Goal: Task Accomplishment & Management: Manage account settings

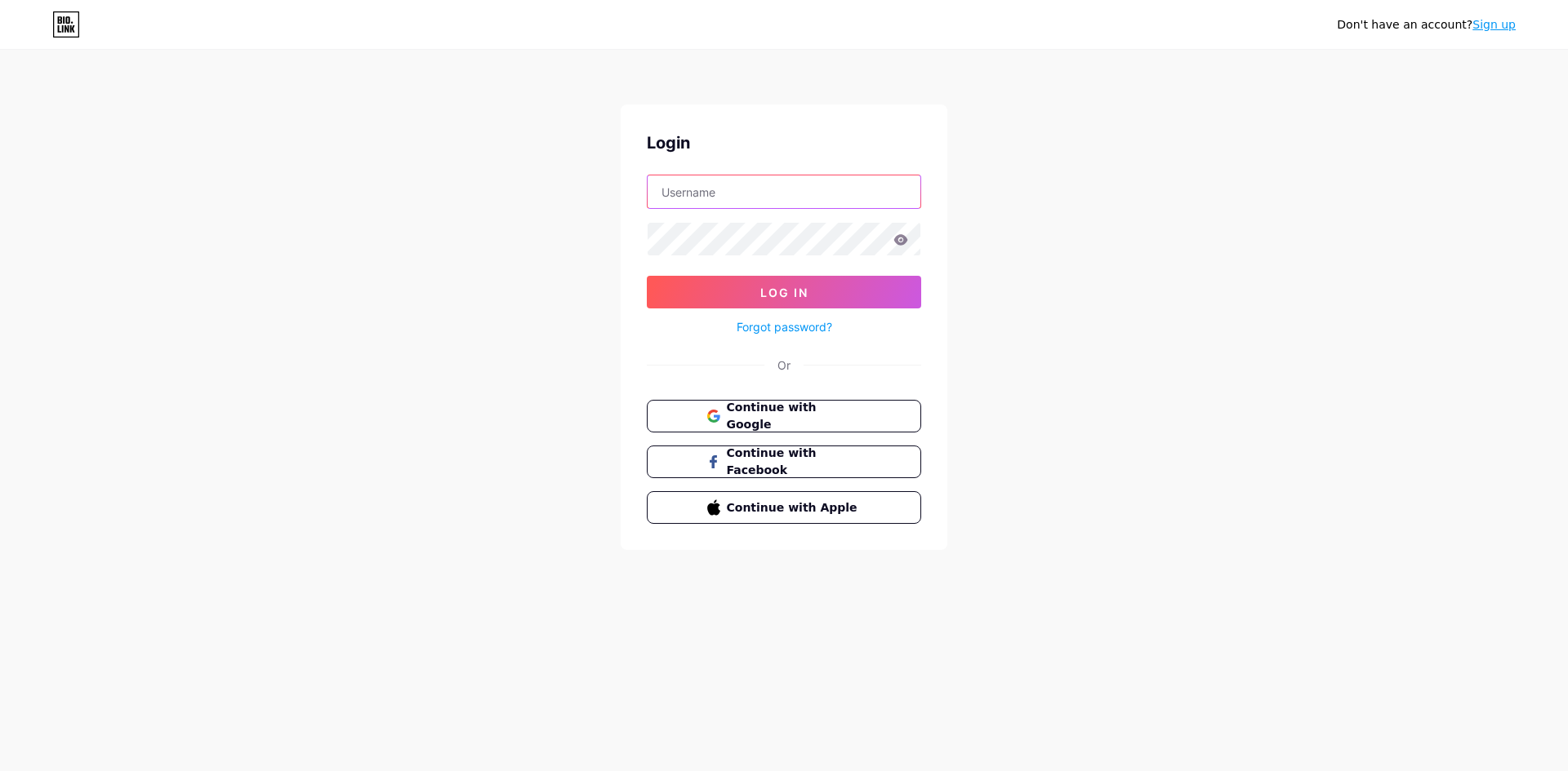
click at [735, 184] on input "text" at bounding box center [784, 192] width 273 height 33
type input "[EMAIL_ADDRESS][DOMAIN_NAME]"
click at [899, 244] on icon at bounding box center [901, 239] width 14 height 11
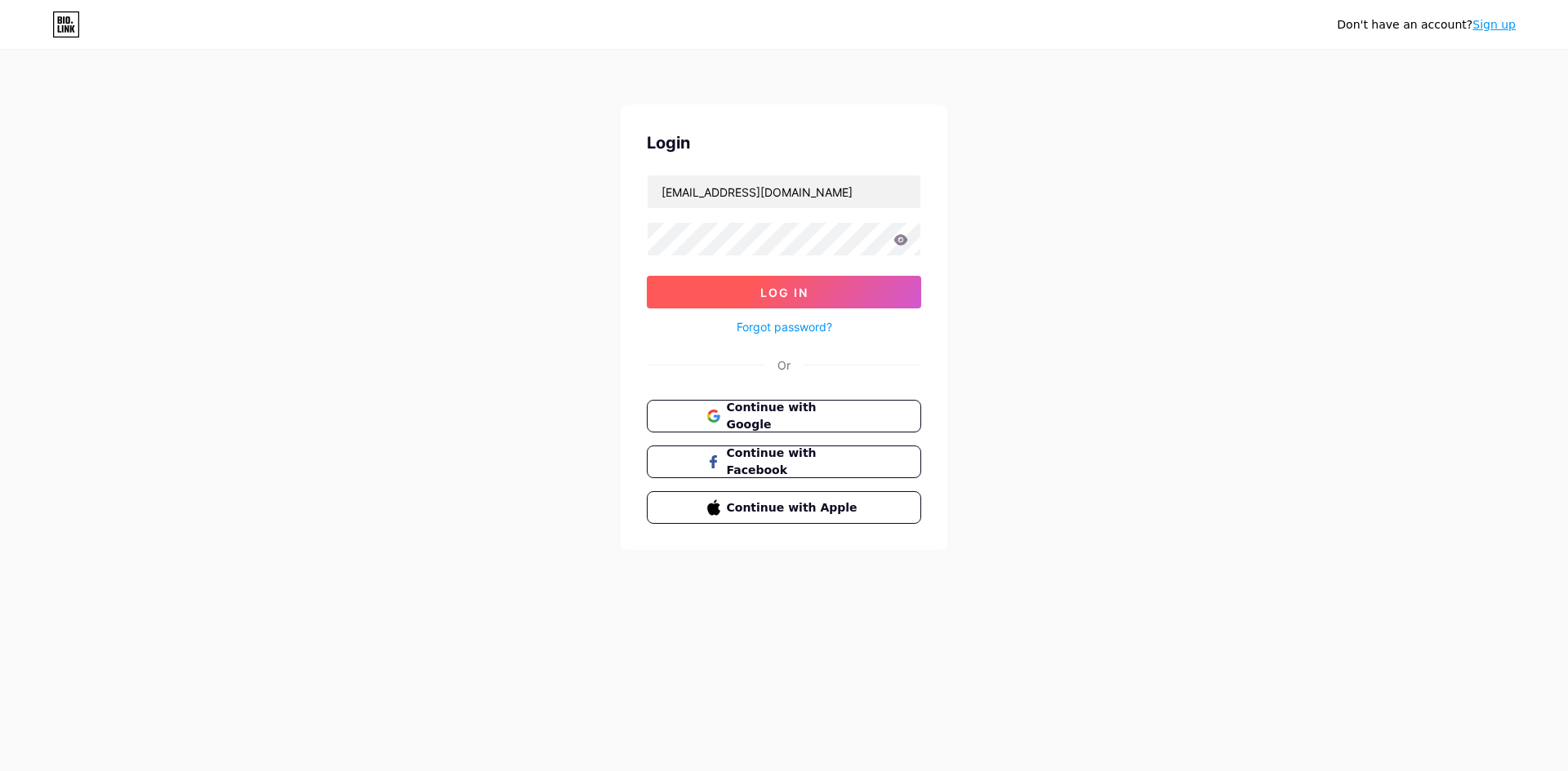
click at [803, 288] on span "Log In" at bounding box center [785, 292] width 49 height 14
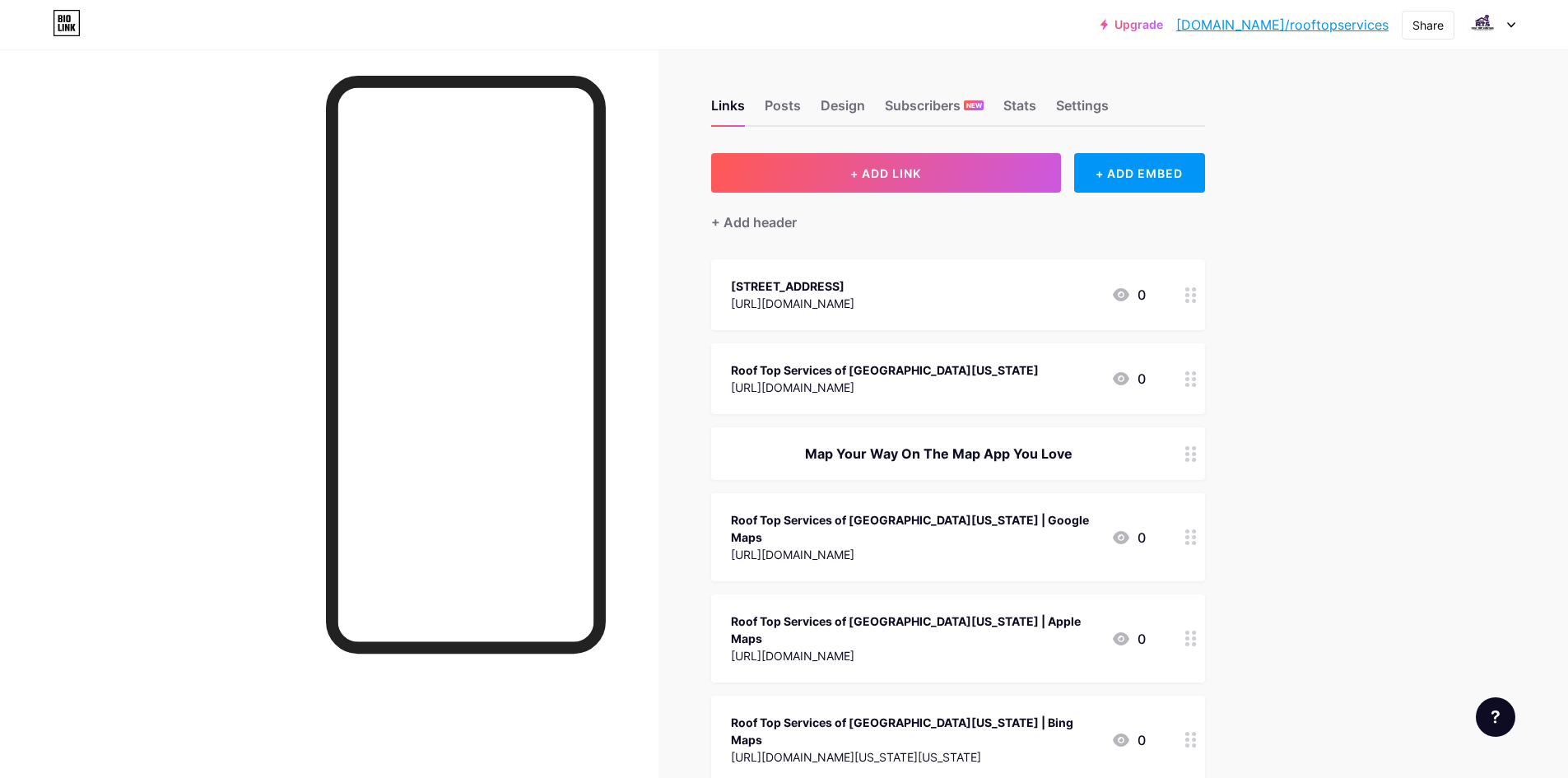
click at [855, 110] on div "Design" at bounding box center [843, 110] width 45 height 30
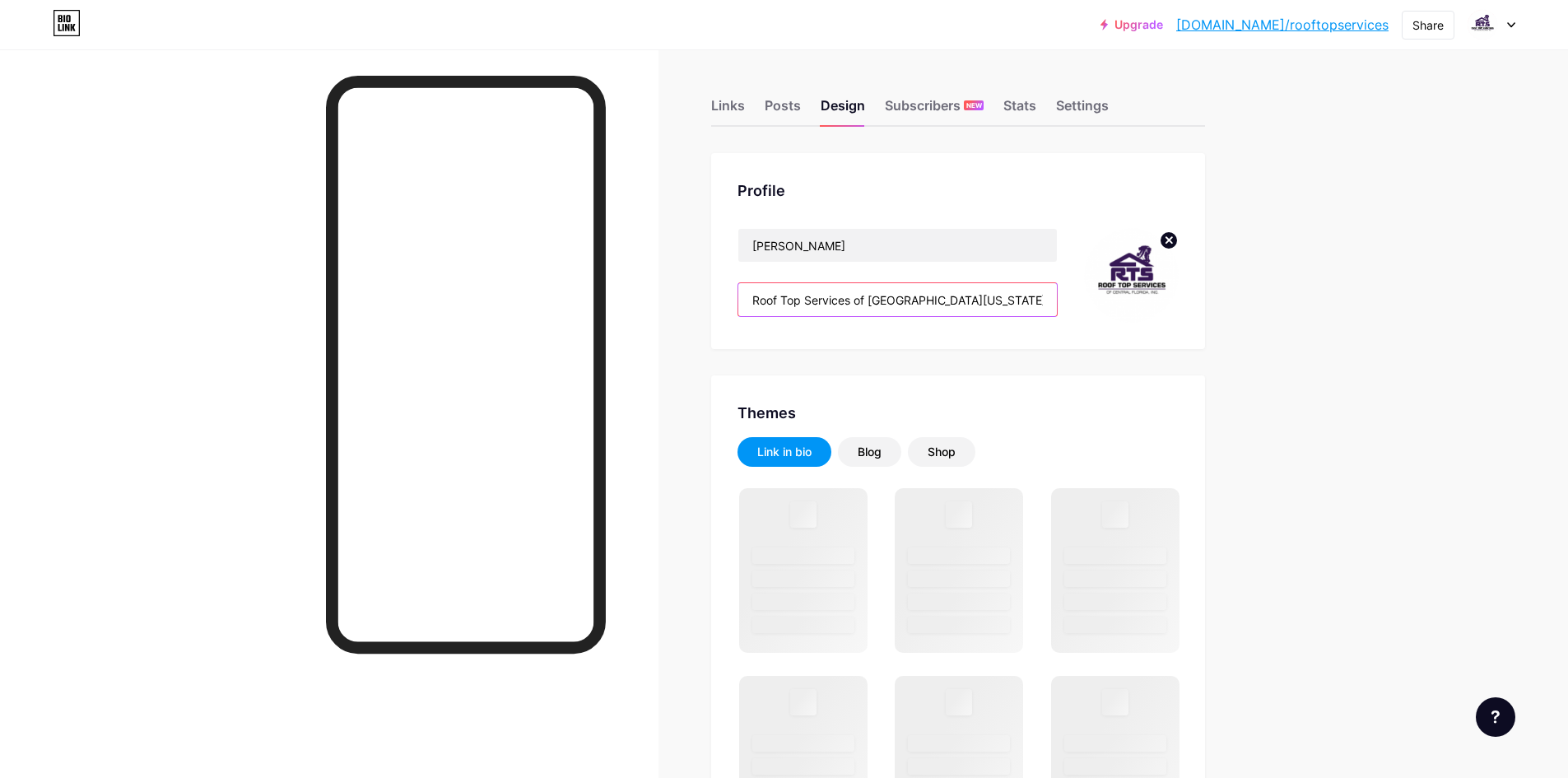
click at [918, 297] on input "Roof Top Services of [GEOGRAPHIC_DATA][US_STATE], Inc. was founded by [PERSON_N…" at bounding box center [898, 299] width 318 height 33
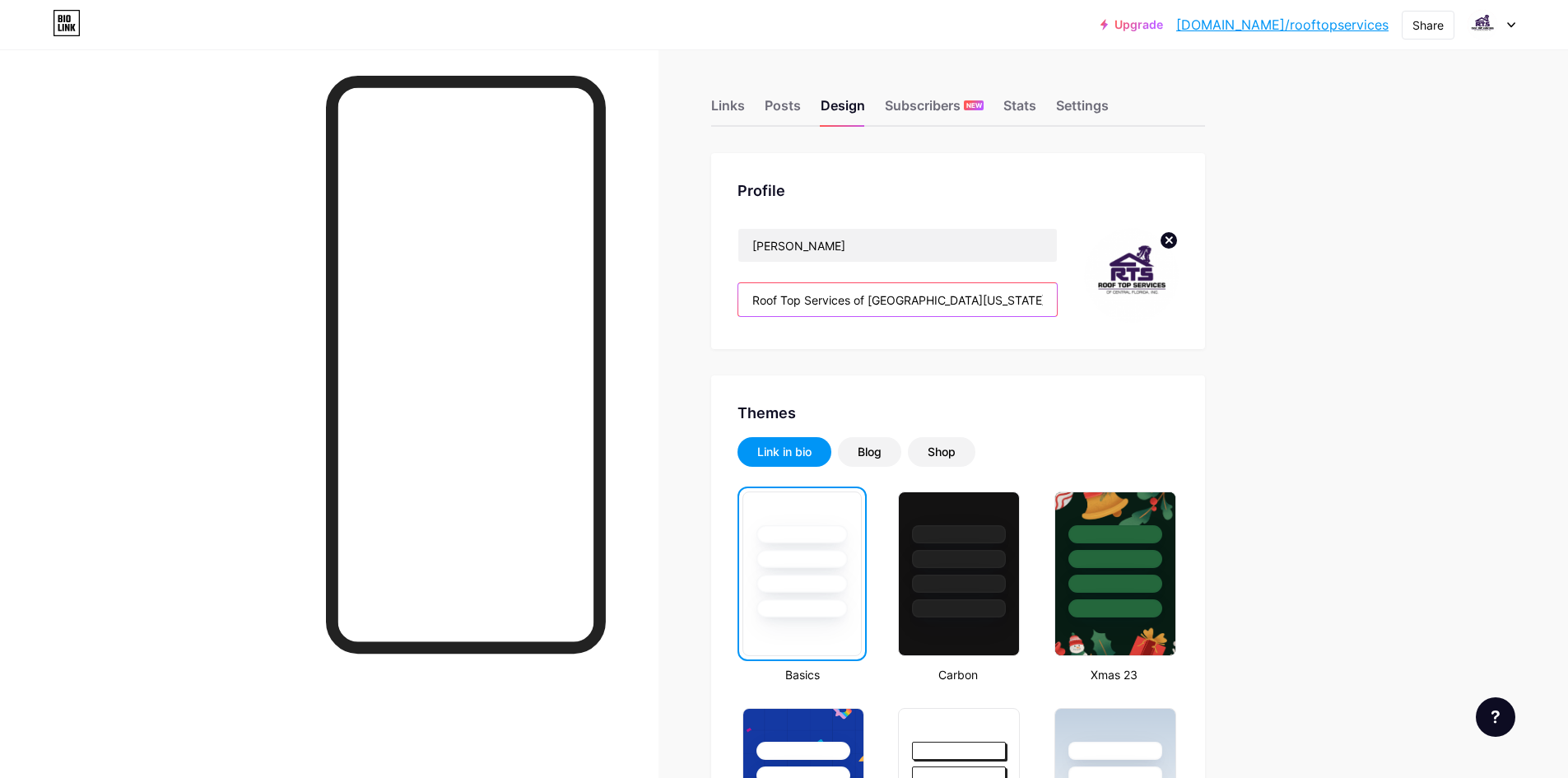
click at [865, 297] on input "Roof Top Services of [GEOGRAPHIC_DATA][US_STATE], Inc. was founded by [PERSON_N…" at bounding box center [898, 299] width 318 height 33
paste input "top Services of [GEOGRAPHIC_DATA][US_STATE] is a family-owned roofing contracto…"
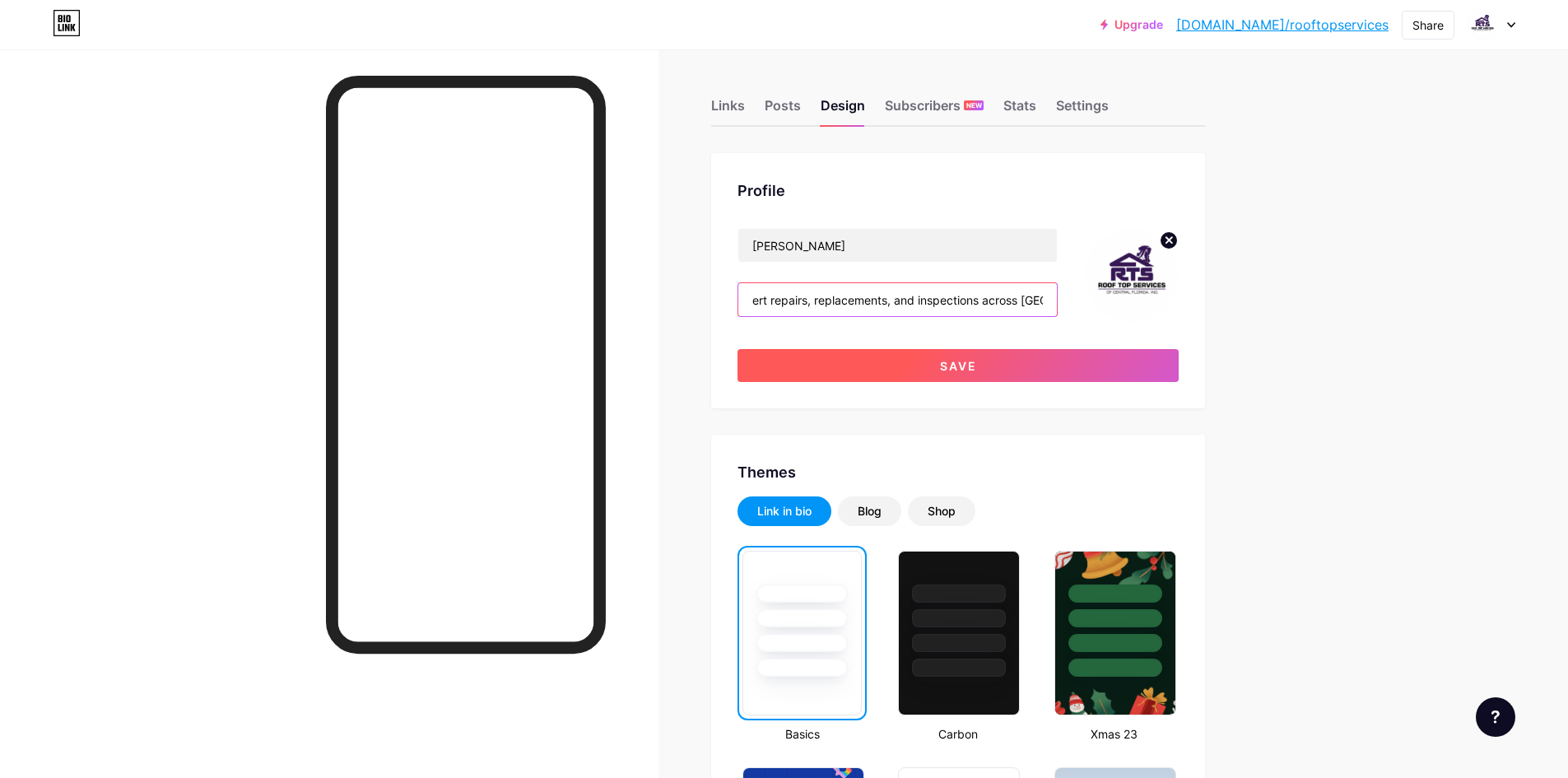
type input "Rooftop Services of [GEOGRAPHIC_DATA][US_STATE] is a family-owned roofing contr…"
click at [905, 367] on button "Save" at bounding box center [958, 365] width 442 height 33
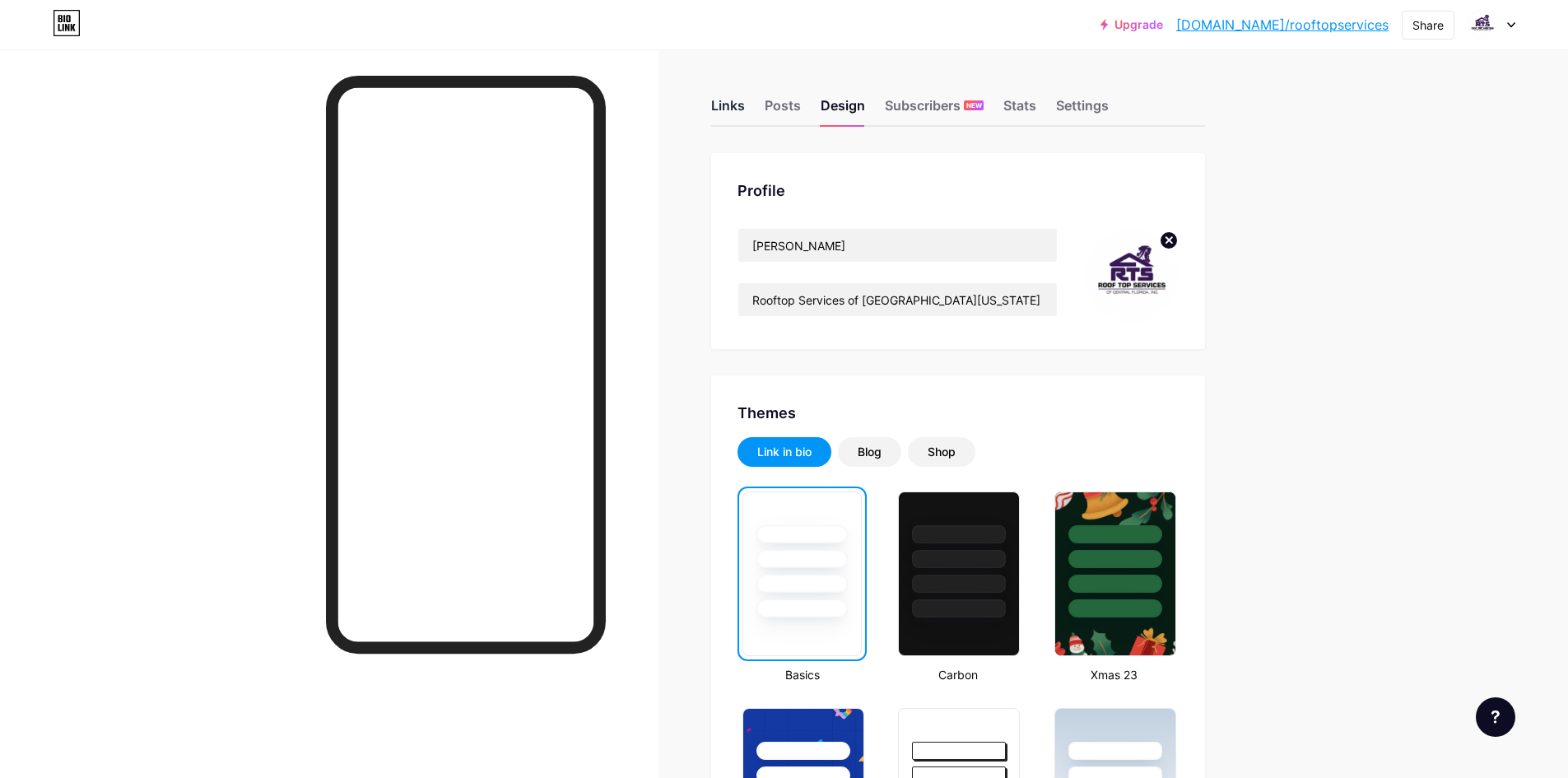
click at [719, 103] on div "Links" at bounding box center [728, 110] width 34 height 30
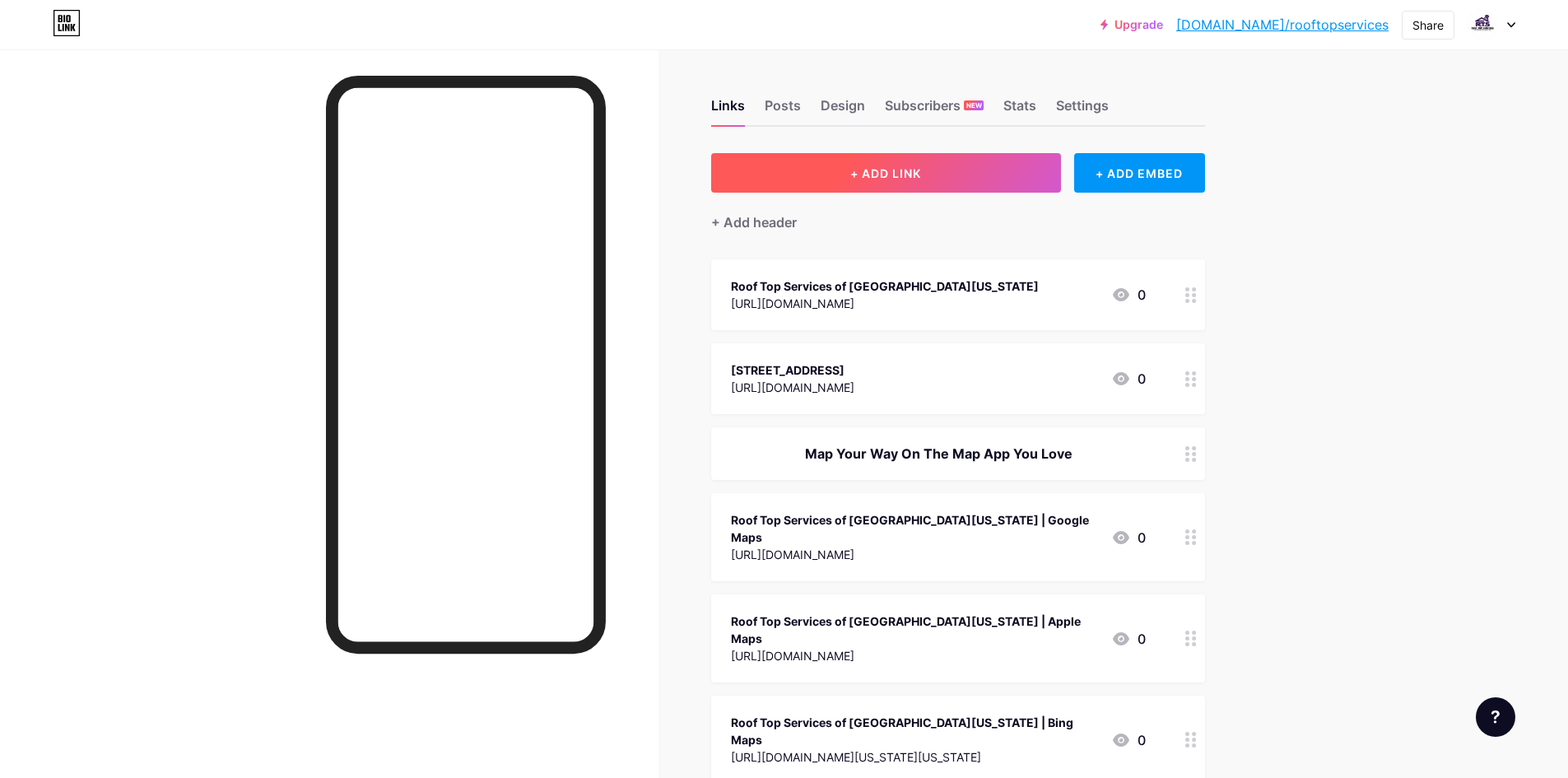
click at [879, 166] on span "+ ADD LINK" at bounding box center [886, 173] width 71 height 14
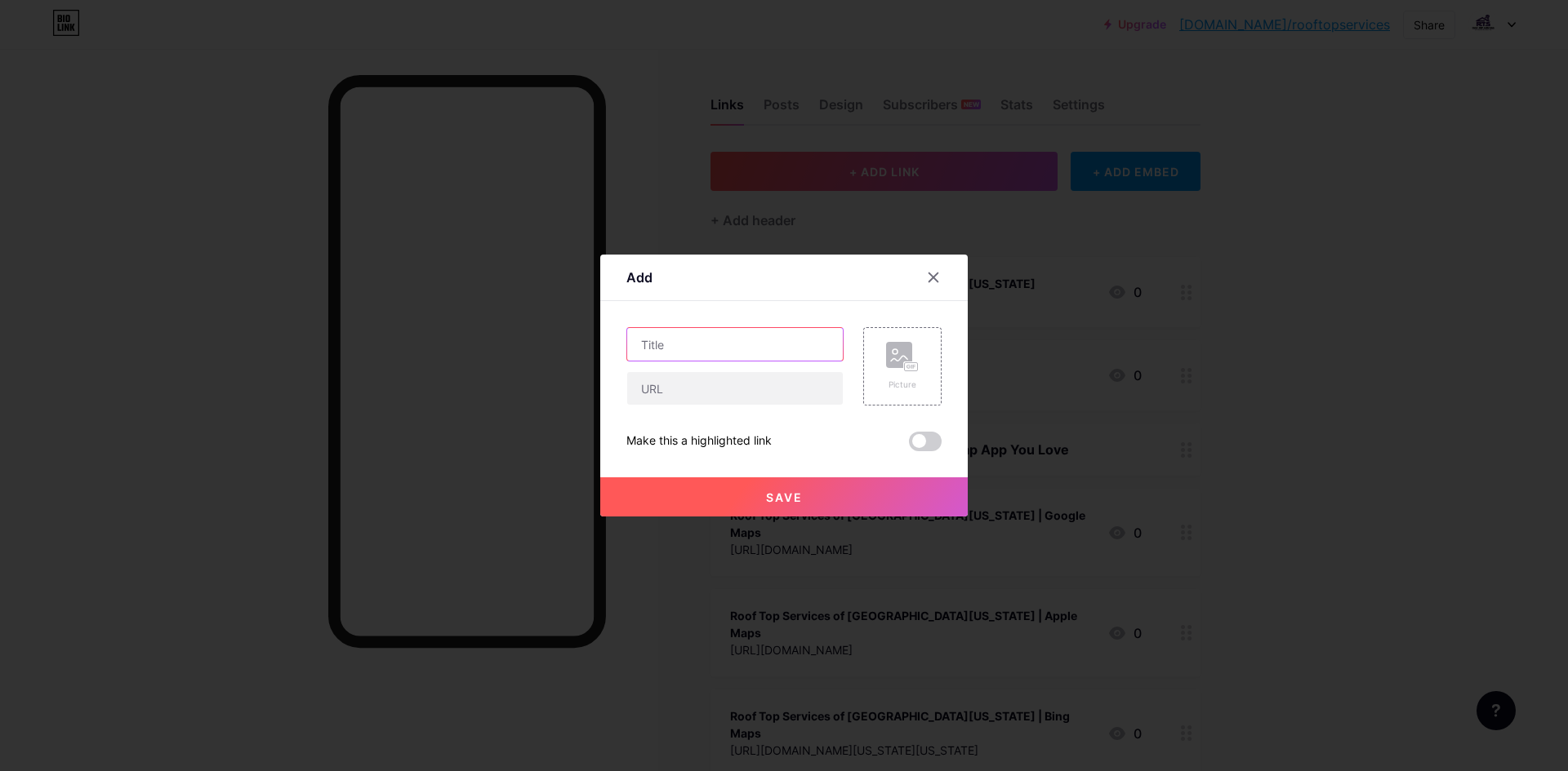
click at [733, 357] on input "text" at bounding box center [735, 344] width 215 height 33
paste input "[PHONE_NUMBER]"
type input "[PHONE_NUMBER]"
click at [725, 391] on input "text" at bounding box center [735, 388] width 215 height 33
type input "[URL][DOMAIN_NAME]"
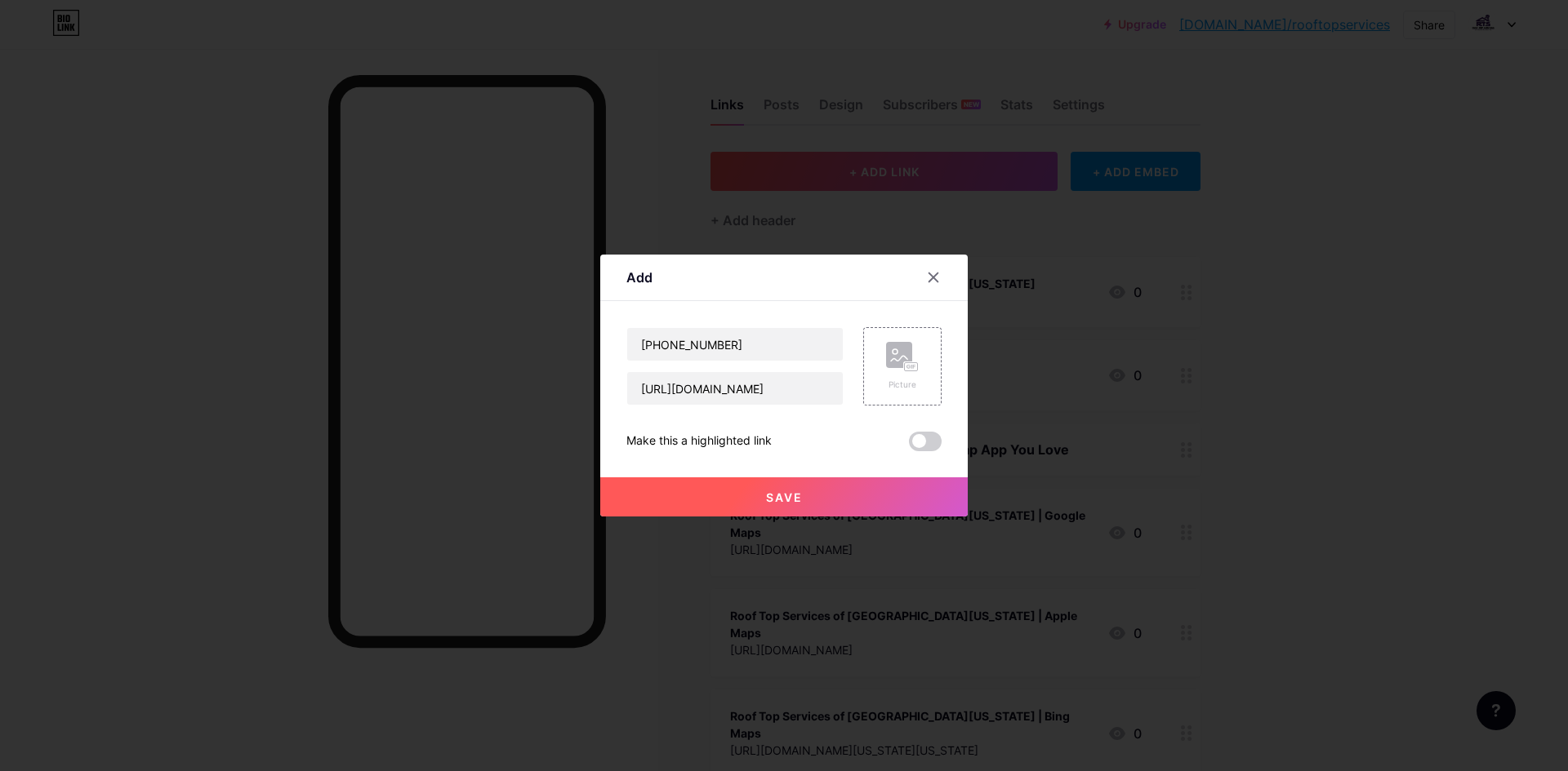
click at [770, 503] on span "Save" at bounding box center [785, 497] width 37 height 14
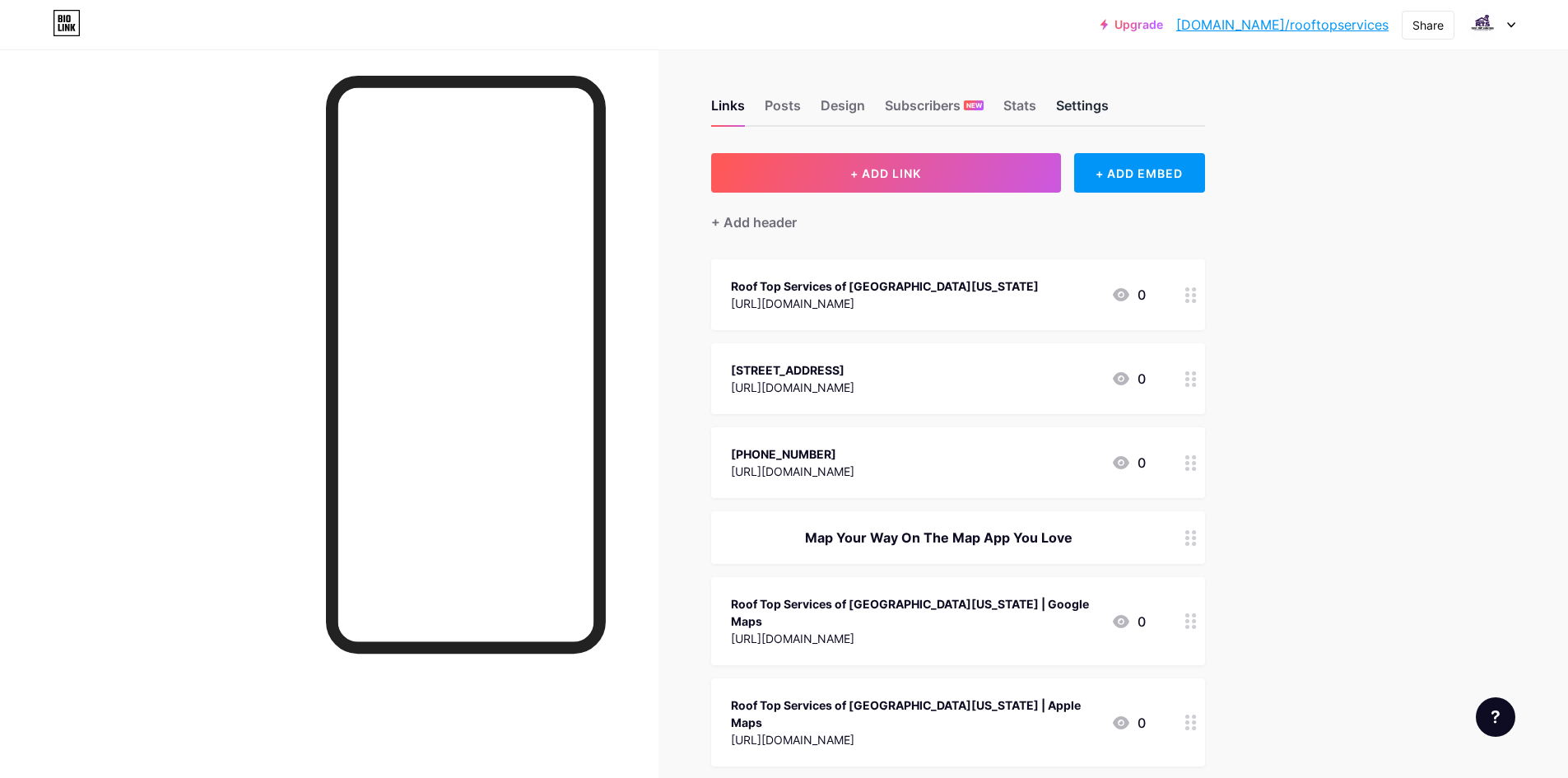
click at [1088, 103] on div "Settings" at bounding box center [1082, 110] width 52 height 30
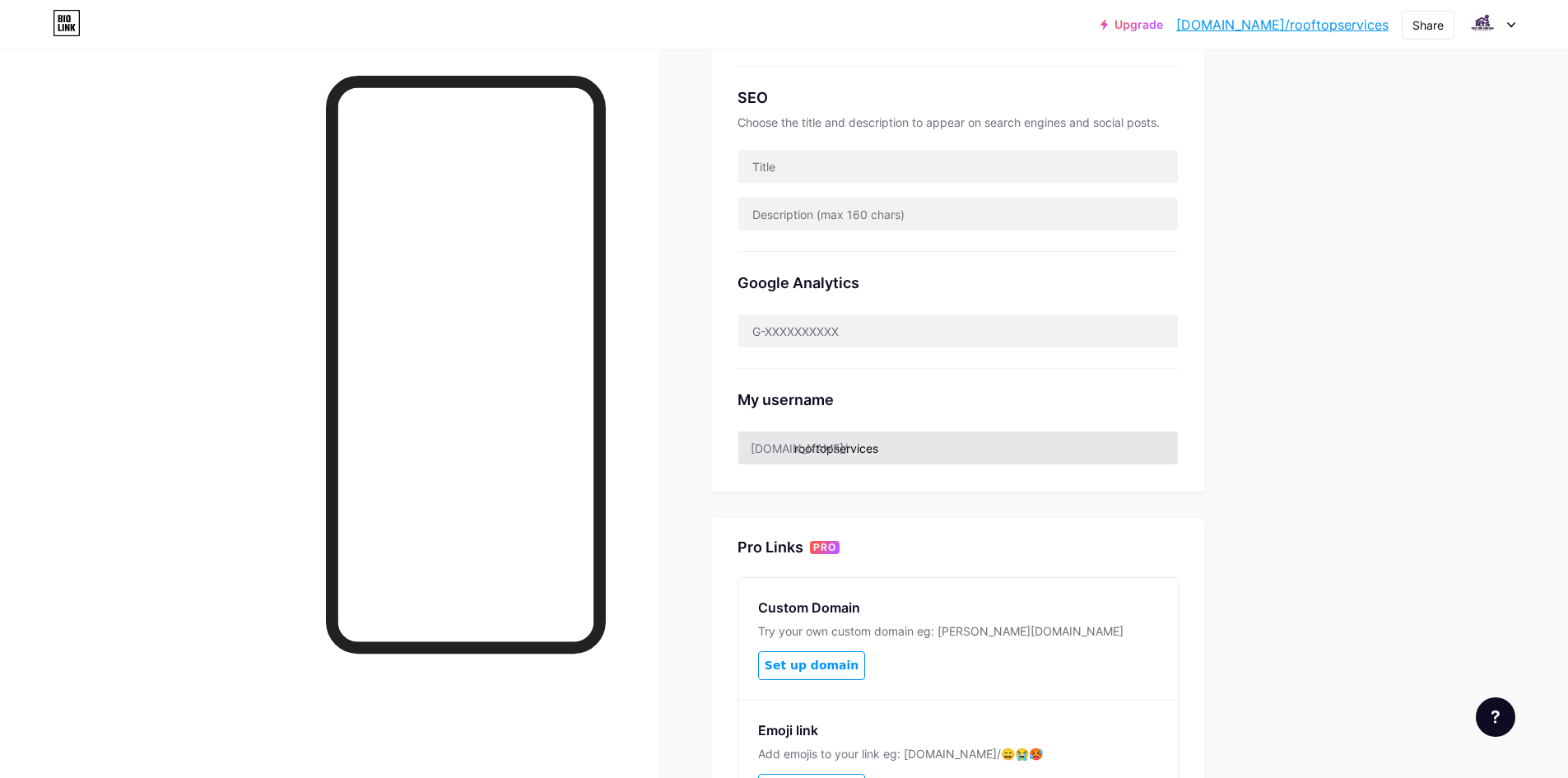
scroll to position [329, 0]
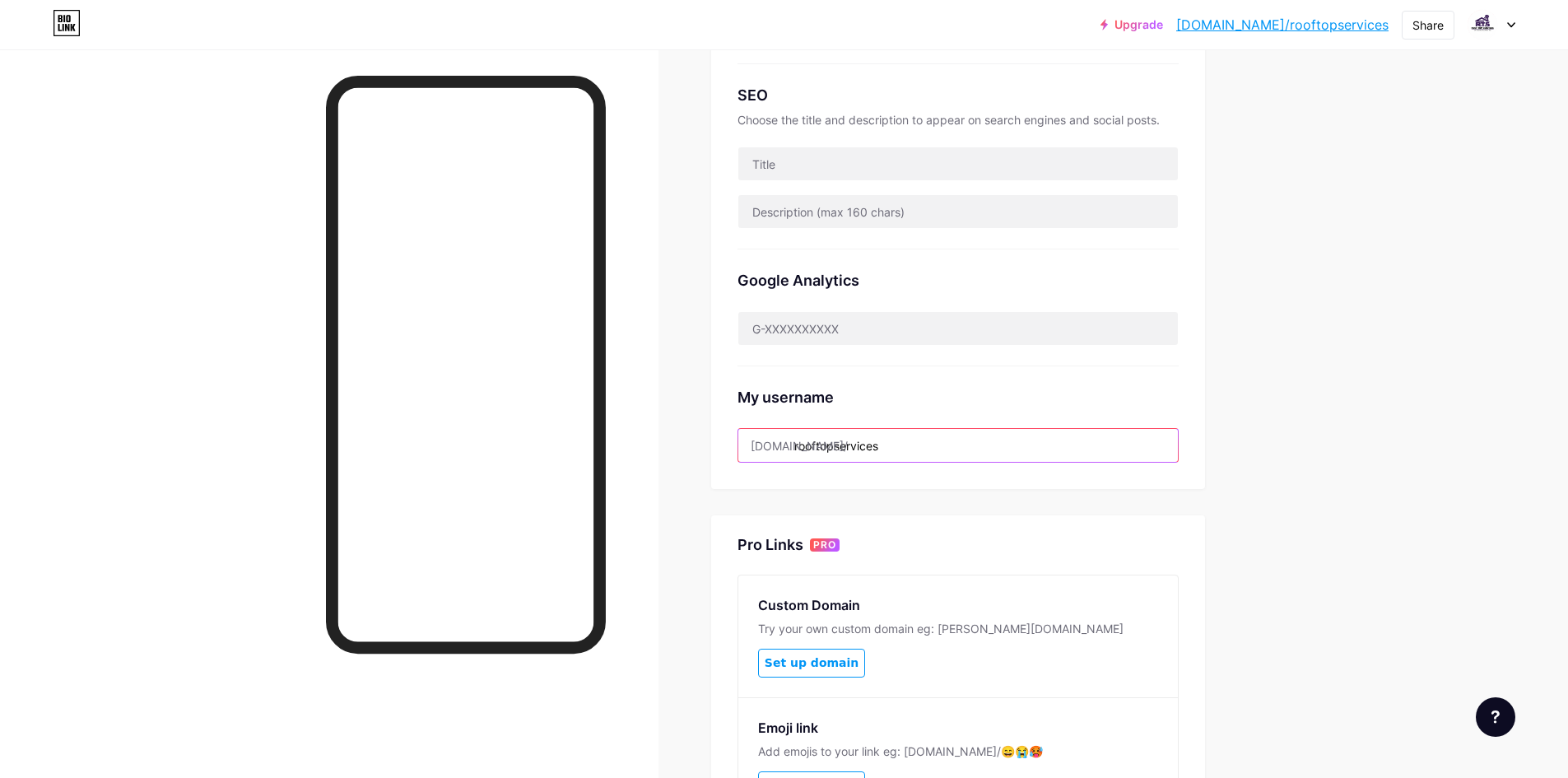
click at [907, 453] on input "rooftopservices" at bounding box center [958, 445] width 440 height 33
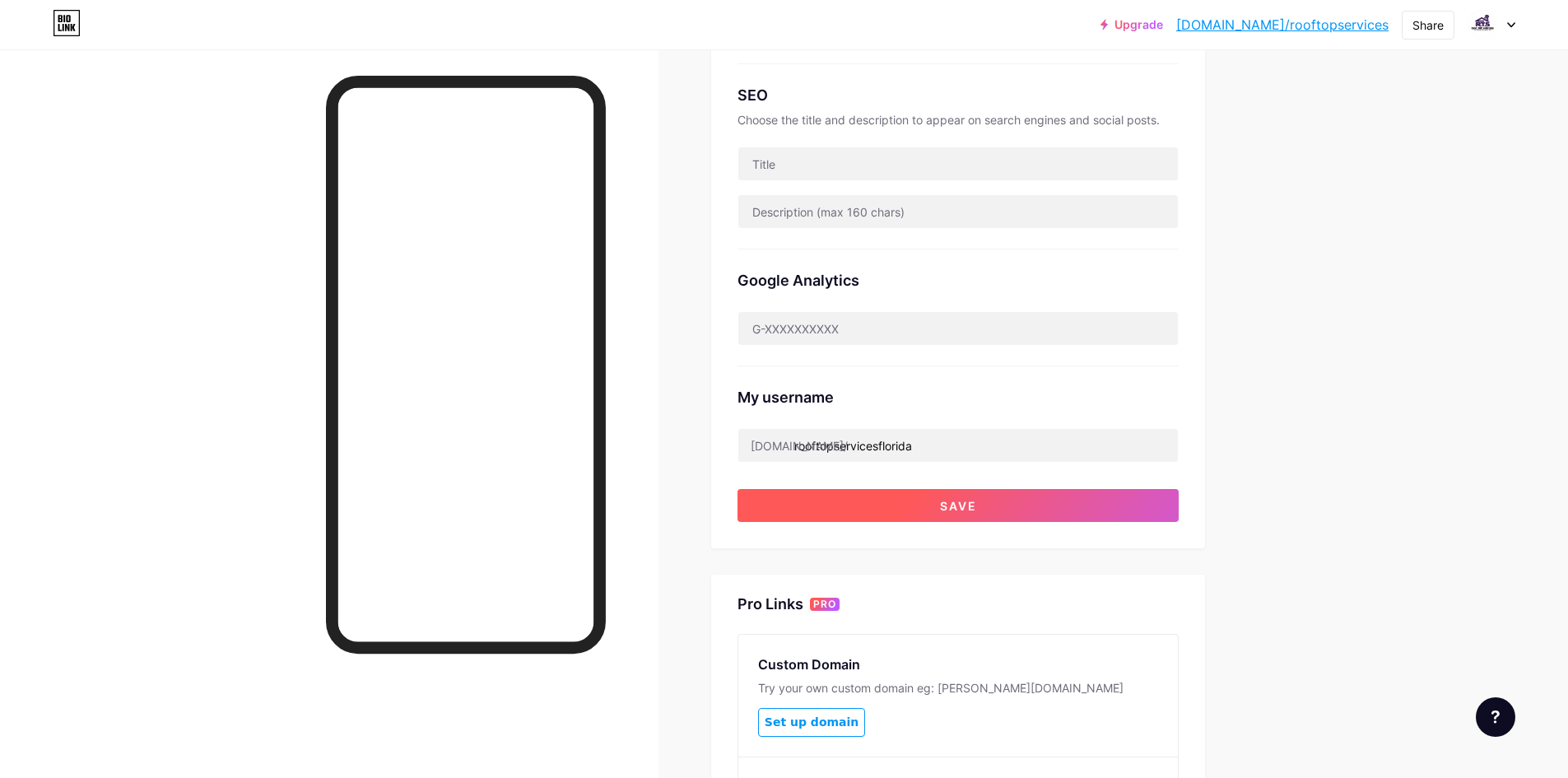
click at [903, 505] on button "Save" at bounding box center [958, 505] width 442 height 33
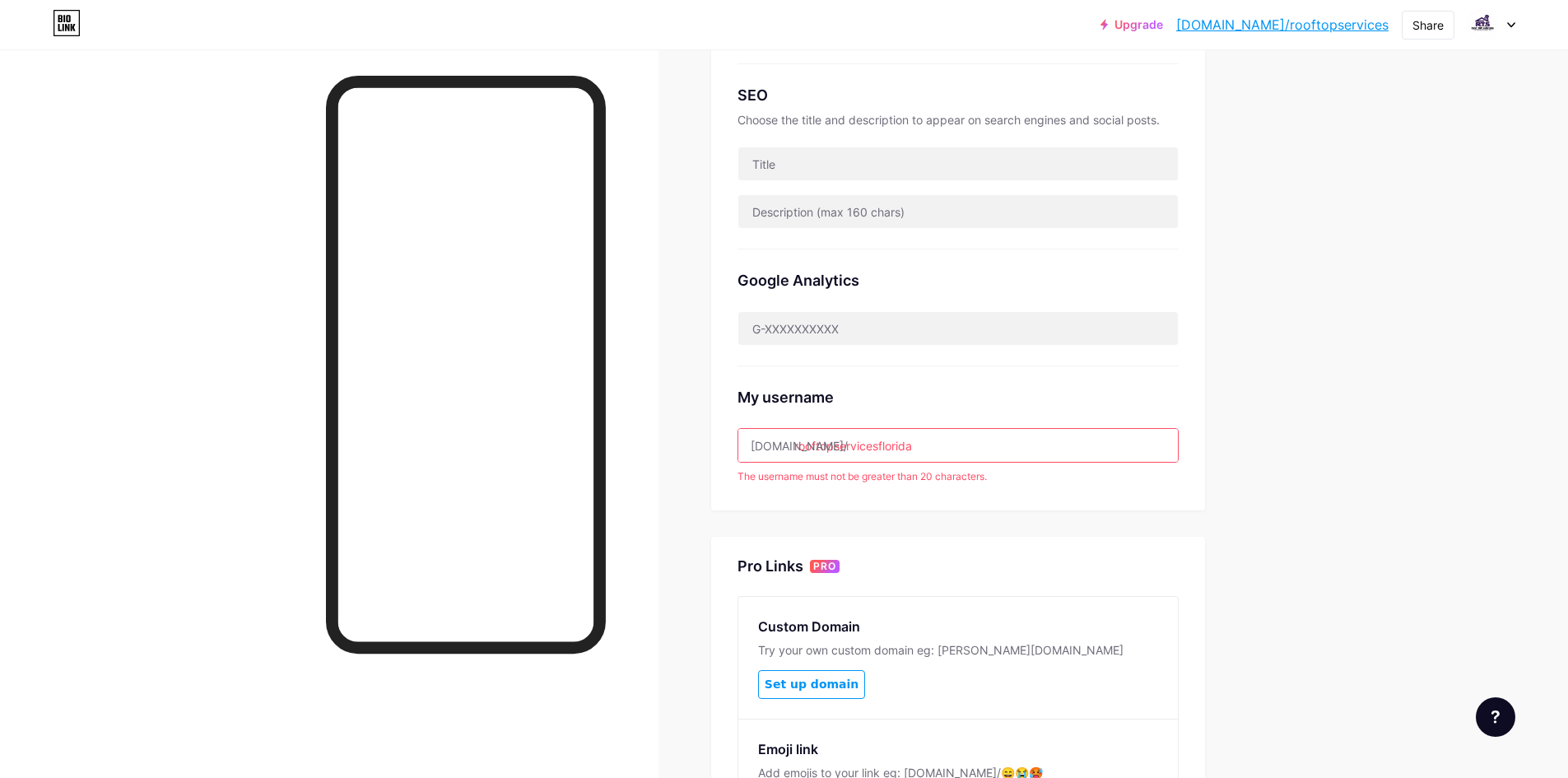
drag, startPoint x: 924, startPoint y: 446, endPoint x: 909, endPoint y: 447, distance: 15.0
click at [909, 447] on input "rooftopservicesflorida" at bounding box center [958, 445] width 440 height 33
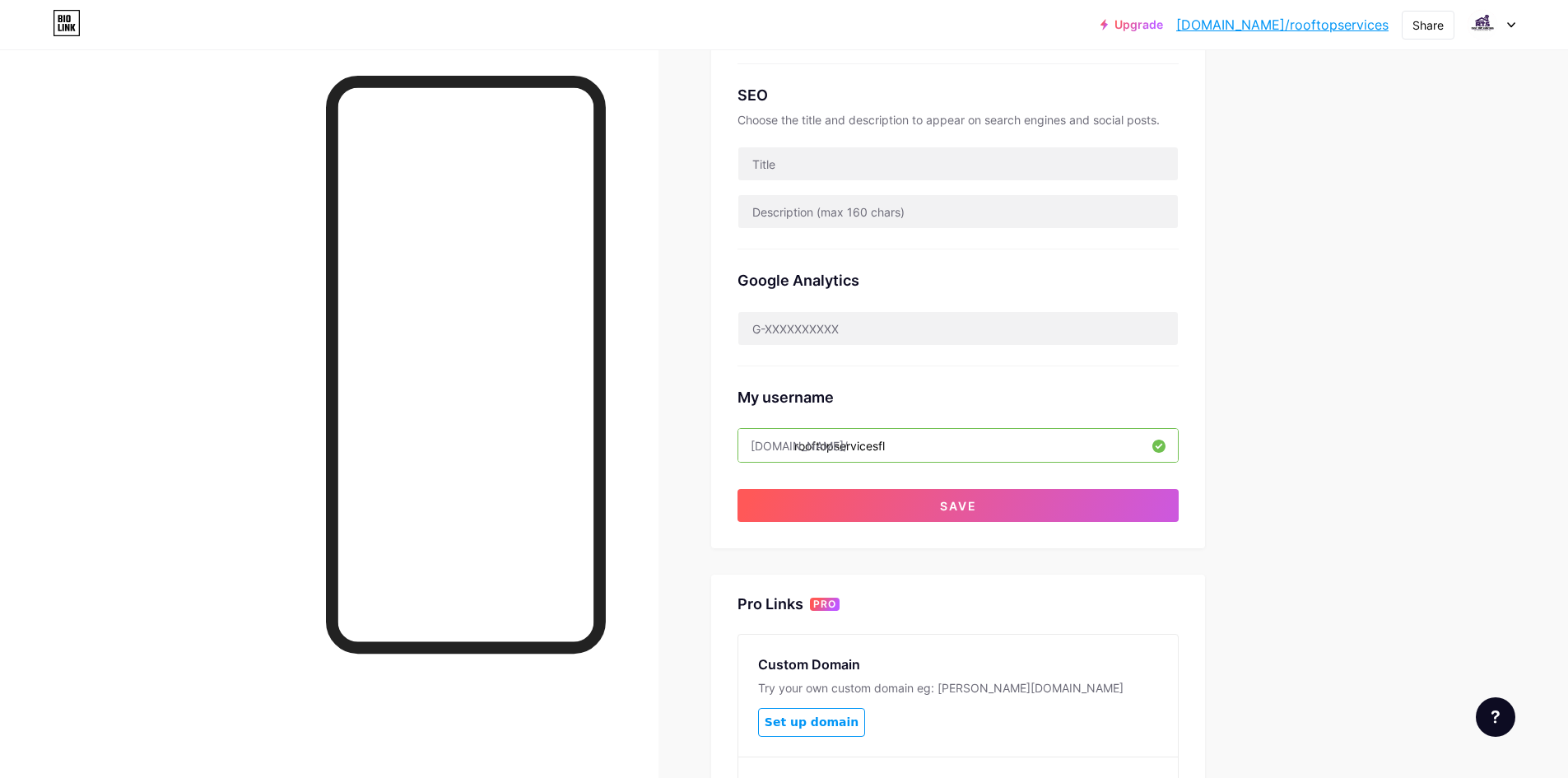
drag, startPoint x: 907, startPoint y: 438, endPoint x: 784, endPoint y: 441, distance: 123.0
click at [784, 441] on div "[DOMAIN_NAME]/ rooftopservicesfl" at bounding box center [958, 445] width 442 height 35
type input "rooftopservicesfl"
click at [1038, 511] on button "Save" at bounding box center [958, 505] width 442 height 33
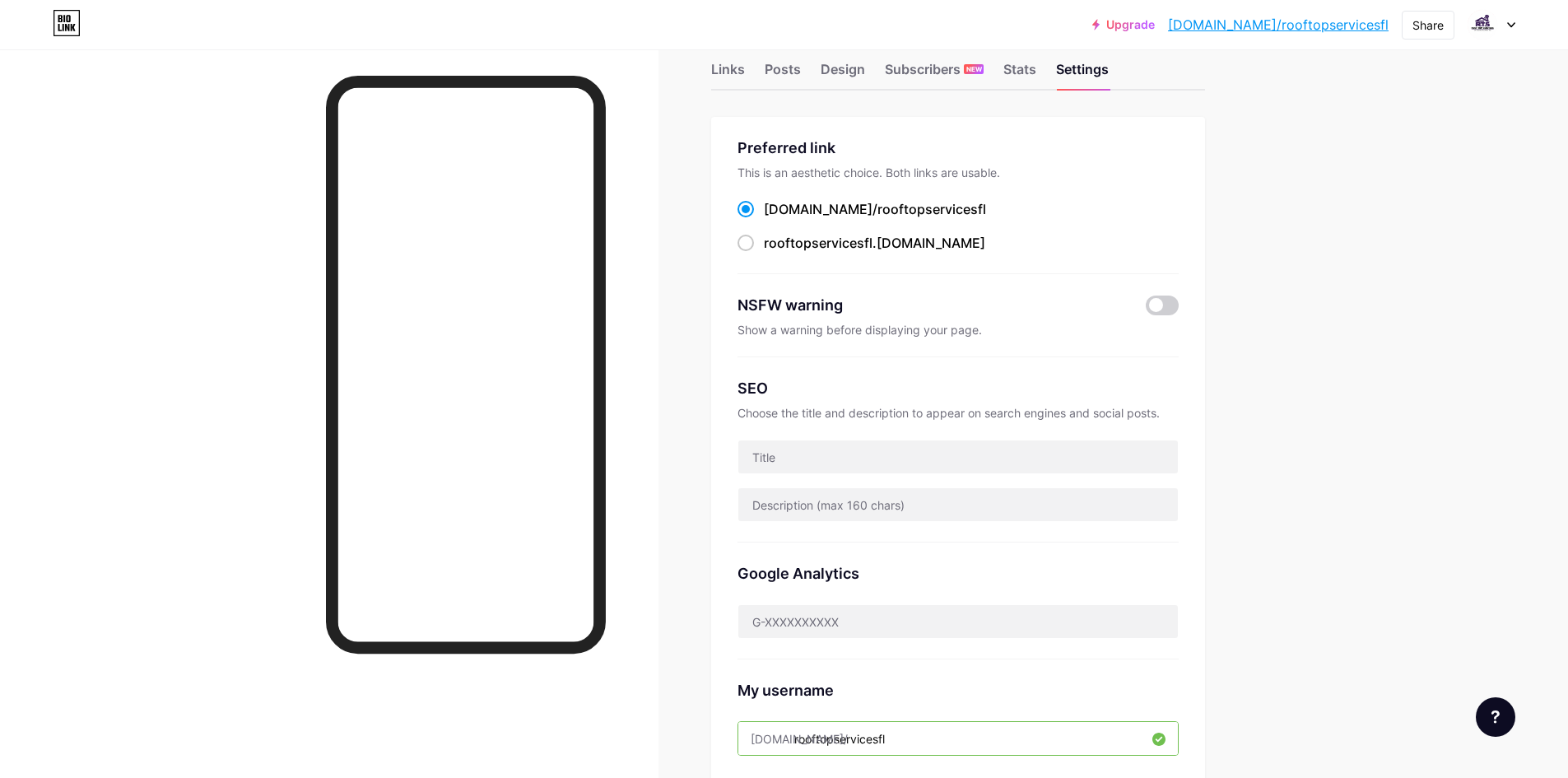
scroll to position [0, 0]
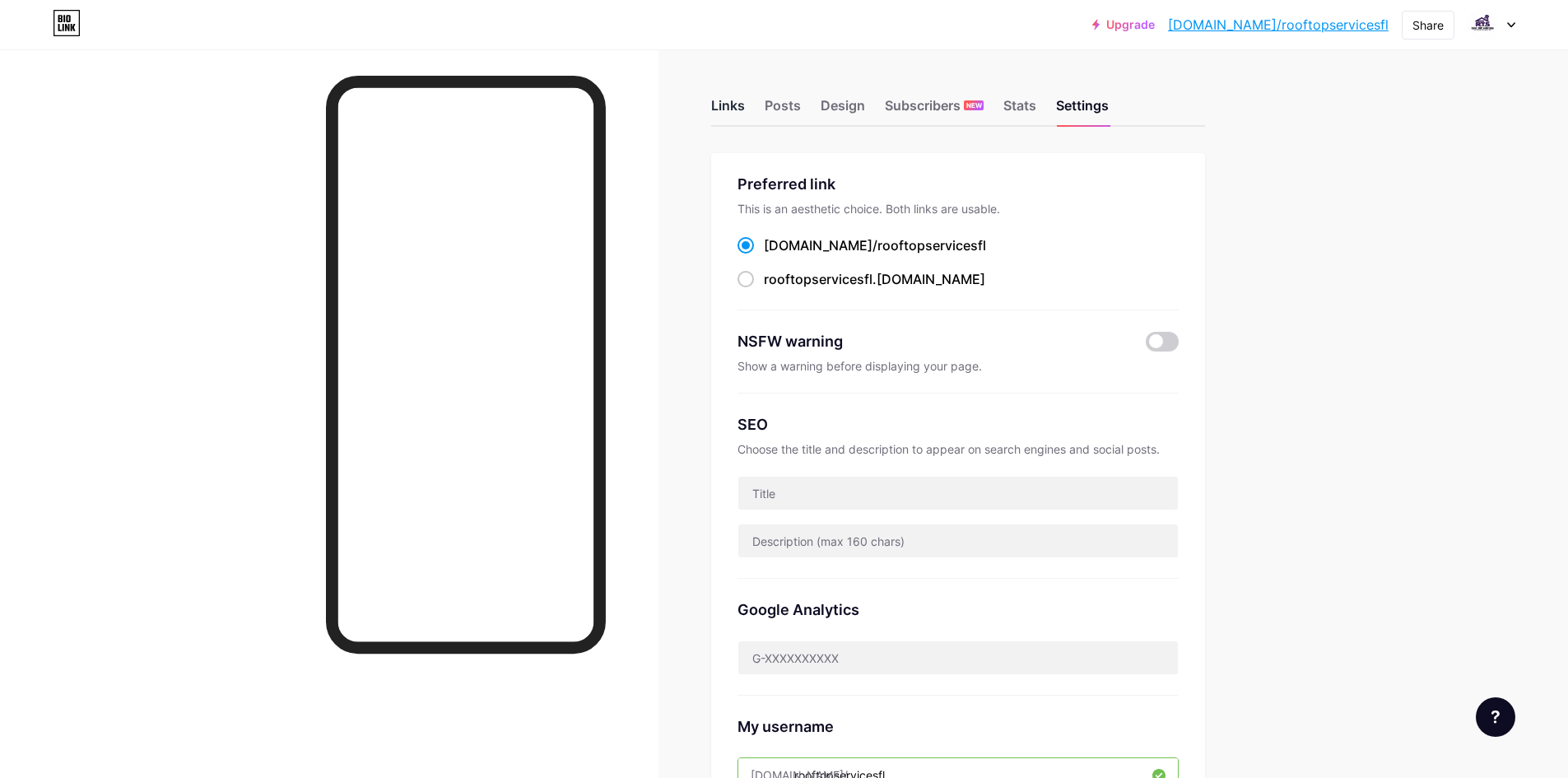
click at [739, 108] on div "Links" at bounding box center [728, 110] width 34 height 30
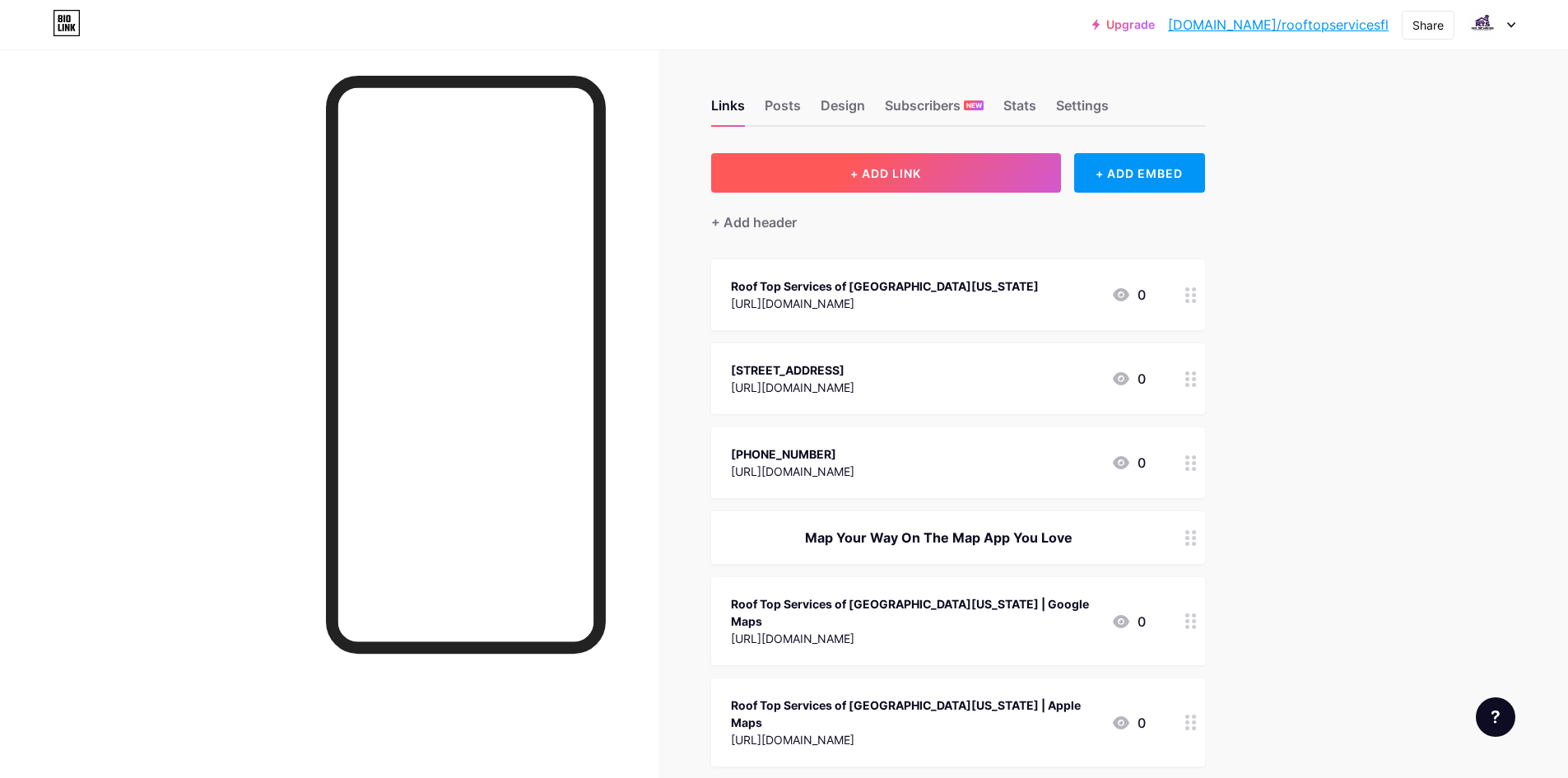
click at [874, 169] on span "+ ADD LINK" at bounding box center [886, 173] width 71 height 14
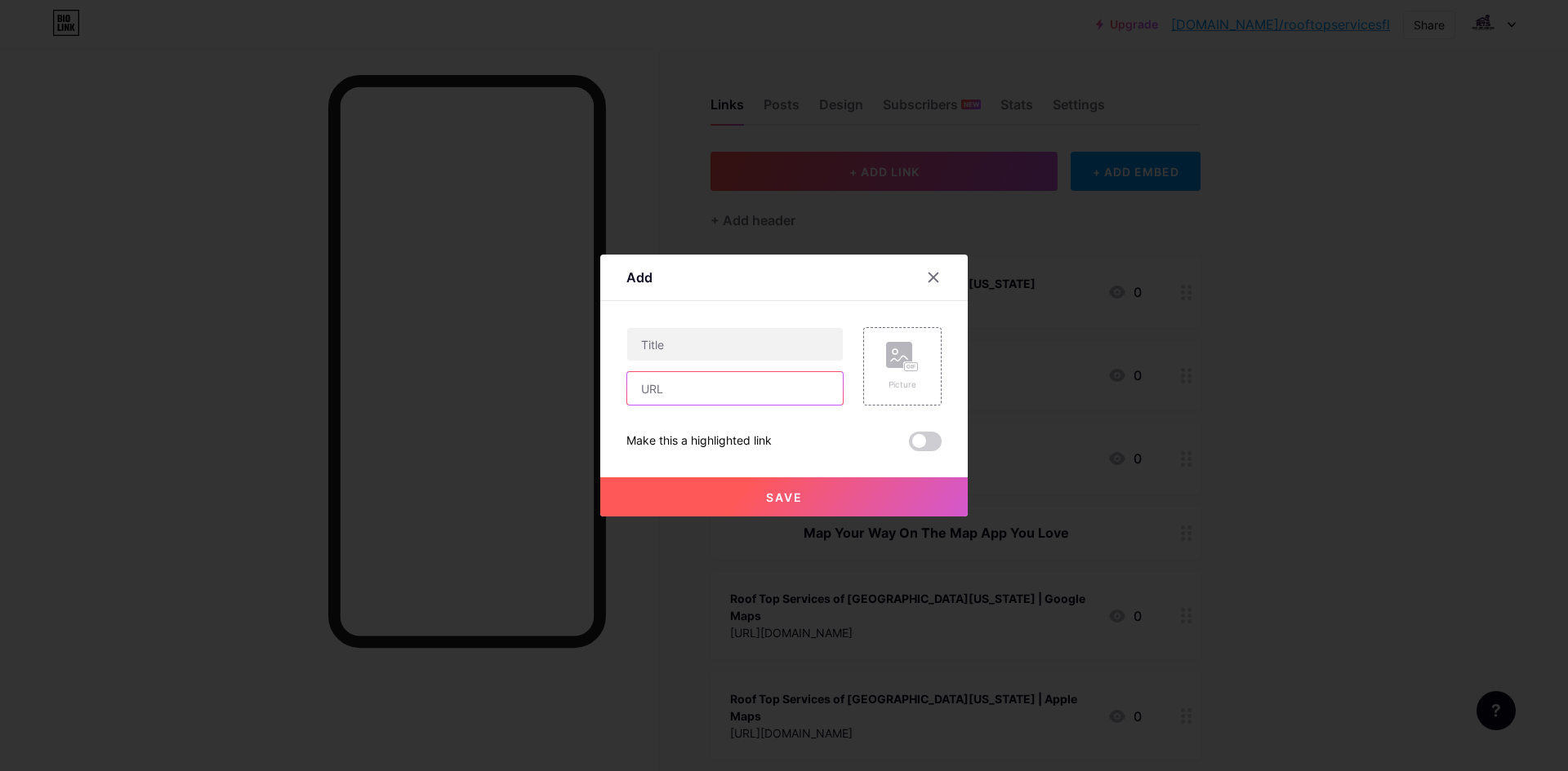
click at [722, 391] on input "text" at bounding box center [735, 388] width 215 height 33
paste input "[URL]"
type input "[URL]"
click at [722, 339] on input "text" at bounding box center [735, 344] width 215 height 33
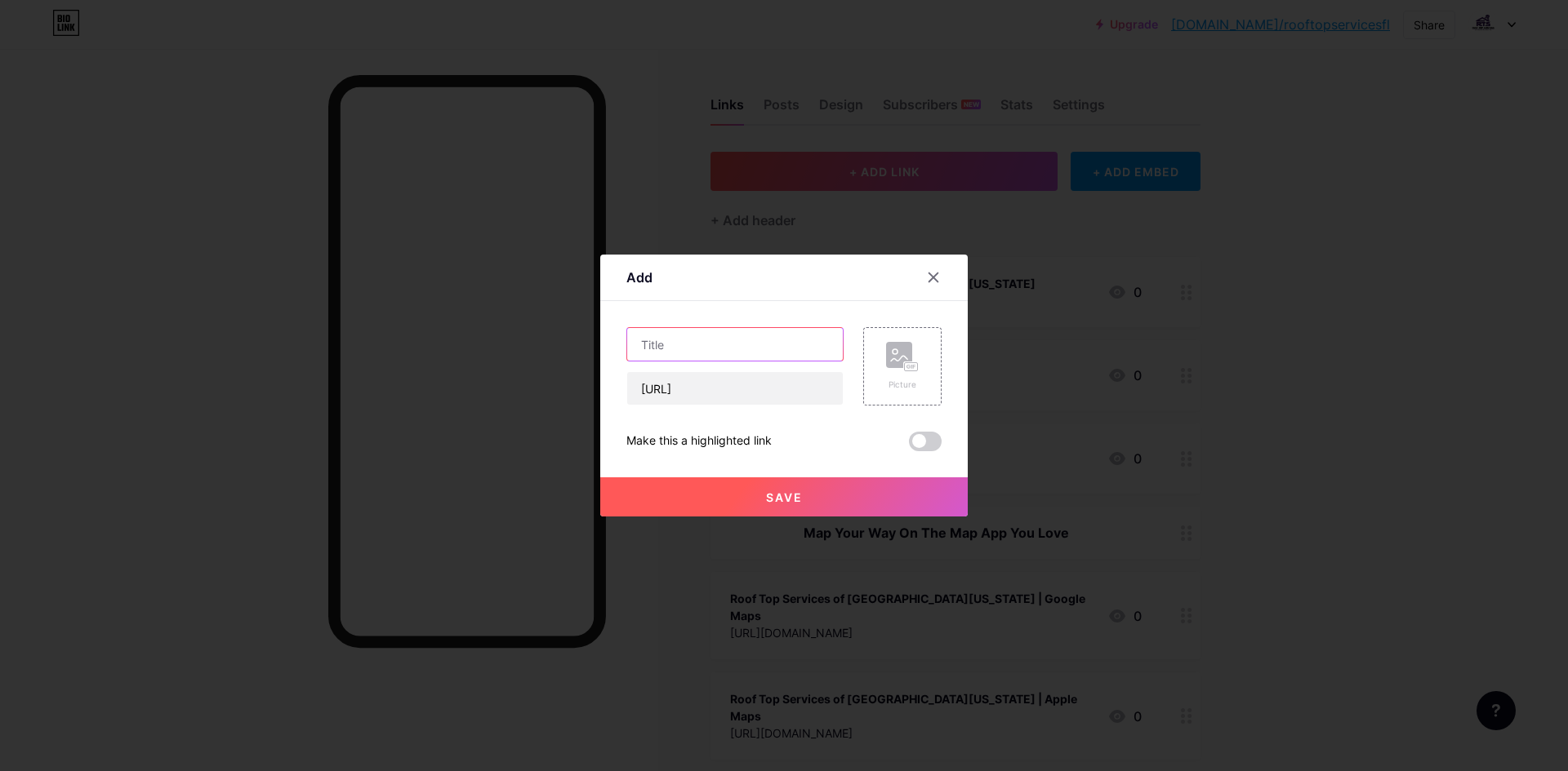
scroll to position [0, 0]
paste input "Roof Top Services of [GEOGRAPHIC_DATA][US_STATE] on BBB"
drag, startPoint x: 807, startPoint y: 345, endPoint x: 830, endPoint y: 343, distance: 23.1
click at [830, 343] on input "Roof Top Services of [GEOGRAPHIC_DATA][US_STATE] on BBB" at bounding box center [735, 344] width 215 height 33
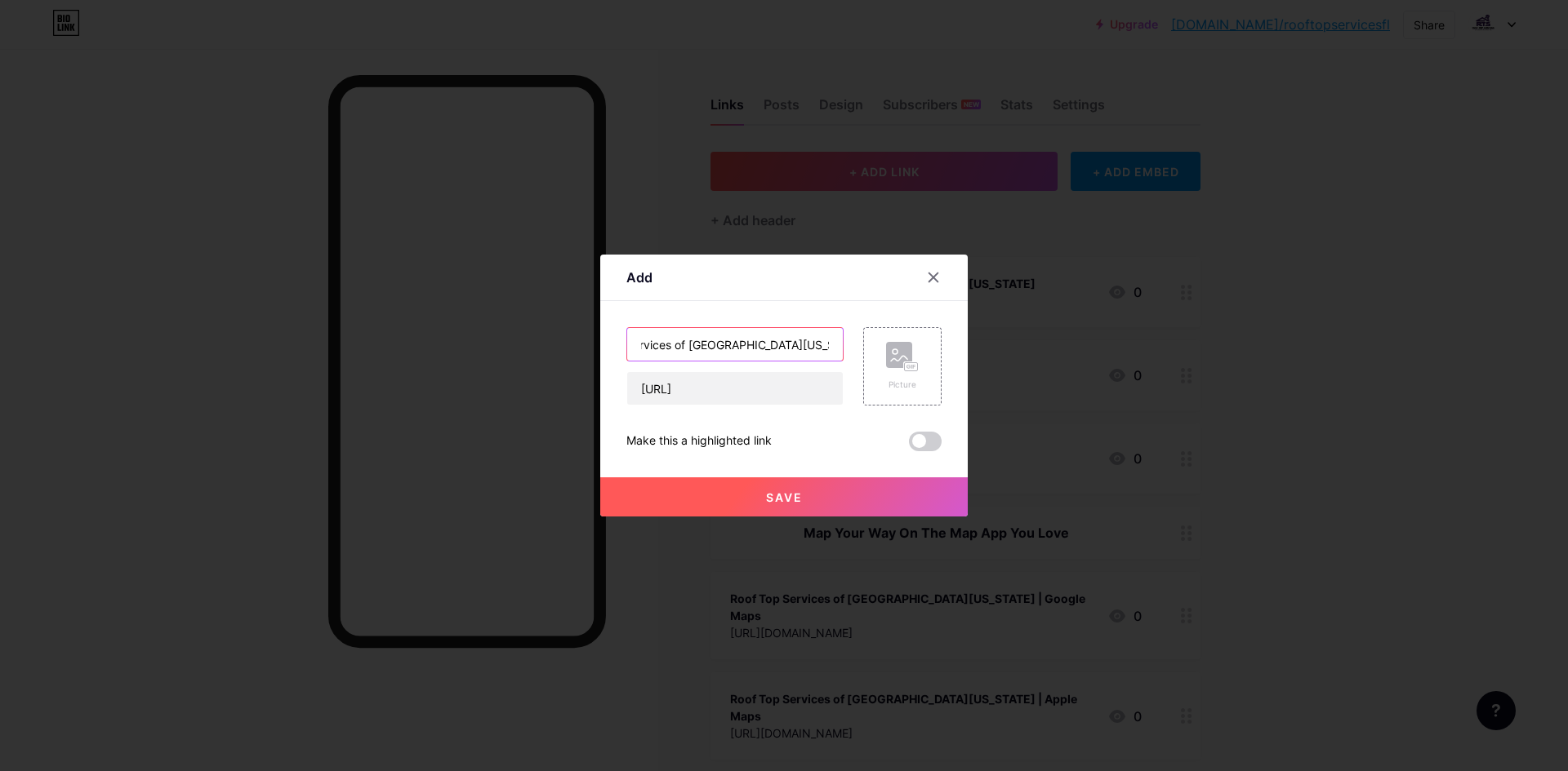
scroll to position [0, 74]
type input "Roof Top Services of [GEOGRAPHIC_DATA][US_STATE] on Beacons"
click at [804, 490] on button "Save" at bounding box center [784, 496] width 368 height 39
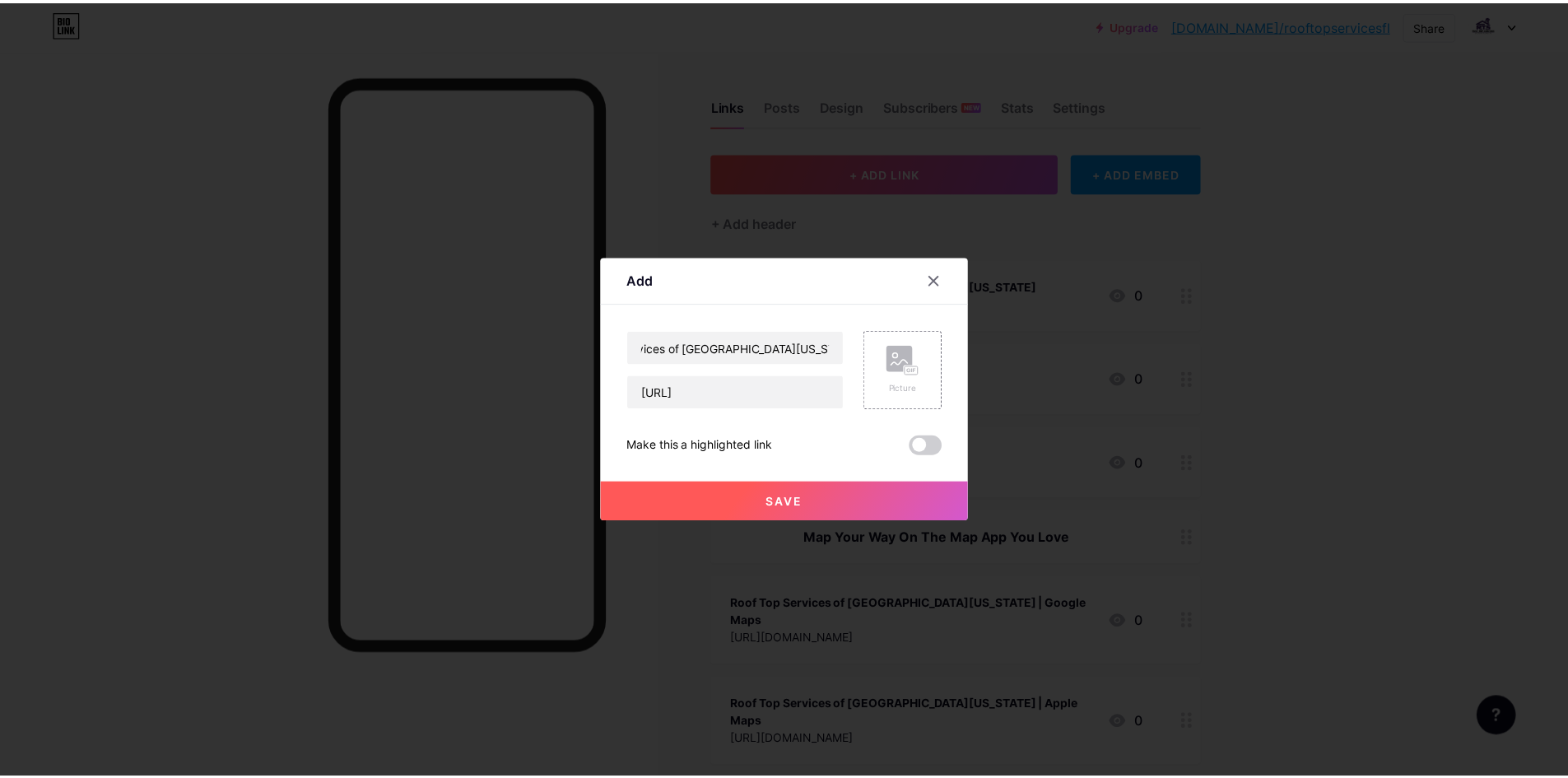
scroll to position [0, 0]
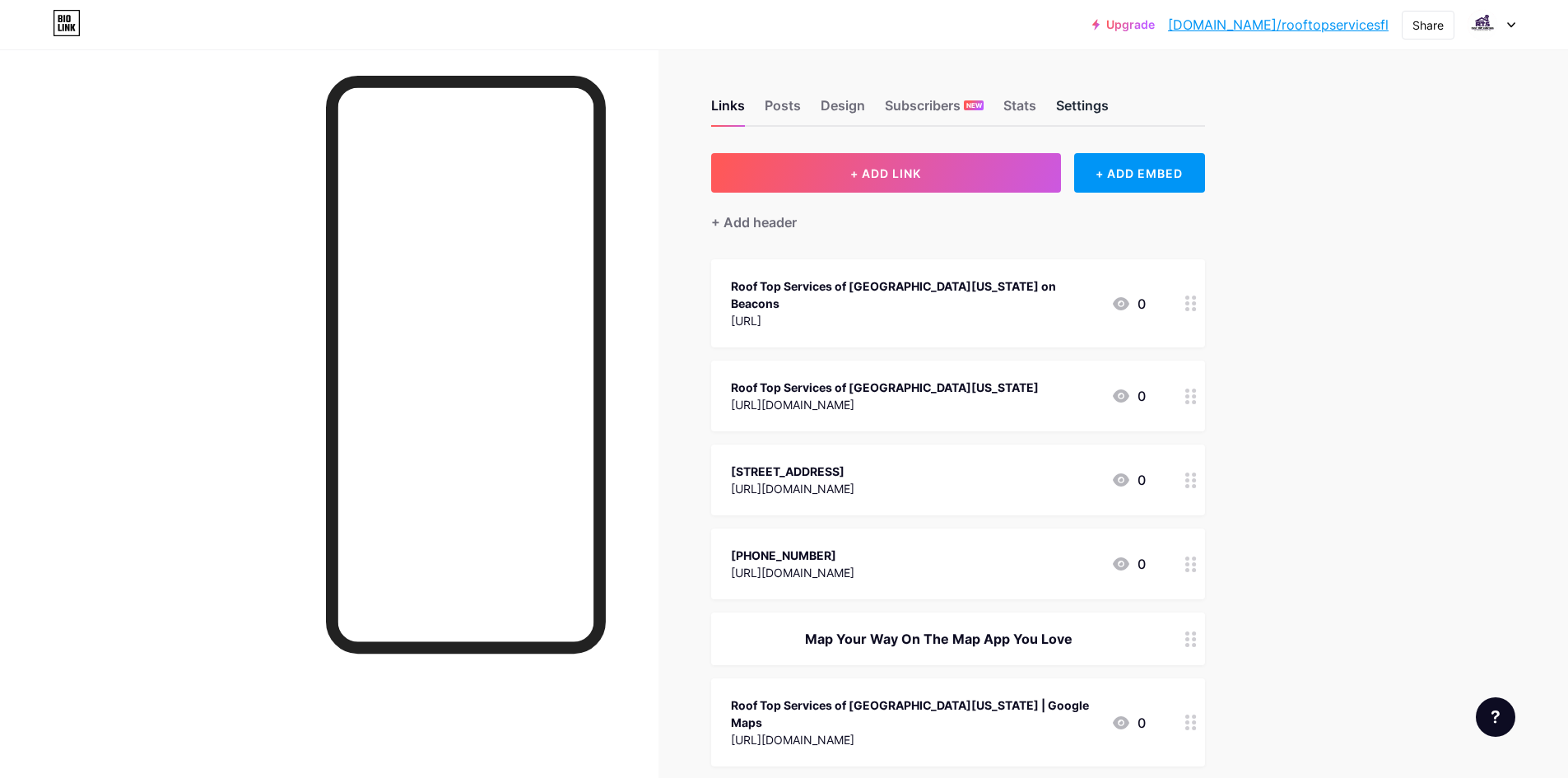
click at [1082, 103] on div "Settings" at bounding box center [1082, 110] width 52 height 30
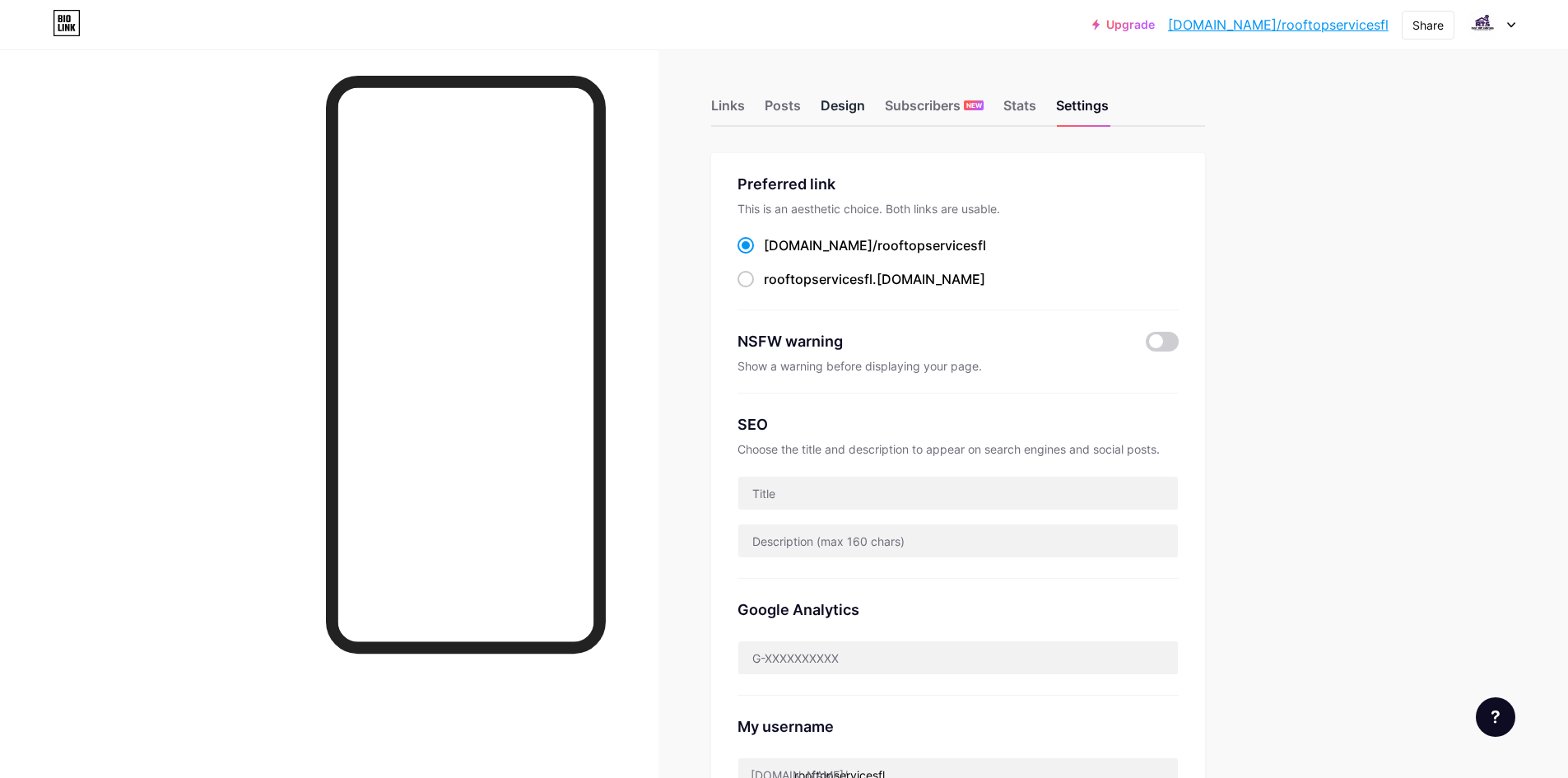
click at [854, 99] on div "Design" at bounding box center [843, 110] width 45 height 30
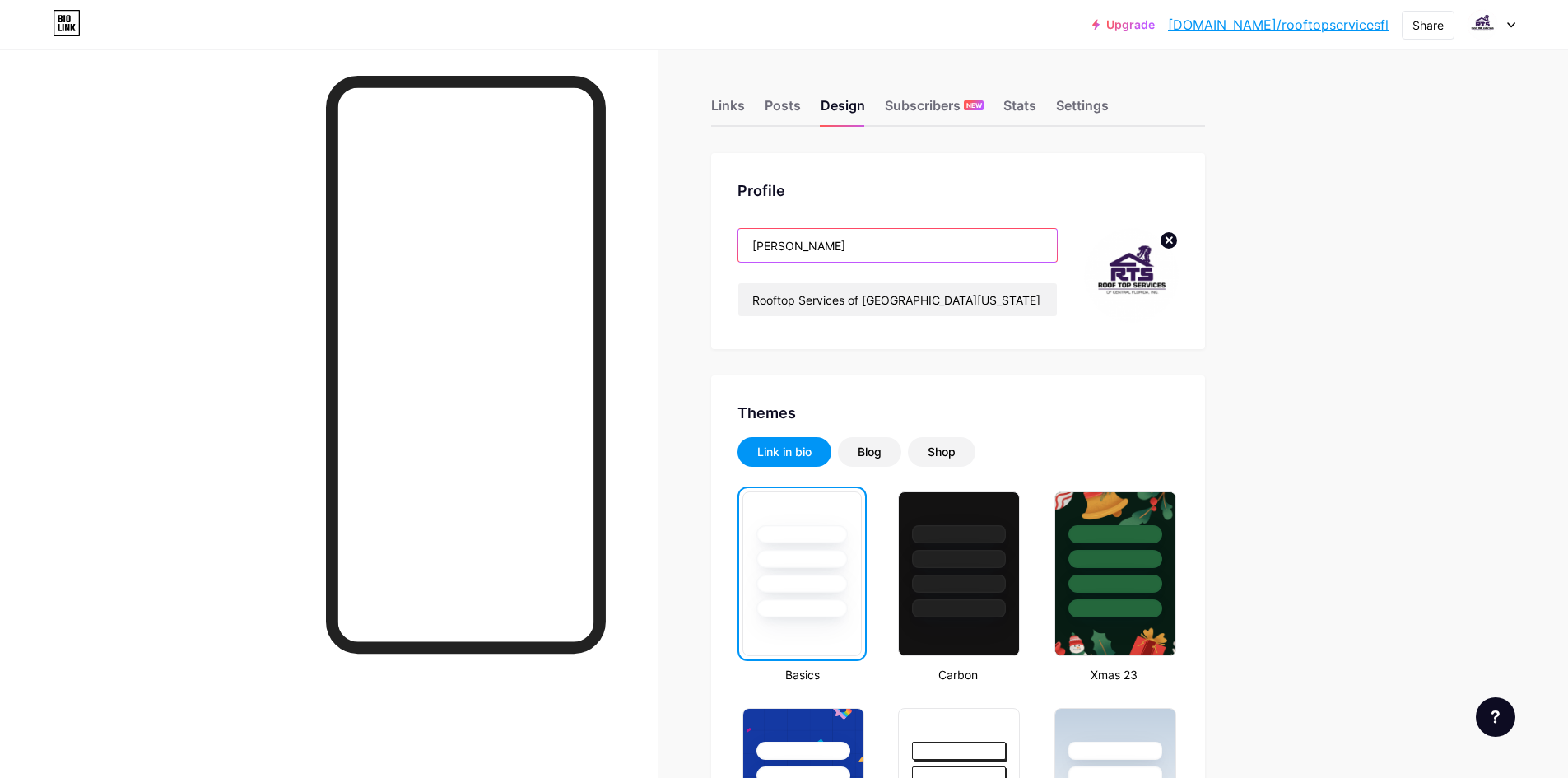
drag, startPoint x: 865, startPoint y: 248, endPoint x: 762, endPoint y: 253, distance: 103.1
click at [762, 253] on input "[PERSON_NAME]" at bounding box center [898, 245] width 318 height 33
paste input "Roof Top Services of [GEOGRAPHIC_DATA][US_STATE], Inc"
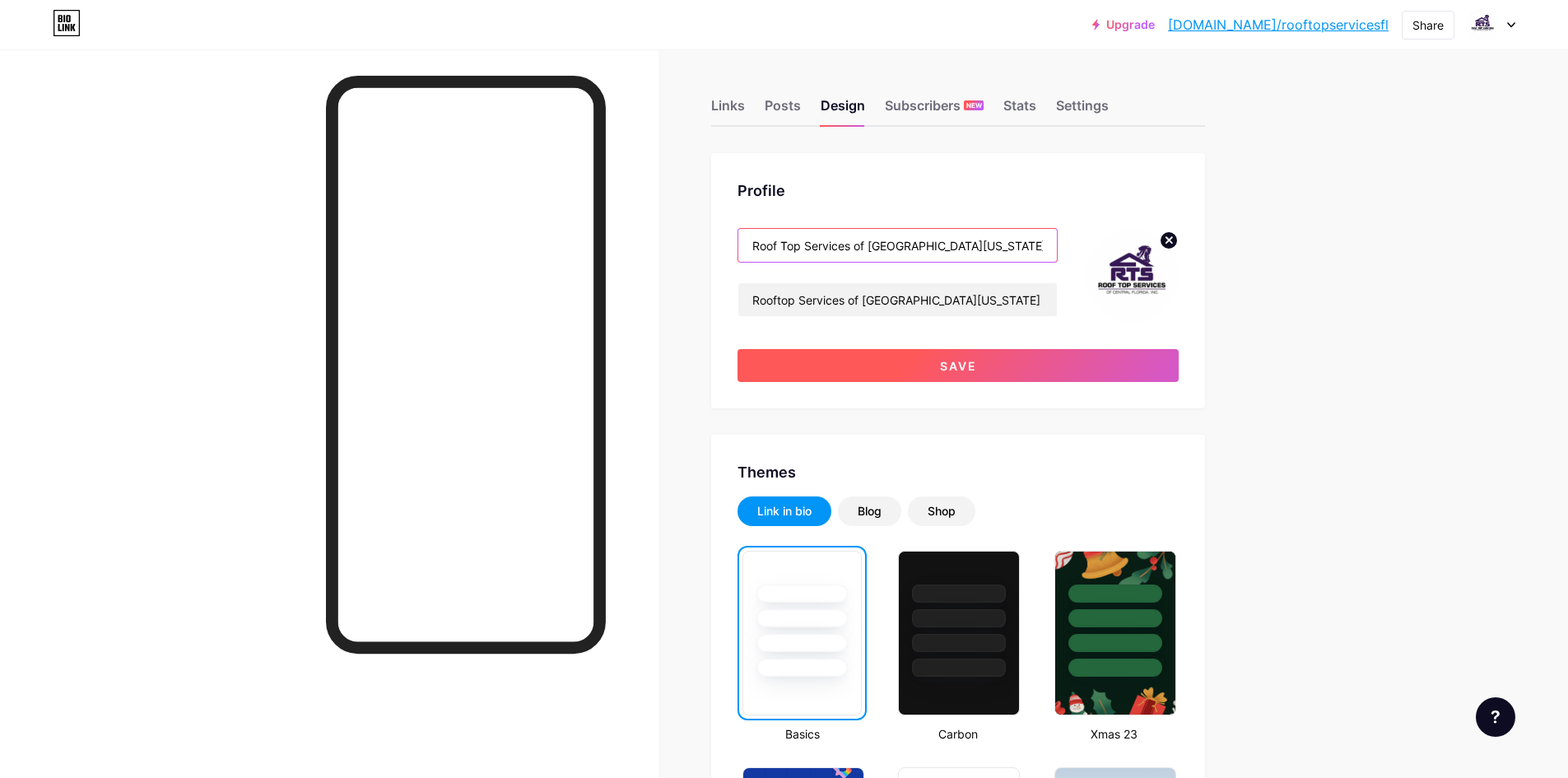
type input "Roof Top Services of [GEOGRAPHIC_DATA][US_STATE], Inc"
click at [909, 359] on button "Save" at bounding box center [958, 365] width 442 height 33
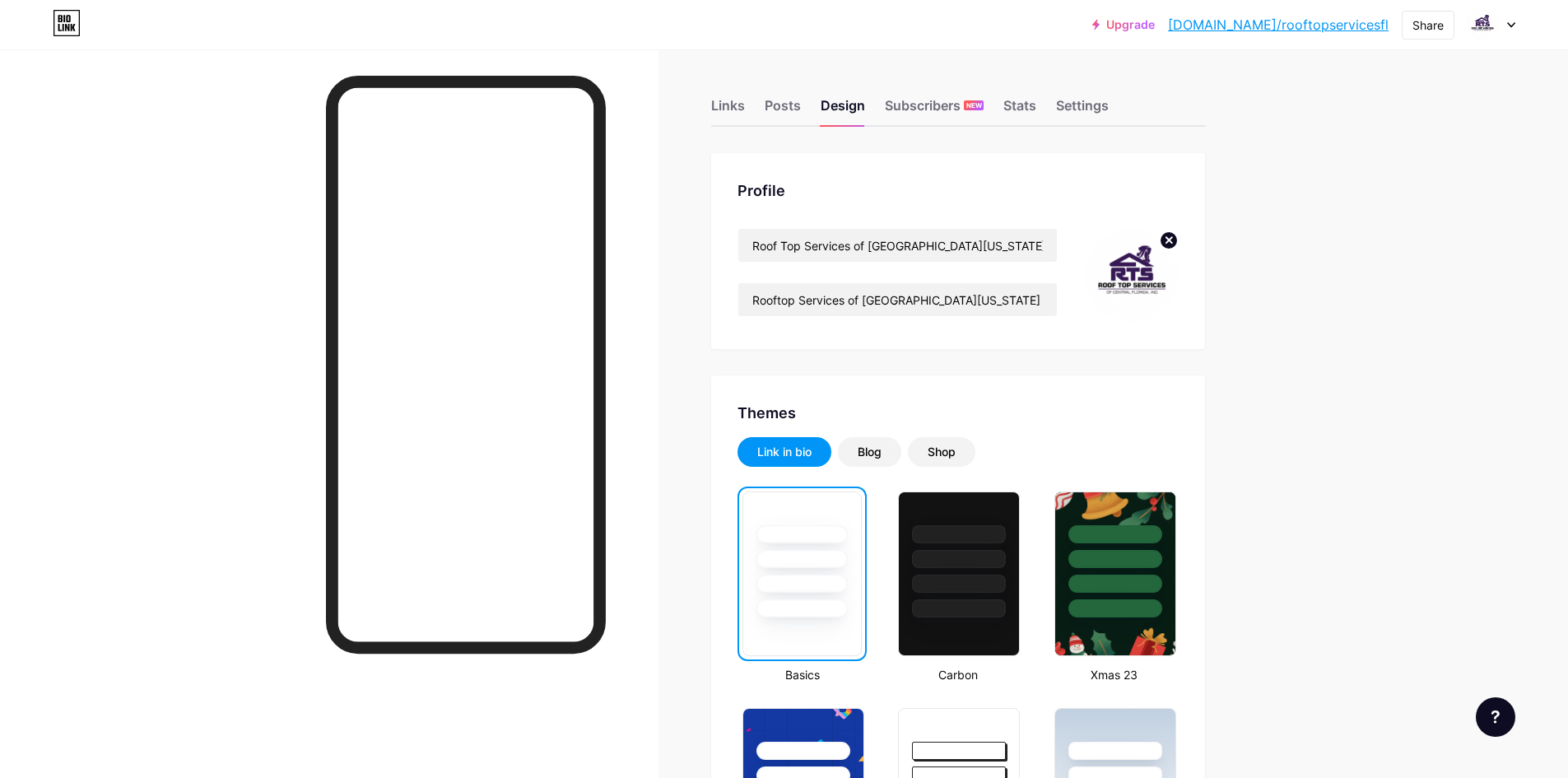
click at [844, 115] on div "Design" at bounding box center [843, 110] width 45 height 30
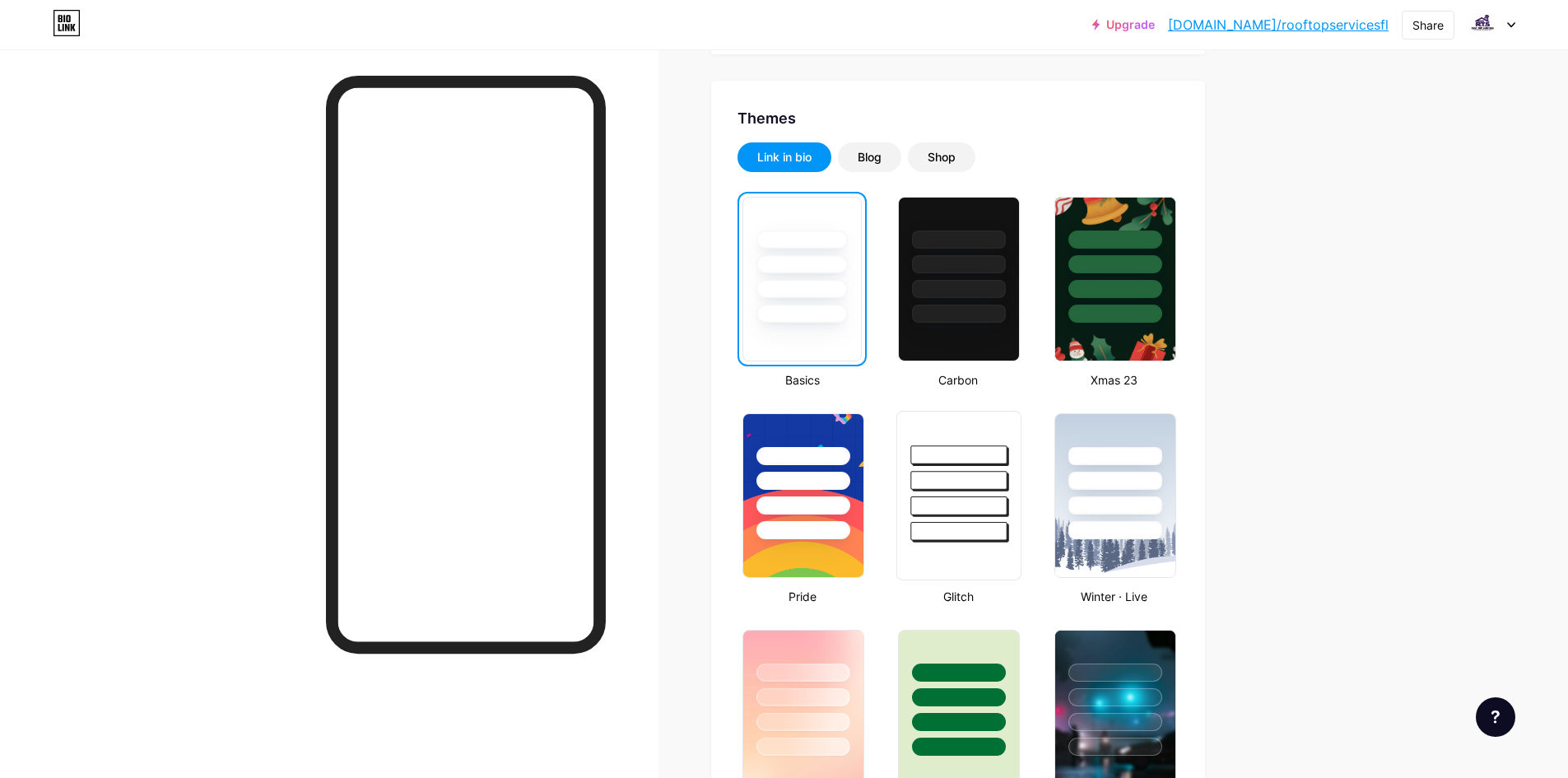
scroll to position [290, 0]
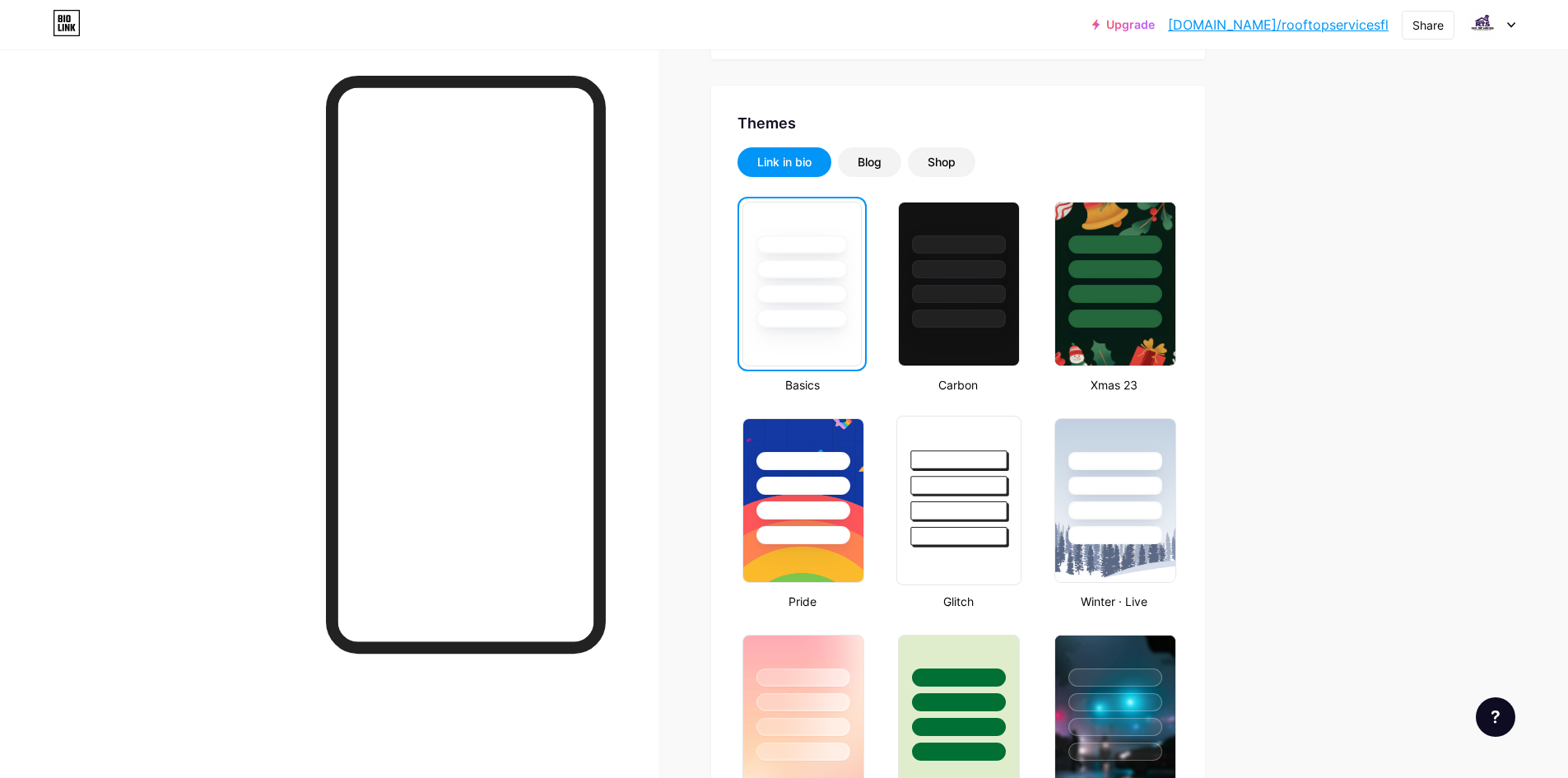
click at [979, 460] on div at bounding box center [959, 460] width 96 height 19
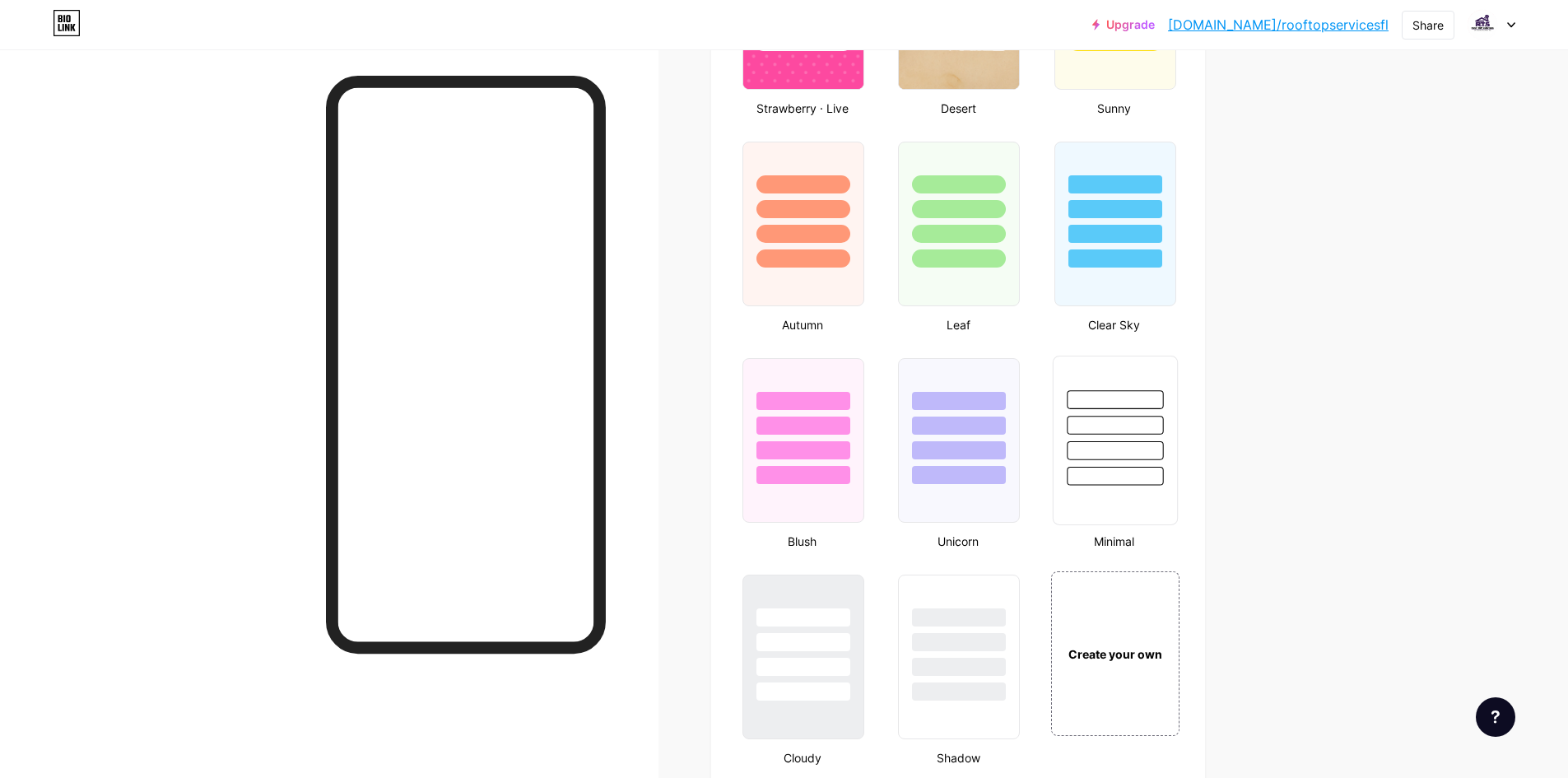
scroll to position [1443, 0]
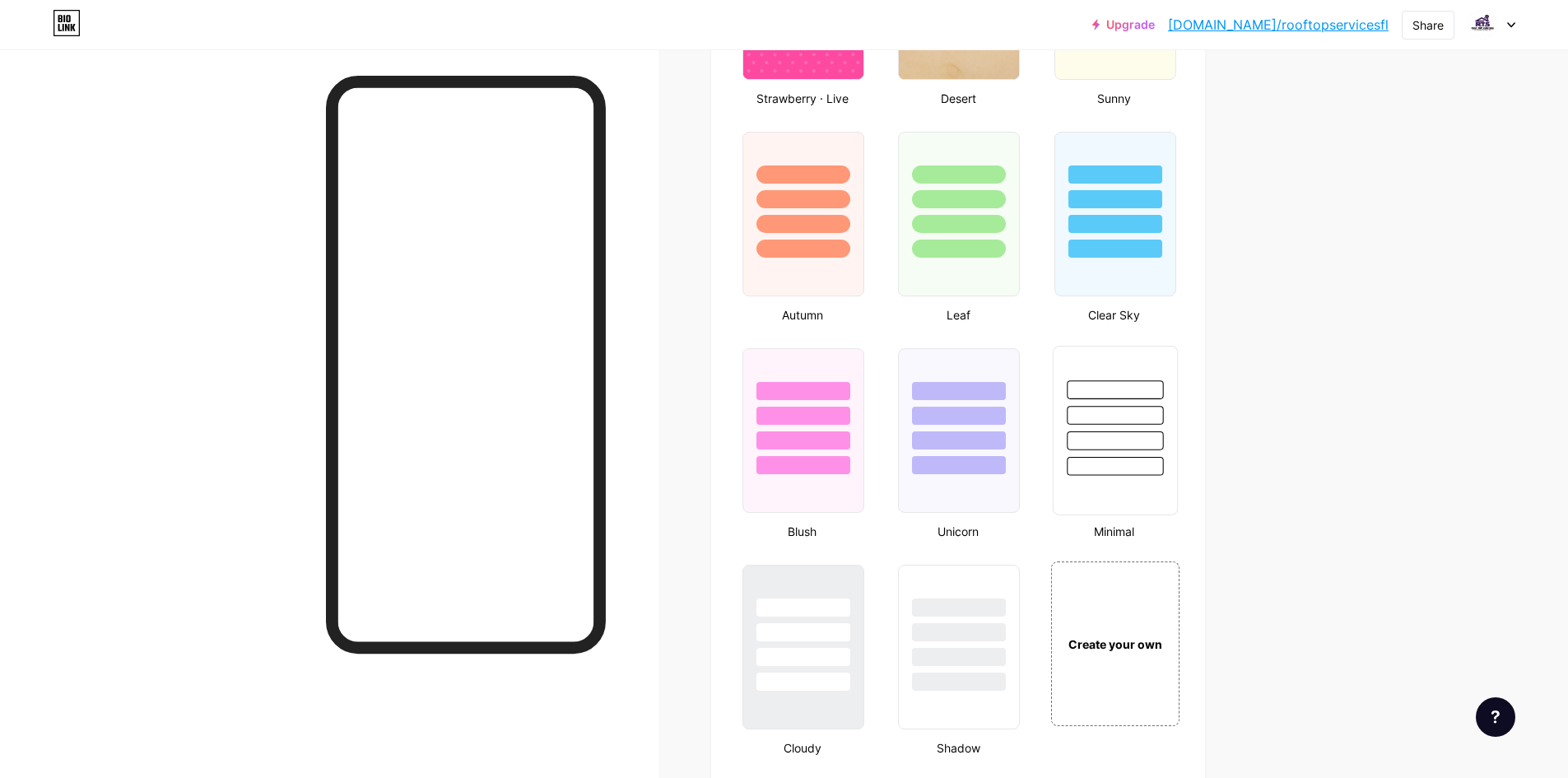
click at [1110, 412] on div at bounding box center [1115, 416] width 96 height 19
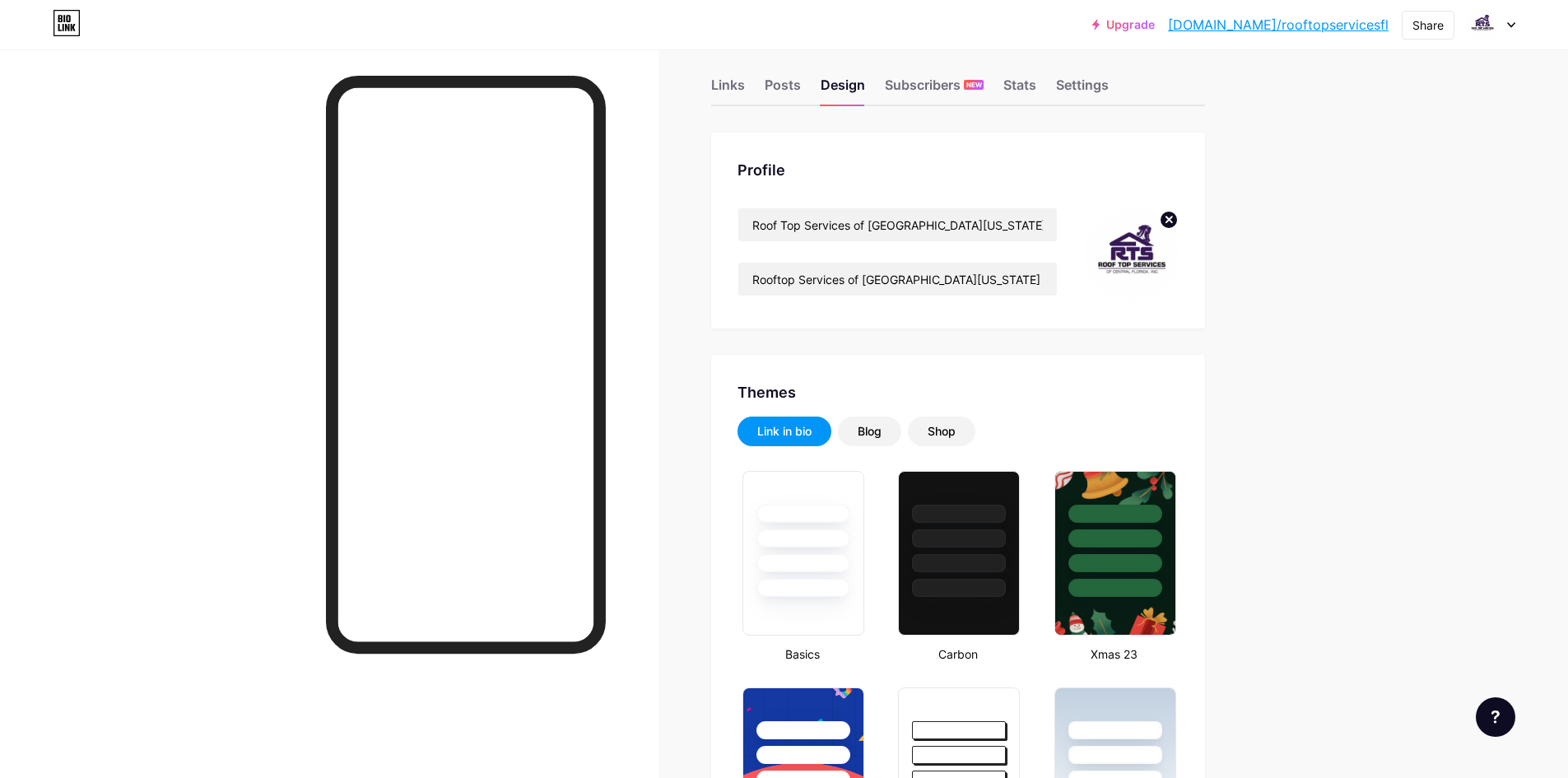
scroll to position [0, 0]
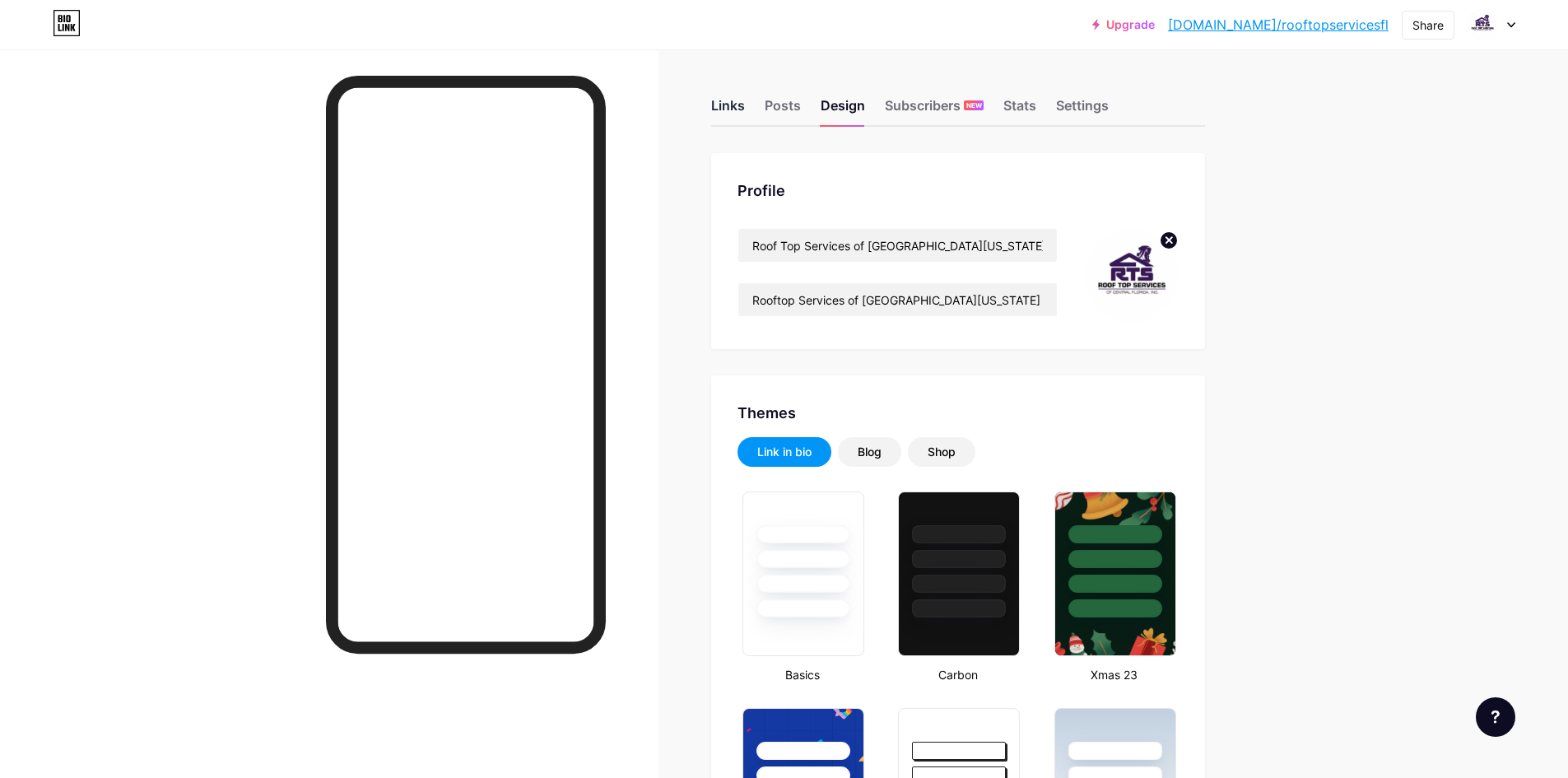
click at [745, 114] on div "Links" at bounding box center [728, 110] width 34 height 30
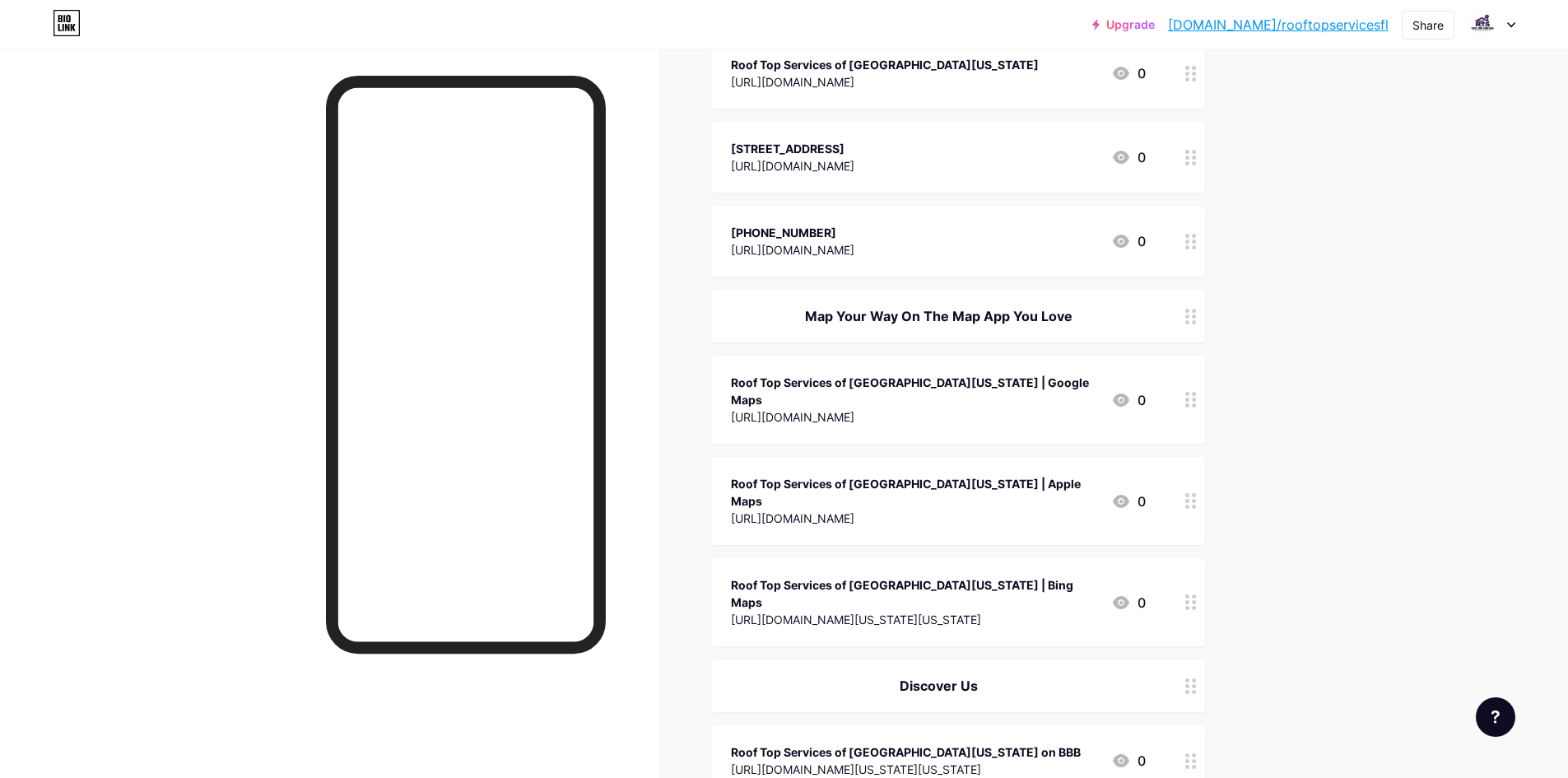
scroll to position [329, 0]
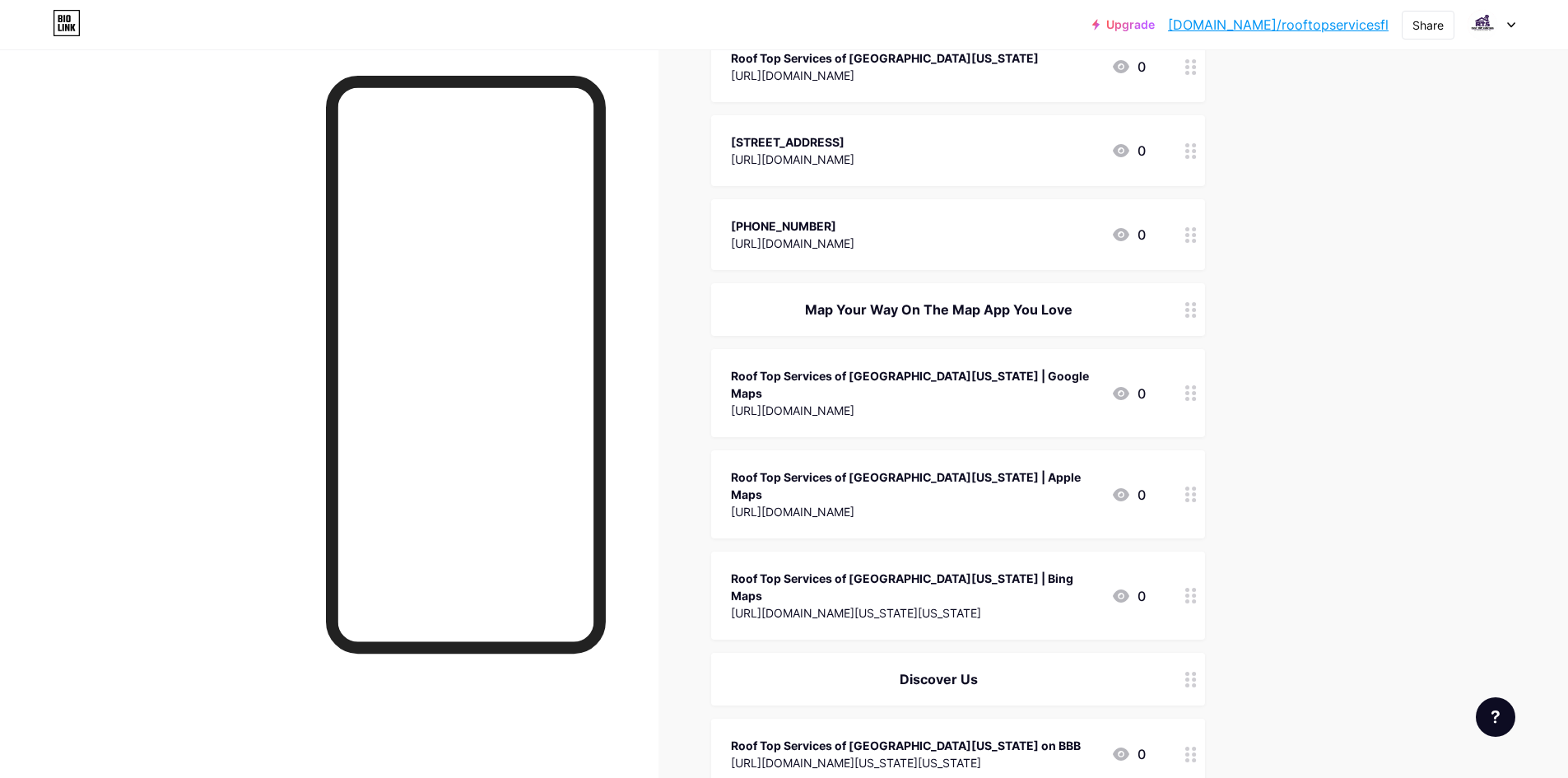
click at [833, 570] on div "Roof Top Services of [GEOGRAPHIC_DATA][US_STATE] | Bing Maps" at bounding box center [914, 587] width 367 height 35
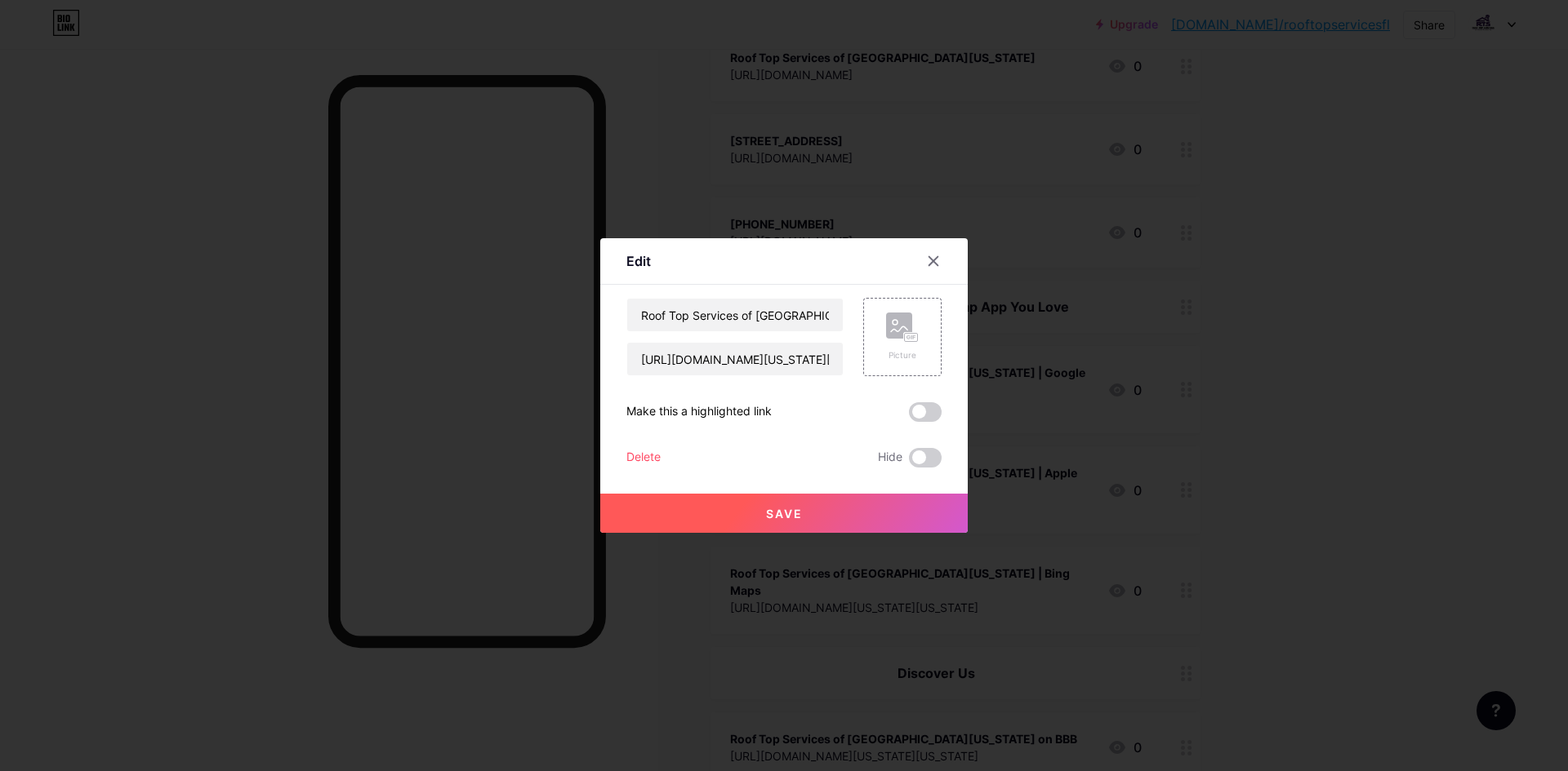
click at [743, 340] on div "Roof Top Services of [GEOGRAPHIC_DATA][US_STATE] | Bing Maps [URL][DOMAIN_NAME]…" at bounding box center [735, 337] width 217 height 79
click at [745, 358] on input "[URL][DOMAIN_NAME][US_STATE][US_STATE]" at bounding box center [735, 359] width 215 height 33
click at [704, 313] on input "Roof Top Services of [GEOGRAPHIC_DATA][US_STATE] | Bing Maps" at bounding box center [735, 315] width 215 height 33
click at [887, 205] on div at bounding box center [784, 385] width 1568 height 771
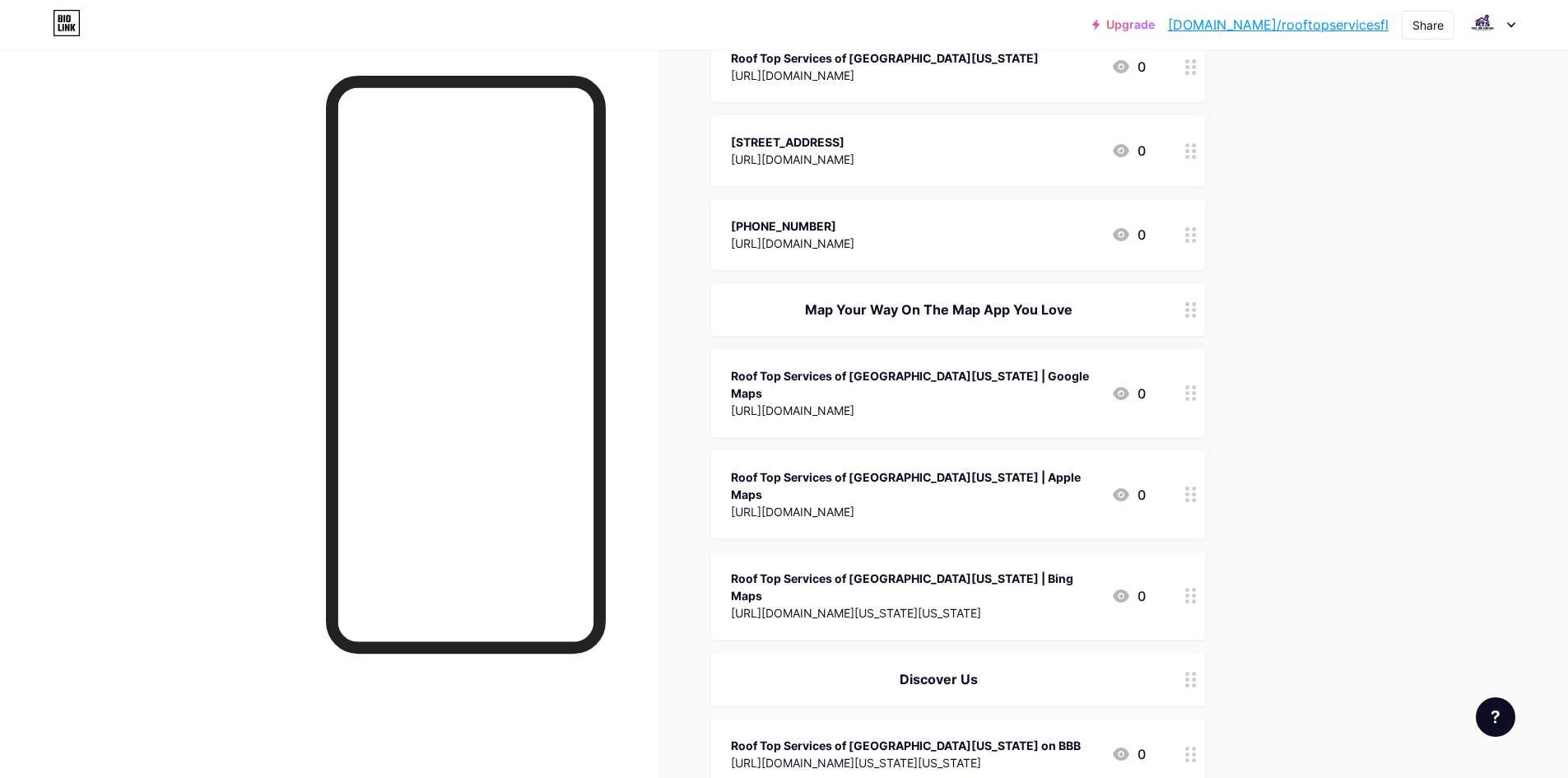
click at [822, 469] on div "Roof Top Services of [GEOGRAPHIC_DATA][US_STATE] | Apple Maps" at bounding box center [914, 486] width 367 height 35
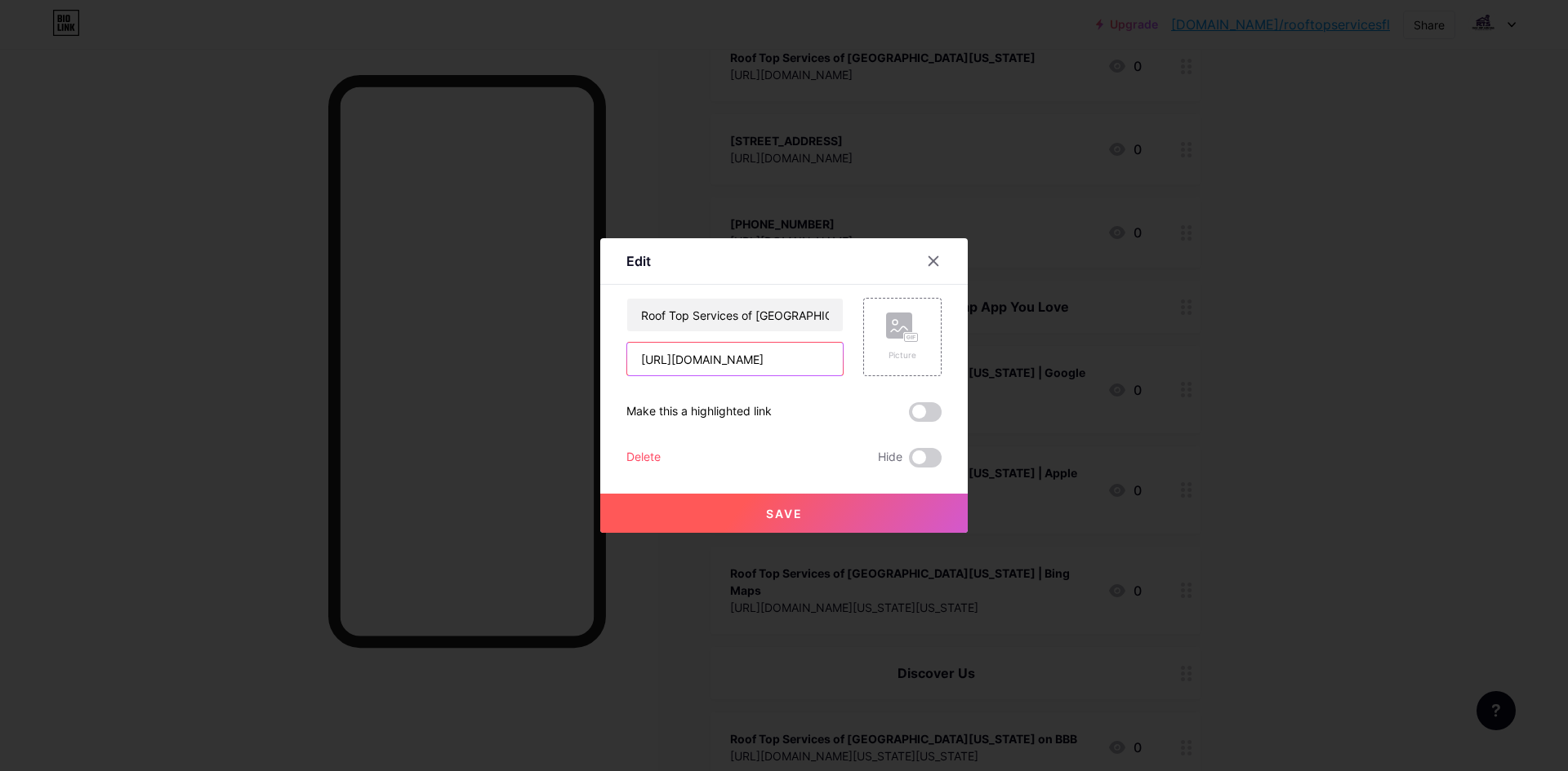
click at [755, 370] on input "[URL][DOMAIN_NAME]" at bounding box center [735, 359] width 215 height 33
click at [722, 306] on input "Roof Top Services of [GEOGRAPHIC_DATA][US_STATE] | Apple Maps" at bounding box center [735, 315] width 215 height 33
click at [761, 316] on input "Roof Top Services of [GEOGRAPHIC_DATA][US_STATE] | Apple Maps" at bounding box center [735, 315] width 215 height 33
click at [927, 262] on icon at bounding box center [934, 261] width 13 height 13
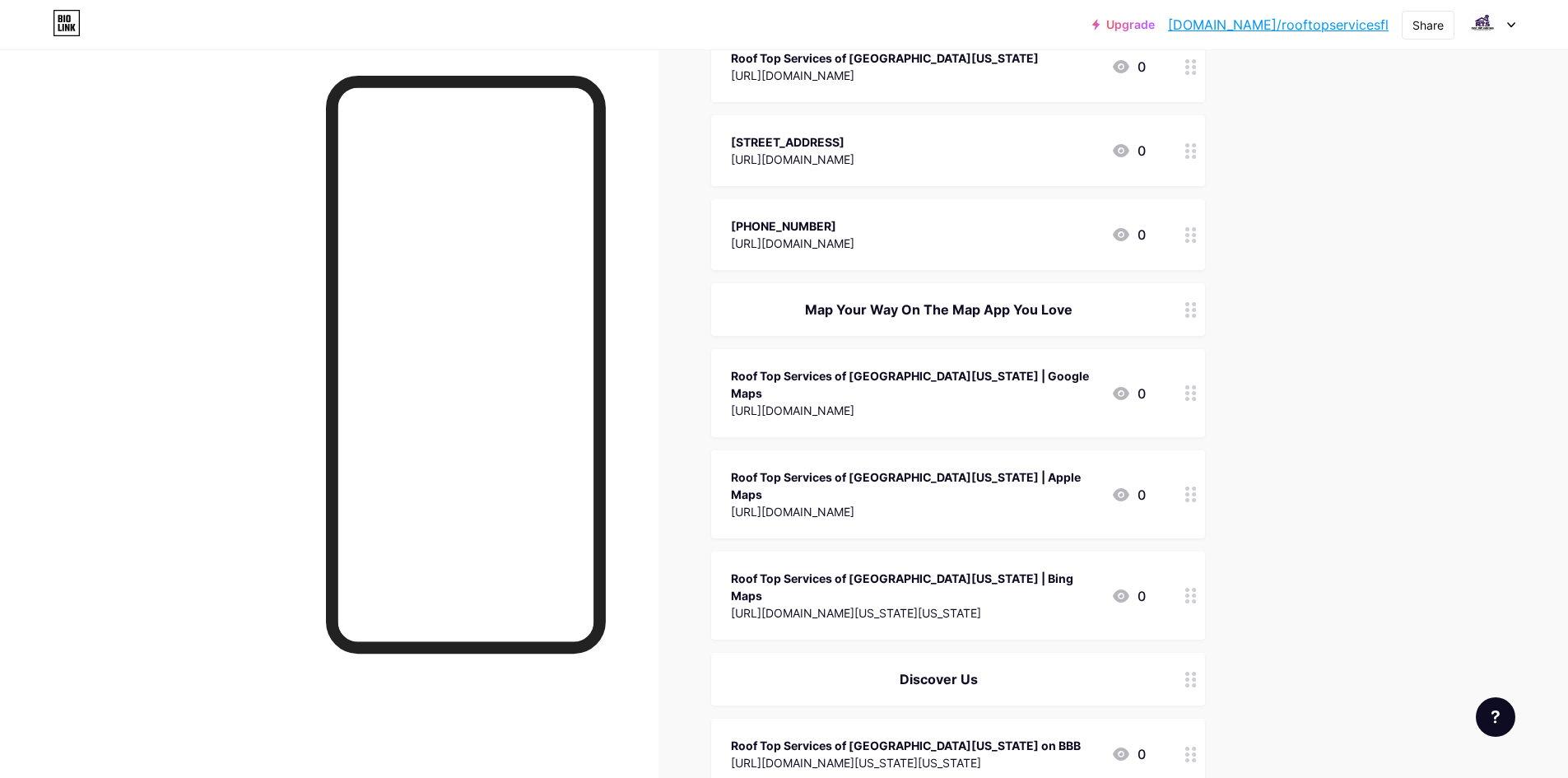
click at [838, 367] on div "Roof Top Services of [GEOGRAPHIC_DATA][US_STATE] | Google Maps" at bounding box center [914, 384] width 367 height 35
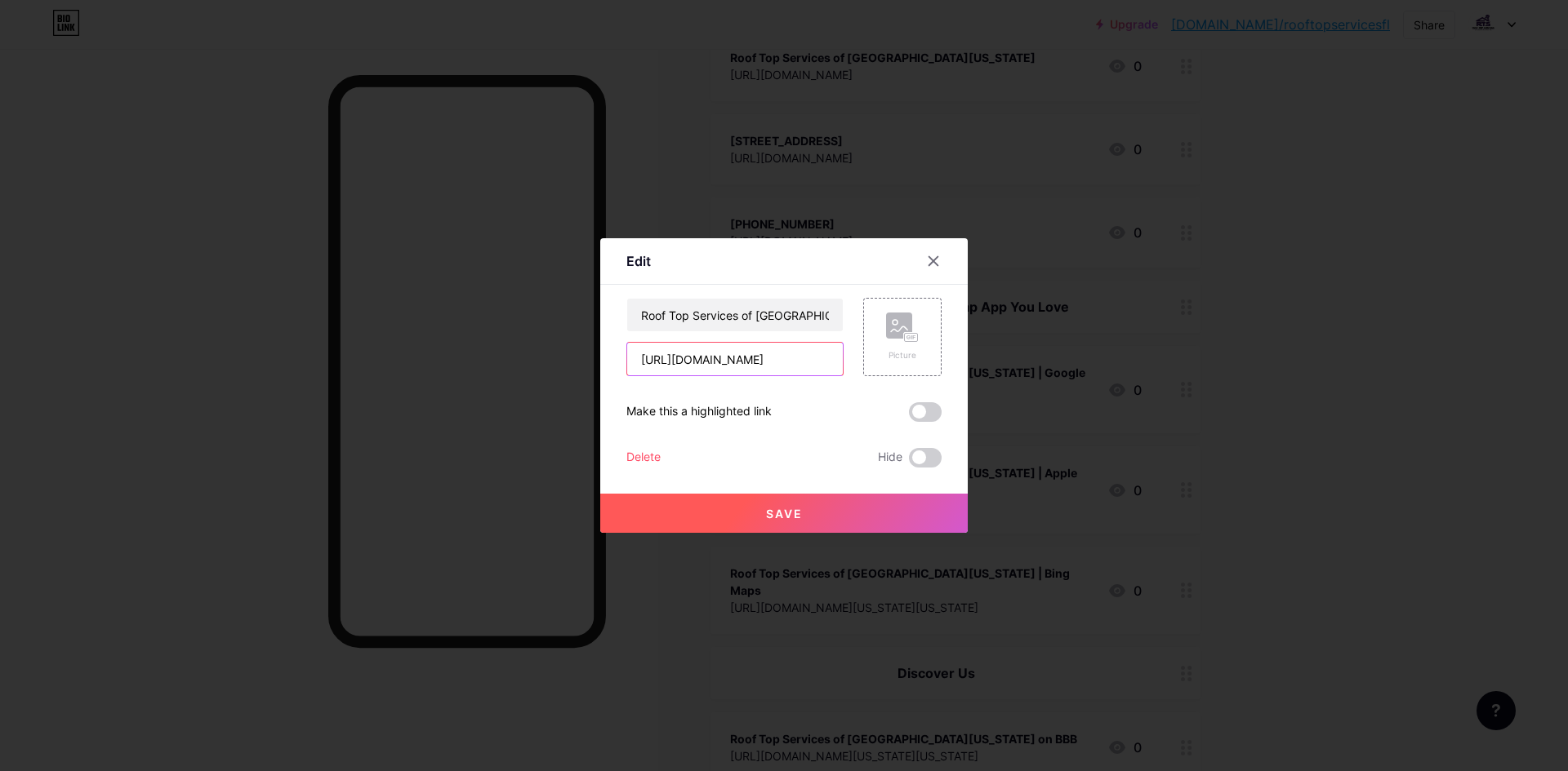
click at [777, 352] on input "[URL][DOMAIN_NAME]" at bounding box center [735, 359] width 215 height 33
click at [711, 315] on input "Roof Top Services of [GEOGRAPHIC_DATA][US_STATE] | Google Maps" at bounding box center [735, 315] width 215 height 33
click at [934, 257] on div at bounding box center [933, 260] width 29 height 29
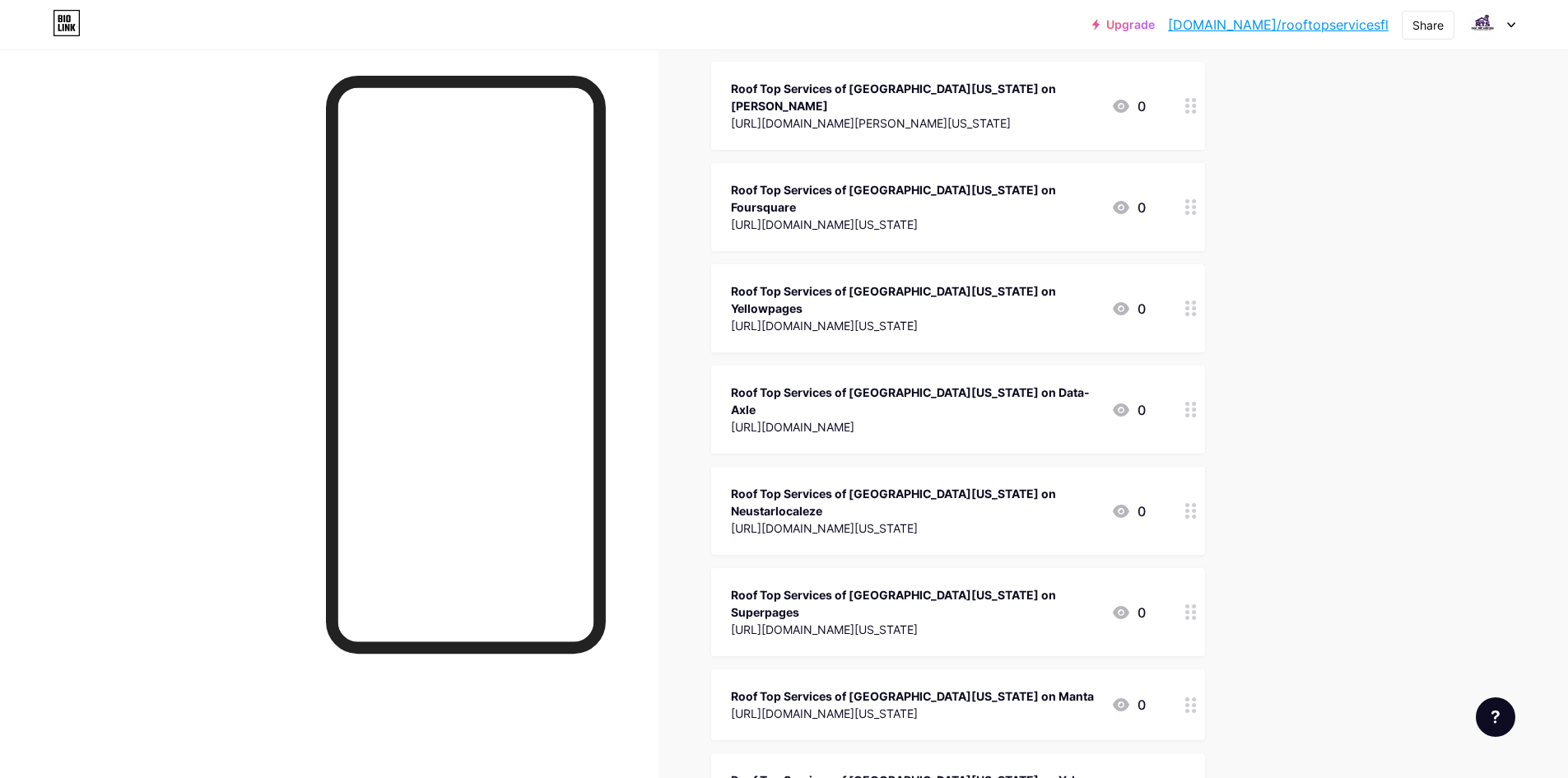
scroll to position [1153, 0]
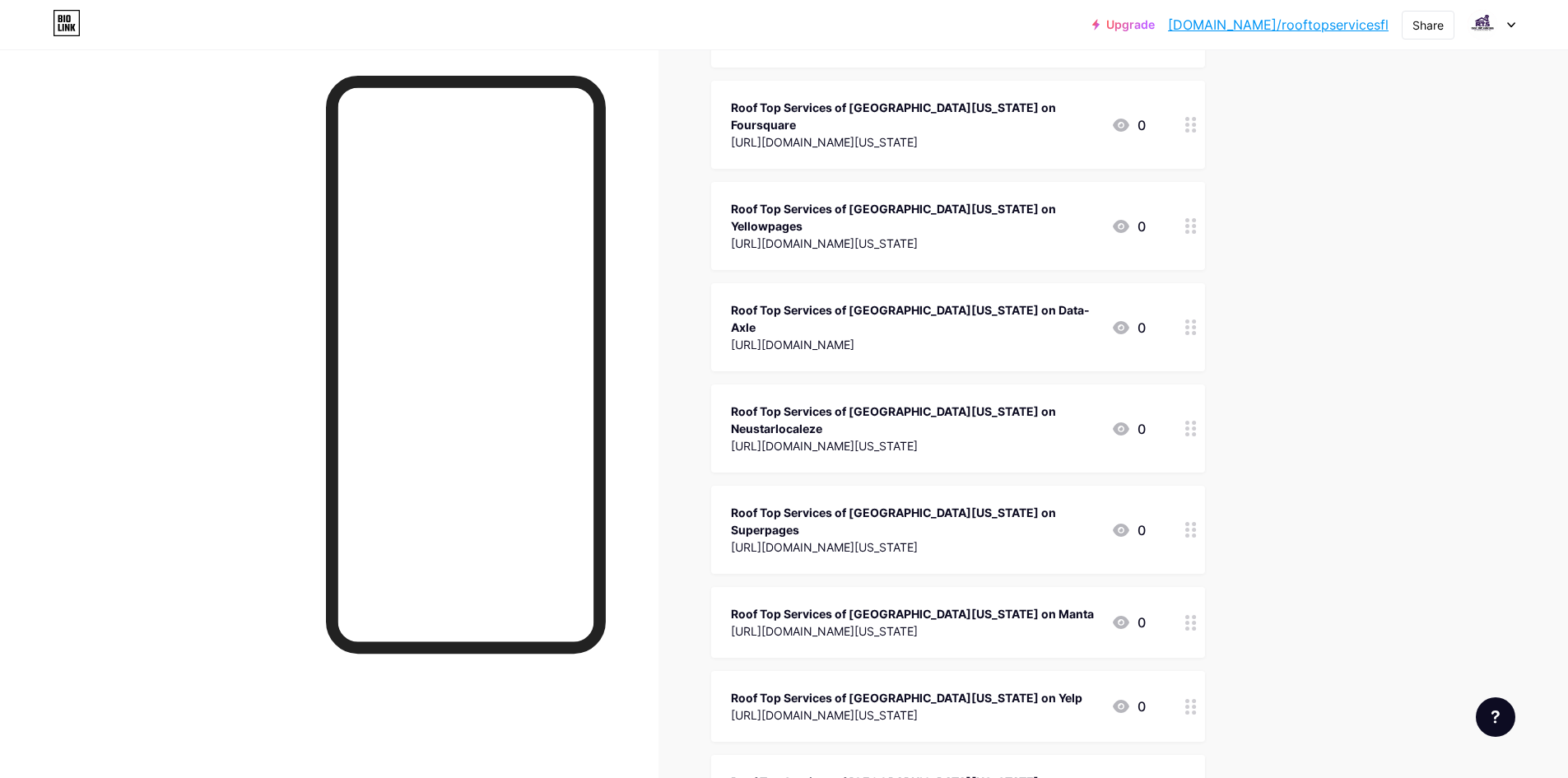
click at [868, 689] on div "Roof Top Services of [GEOGRAPHIC_DATA][US_STATE] on Yelp" at bounding box center [907, 698] width 351 height 17
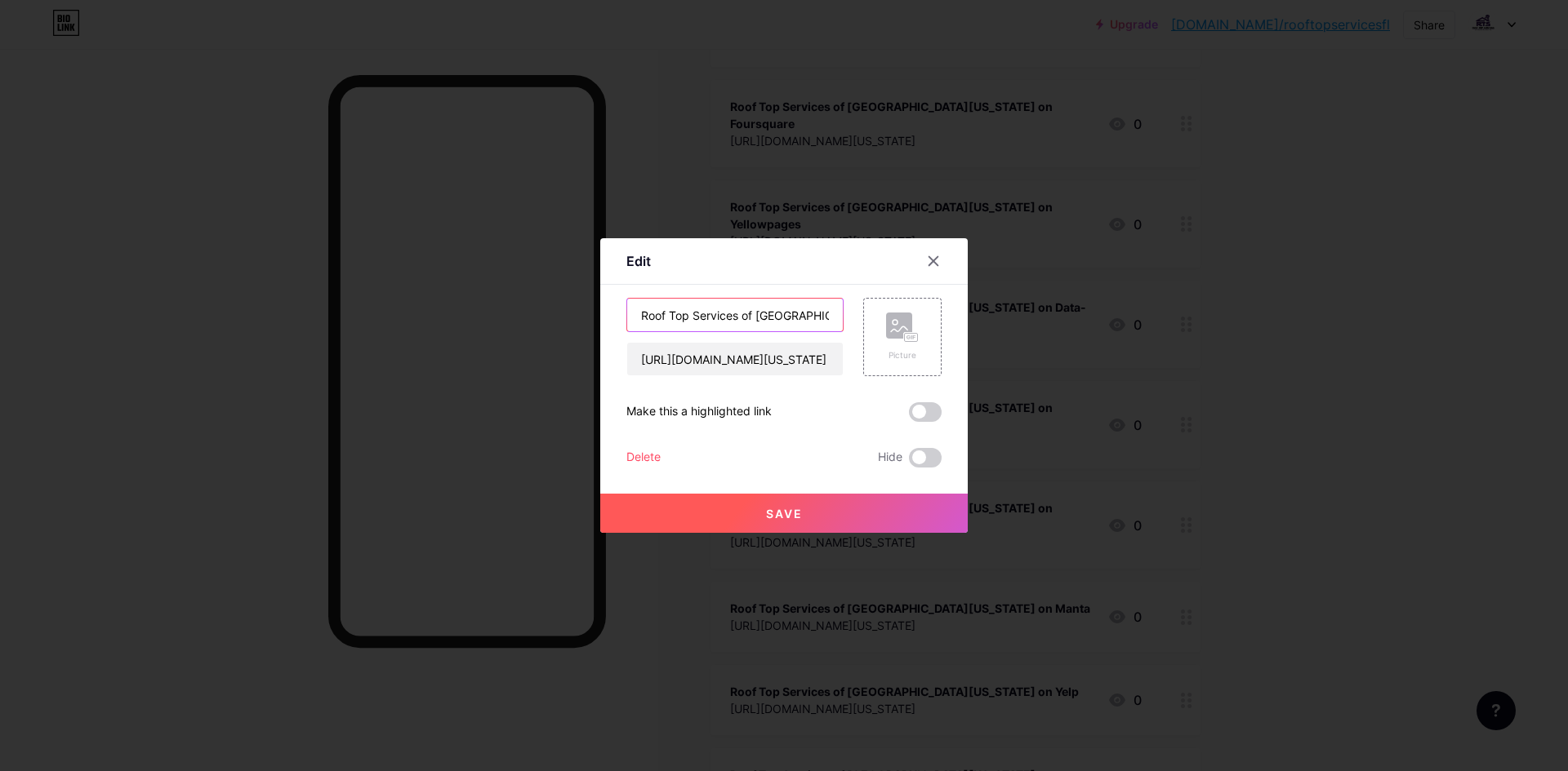
click at [737, 320] on input "Roof Top Services of [GEOGRAPHIC_DATA][US_STATE] on Yelp" at bounding box center [735, 315] width 215 height 33
click at [931, 263] on icon at bounding box center [934, 261] width 13 height 13
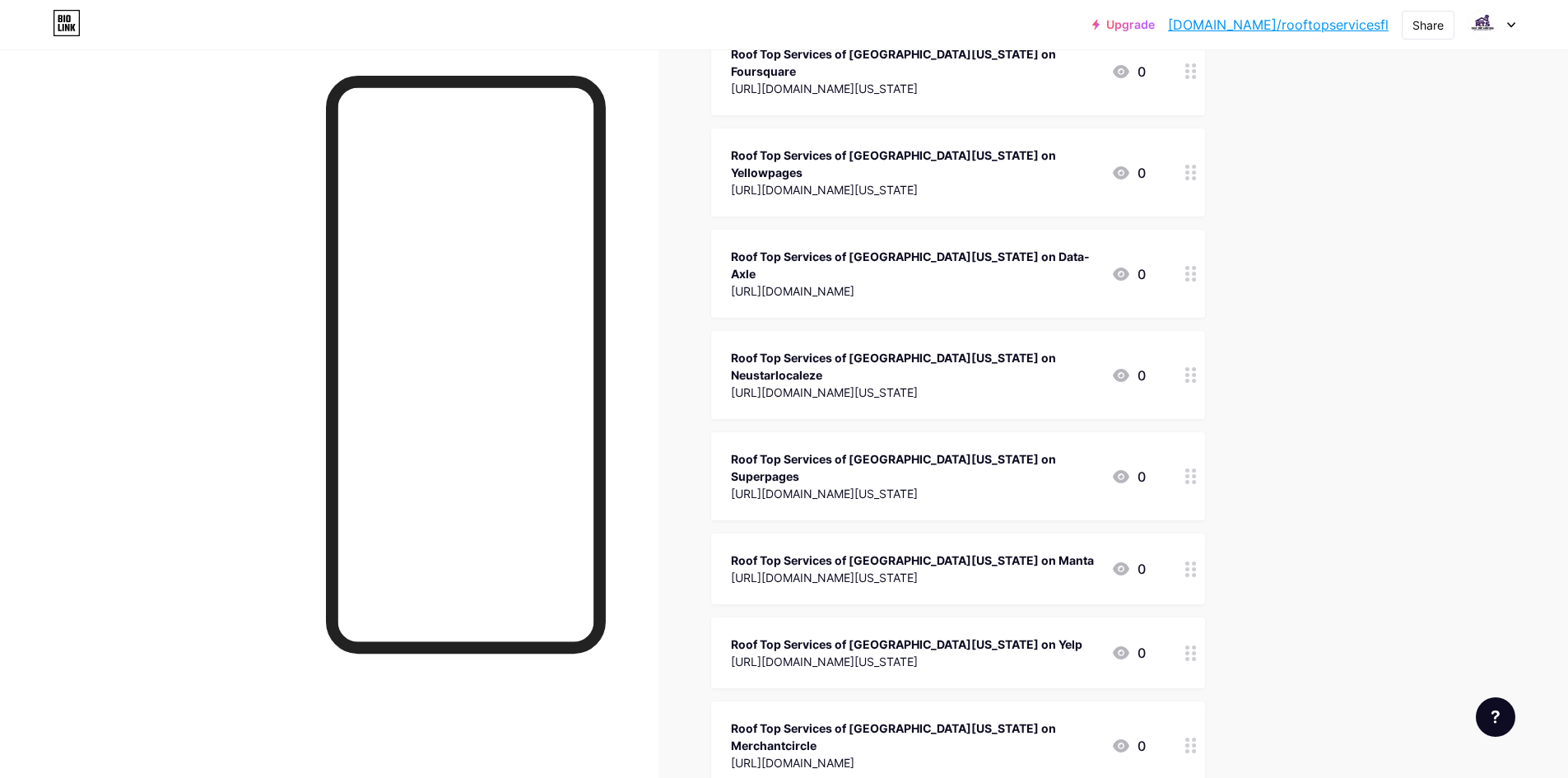
scroll to position [1401, 0]
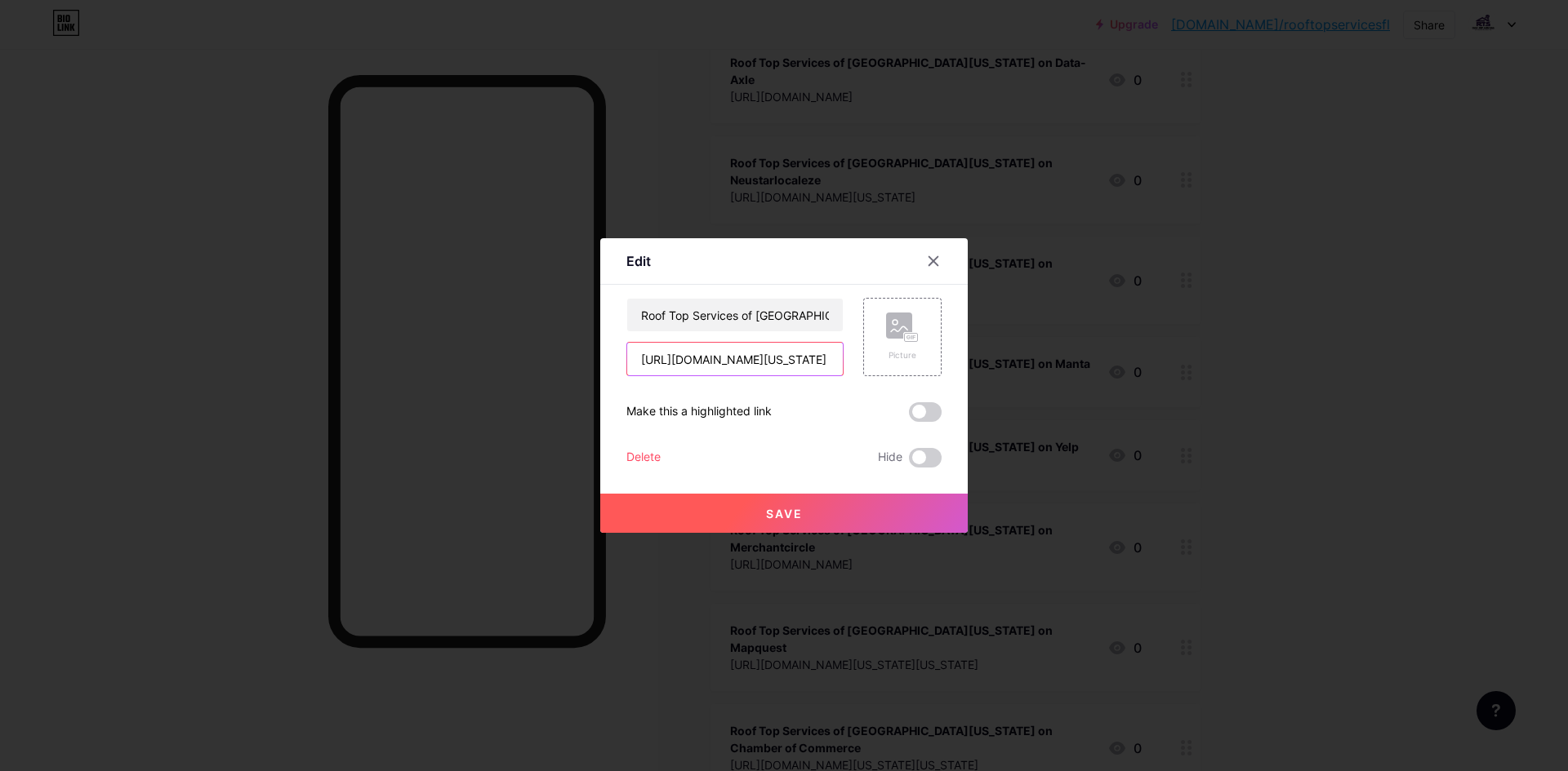
click at [746, 357] on input "[URL][DOMAIN_NAME][US_STATE]" at bounding box center [735, 359] width 215 height 33
click at [784, 313] on input "Roof Top Services of [GEOGRAPHIC_DATA][US_STATE] on Citysquares" at bounding box center [735, 315] width 215 height 33
click at [927, 266] on icon at bounding box center [934, 261] width 13 height 13
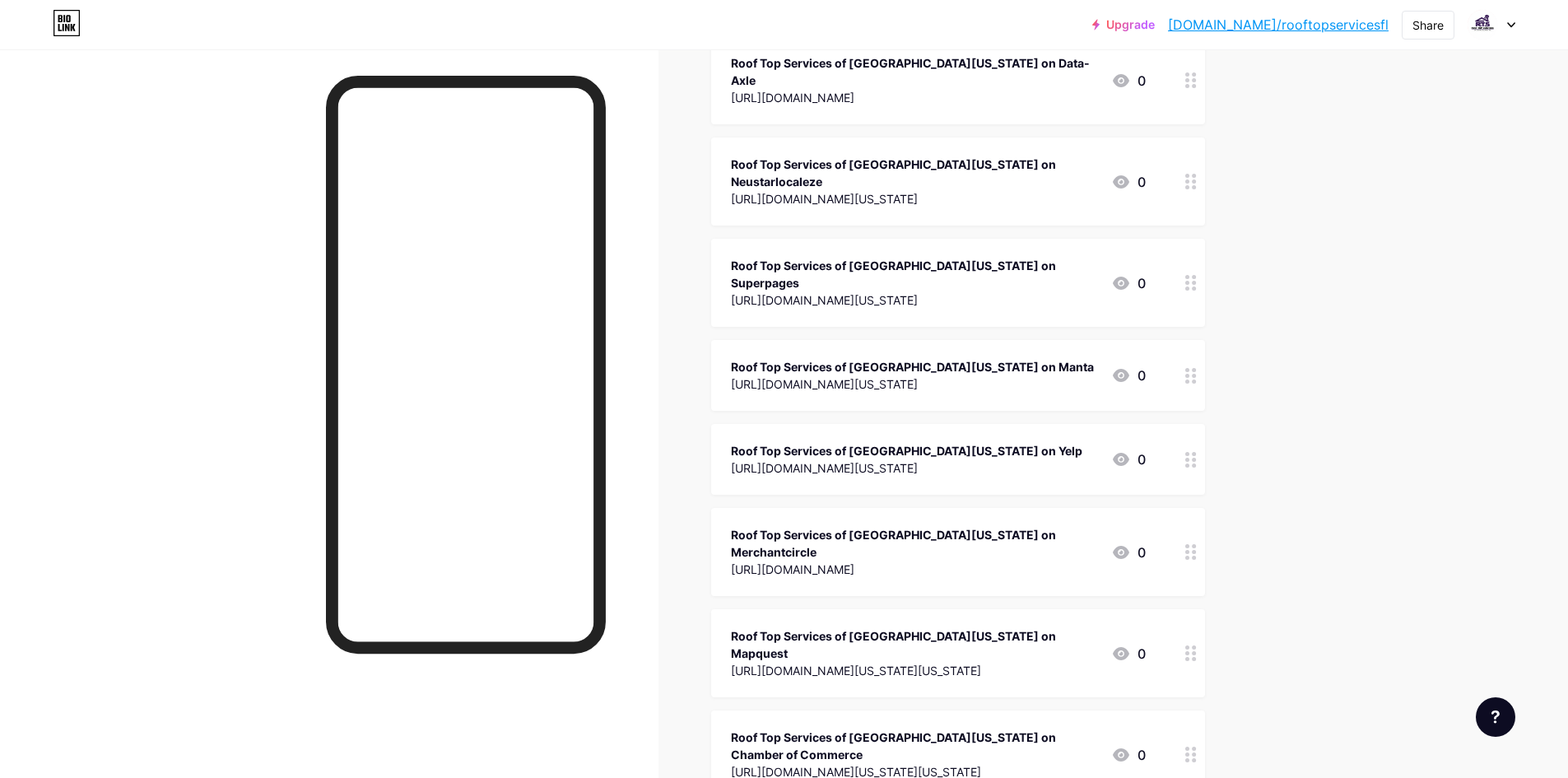
click at [905, 729] on div "Roof Top Services of [GEOGRAPHIC_DATA][US_STATE] on Chamber of Commerce" at bounding box center [914, 746] width 367 height 35
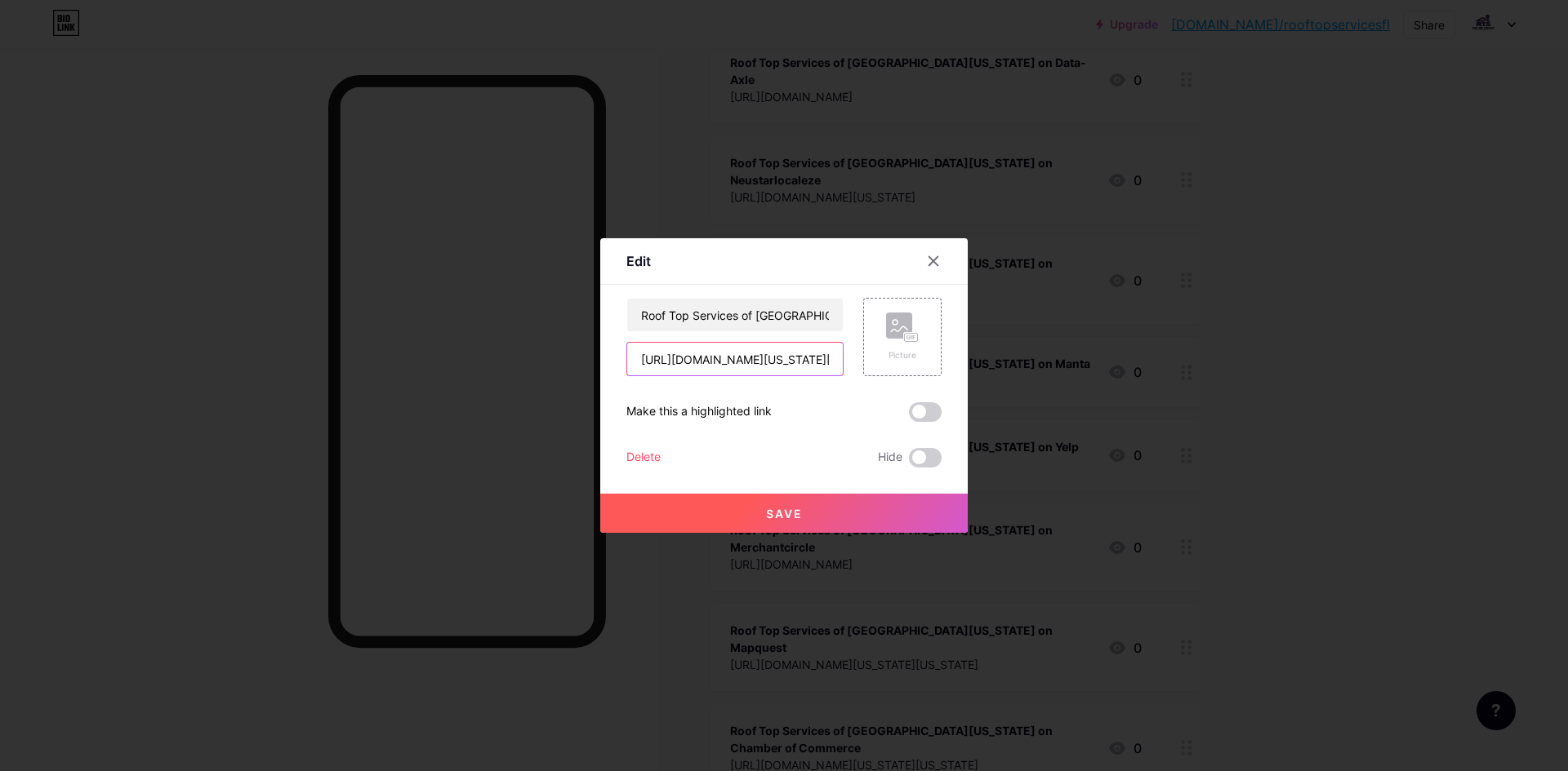
click at [761, 367] on input "[URL][DOMAIN_NAME][US_STATE][US_STATE]" at bounding box center [735, 359] width 215 height 33
click at [705, 330] on input "Roof Top Services of [GEOGRAPHIC_DATA][US_STATE] on Chamber of Commerce" at bounding box center [735, 315] width 215 height 33
click at [933, 259] on icon at bounding box center [934, 261] width 13 height 13
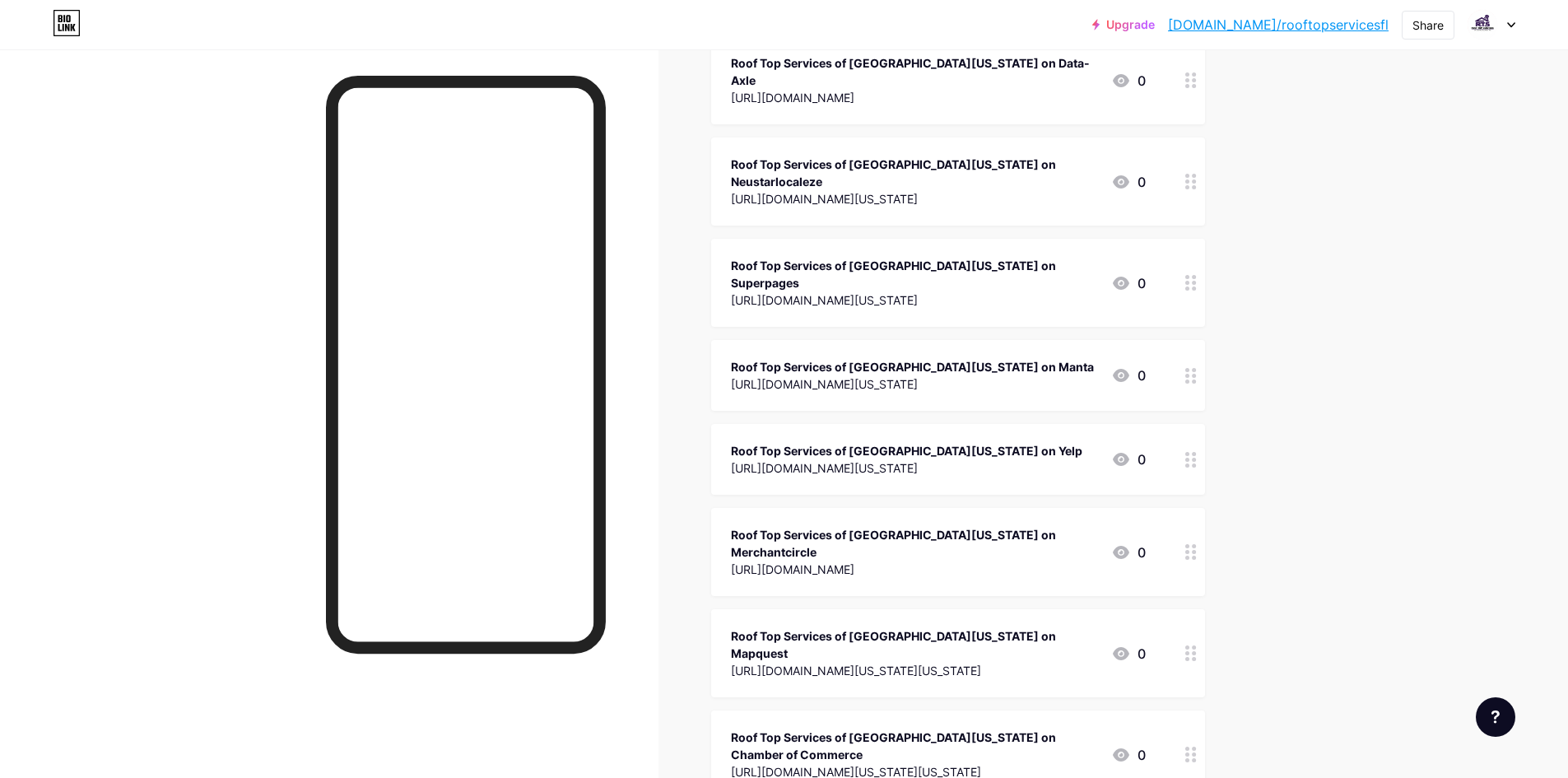
click at [886, 628] on div "Roof Top Services of [GEOGRAPHIC_DATA][US_STATE] on Mapquest" at bounding box center [914, 645] width 367 height 35
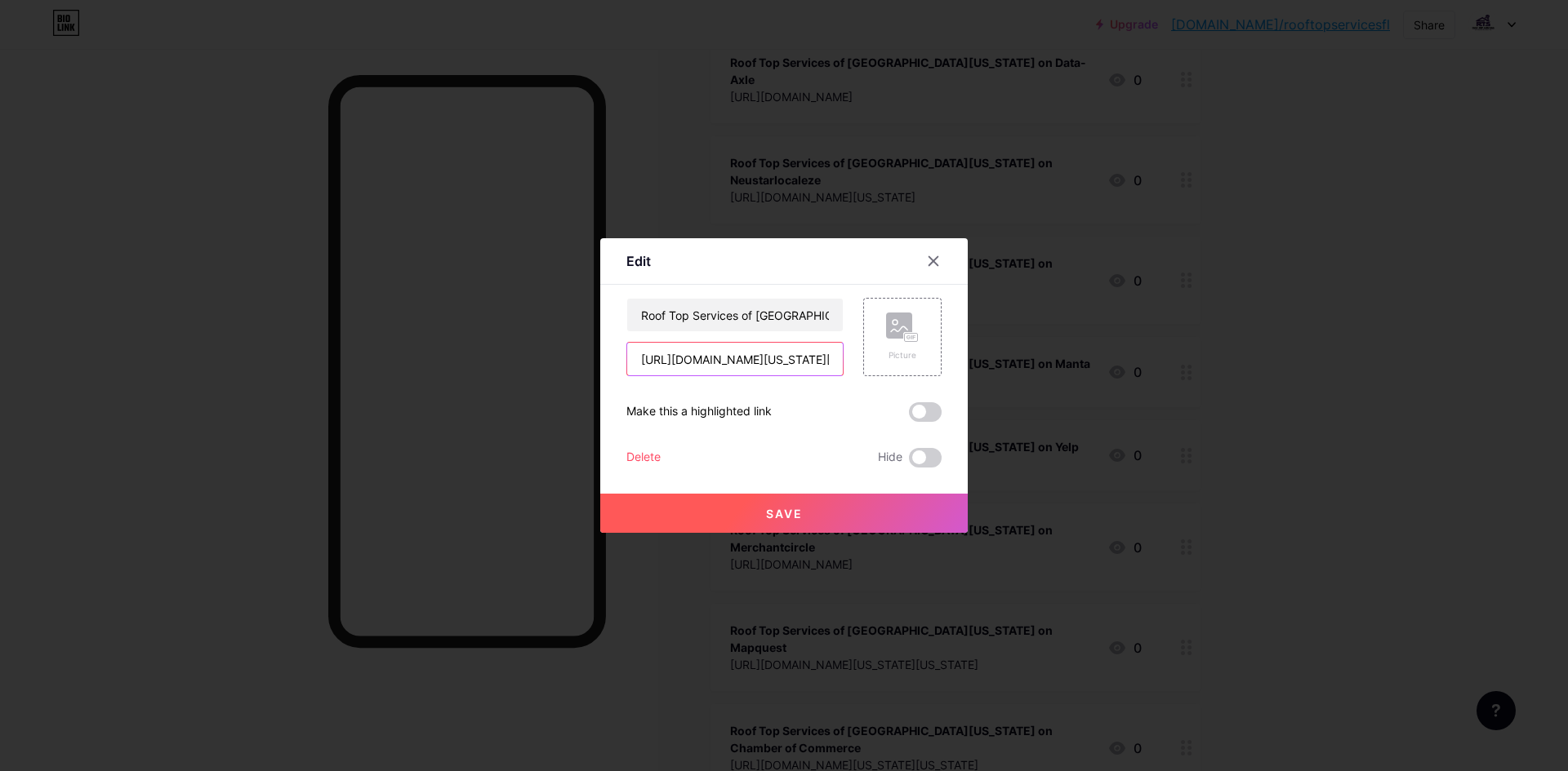
click at [704, 361] on input "[URL][DOMAIN_NAME][US_STATE][US_STATE]" at bounding box center [735, 359] width 215 height 33
click at [731, 332] on div "Roof Top Services of [GEOGRAPHIC_DATA][US_STATE] on Mapquest [URL][DOMAIN_NAME]…" at bounding box center [735, 337] width 217 height 79
click at [732, 317] on input "Roof Top Services of [GEOGRAPHIC_DATA][US_STATE] on Mapquest" at bounding box center [735, 315] width 215 height 33
click at [931, 258] on icon at bounding box center [934, 261] width 9 height 9
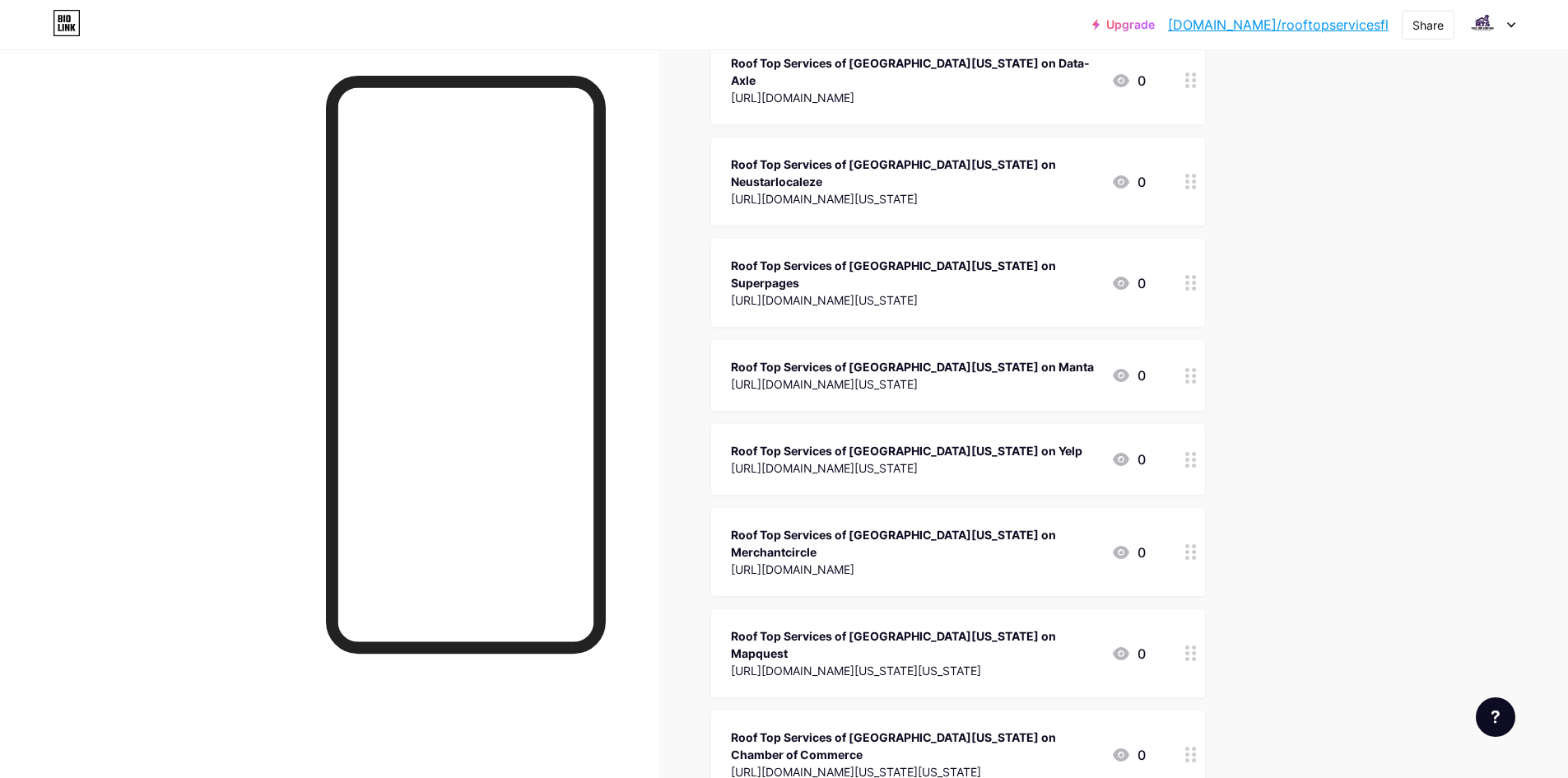
click at [878, 526] on div "Roof Top Services of [GEOGRAPHIC_DATA][US_STATE] on Merchantcircle" at bounding box center [914, 543] width 367 height 35
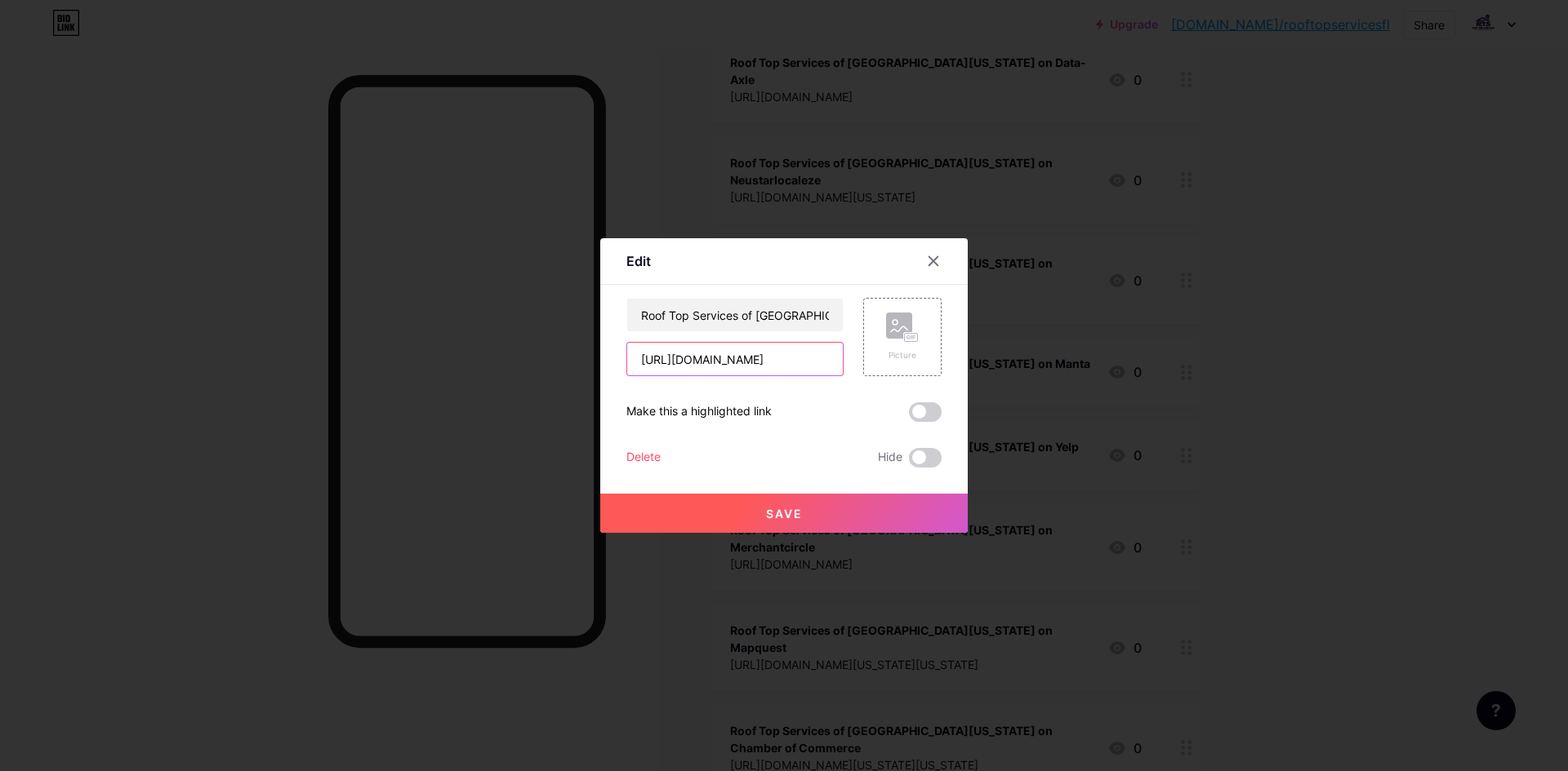
click at [757, 365] on input "[URL][DOMAIN_NAME]" at bounding box center [735, 359] width 215 height 33
click at [742, 297] on div "Content YouTube Play YouTube video without leaving your page. ADD Vimeo Play Vi…" at bounding box center [784, 376] width 315 height 182
click at [743, 311] on input "Roof Top Services of [GEOGRAPHIC_DATA][US_STATE] on Merchantcircle" at bounding box center [735, 315] width 215 height 33
click at [794, 312] on input "Roof Top Services of [GEOGRAPHIC_DATA][US_STATE] on Merchantcircle" at bounding box center [735, 315] width 215 height 33
click at [787, 306] on input "Roof Top Services of [GEOGRAPHIC_DATA][US_STATE] on Merchantcircle" at bounding box center [735, 315] width 215 height 33
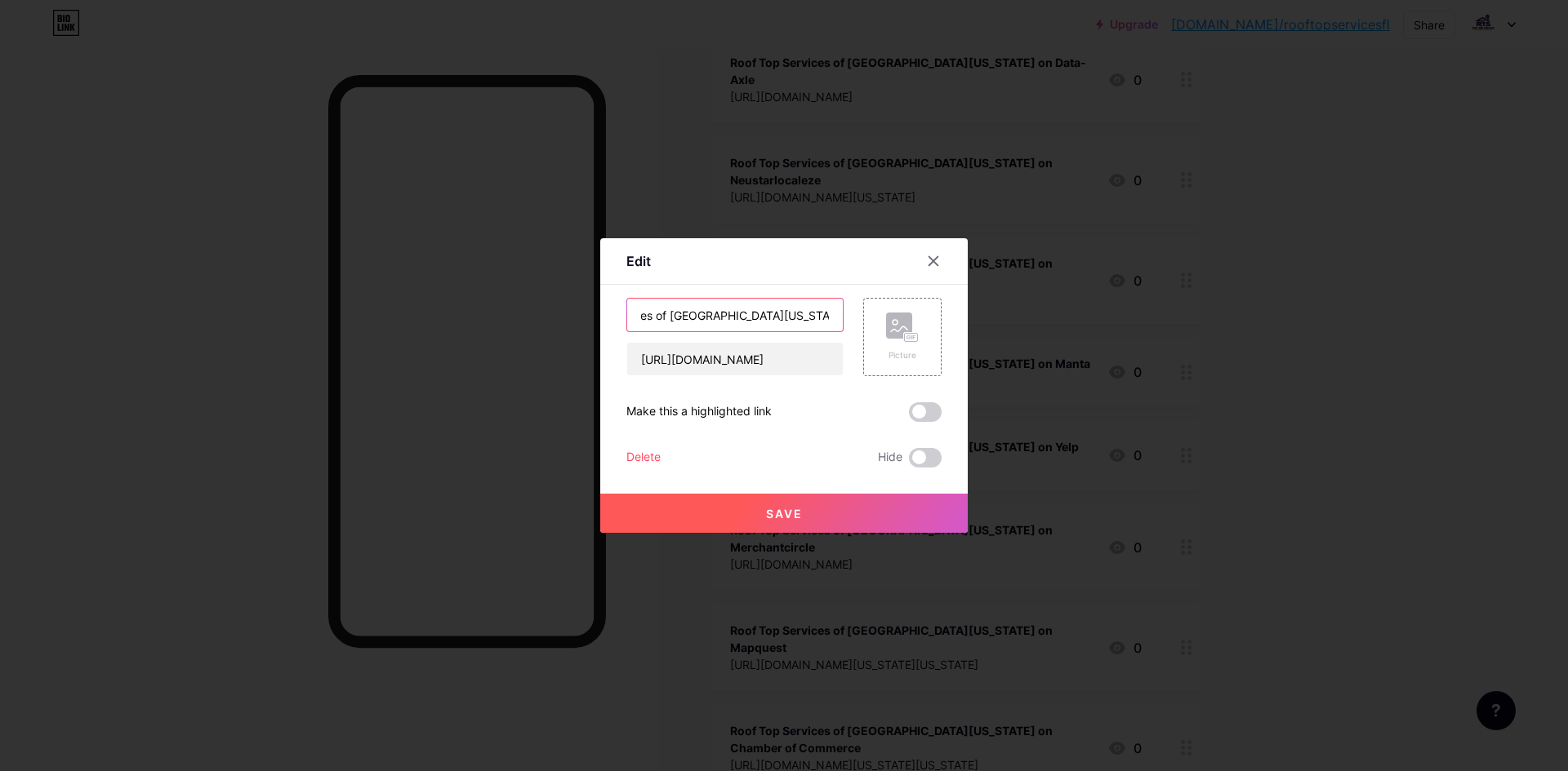
scroll to position [0, 107]
click at [796, 316] on input "Roof Top Services of [GEOGRAPHIC_DATA][US_STATE] on Merchantcircle" at bounding box center [735, 315] width 215 height 33
click at [799, 318] on input "Roof Top Services of [GEOGRAPHIC_DATA][US_STATE] on Merchant circle" at bounding box center [735, 315] width 215 height 33
type input "Roof Top Services of [GEOGRAPHIC_DATA][US_STATE] on Merchant Circle"
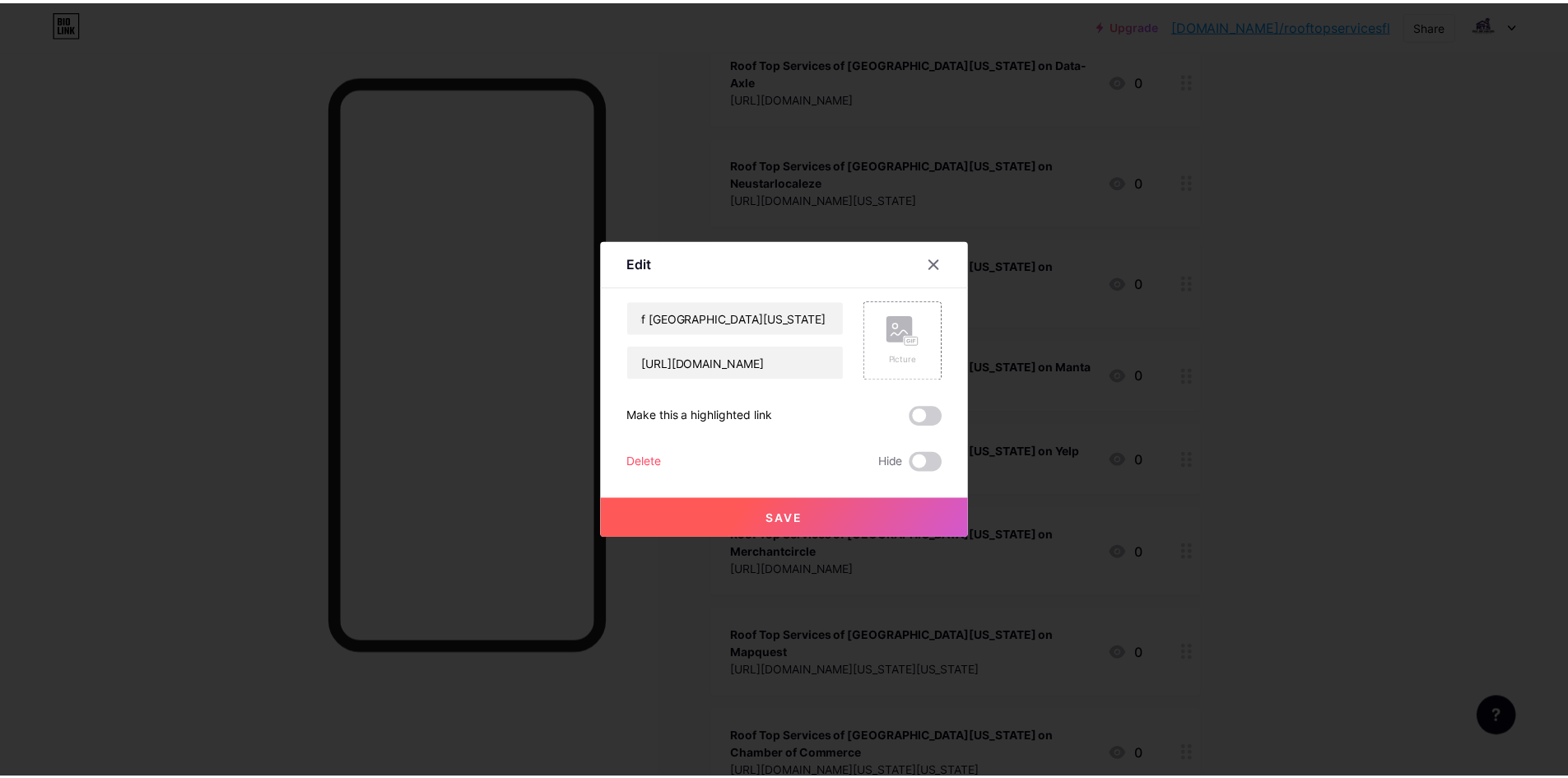
scroll to position [0, 0]
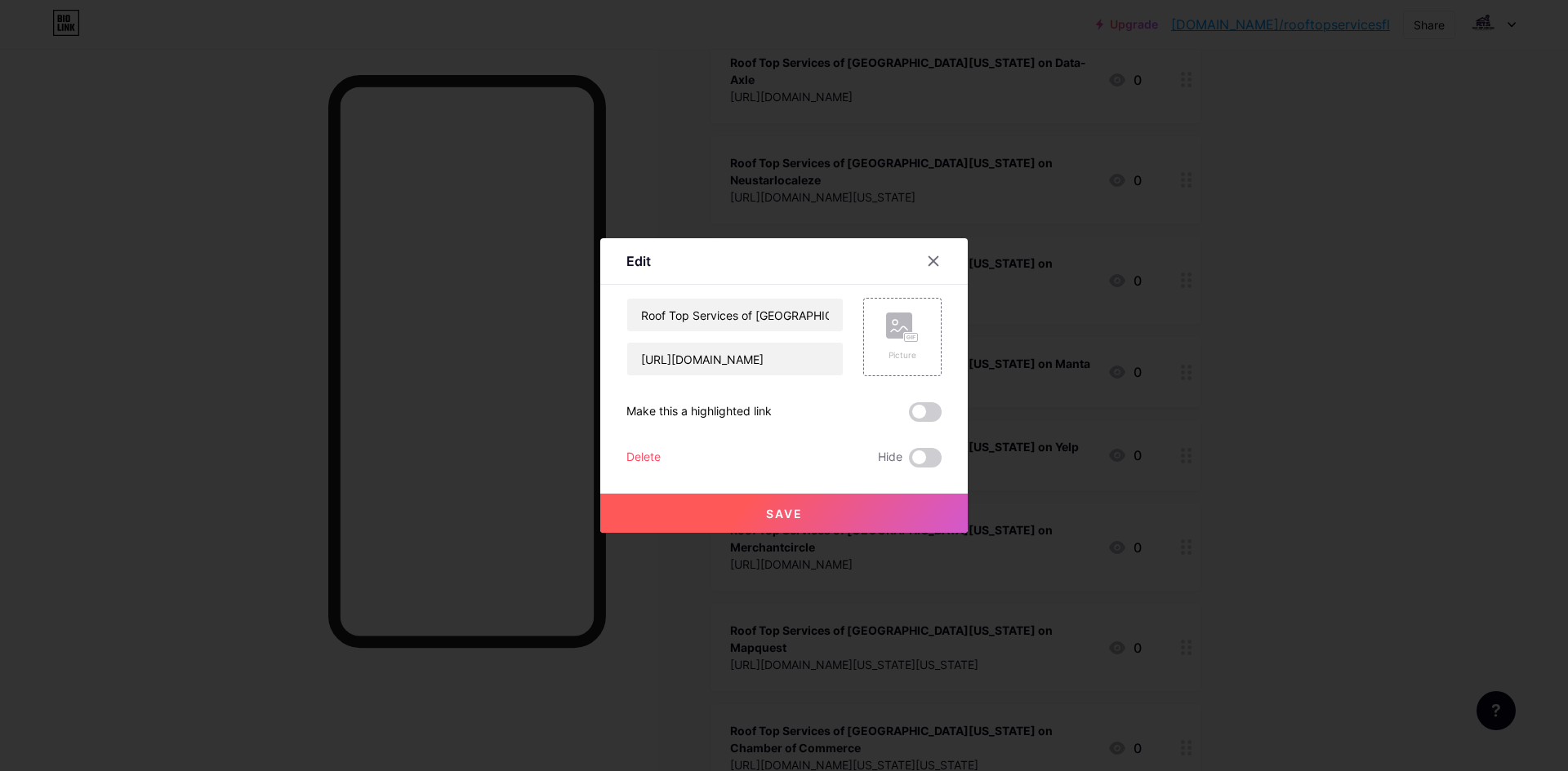
click at [783, 511] on span "Save" at bounding box center [785, 513] width 37 height 14
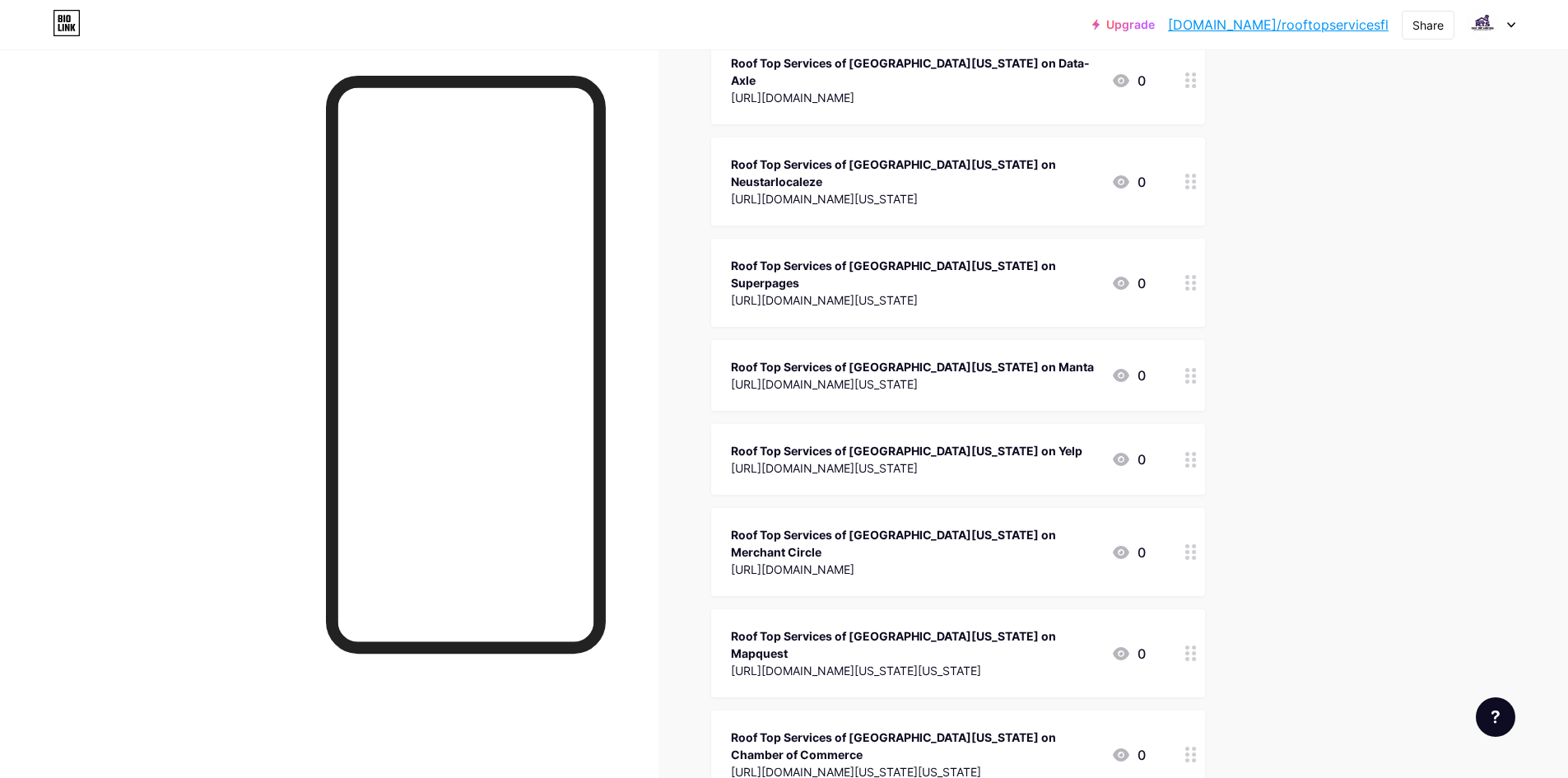
click at [914, 443] on div "Roof Top Services of [GEOGRAPHIC_DATA][US_STATE] on Yelp" at bounding box center [907, 451] width 351 height 17
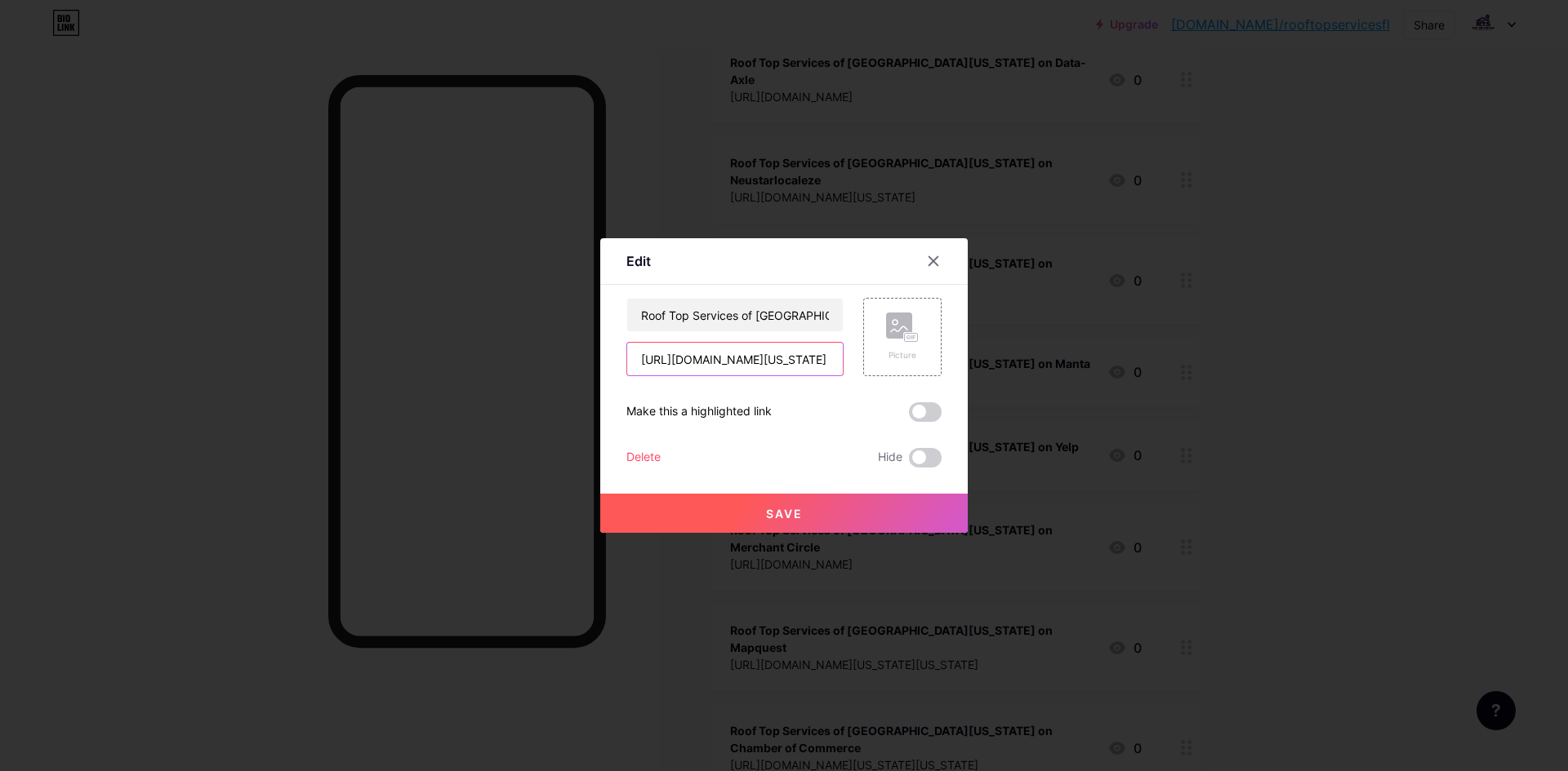
click at [779, 351] on input "[URL][DOMAIN_NAME][US_STATE]" at bounding box center [735, 359] width 215 height 33
click at [926, 250] on div at bounding box center [933, 260] width 29 height 29
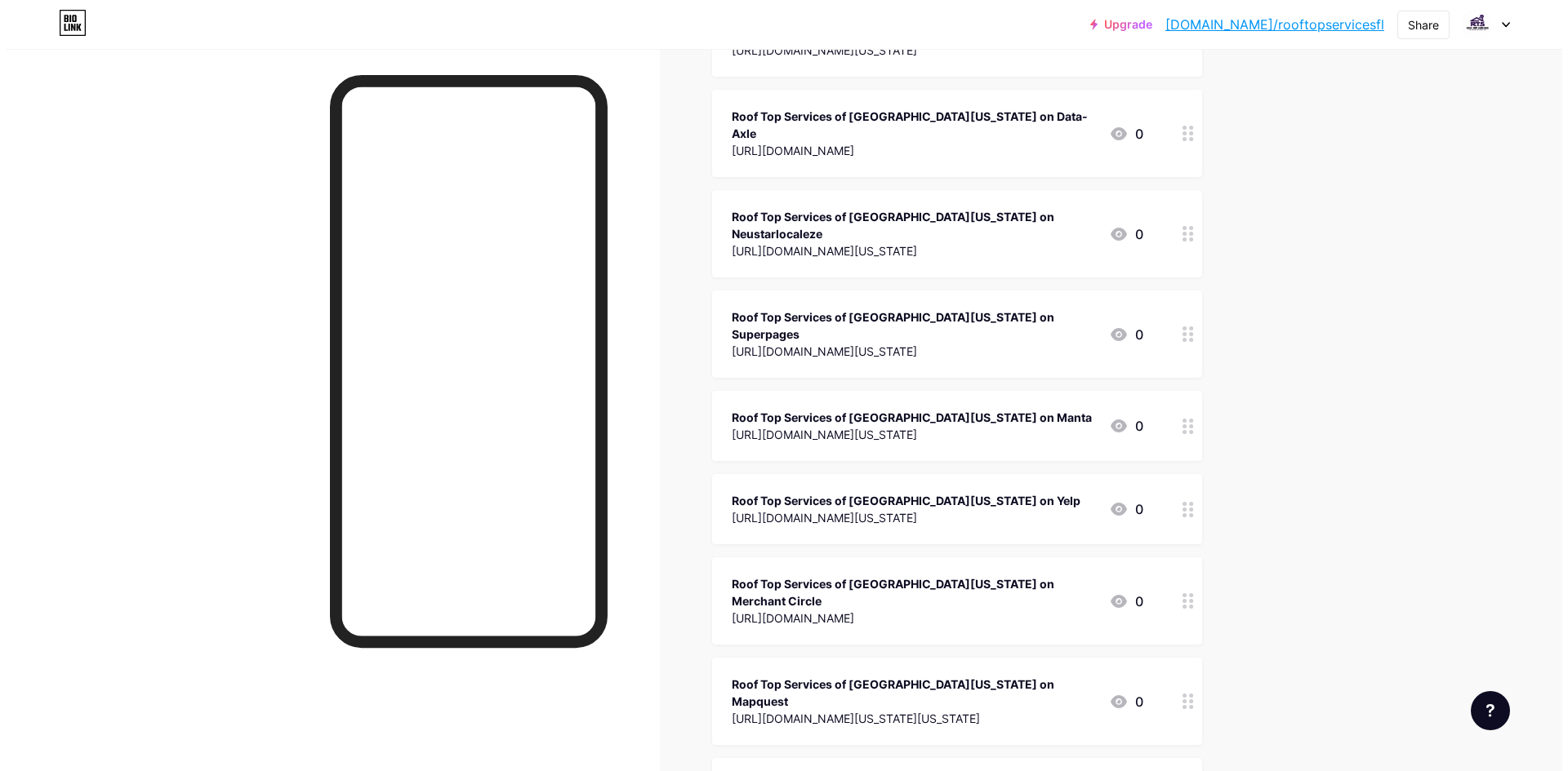
scroll to position [1306, 0]
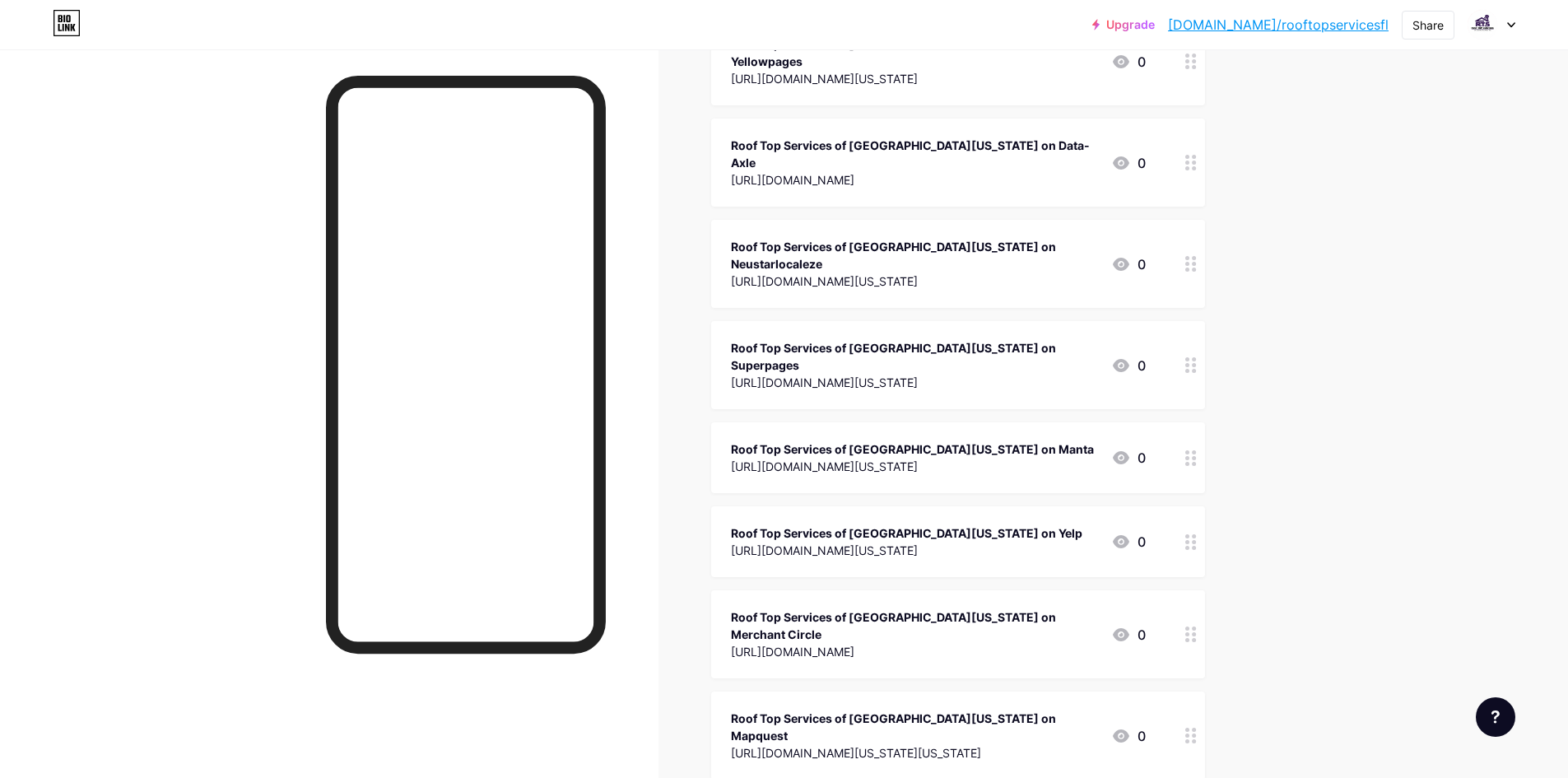
click at [907, 458] on div "[URL][DOMAIN_NAME][US_STATE]" at bounding box center [913, 466] width 363 height 17
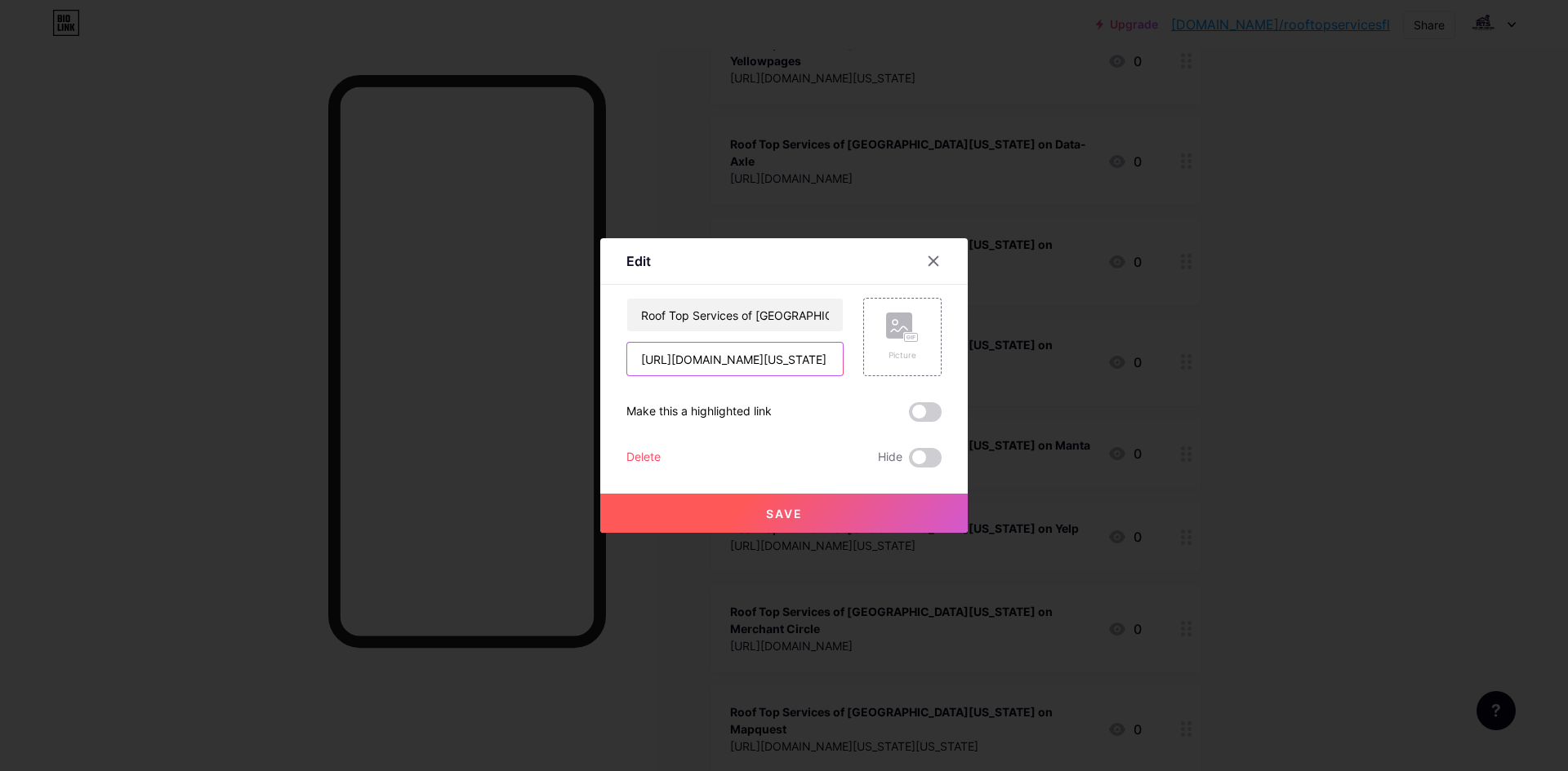
click at [789, 353] on input "[URL][DOMAIN_NAME][US_STATE]" at bounding box center [735, 359] width 215 height 33
click at [697, 317] on input "Roof Top Services of [GEOGRAPHIC_DATA][US_STATE] on Manta" at bounding box center [735, 315] width 215 height 33
click at [934, 267] on div at bounding box center [933, 260] width 29 height 29
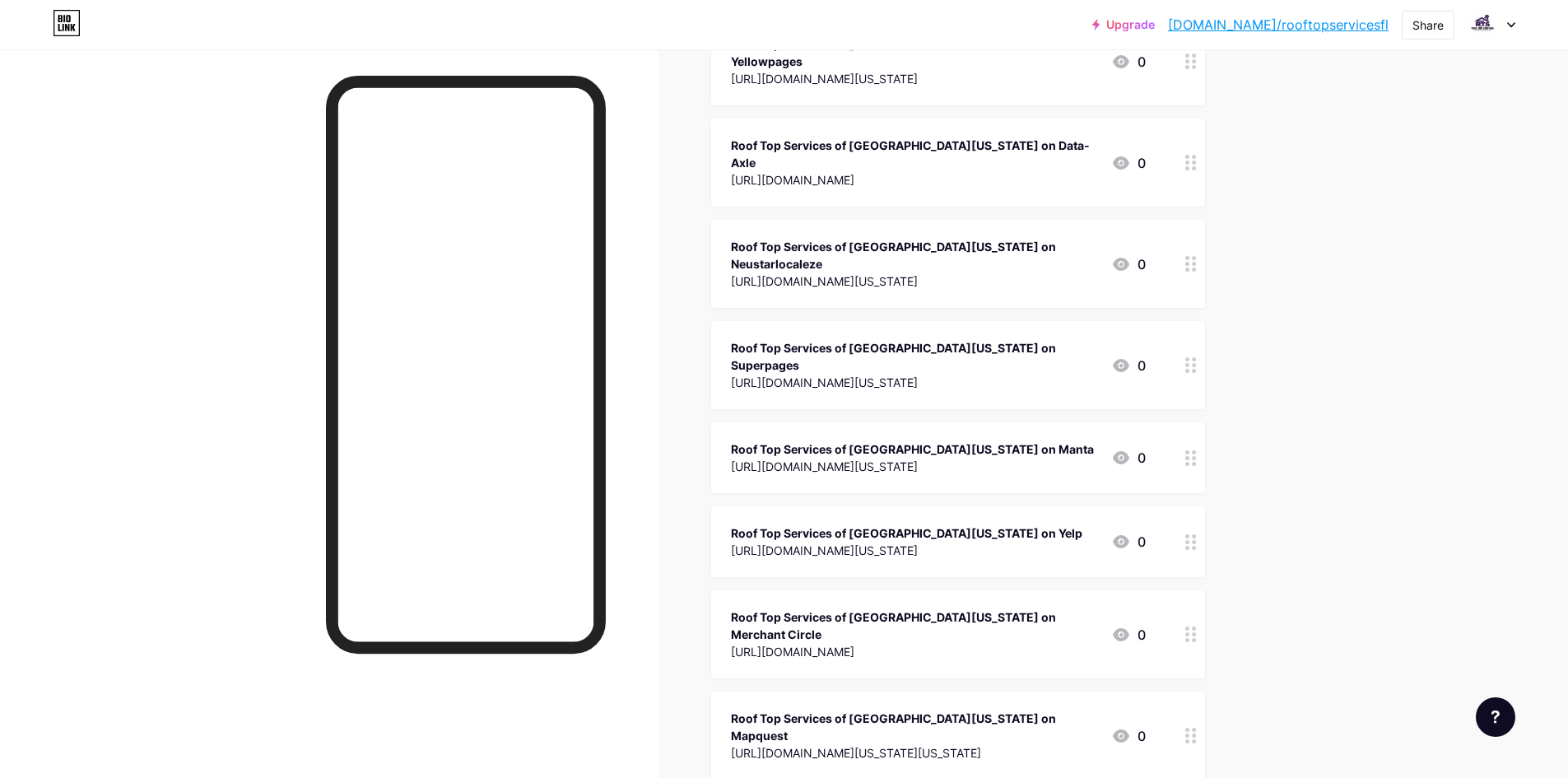
click at [851, 374] on div "[URL][DOMAIN_NAME][US_STATE]" at bounding box center [914, 383] width 367 height 17
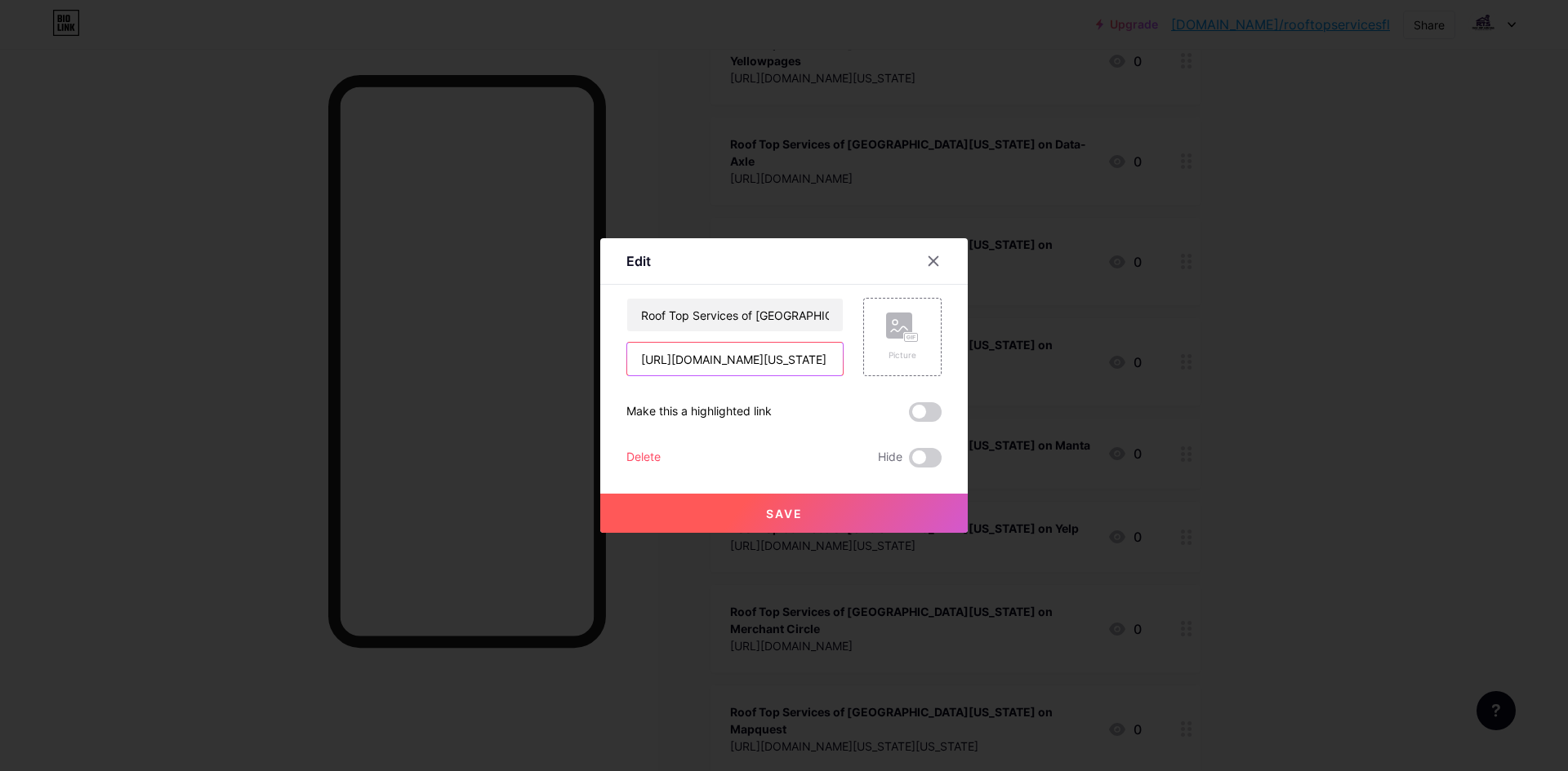
click at [740, 356] on input "[URL][DOMAIN_NAME][US_STATE]" at bounding box center [735, 359] width 215 height 33
click at [705, 311] on input "Roof Top Services of [GEOGRAPHIC_DATA][US_STATE] on Superpages" at bounding box center [735, 315] width 215 height 33
click at [783, 313] on input "Roof Top Services of [GEOGRAPHIC_DATA][US_STATE] on Superpages" at bounding box center [735, 315] width 215 height 33
click at [793, 312] on input "Roof Top Services of [GEOGRAPHIC_DATA][US_STATE] on Superpages" at bounding box center [735, 315] width 215 height 33
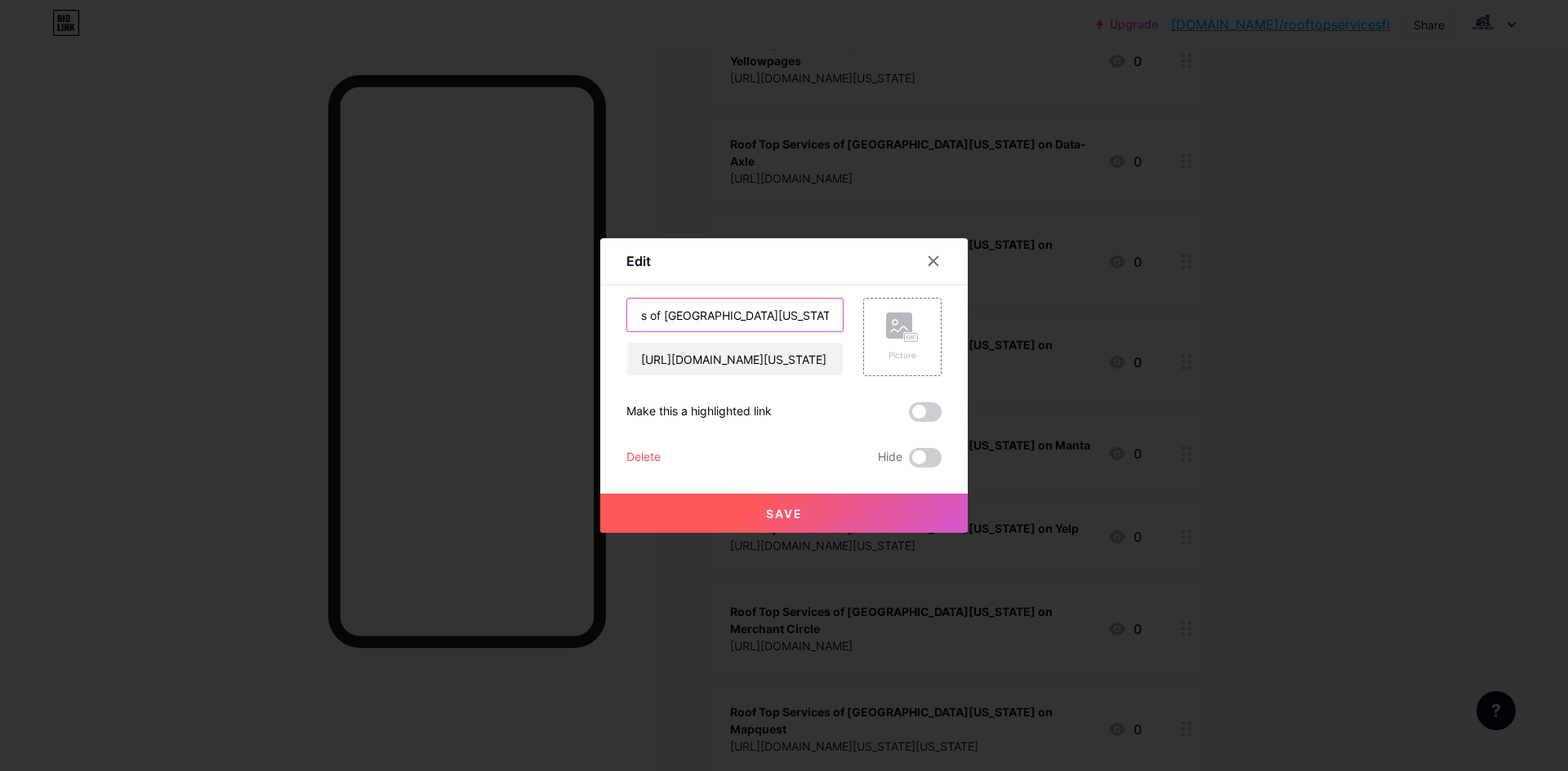
click at [797, 314] on input "Roof Top Services of [GEOGRAPHIC_DATA][US_STATE] on Super pages" at bounding box center [735, 315] width 215 height 33
type input "Roof Top Services of [GEOGRAPHIC_DATA][US_STATE] on Super Pages"
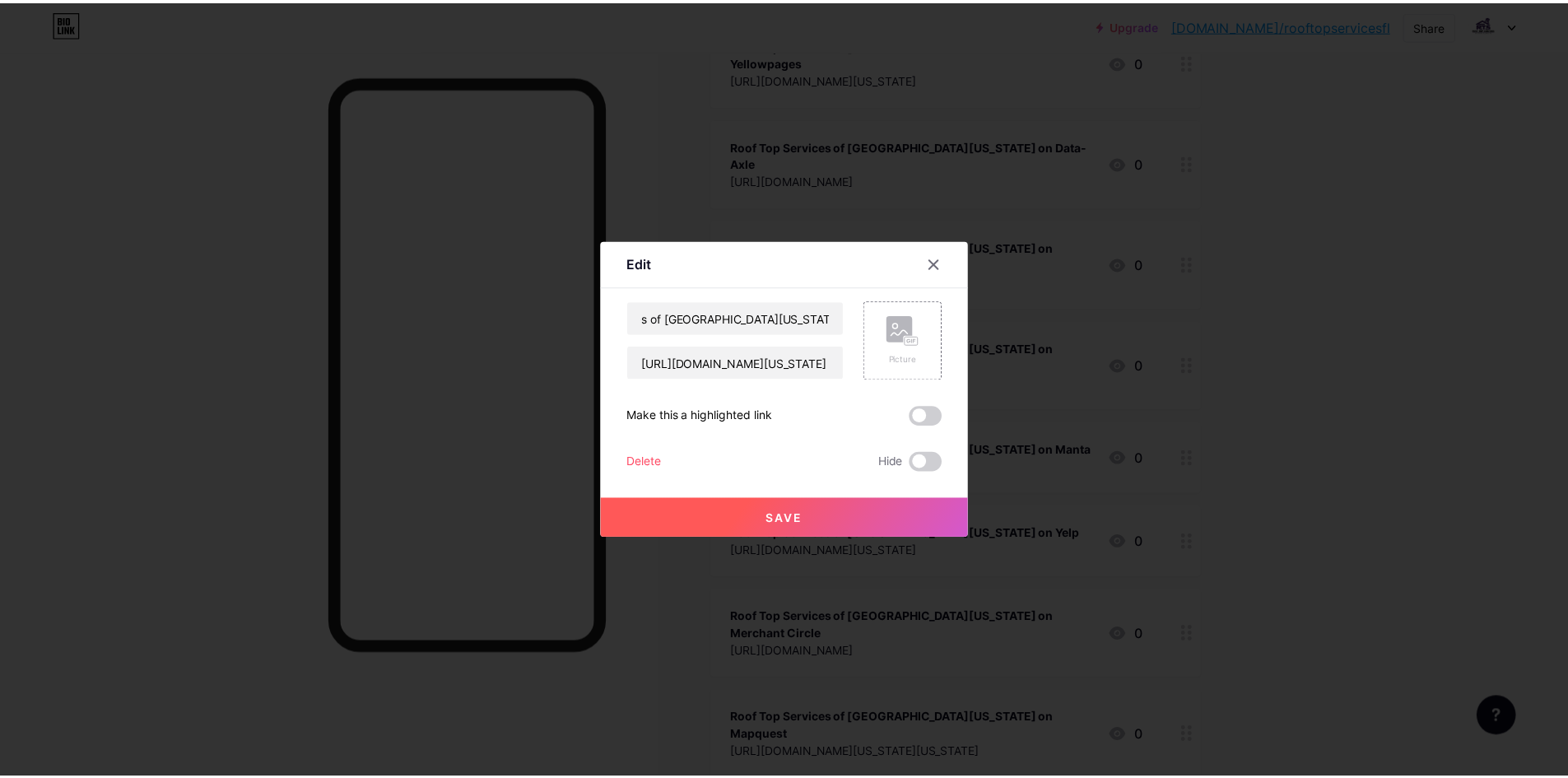
scroll to position [0, 0]
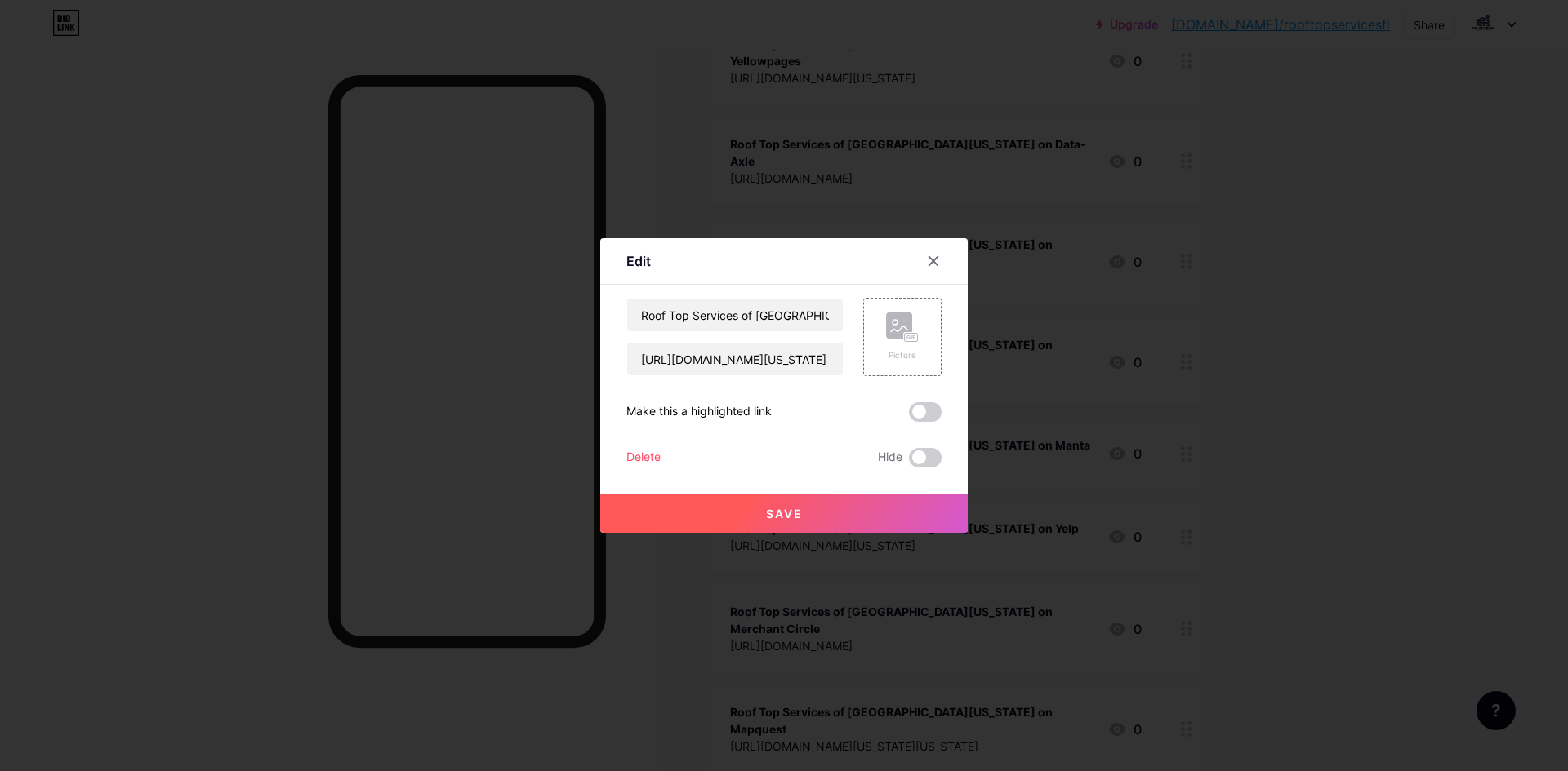
click at [797, 506] on button "Save" at bounding box center [784, 513] width 368 height 39
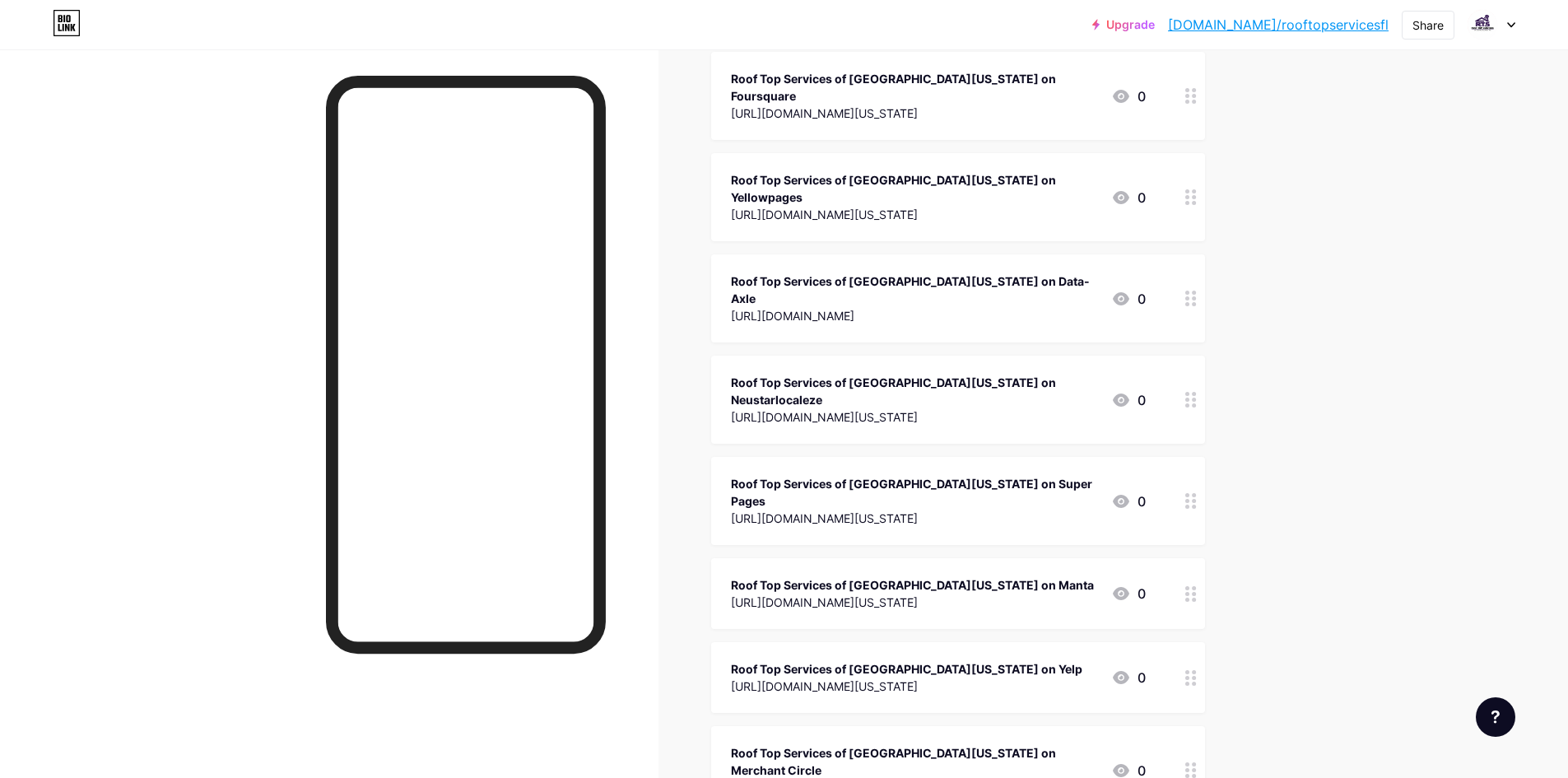
scroll to position [1153, 0]
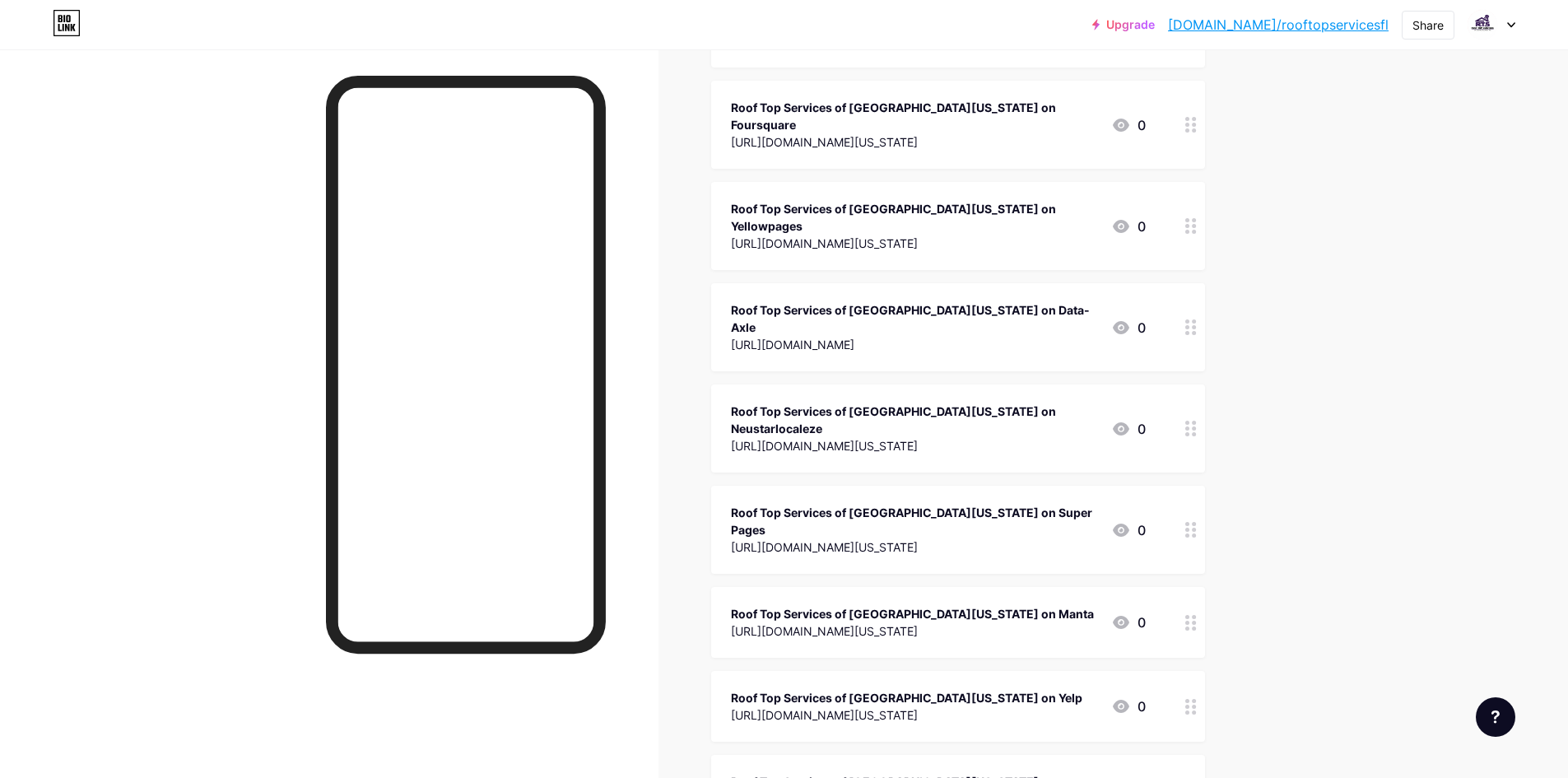
click at [862, 438] on div "[URL][DOMAIN_NAME][US_STATE]" at bounding box center [914, 446] width 367 height 17
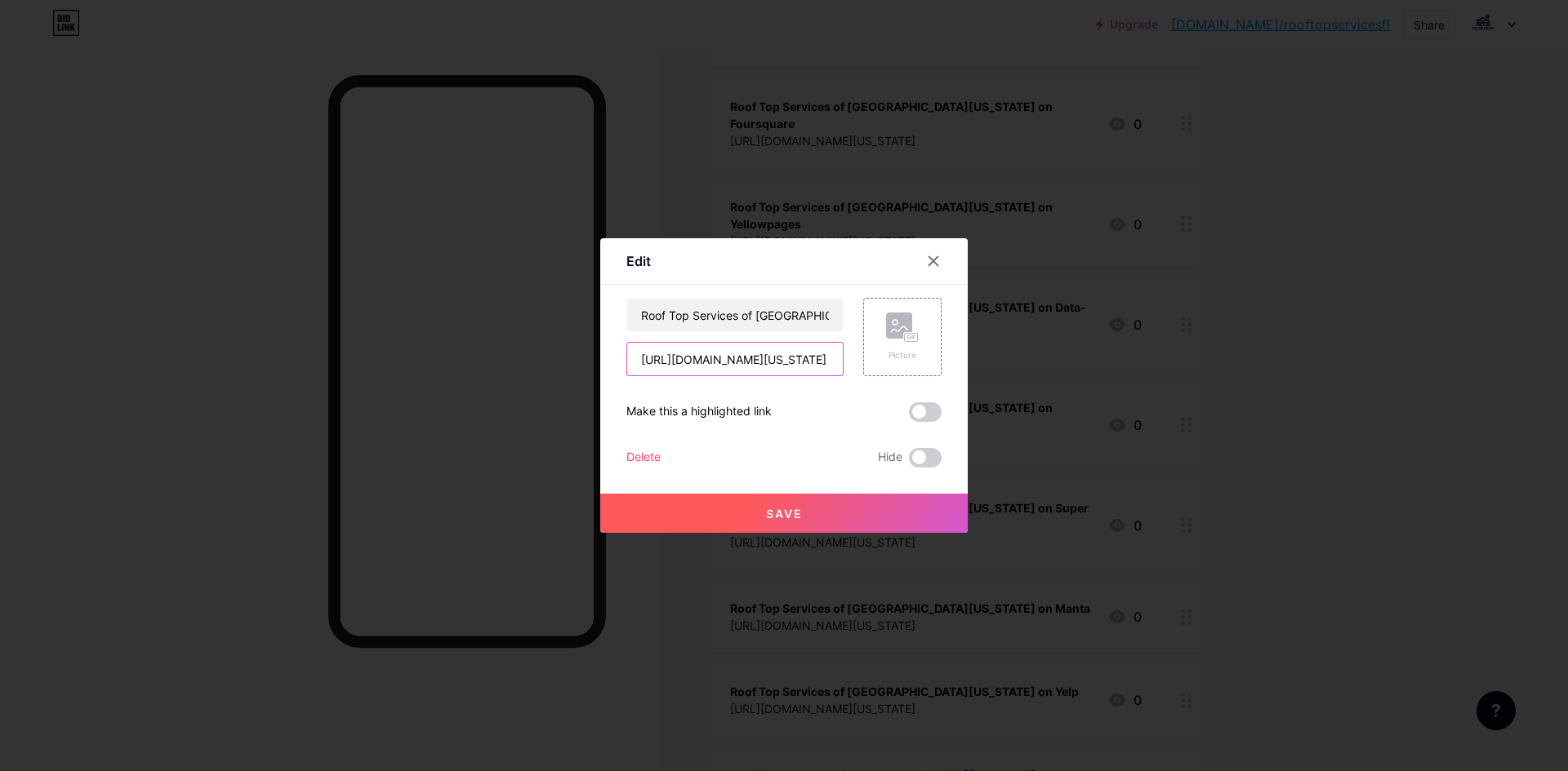
click at [774, 363] on input "[URL][DOMAIN_NAME][US_STATE]" at bounding box center [735, 359] width 215 height 33
click at [740, 308] on input "Roof Top Services of [GEOGRAPHIC_DATA][US_STATE] on Neustarlocaleze" at bounding box center [735, 315] width 215 height 33
click at [933, 264] on icon at bounding box center [934, 261] width 13 height 13
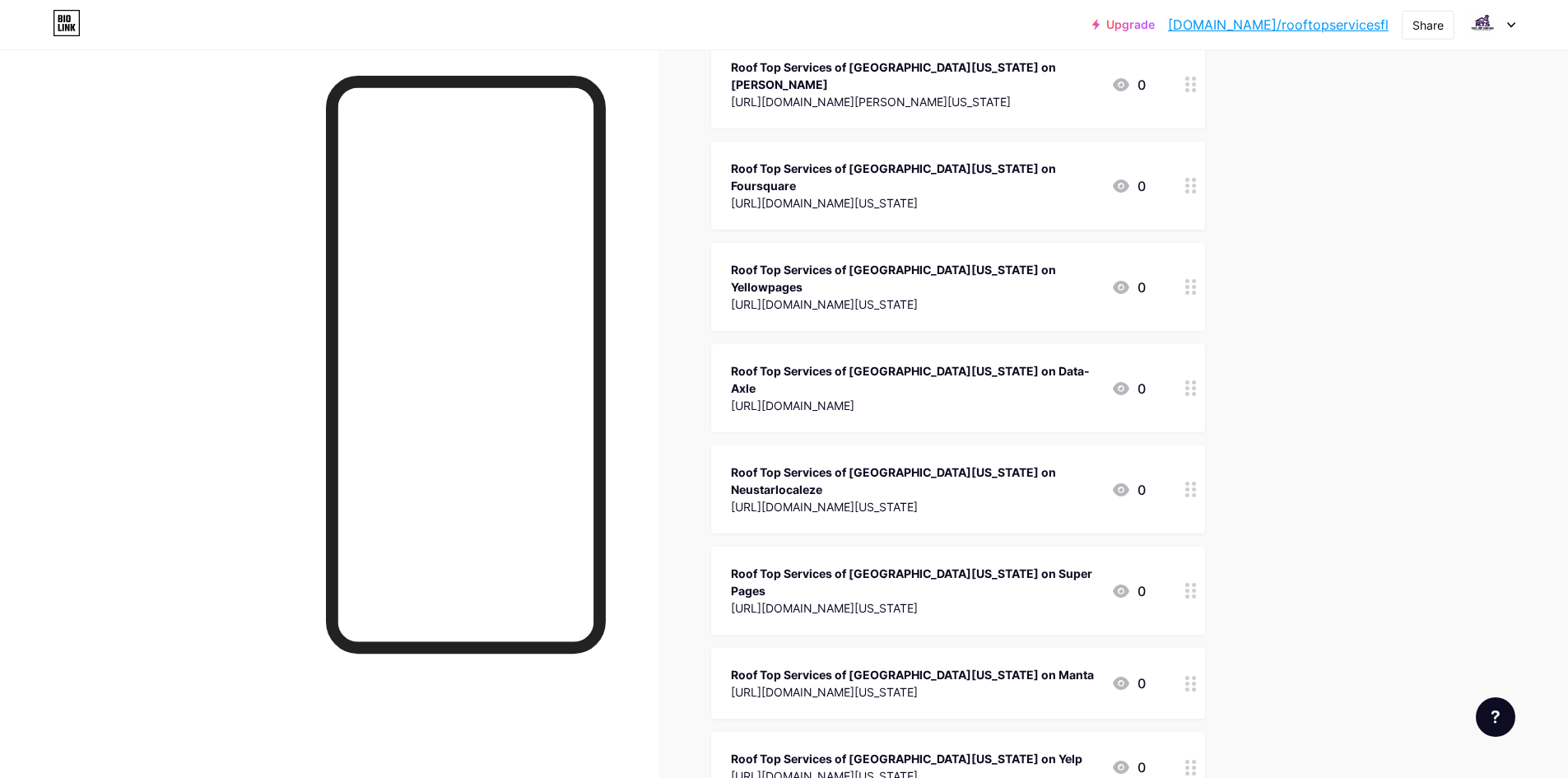
scroll to position [988, 0]
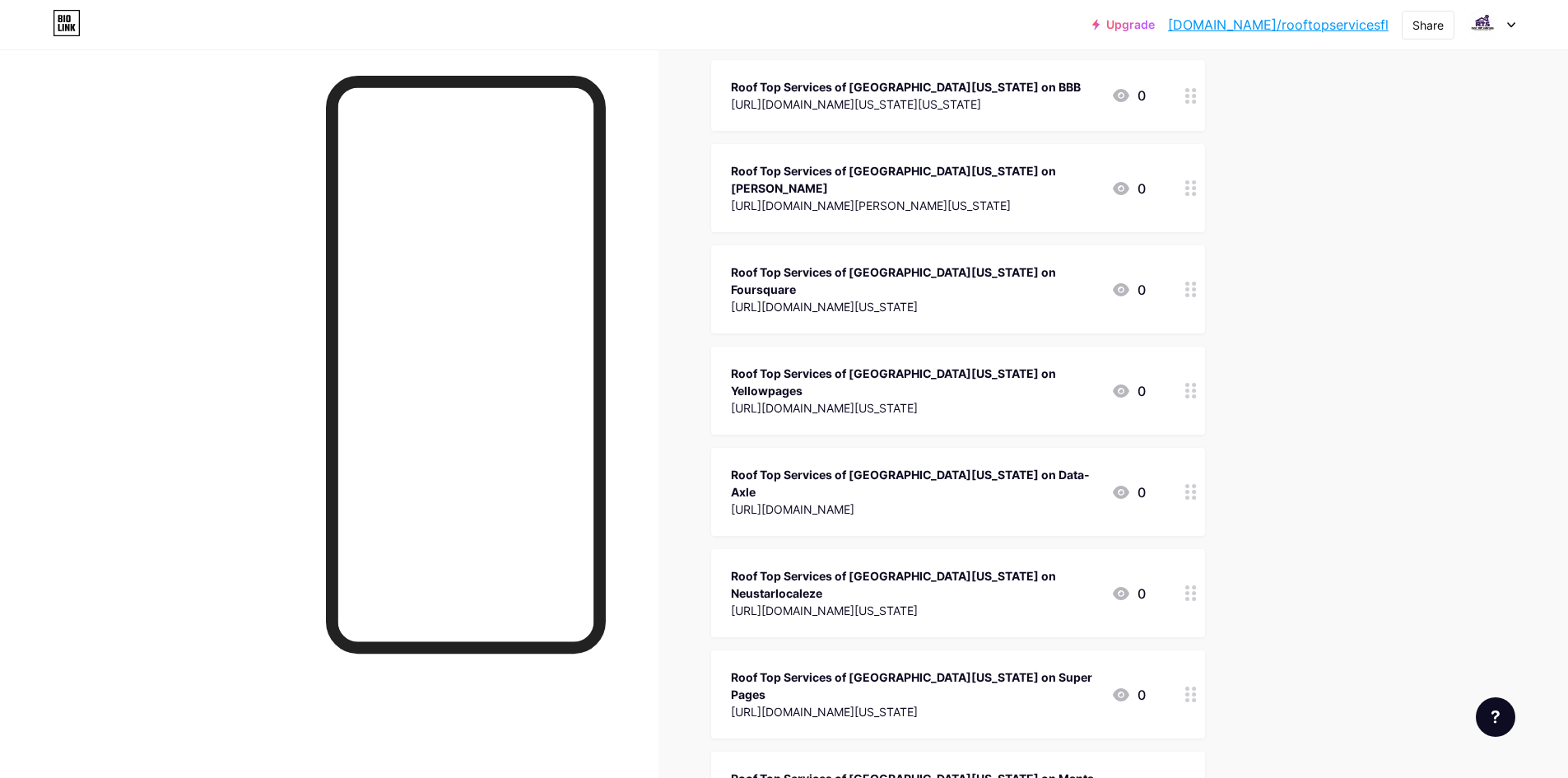
click at [834, 466] on div "Roof Top Services of [GEOGRAPHIC_DATA][US_STATE] on Data-Axle" at bounding box center [914, 483] width 367 height 35
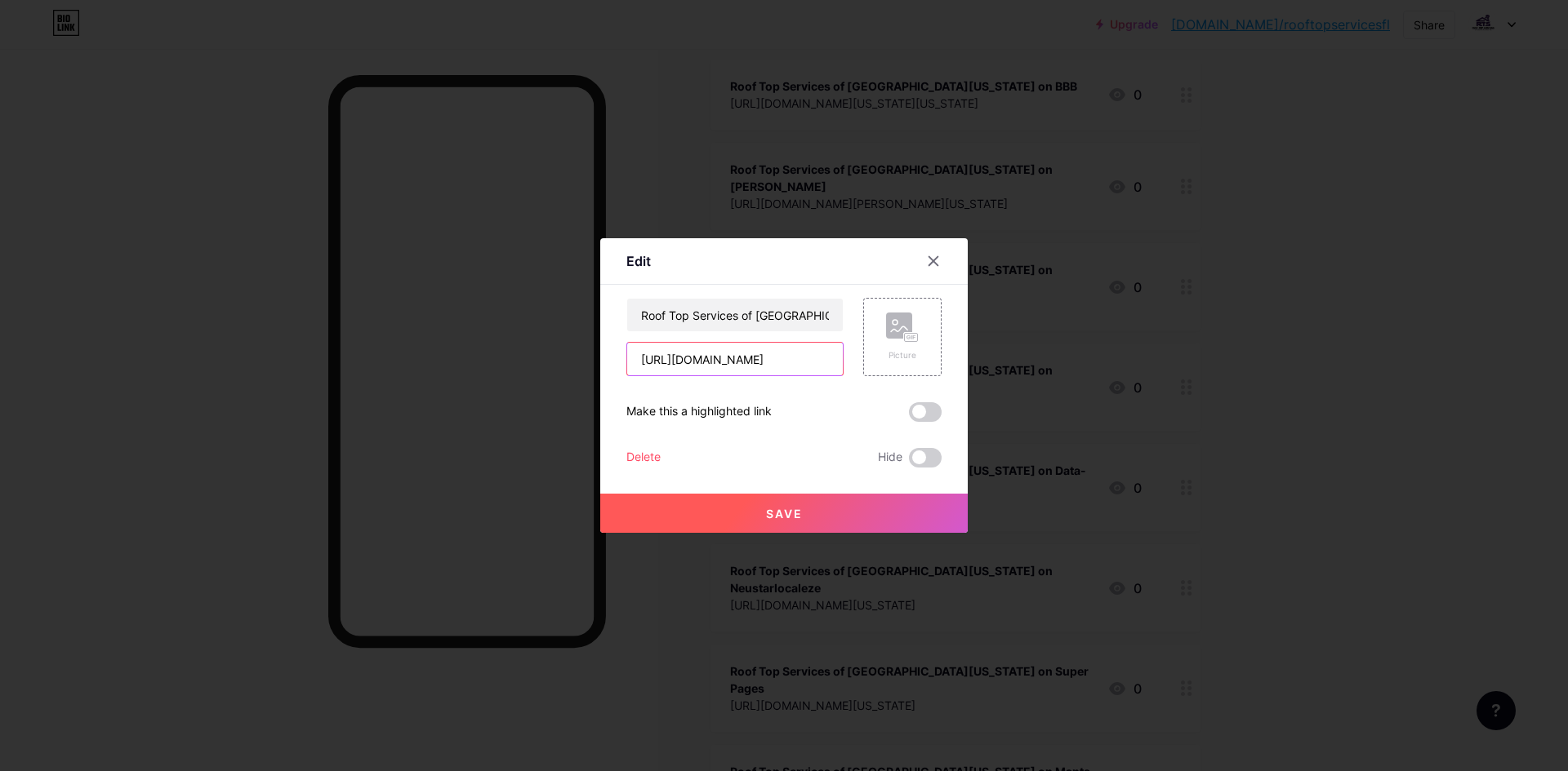
click at [788, 365] on input "[URL][DOMAIN_NAME]" at bounding box center [735, 359] width 215 height 33
click at [735, 311] on input "Roof Top Services of [GEOGRAPHIC_DATA][US_STATE] on Data-Axle" at bounding box center [735, 315] width 215 height 33
click at [921, 253] on div at bounding box center [933, 260] width 29 height 29
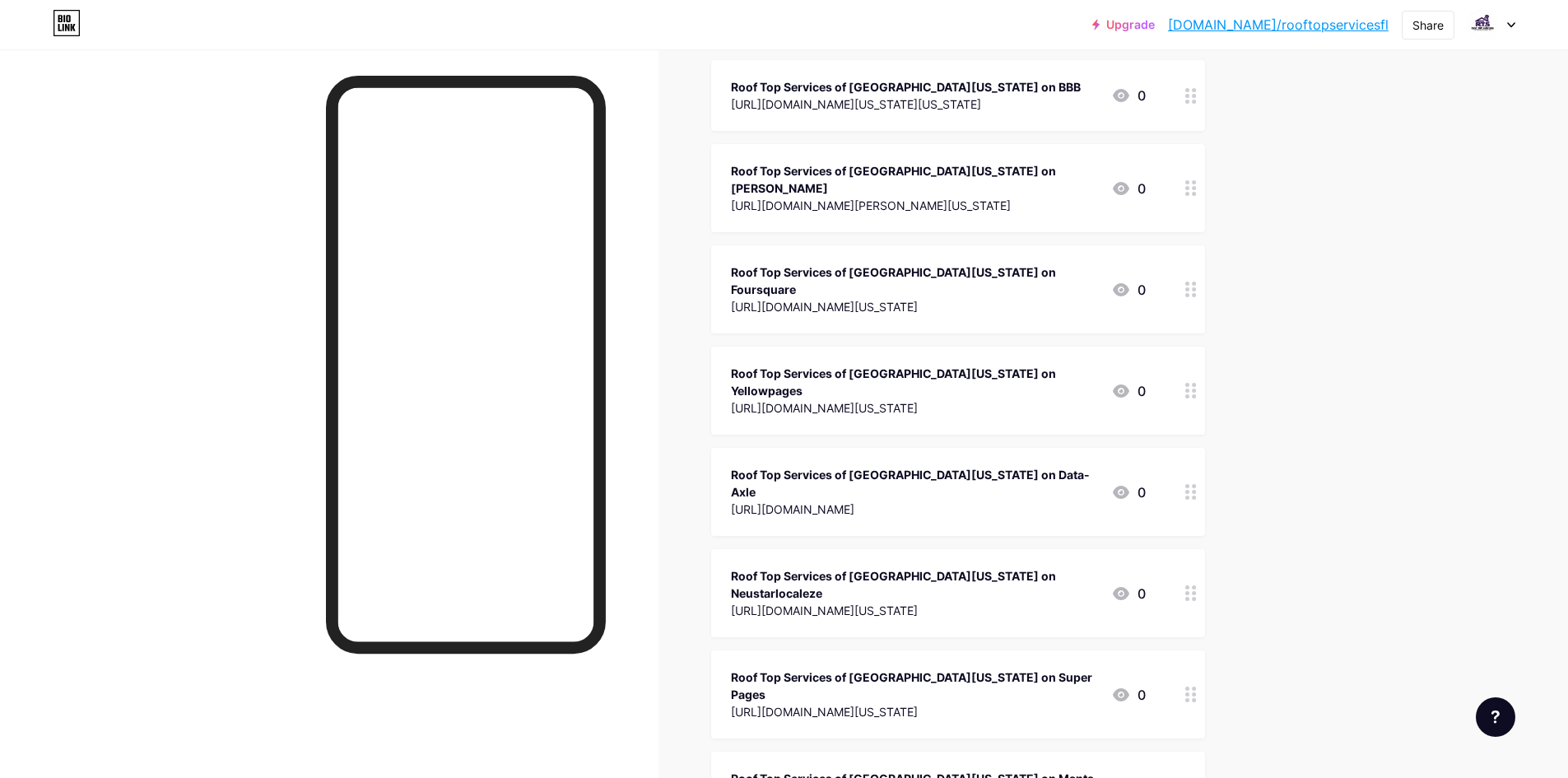
click at [893, 400] on div "[URL][DOMAIN_NAME][US_STATE]" at bounding box center [914, 408] width 367 height 17
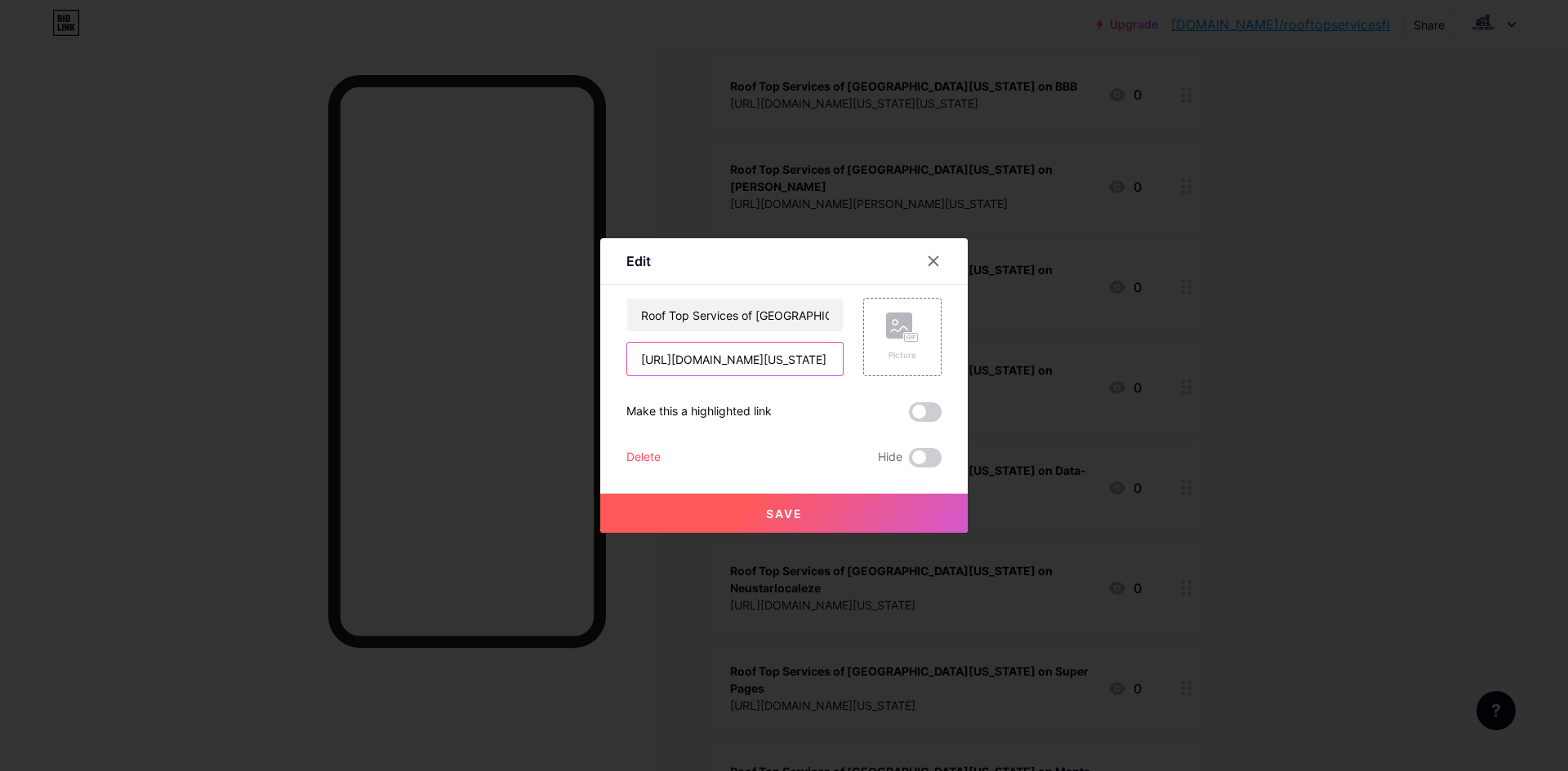
click at [756, 359] on input "[URL][DOMAIN_NAME][US_STATE]" at bounding box center [735, 359] width 215 height 33
click at [756, 324] on input "Roof Top Services of [GEOGRAPHIC_DATA][US_STATE] on Yellowpages" at bounding box center [735, 315] width 215 height 33
click at [919, 248] on div at bounding box center [943, 260] width 49 height 29
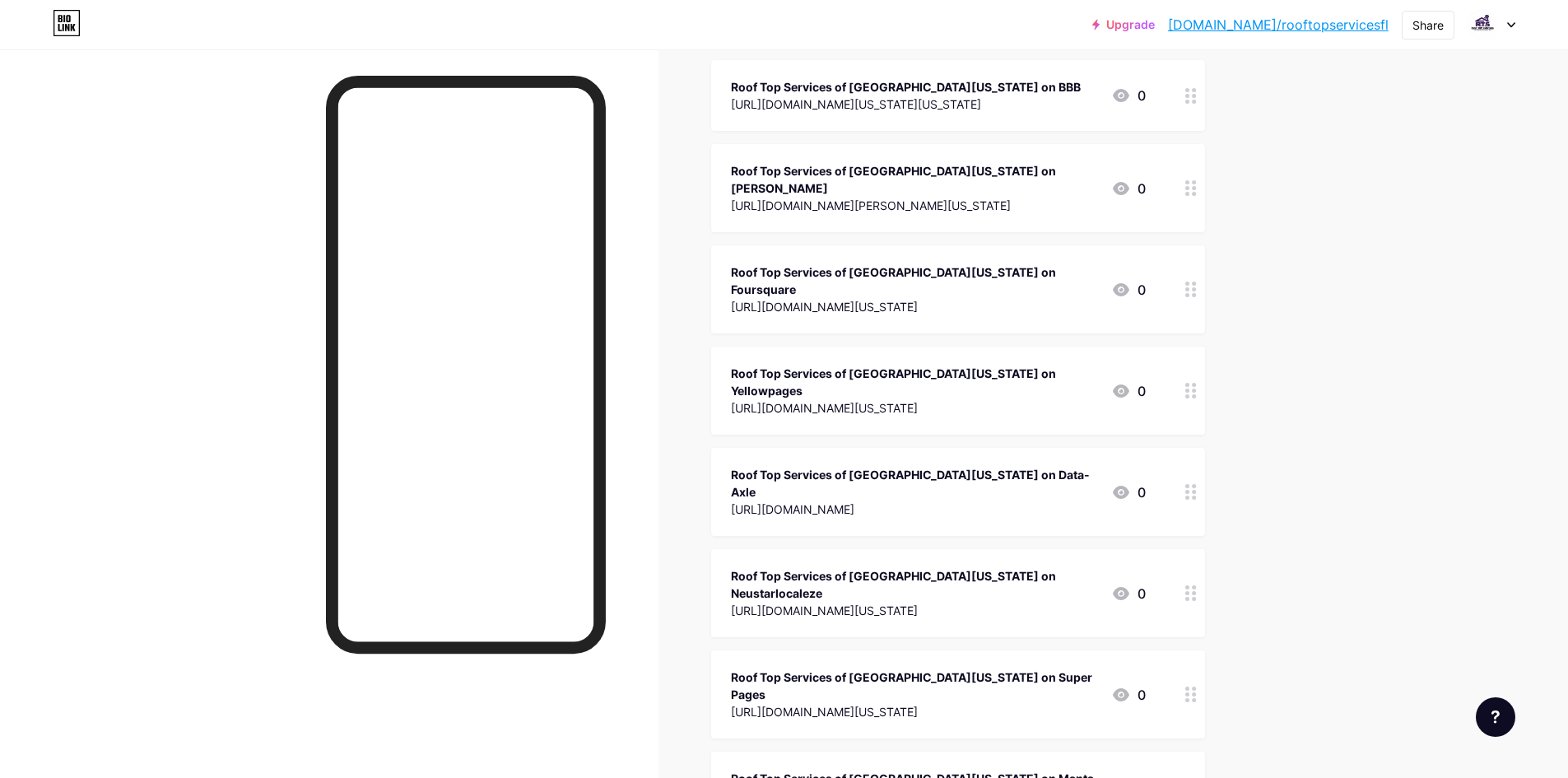
click at [904, 466] on div "Roof Top Services of [GEOGRAPHIC_DATA][US_STATE] on Data-Axle" at bounding box center [914, 483] width 367 height 35
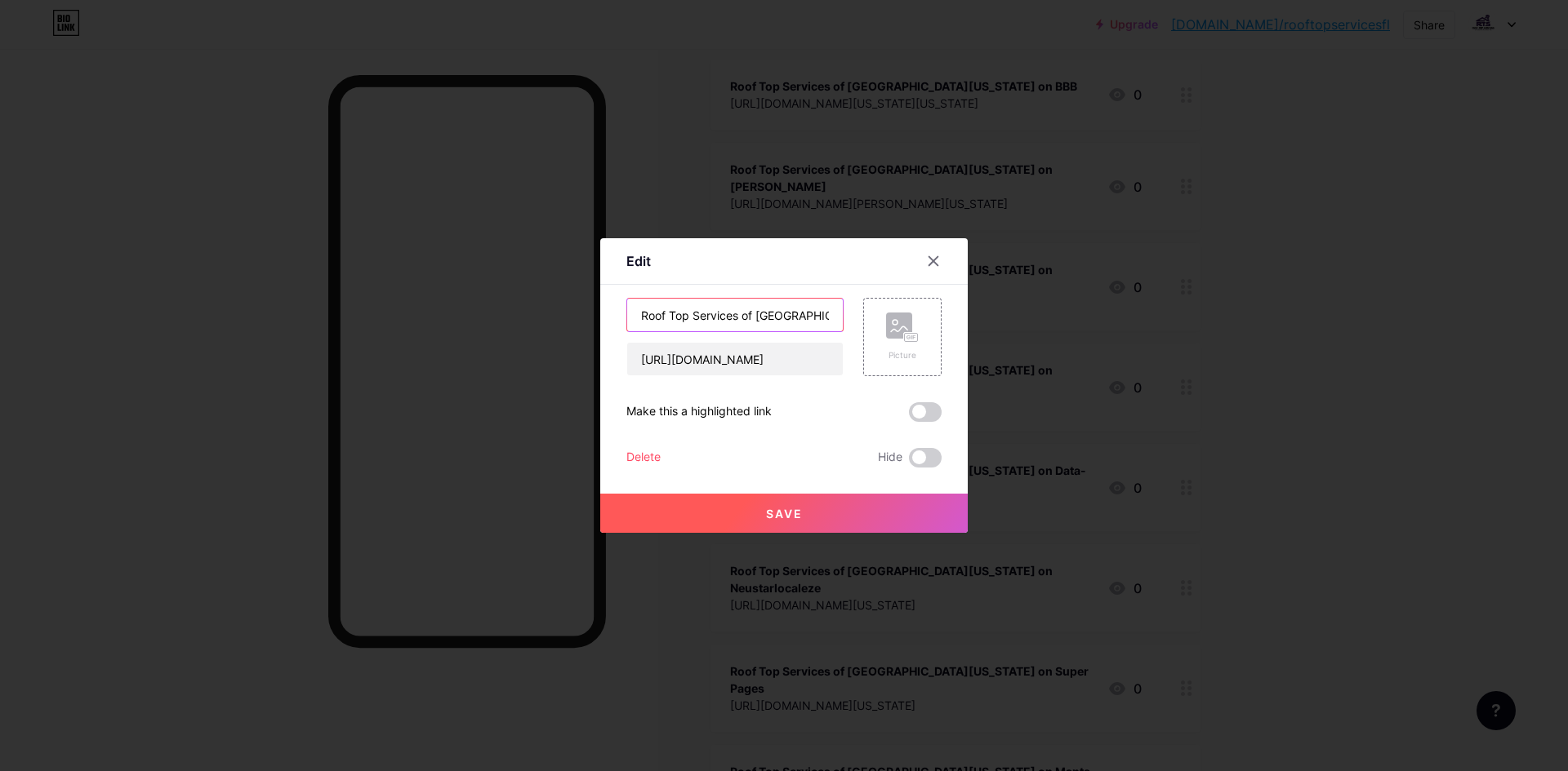
click at [779, 309] on input "Roof Top Services of [GEOGRAPHIC_DATA][US_STATE] on Data-Axle" at bounding box center [735, 315] width 215 height 33
click at [1039, 167] on div at bounding box center [784, 385] width 1568 height 771
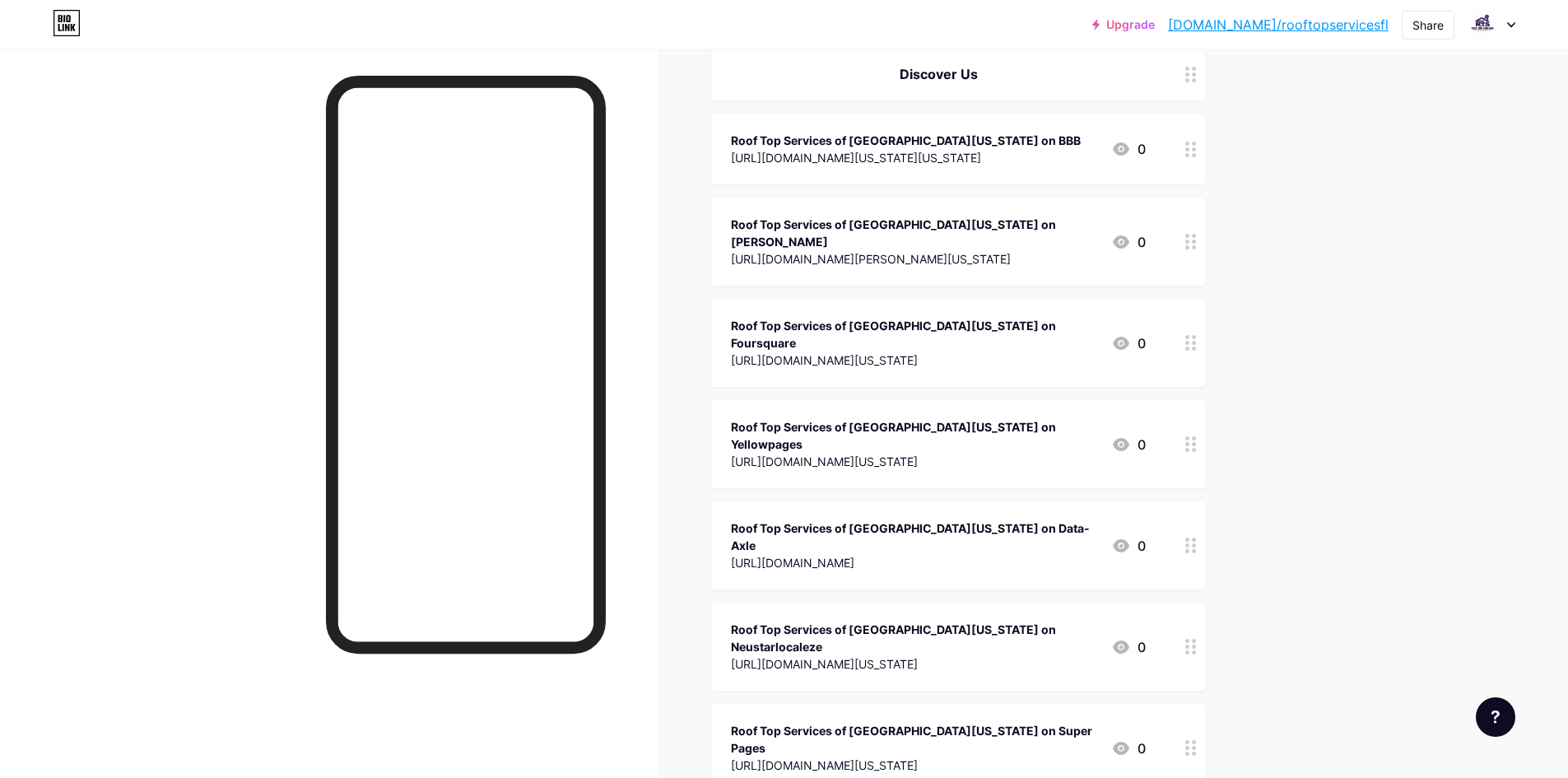
scroll to position [906, 0]
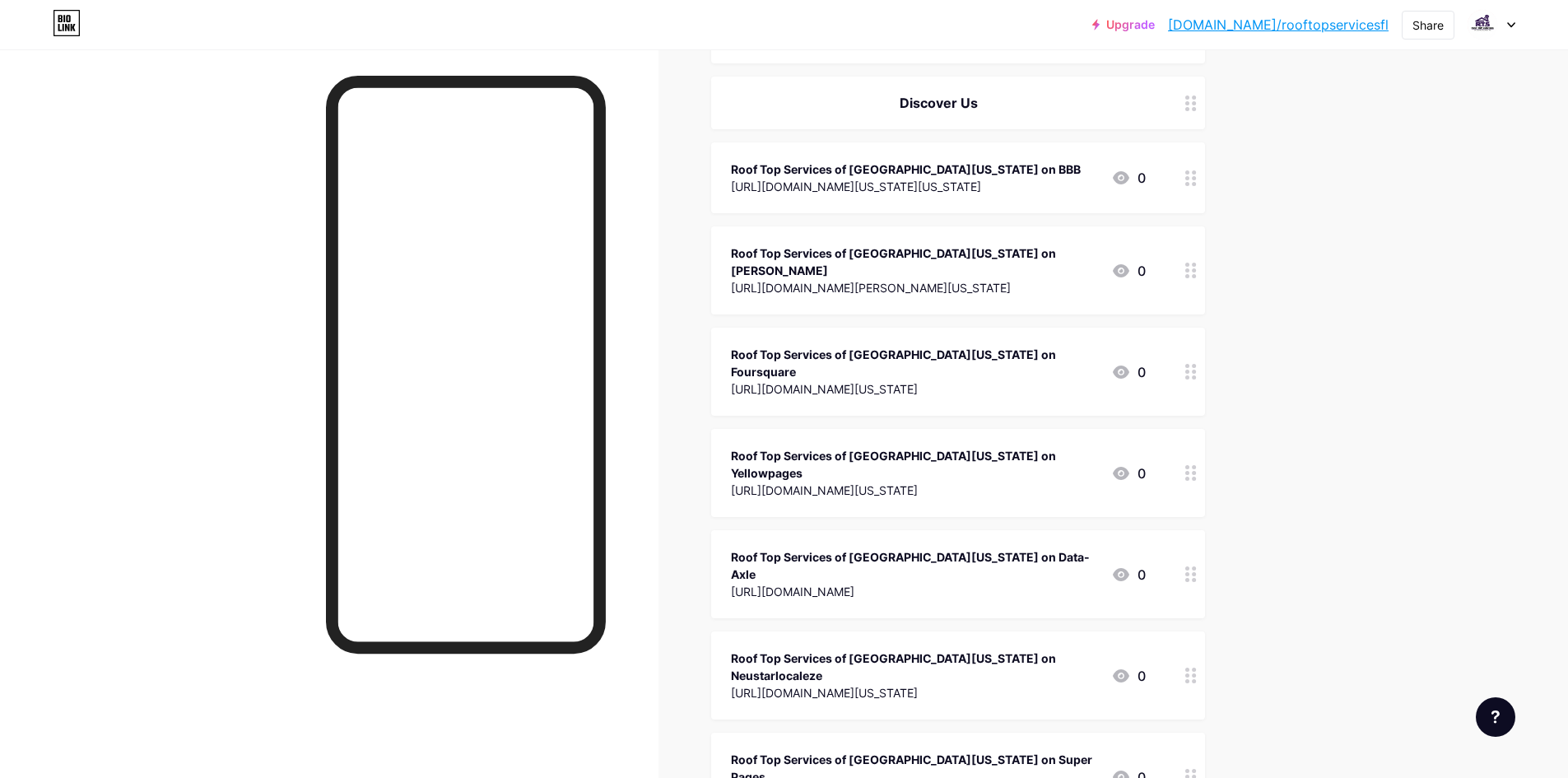
click at [928, 346] on div "Roof Top Services of [GEOGRAPHIC_DATA][US_STATE] on Foursquare" at bounding box center [914, 363] width 367 height 35
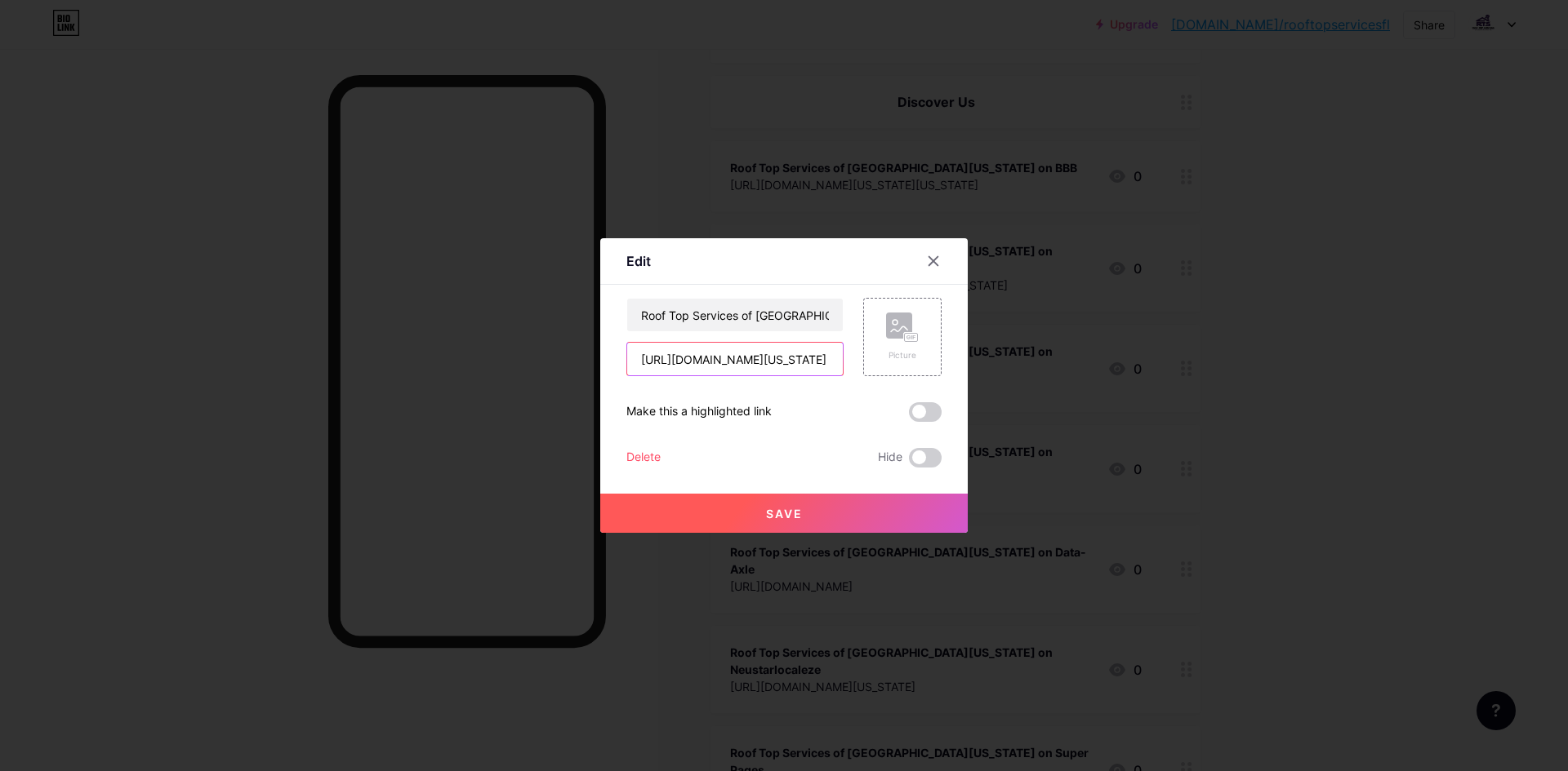
click at [784, 355] on input "[URL][DOMAIN_NAME][US_STATE]" at bounding box center [735, 359] width 215 height 33
click at [765, 317] on input "Roof Top Services of [GEOGRAPHIC_DATA][US_STATE] on Foursquare" at bounding box center [735, 315] width 215 height 33
click at [932, 257] on icon at bounding box center [934, 261] width 13 height 13
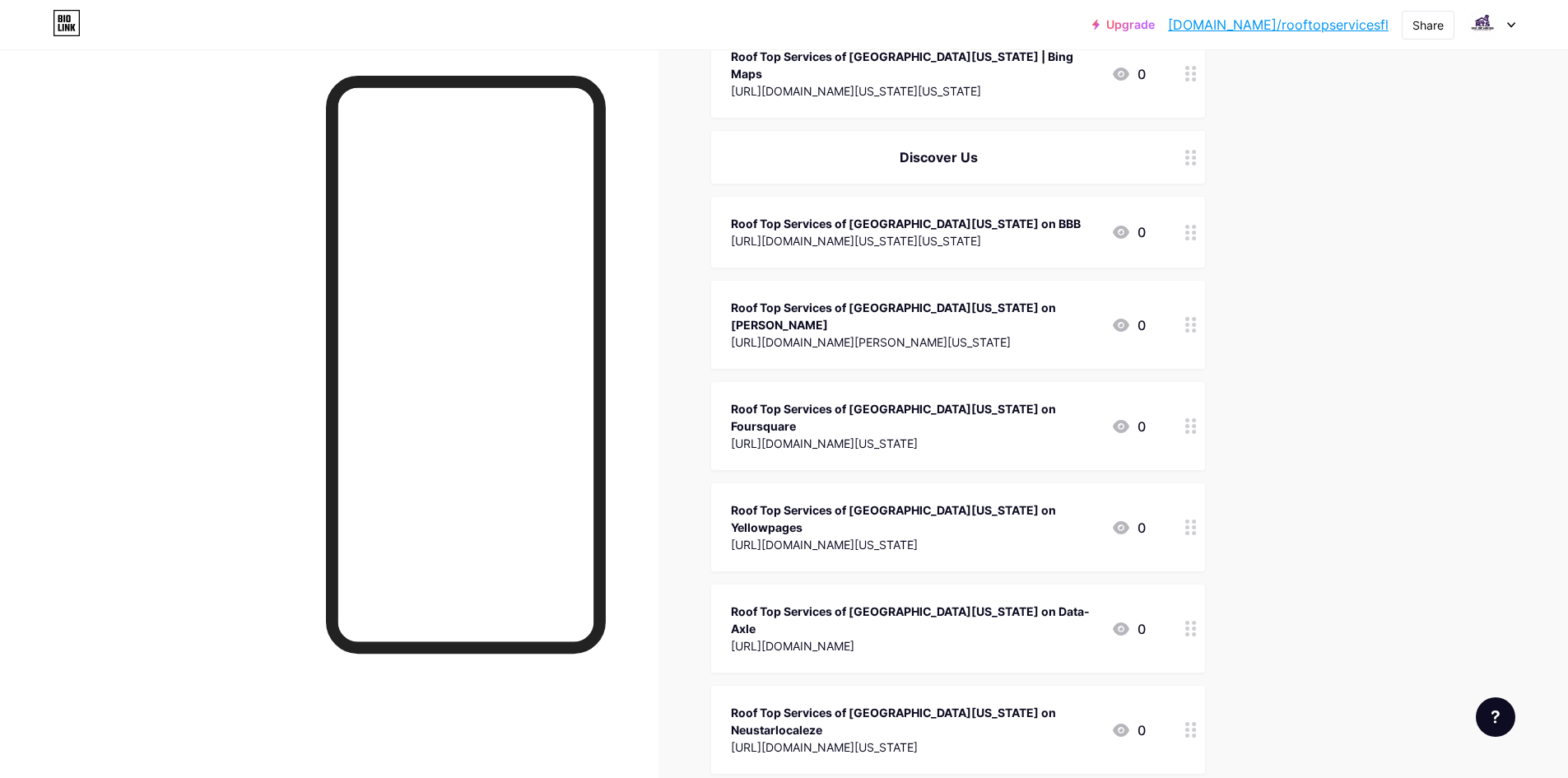
scroll to position [824, 0]
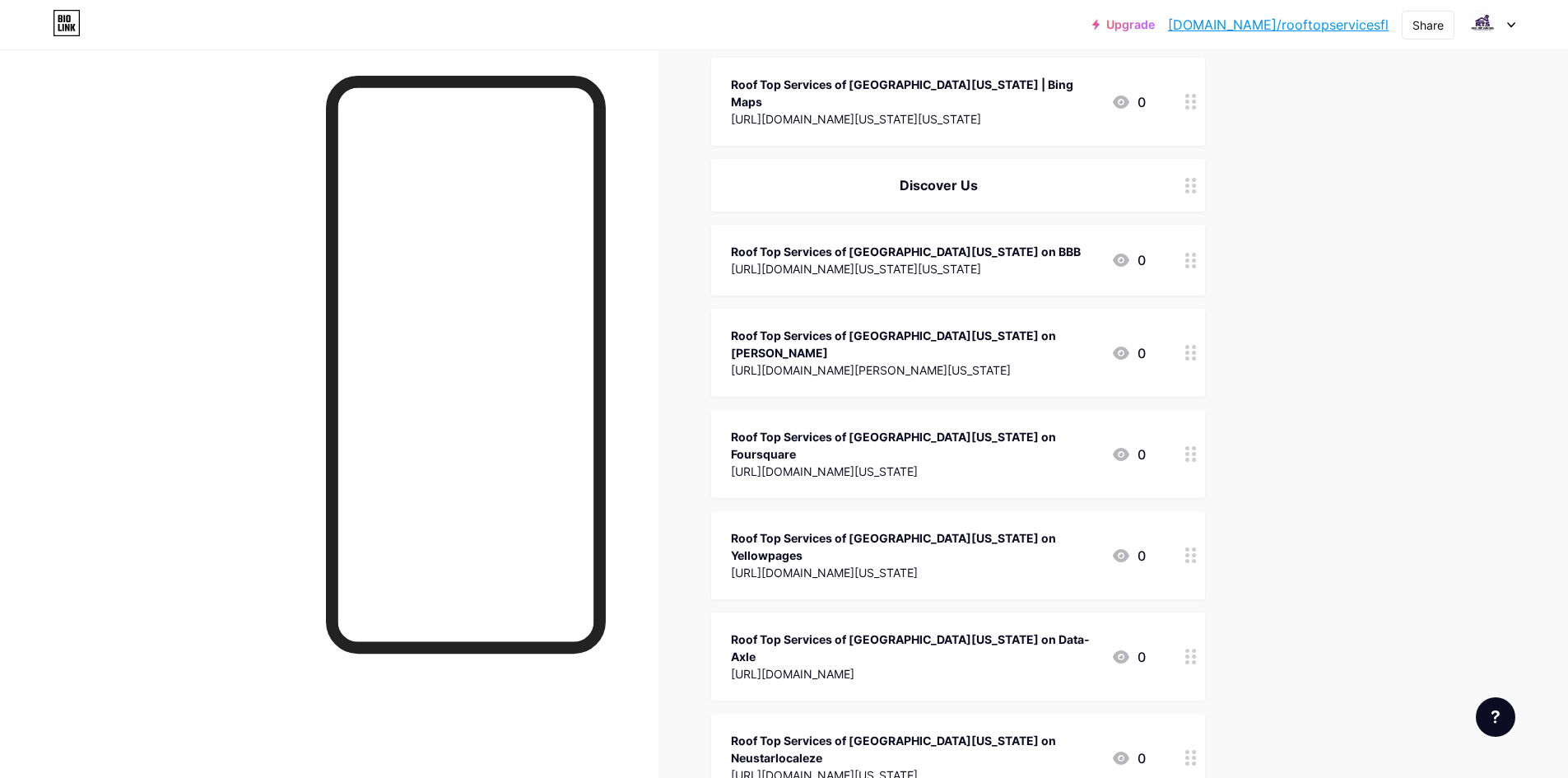
click at [917, 362] on div "[URL][DOMAIN_NAME][PERSON_NAME][US_STATE]" at bounding box center [914, 370] width 367 height 17
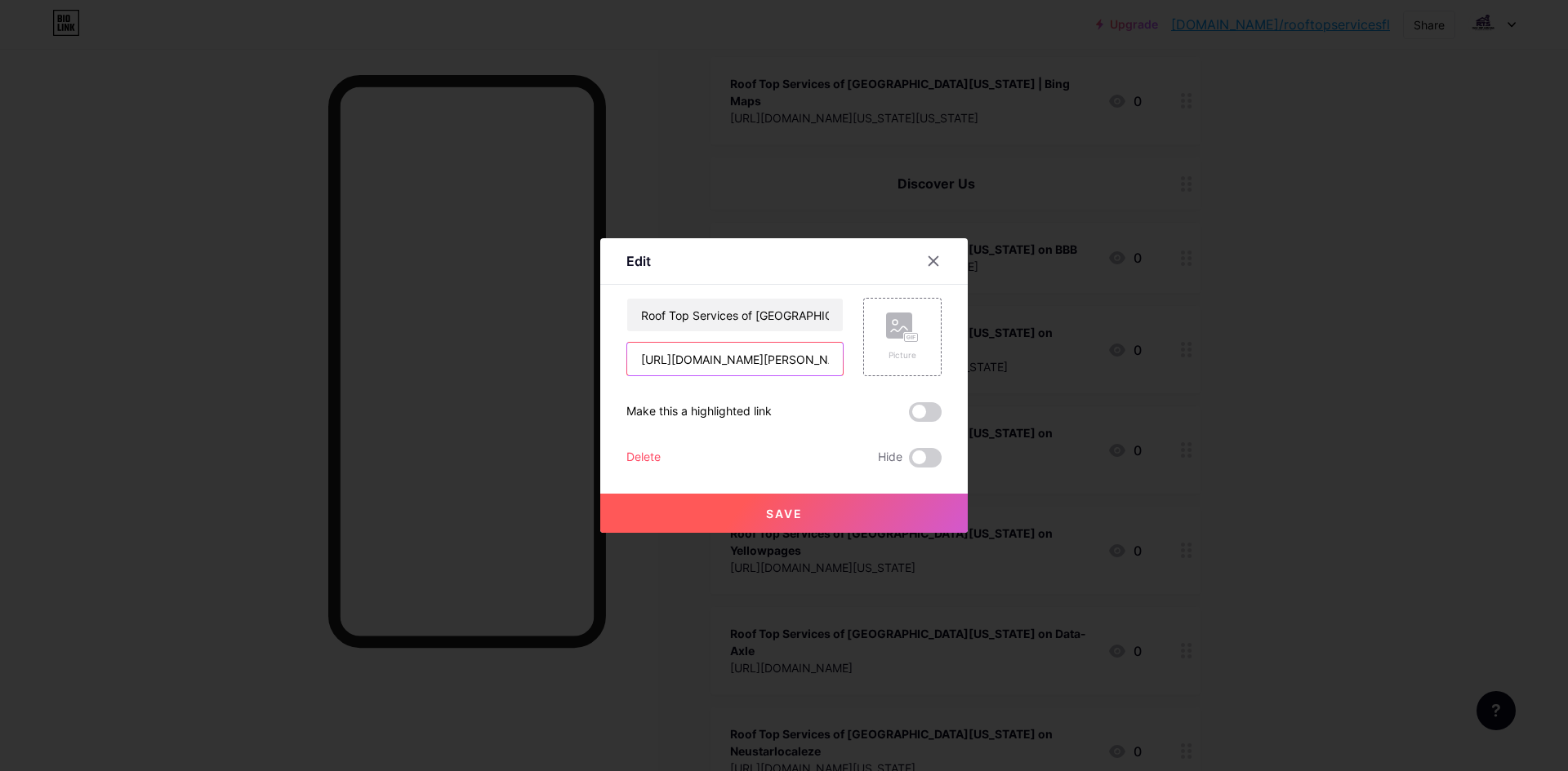
click at [771, 350] on input "[URL][DOMAIN_NAME][PERSON_NAME][US_STATE]" at bounding box center [735, 359] width 215 height 33
click at [755, 297] on div "Content YouTube Play YouTube video without leaving your page. ADD Vimeo Play Vi…" at bounding box center [784, 376] width 315 height 182
click at [755, 311] on input "Roof Top Services of [GEOGRAPHIC_DATA][US_STATE] on [PERSON_NAME]" at bounding box center [735, 315] width 215 height 33
click at [931, 258] on icon at bounding box center [934, 261] width 9 height 9
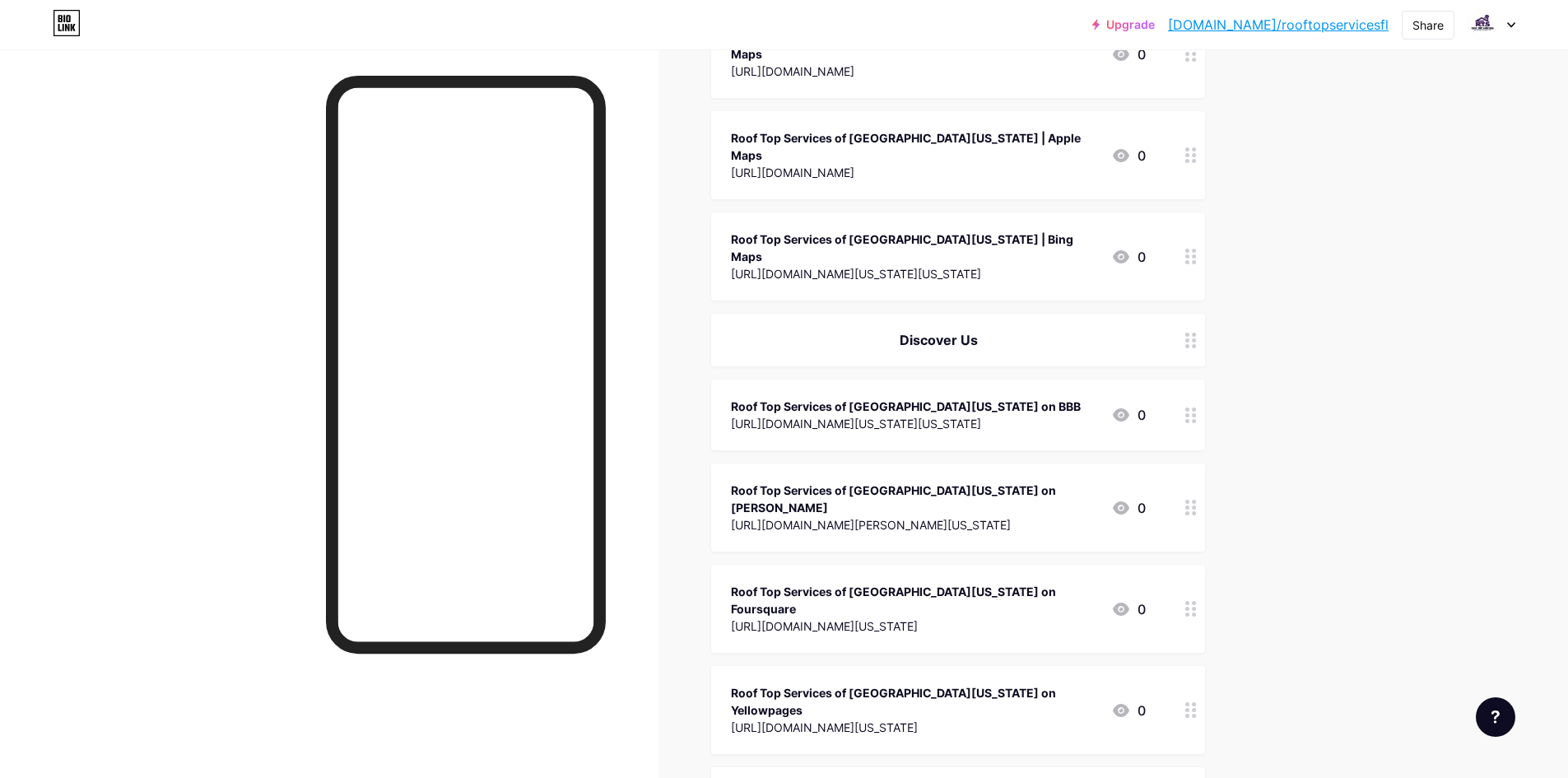
scroll to position [659, 0]
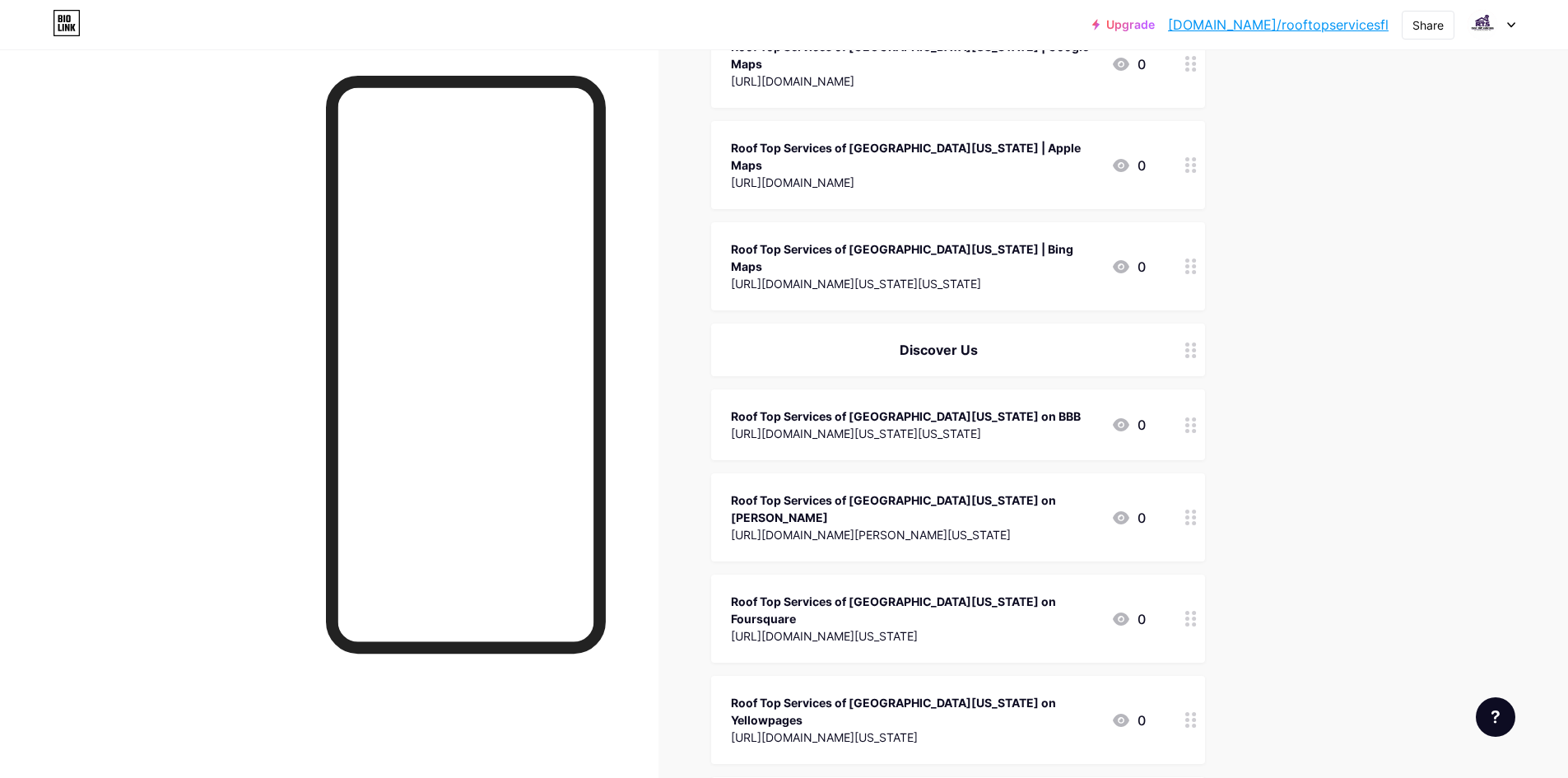
click at [900, 340] on div "Discover Us" at bounding box center [938, 350] width 415 height 19
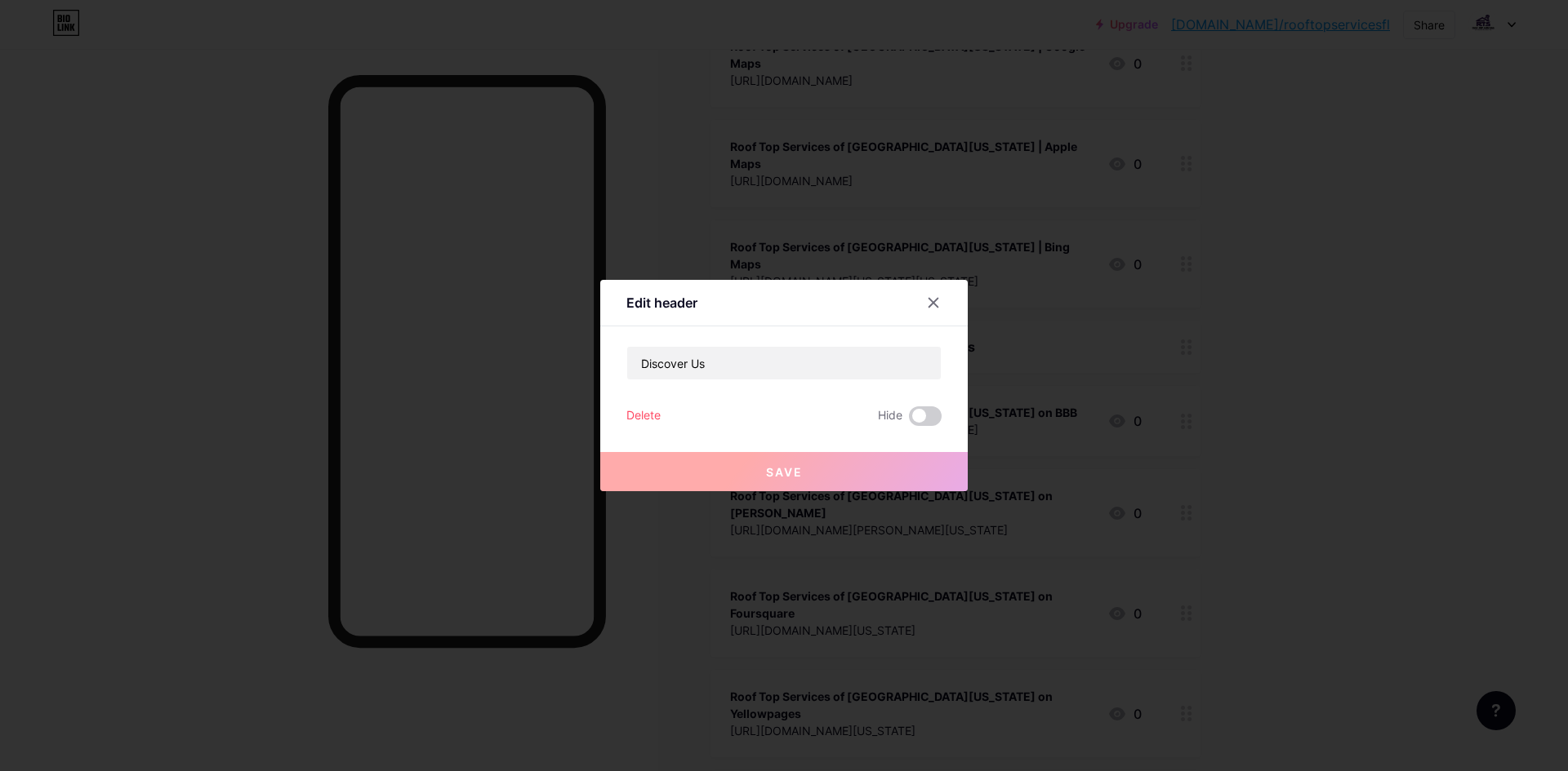
click at [1015, 349] on div at bounding box center [784, 385] width 1568 height 771
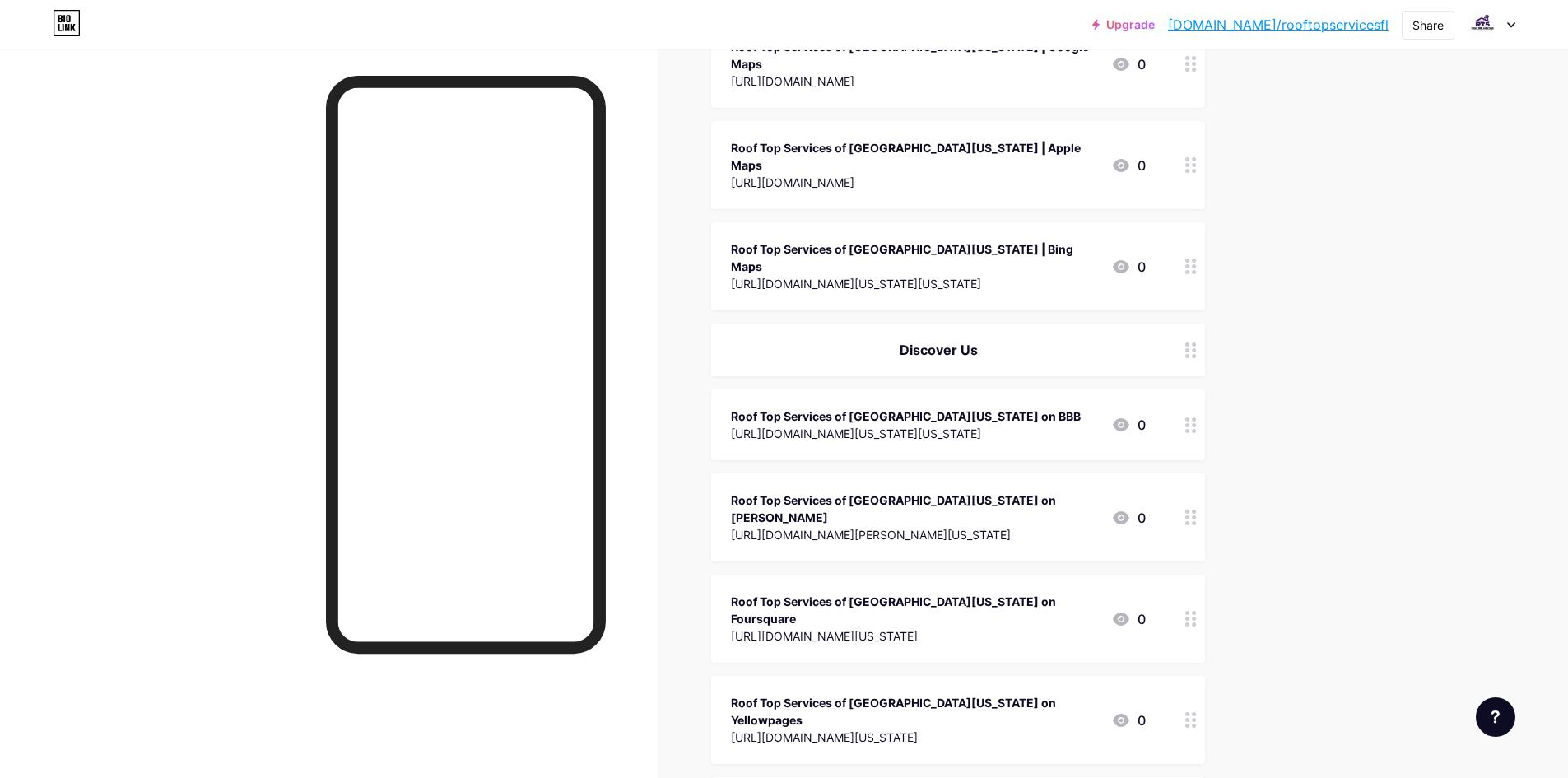
click at [901, 425] on div "[URL][DOMAIN_NAME][US_STATE][US_STATE]" at bounding box center [906, 433] width 350 height 17
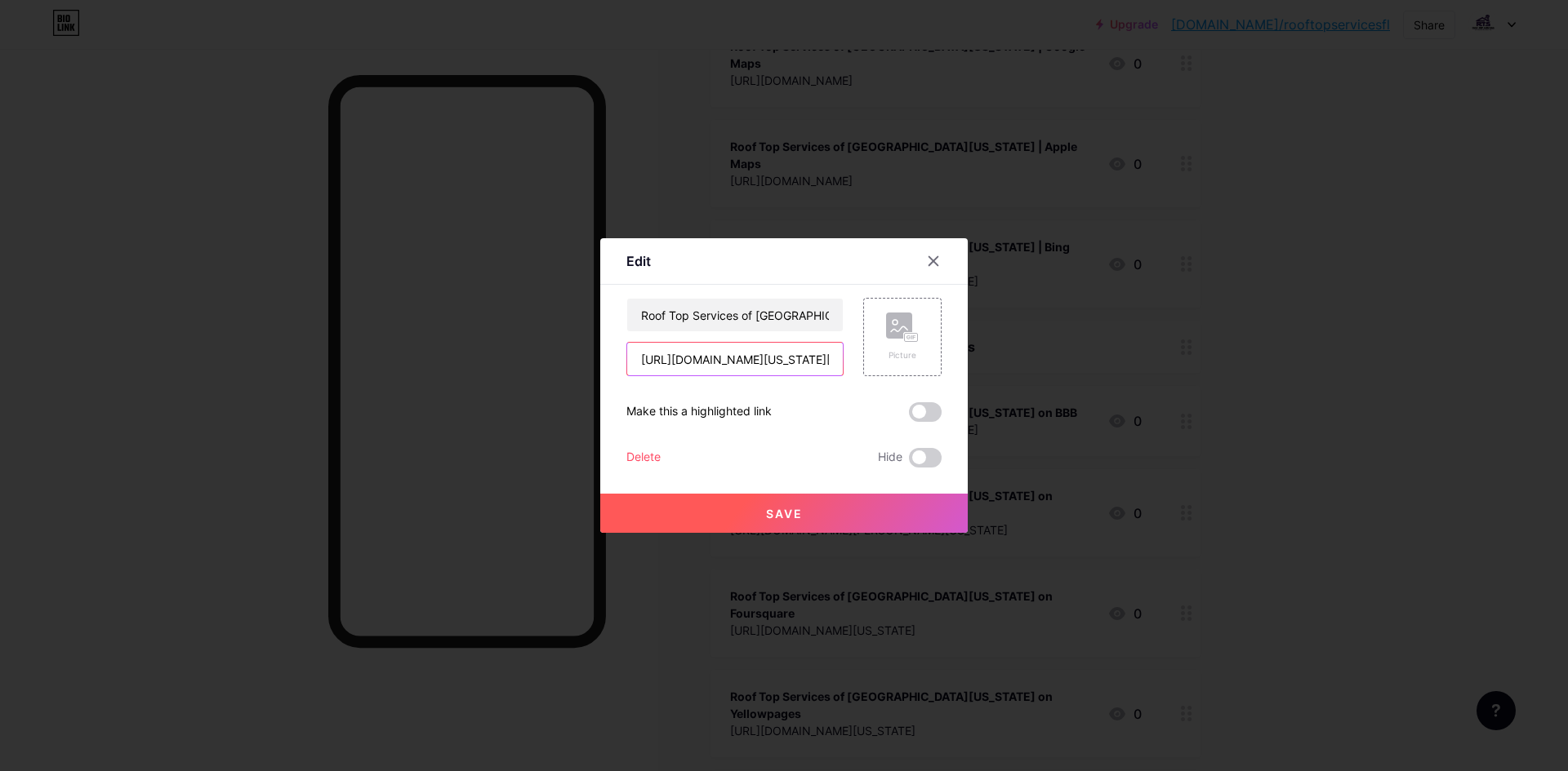
click at [745, 367] on input "[URL][DOMAIN_NAME][US_STATE][US_STATE]" at bounding box center [735, 359] width 215 height 33
click at [772, 306] on input "Roof Top Services of [GEOGRAPHIC_DATA][US_STATE] on BBB" at bounding box center [735, 315] width 215 height 33
click at [921, 251] on div at bounding box center [933, 260] width 29 height 29
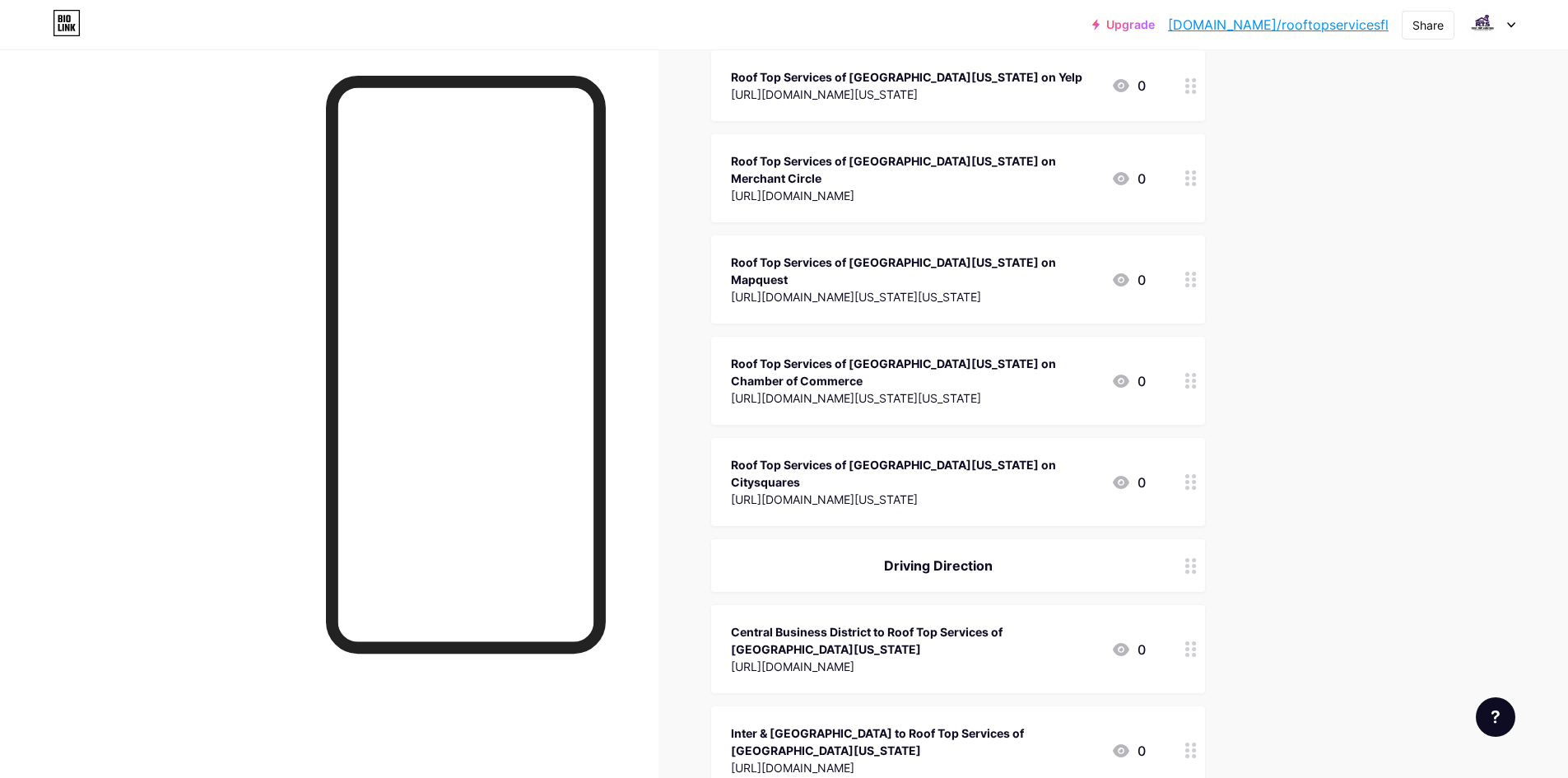
scroll to position [1812, 0]
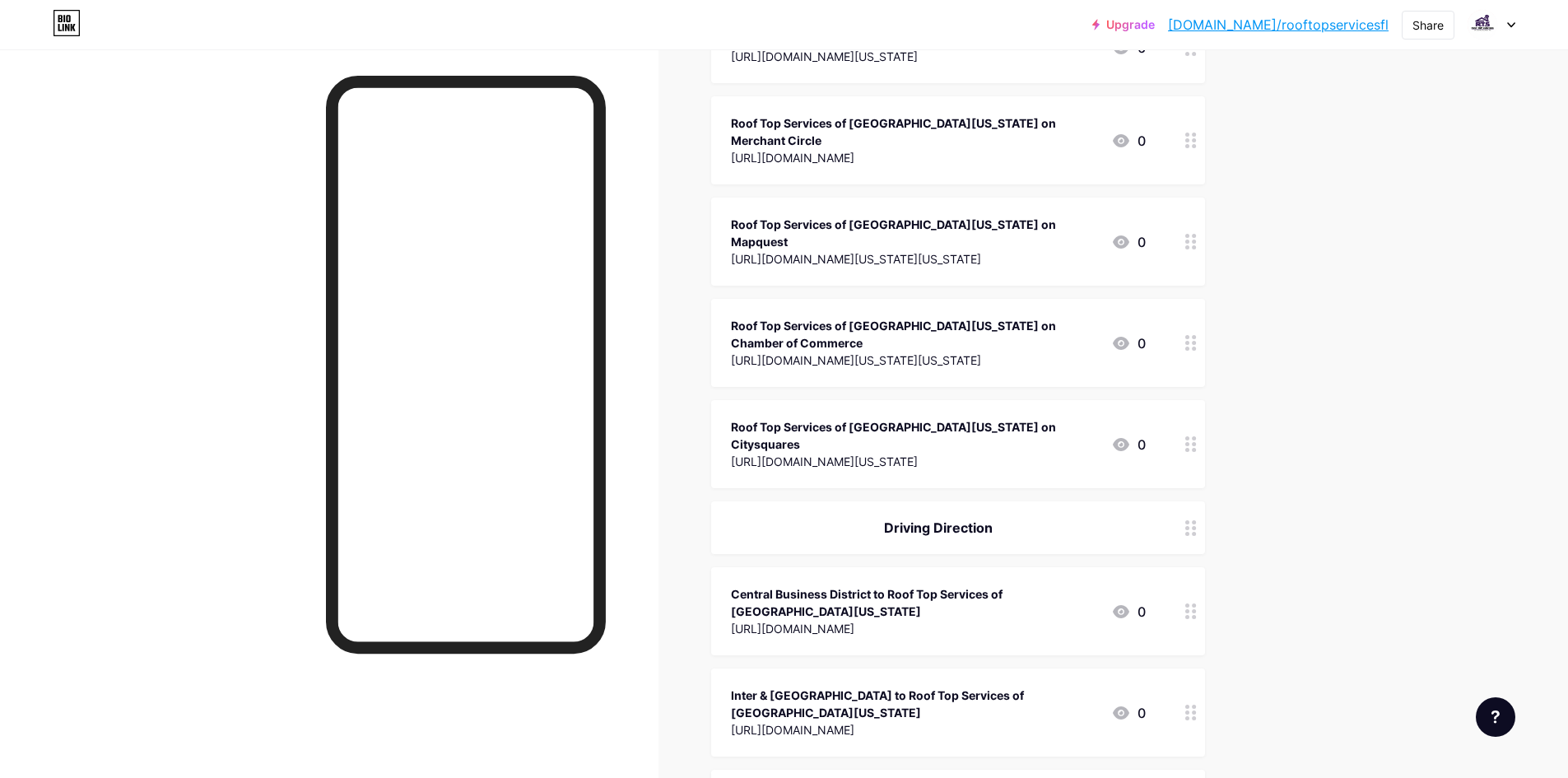
click at [872, 620] on div "[URL][DOMAIN_NAME]" at bounding box center [914, 628] width 367 height 17
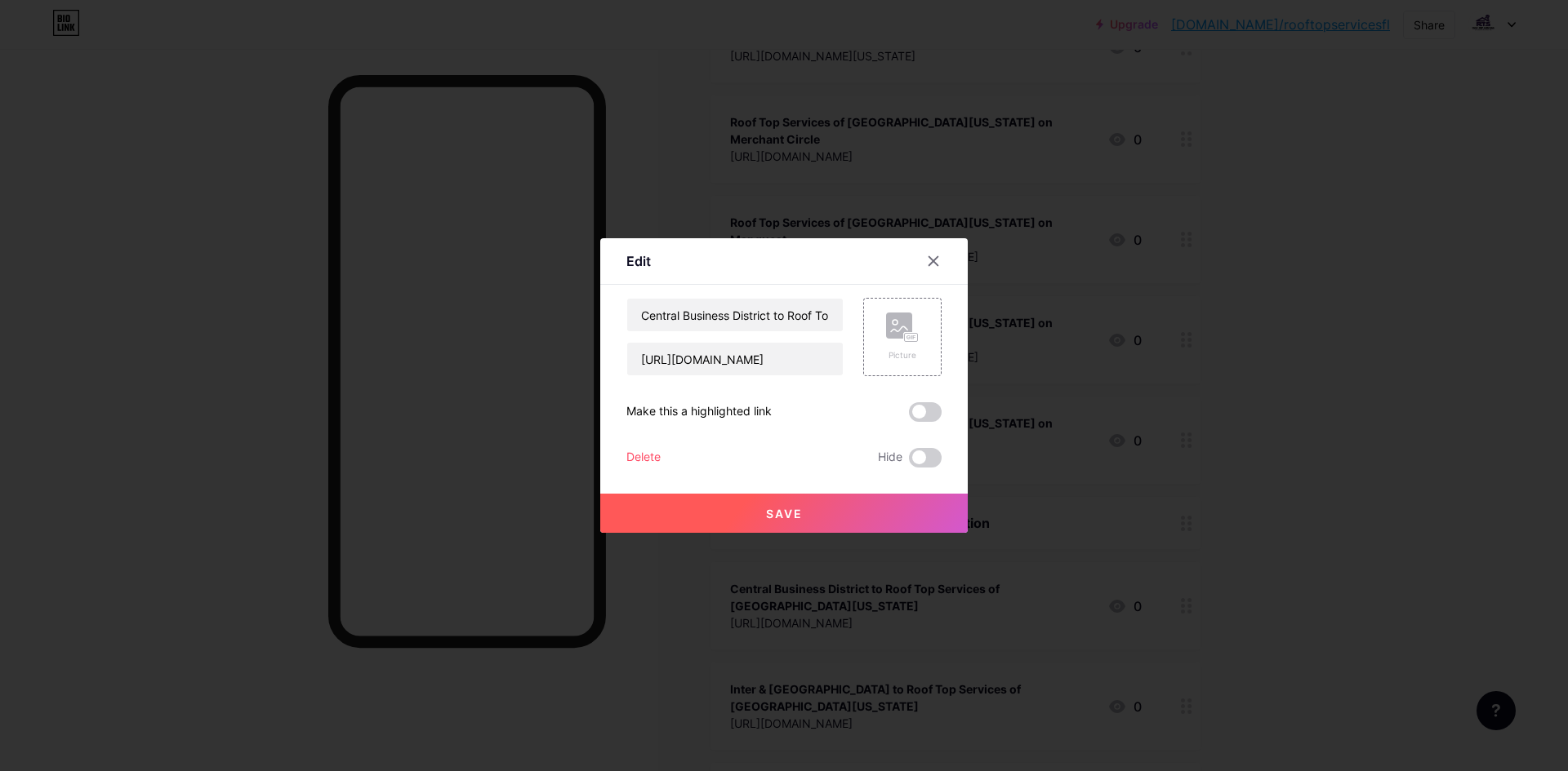
click at [1246, 287] on div at bounding box center [784, 385] width 1568 height 771
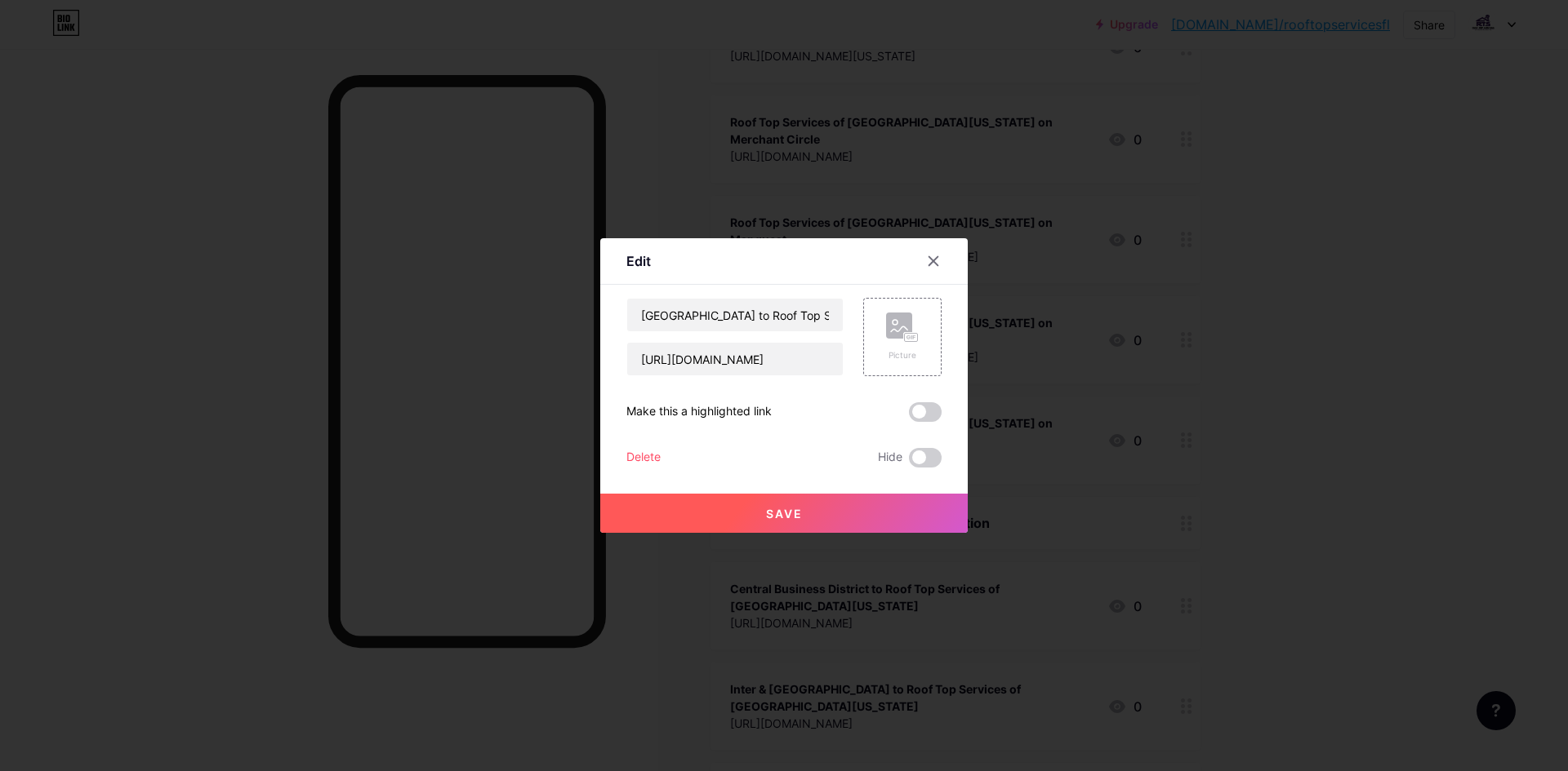
click at [745, 377] on div "[GEOGRAPHIC_DATA] to Roof Top Services of [GEOGRAPHIC_DATA][US_STATE] [URL][DOM…" at bounding box center [784, 383] width 315 height 170
click at [747, 367] on input "[URL][DOMAIN_NAME]" at bounding box center [735, 359] width 215 height 33
click at [759, 313] on input "[GEOGRAPHIC_DATA] to Roof Top Services of [GEOGRAPHIC_DATA][US_STATE]" at bounding box center [735, 315] width 215 height 33
click at [930, 263] on icon at bounding box center [934, 261] width 9 height 9
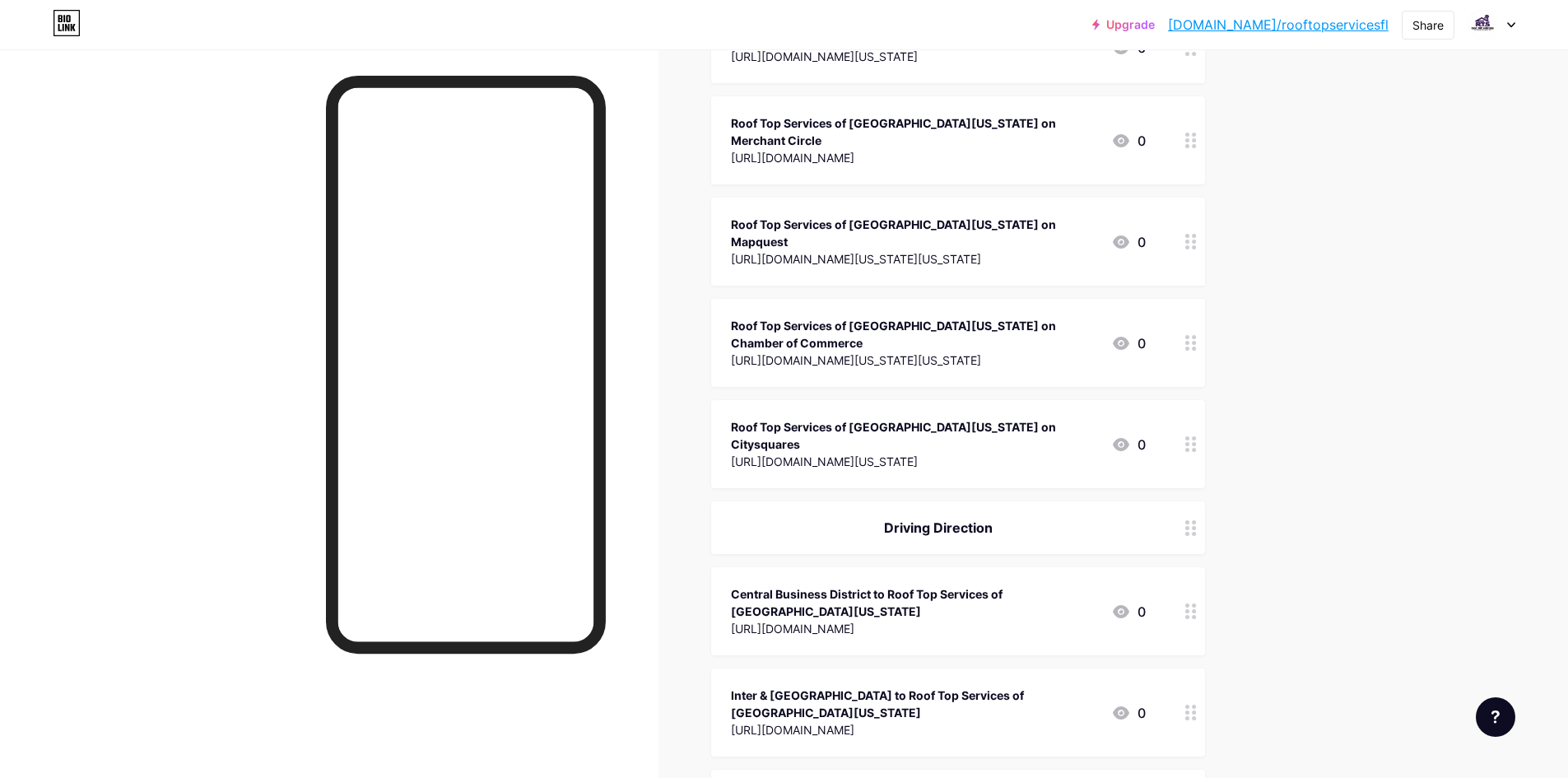
click at [803, 687] on div "Inter & [GEOGRAPHIC_DATA] to Roof Top Services of [GEOGRAPHIC_DATA][US_STATE]" at bounding box center [914, 704] width 367 height 35
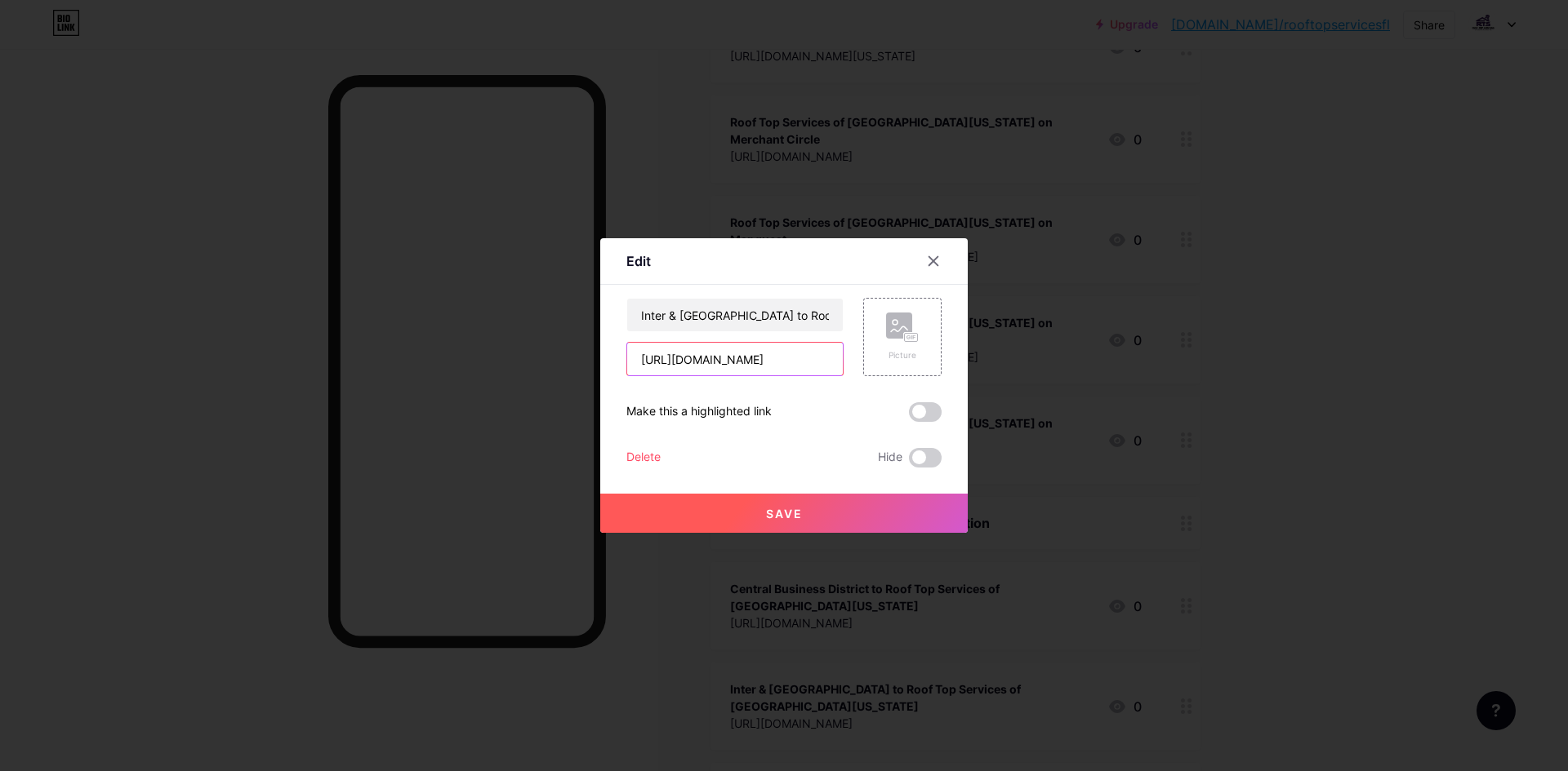
click at [750, 363] on input "[URL][DOMAIN_NAME]" at bounding box center [735, 359] width 215 height 33
click at [700, 301] on input "Inter & [GEOGRAPHIC_DATA] to Roof Top Services of [GEOGRAPHIC_DATA][US_STATE]" at bounding box center [735, 315] width 215 height 33
click at [926, 252] on div at bounding box center [933, 260] width 29 height 29
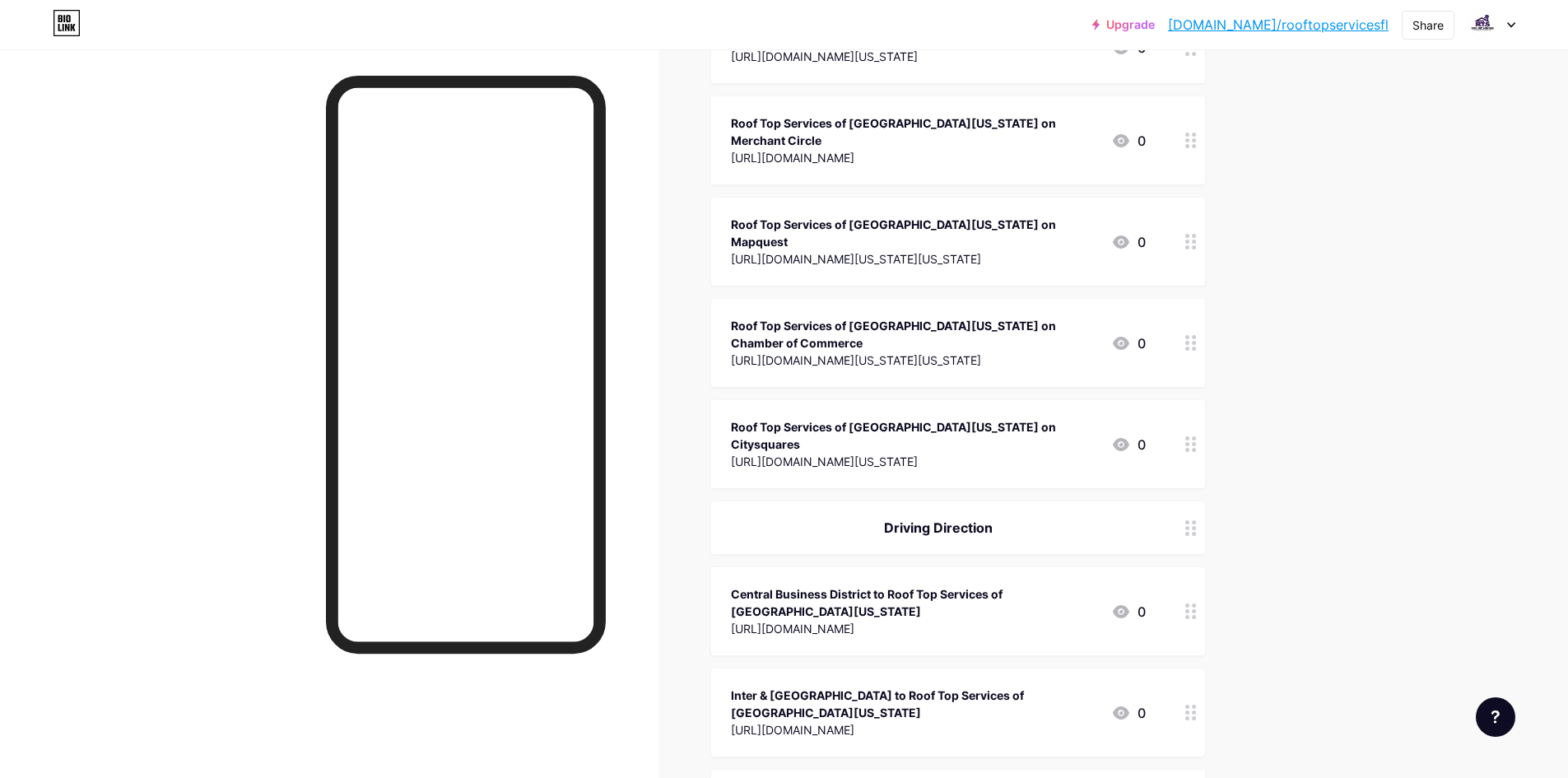
click at [848, 585] on div "Central Business District to Roof Top Services of [GEOGRAPHIC_DATA][US_STATE]" at bounding box center [914, 602] width 367 height 35
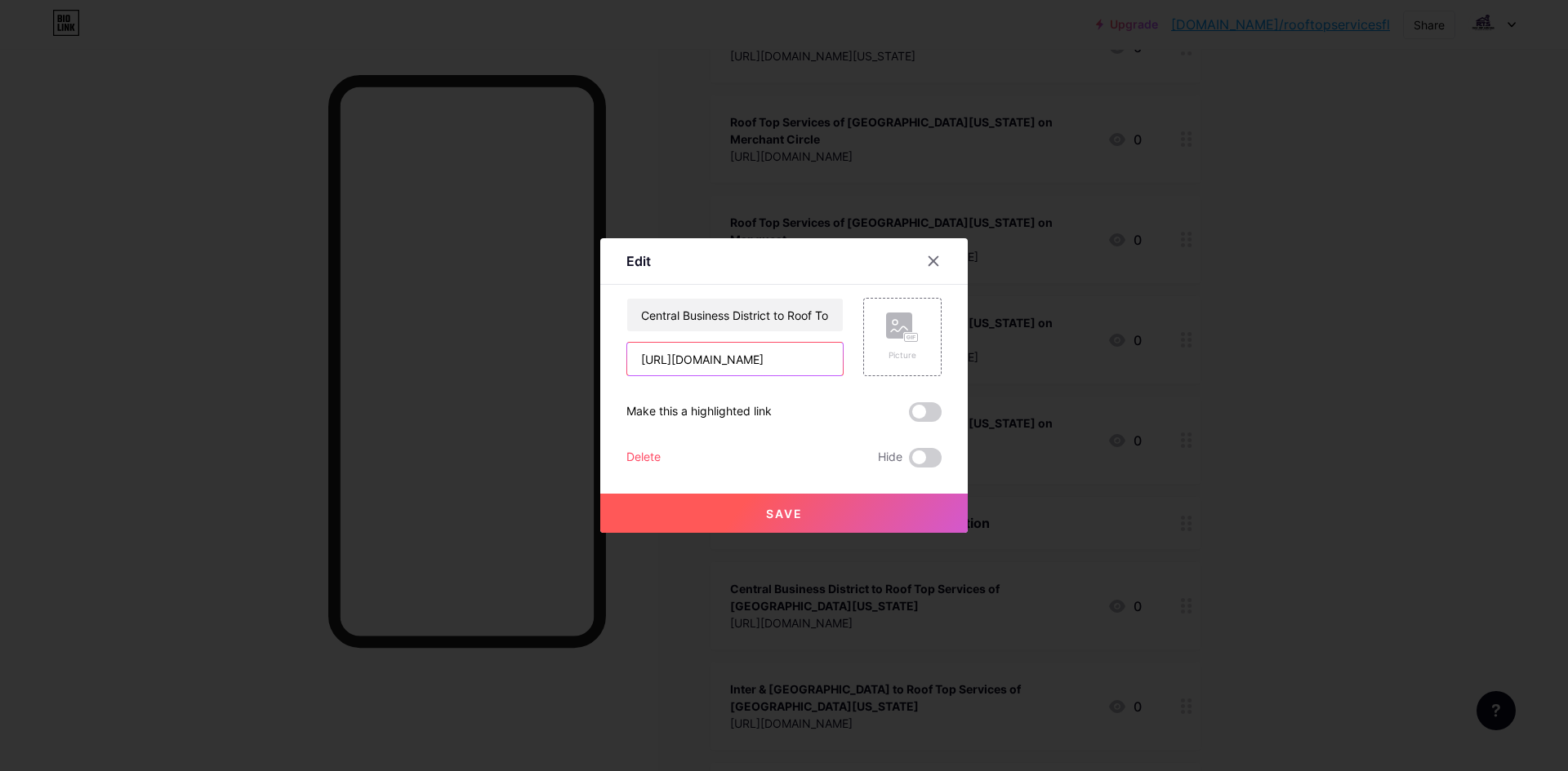
click at [725, 358] on input "[URL][DOMAIN_NAME]" at bounding box center [735, 359] width 215 height 33
click at [683, 316] on input "Central Business District to Roof Top Services of [GEOGRAPHIC_DATA][US_STATE]" at bounding box center [735, 315] width 215 height 33
click at [928, 260] on icon at bounding box center [934, 261] width 13 height 13
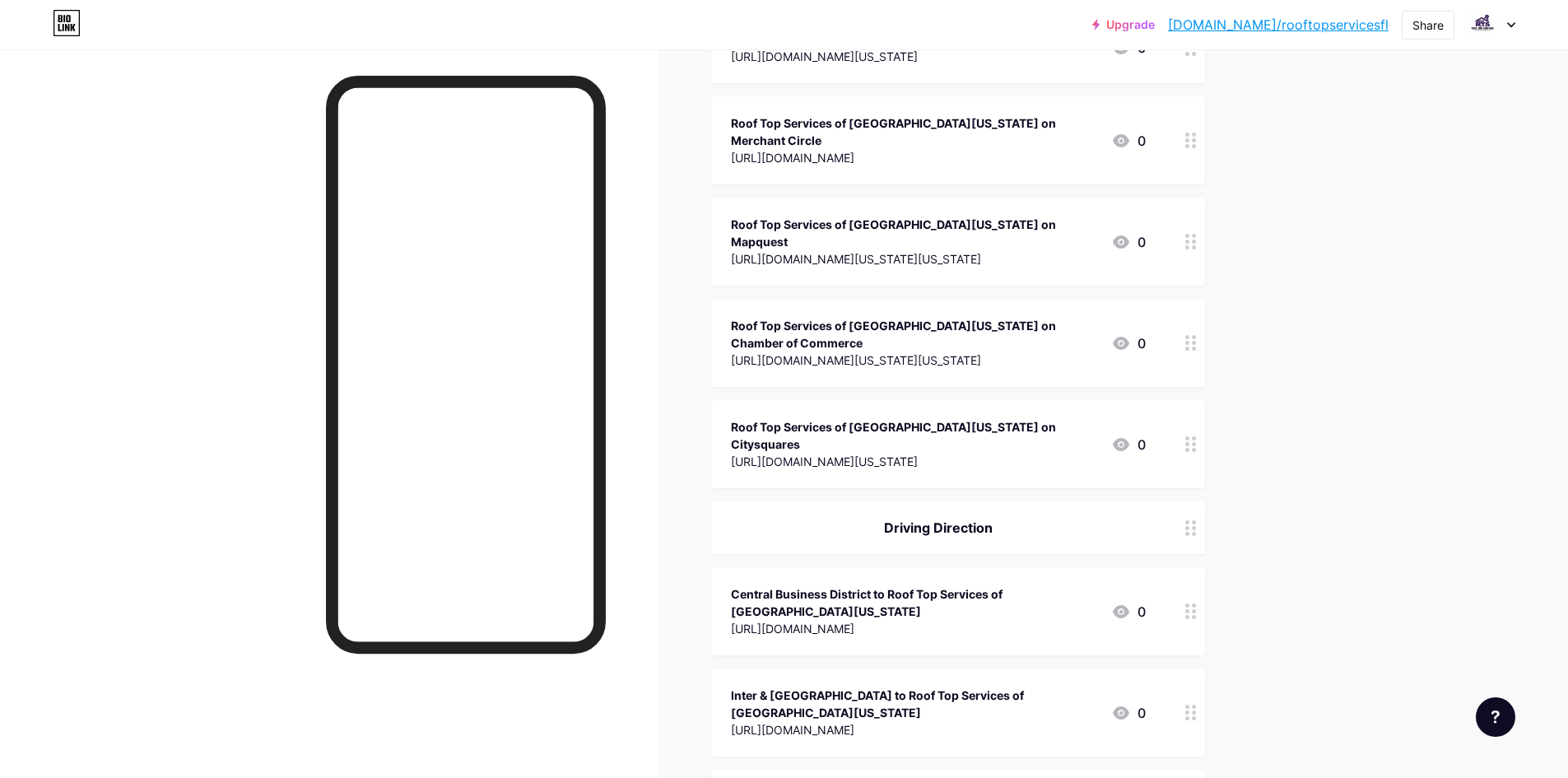
click at [883, 418] on div "Roof Top Services of [GEOGRAPHIC_DATA][US_STATE] on Citysquares" at bounding box center [914, 435] width 367 height 35
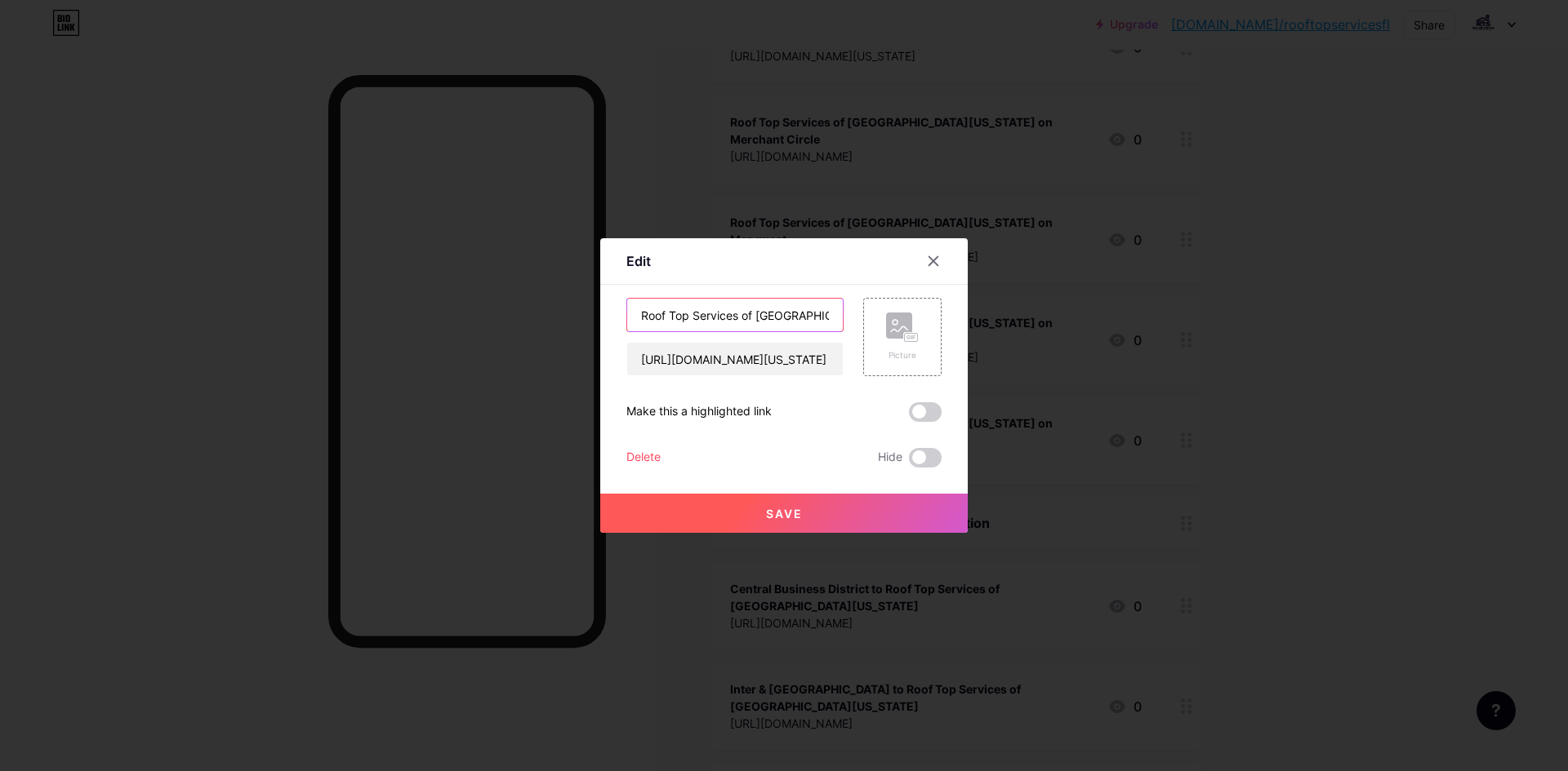
click at [769, 320] on input "Roof Top Services of [GEOGRAPHIC_DATA][US_STATE] on Citysquares" at bounding box center [735, 315] width 215 height 33
click at [927, 265] on icon at bounding box center [934, 261] width 13 height 13
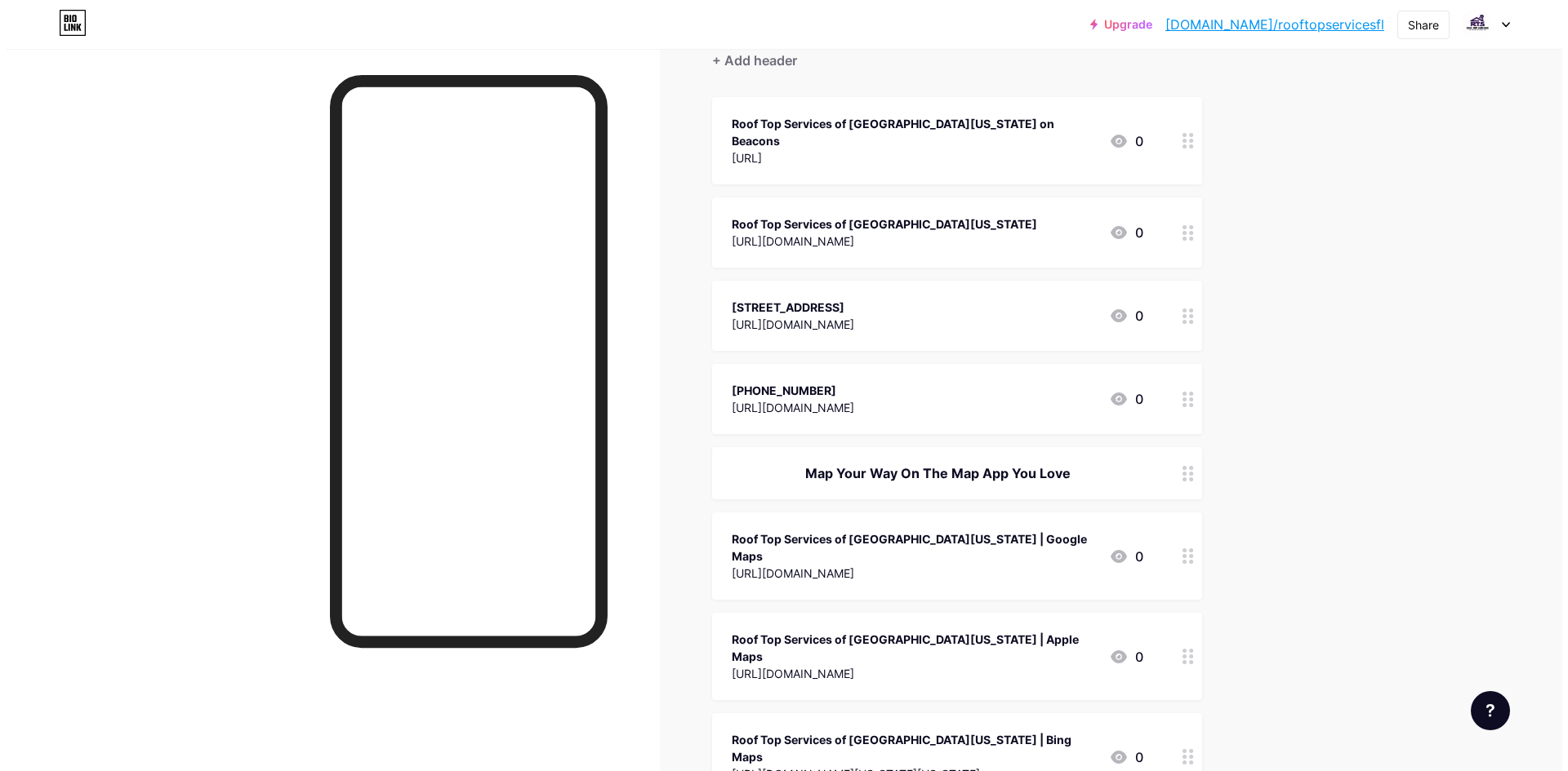
scroll to position [0, 0]
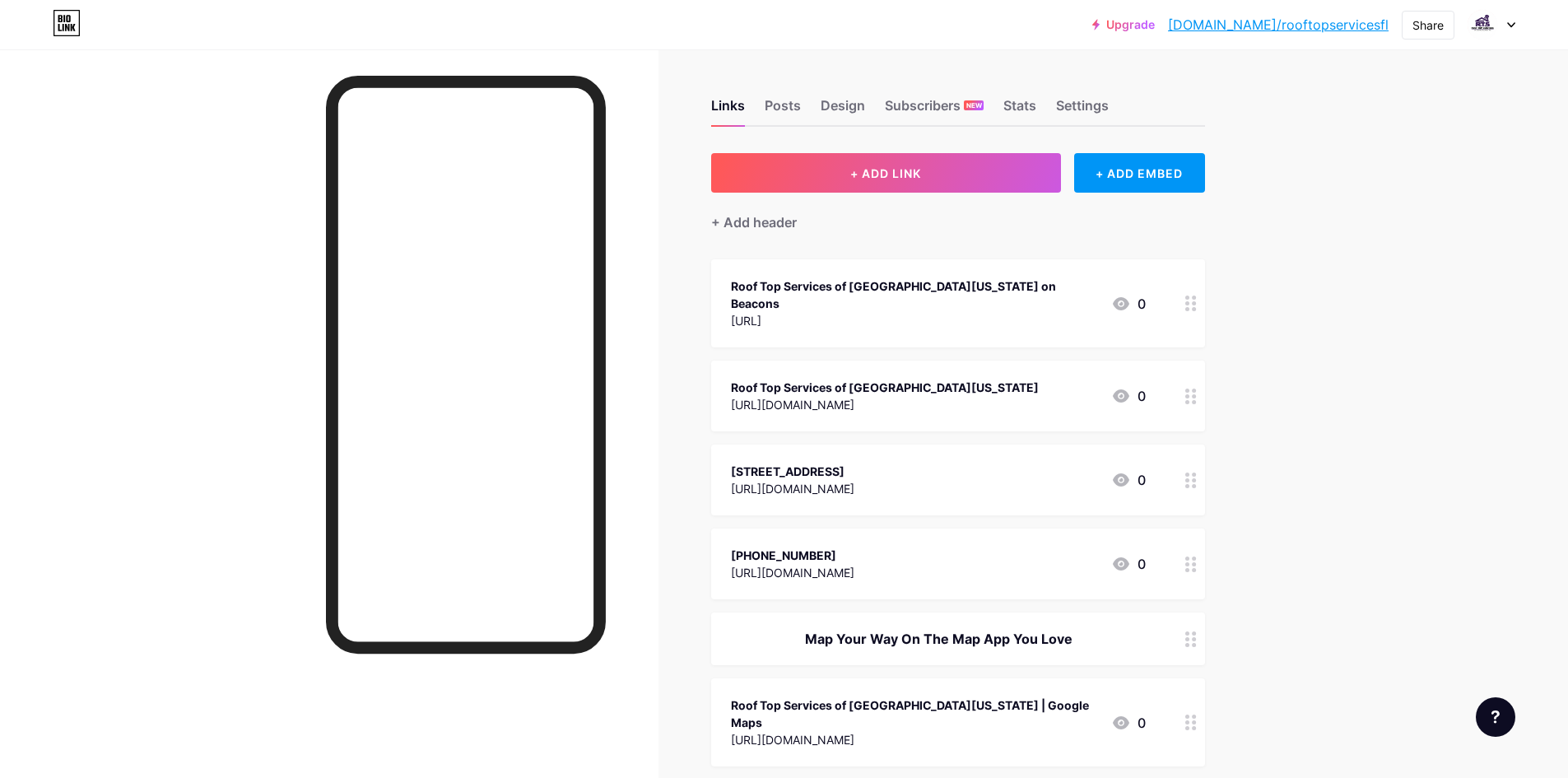
click at [856, 313] on div "[URL]" at bounding box center [914, 321] width 367 height 17
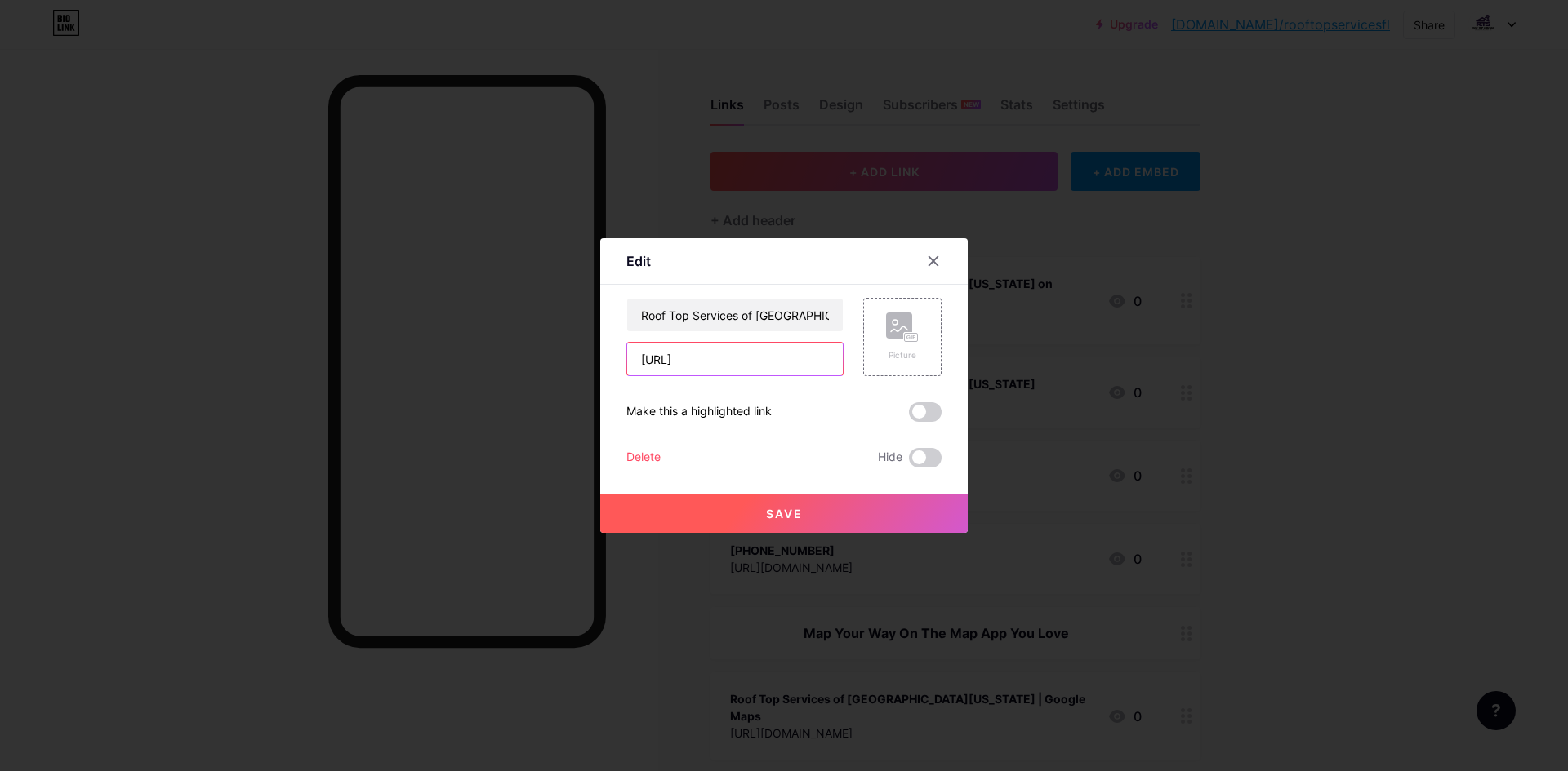
click at [736, 358] on input "[URL]" at bounding box center [735, 359] width 215 height 33
click at [933, 260] on icon at bounding box center [934, 261] width 13 height 13
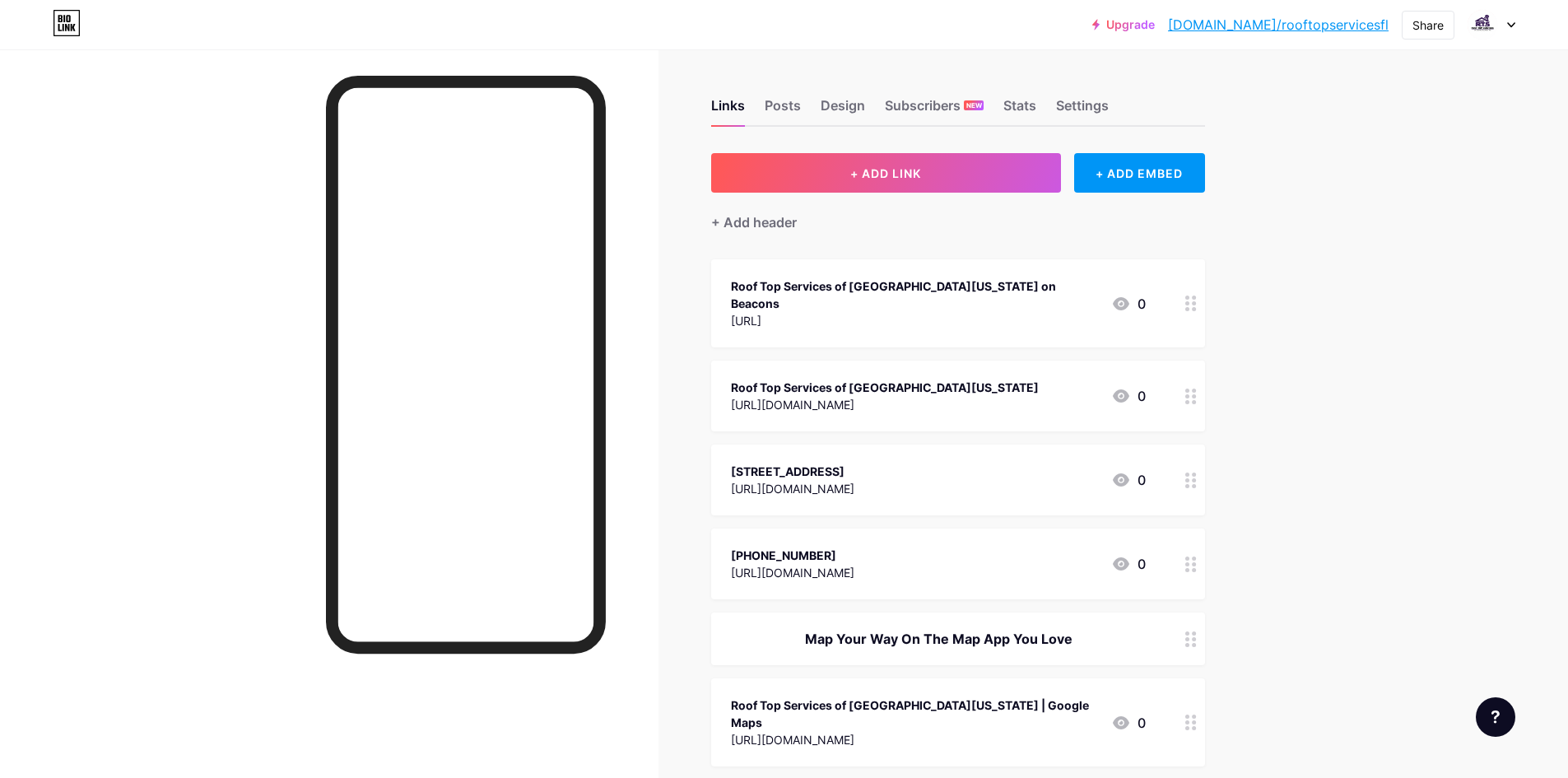
click at [963, 275] on div "Roof Top Services of [GEOGRAPHIC_DATA][US_STATE] on Beacons [URL] 0" at bounding box center [958, 303] width 494 height 88
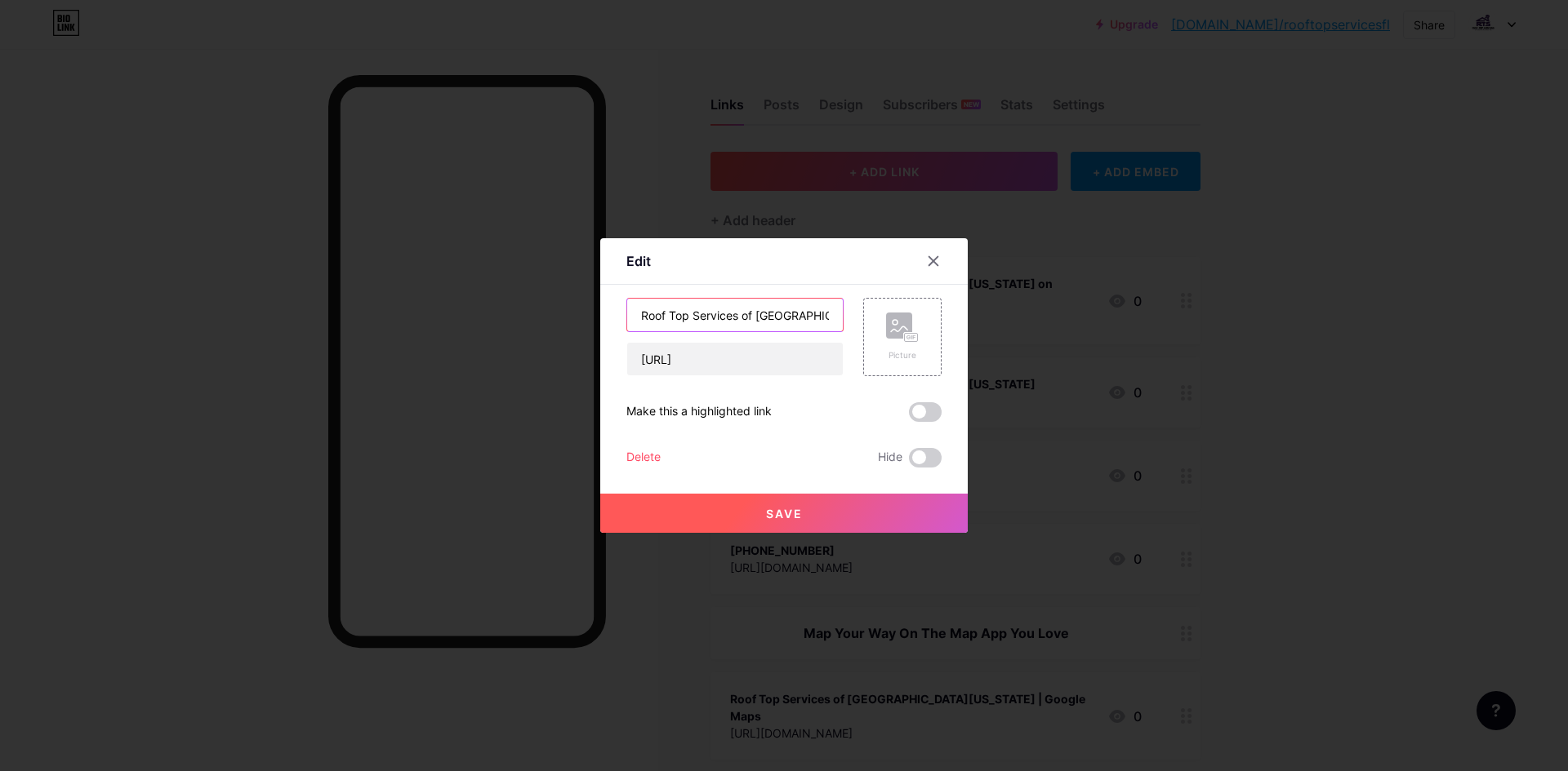
click at [789, 316] on input "Roof Top Services of [GEOGRAPHIC_DATA][US_STATE] on Beacons" at bounding box center [735, 315] width 215 height 33
type input "Roof Top Services of [GEOGRAPHIC_DATA][US_STATE]"
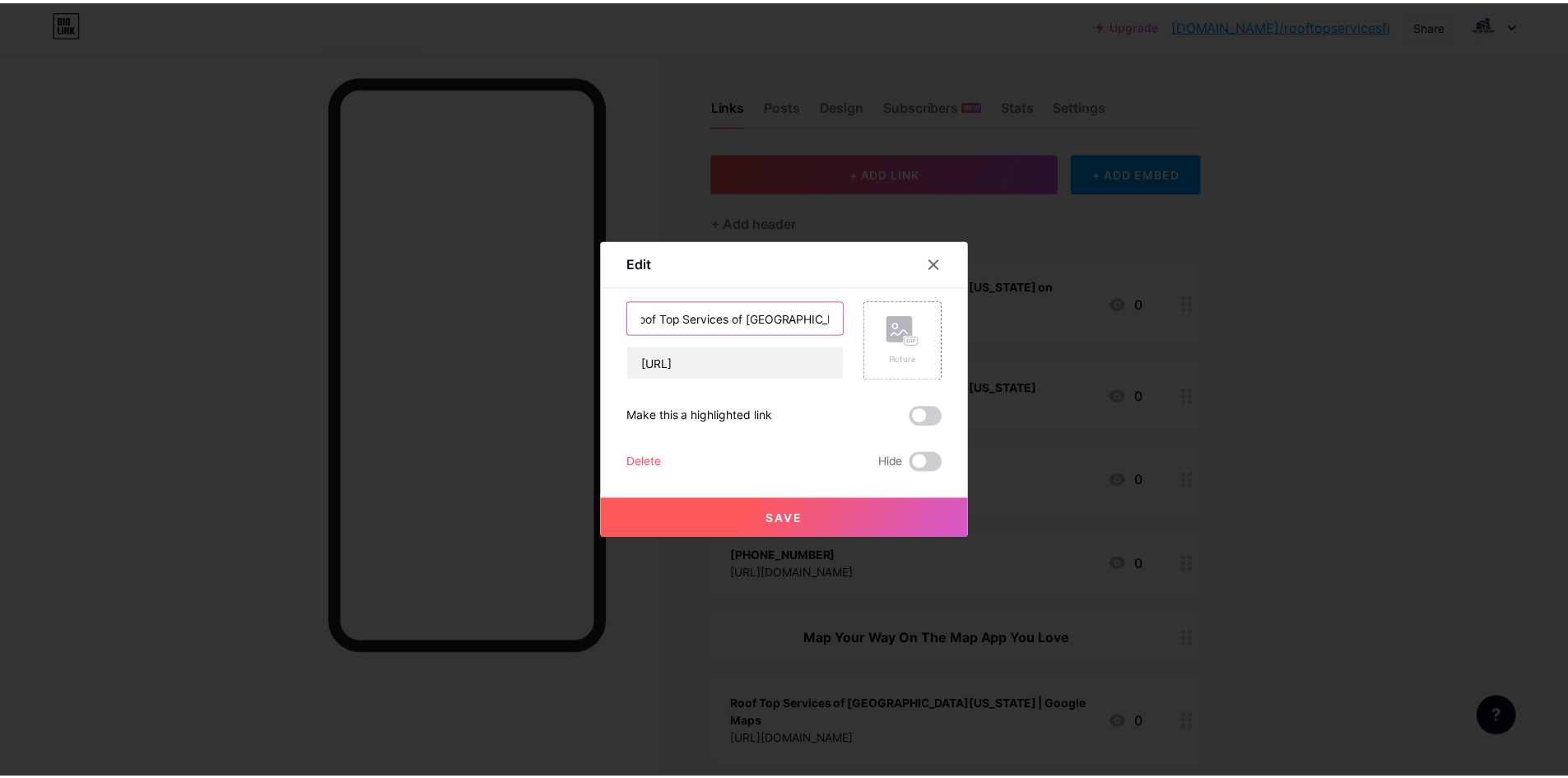
scroll to position [0, 0]
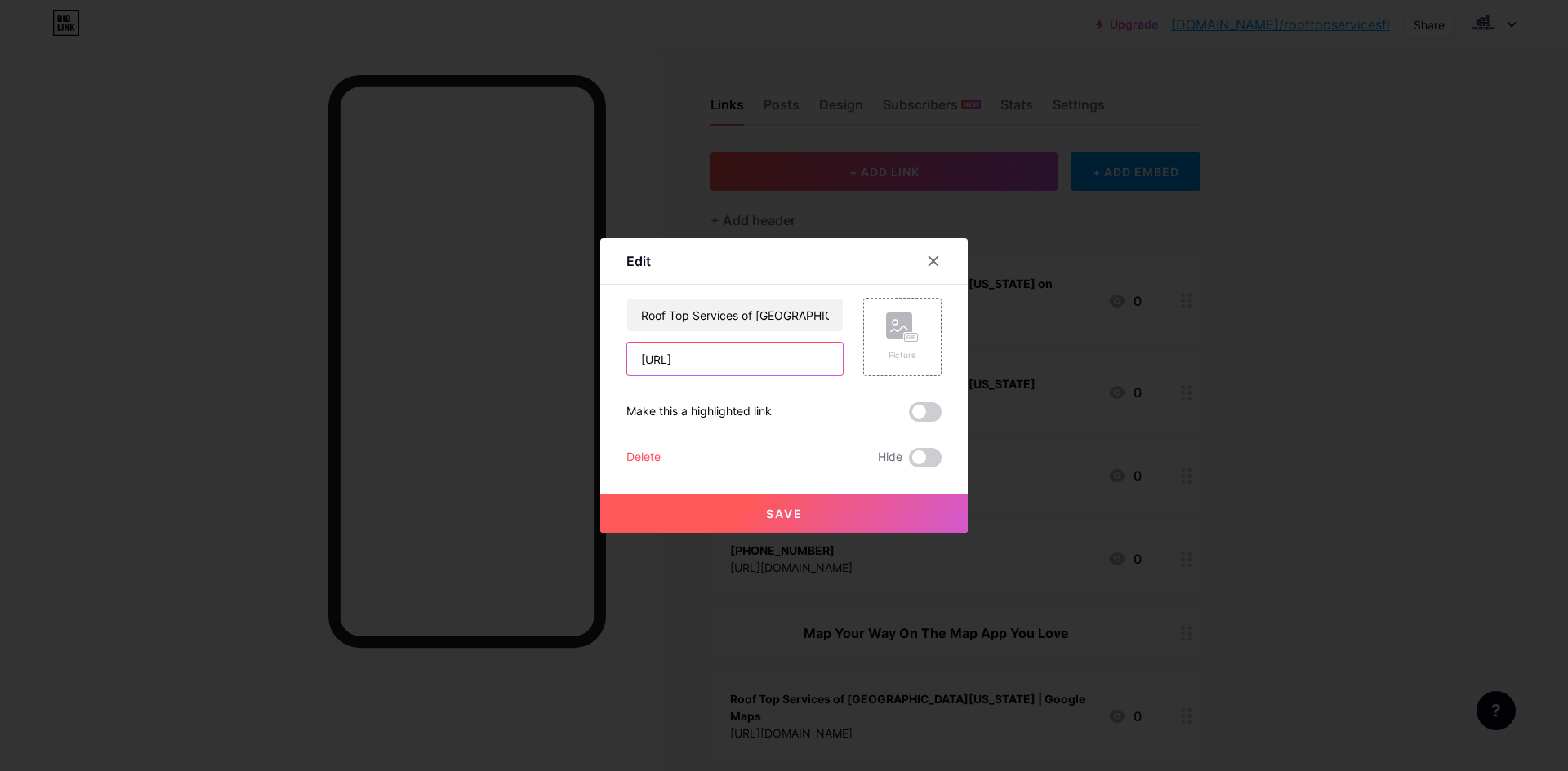
click at [746, 372] on input "[URL]" at bounding box center [735, 359] width 215 height 33
paste input "[DOMAIN_NAME][URL]"
type input "[URL][DOMAIN_NAME]"
click at [766, 515] on span "Save" at bounding box center [785, 513] width 37 height 14
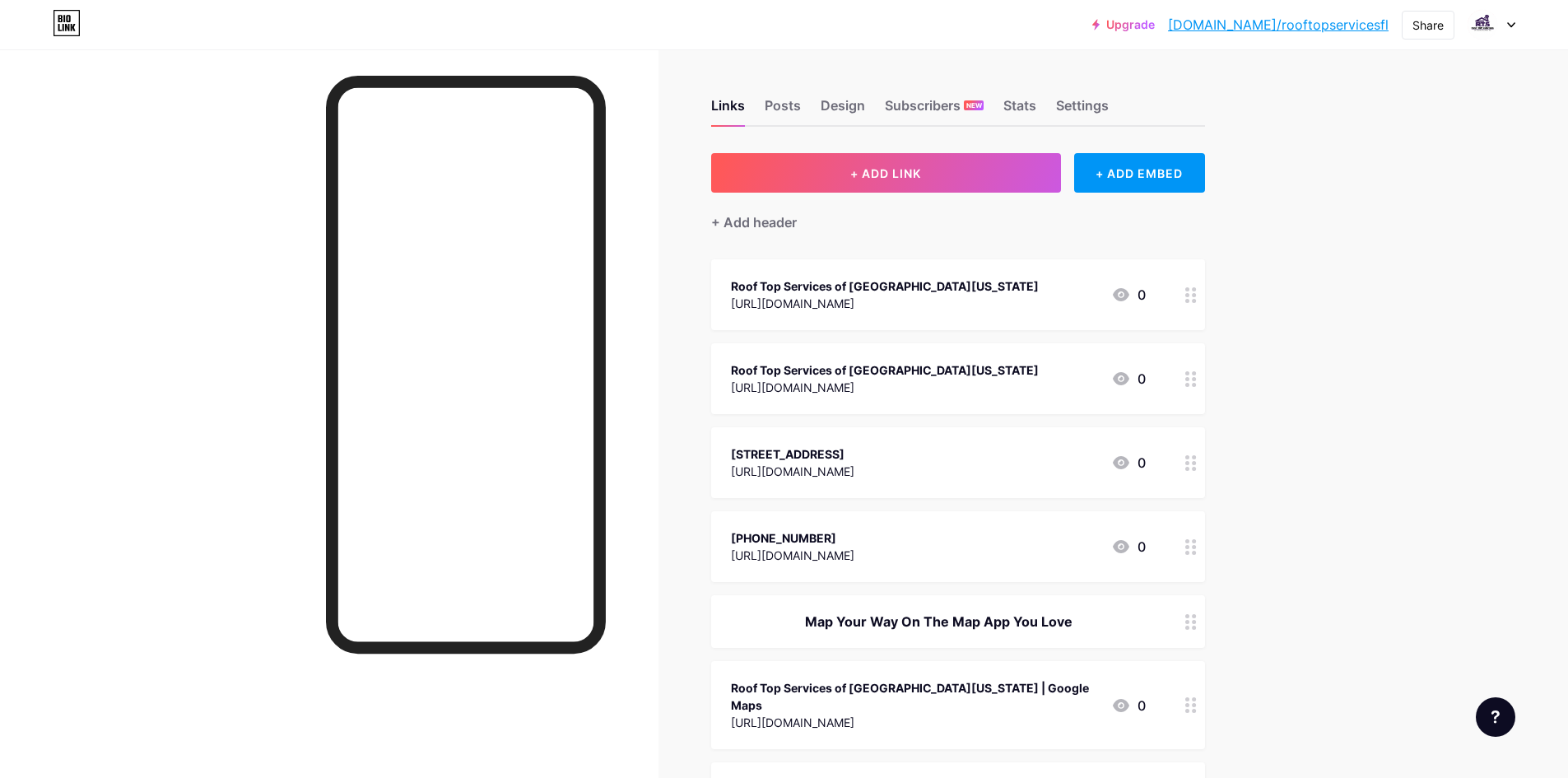
click at [1191, 301] on icon at bounding box center [1191, 295] width 12 height 16
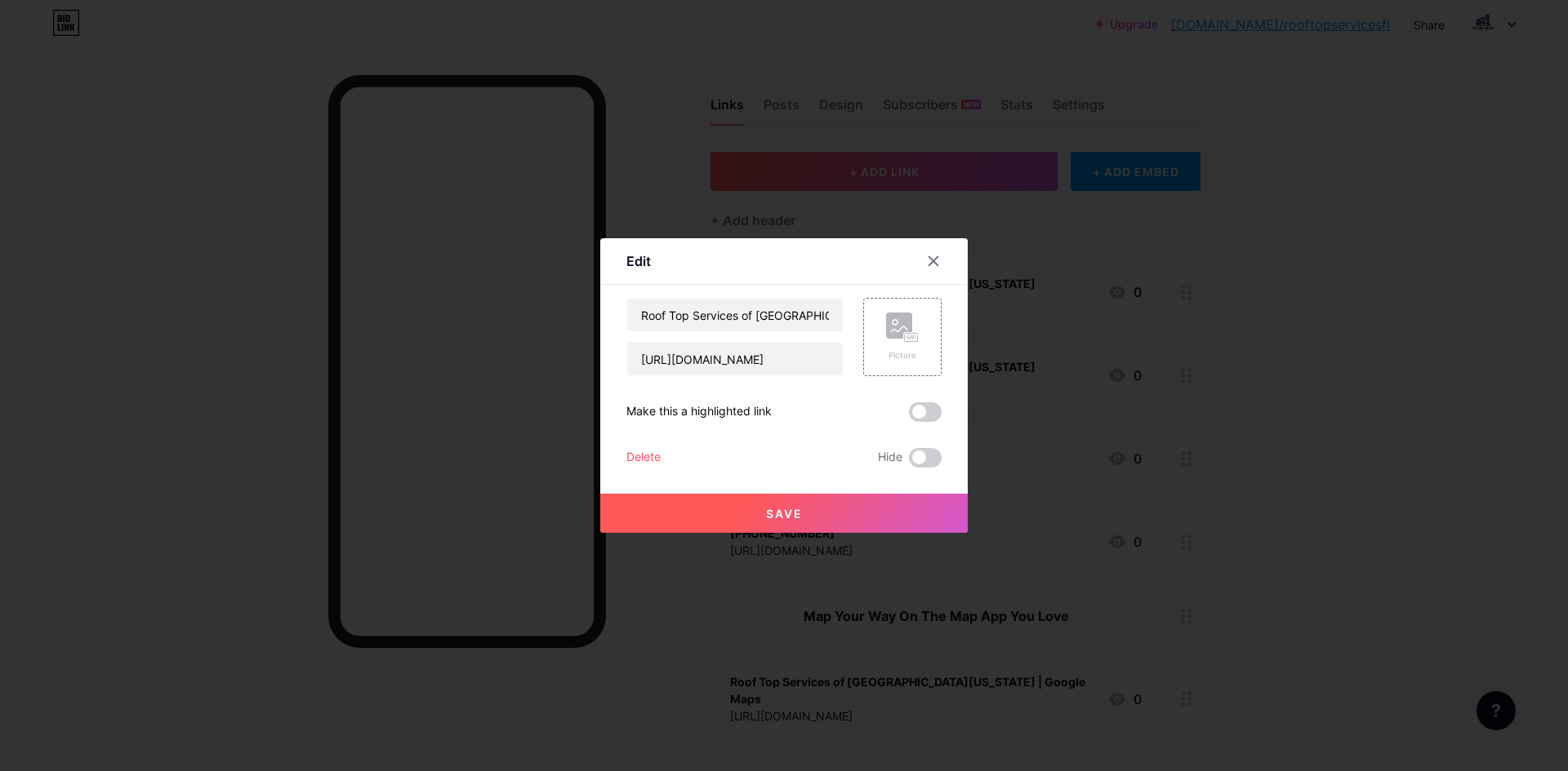
click at [627, 458] on div "Delete" at bounding box center [643, 457] width 34 height 19
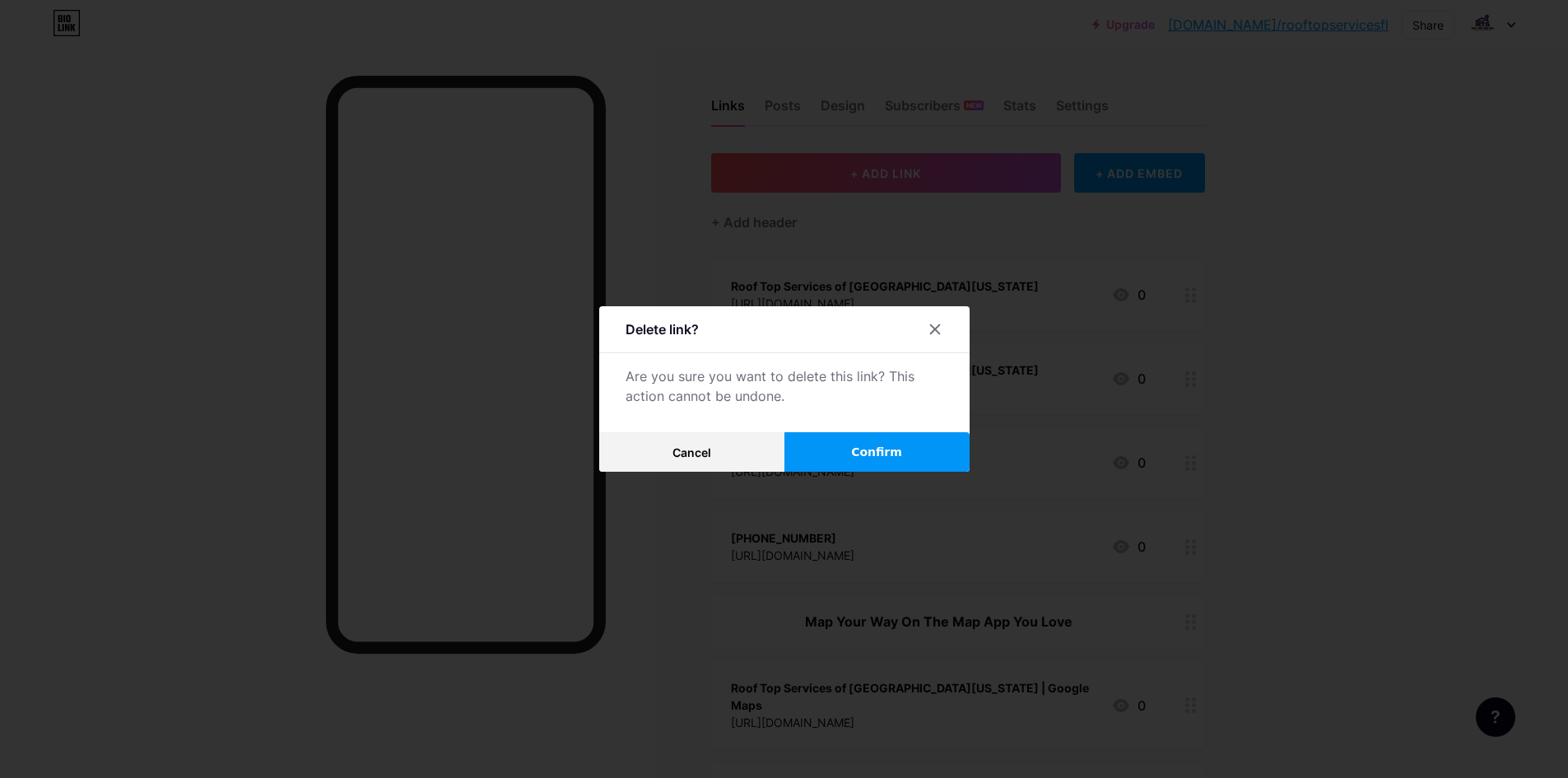
click at [869, 452] on span "Confirm" at bounding box center [876, 453] width 51 height 17
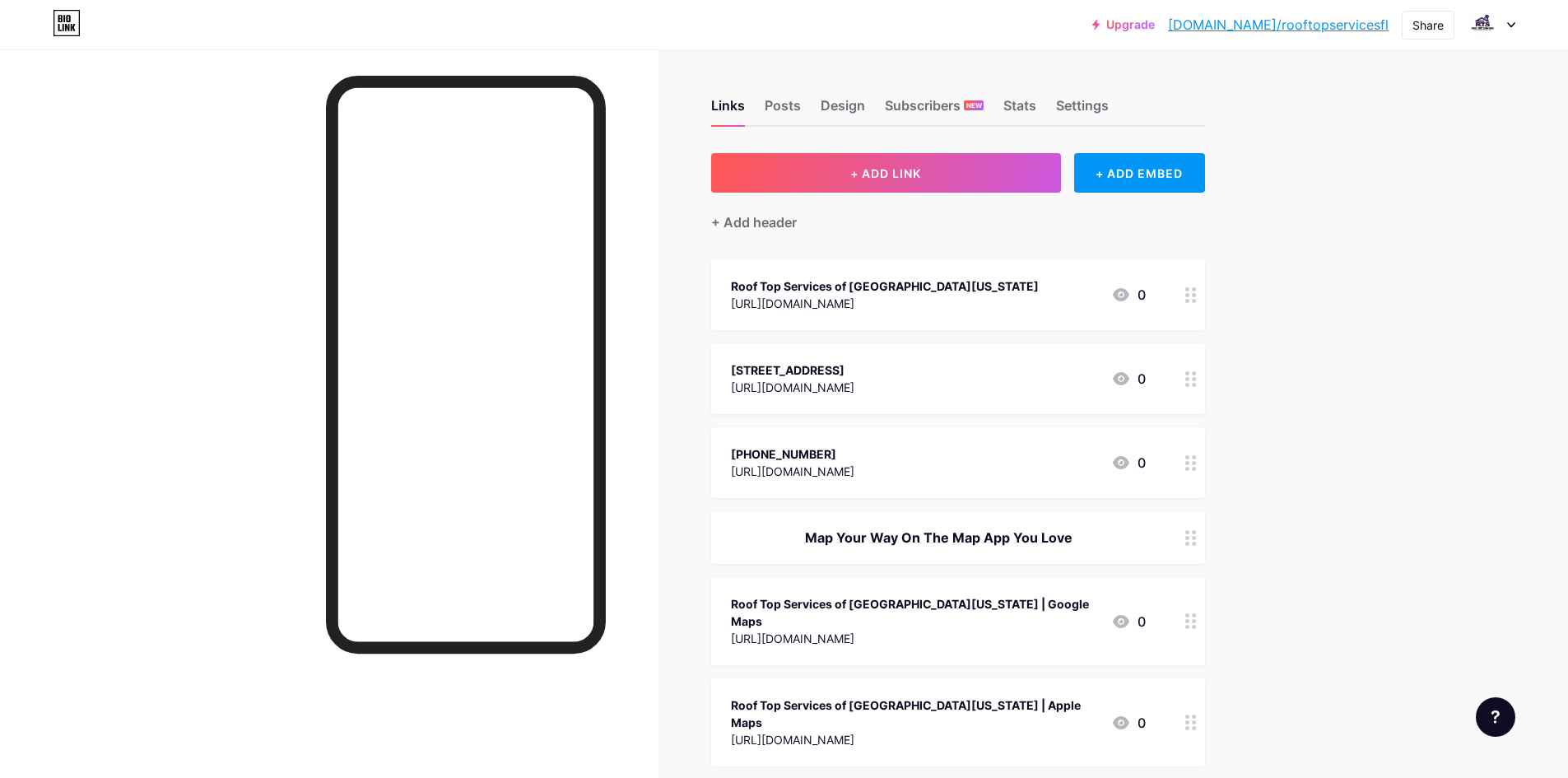
click at [851, 296] on div "[URL][DOMAIN_NAME]" at bounding box center [885, 303] width 308 height 17
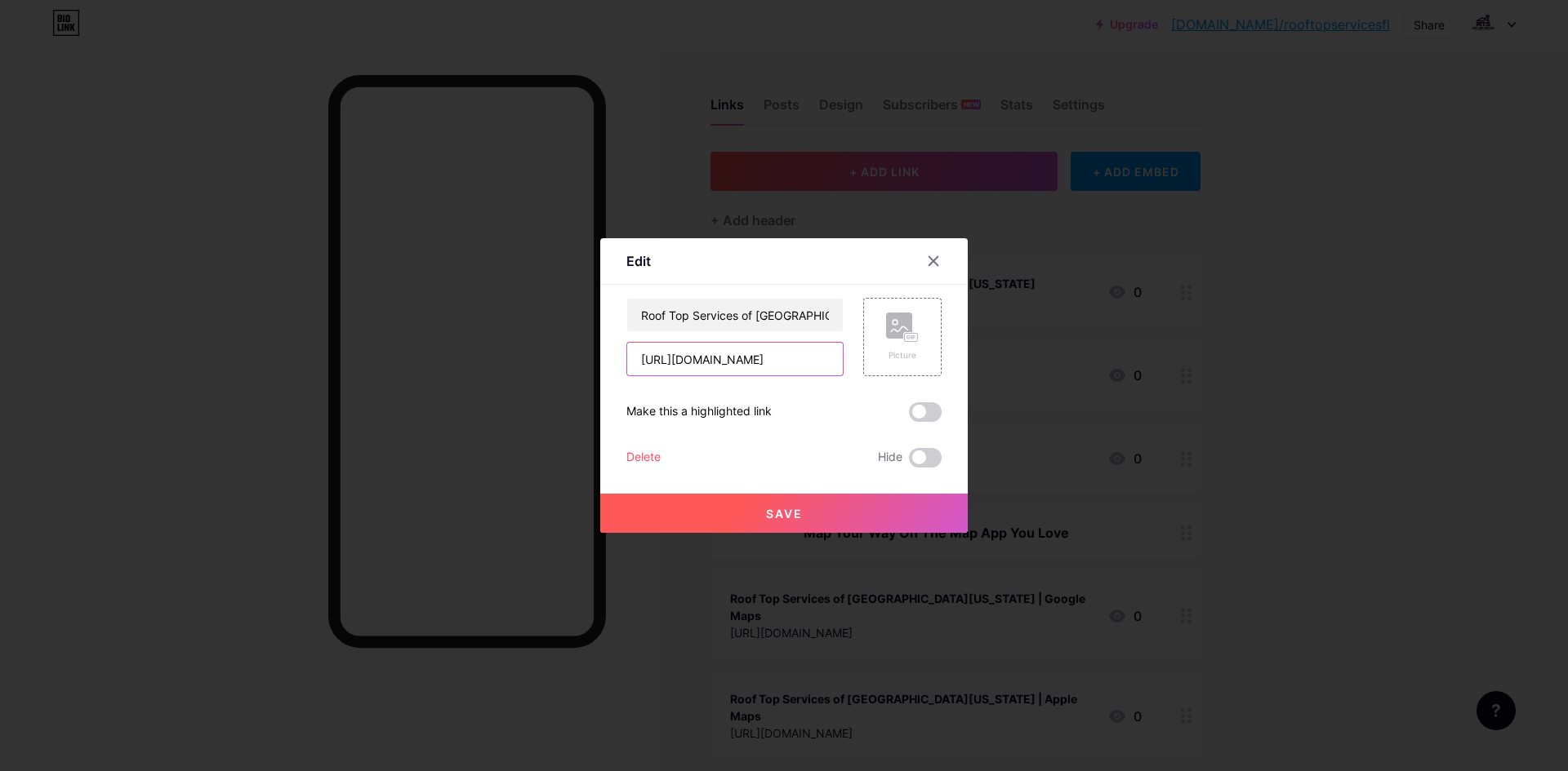
click at [744, 371] on input "[URL][DOMAIN_NAME]" at bounding box center [735, 359] width 215 height 33
click at [743, 321] on input "Roof Top Services of [GEOGRAPHIC_DATA][US_STATE]" at bounding box center [735, 315] width 215 height 33
click at [1358, 263] on div at bounding box center [784, 385] width 1568 height 771
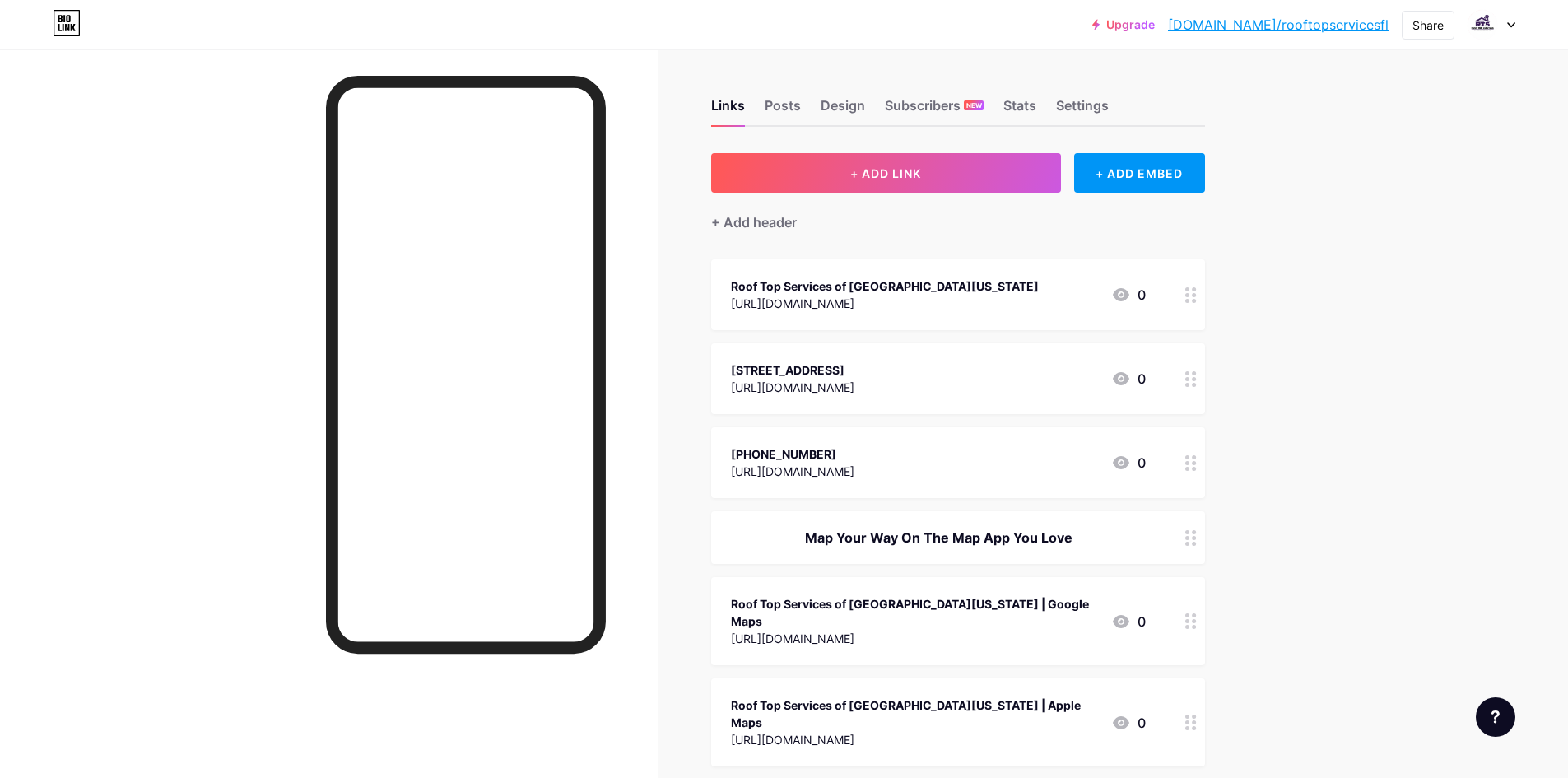
click at [855, 467] on div "[URL][DOMAIN_NAME]" at bounding box center [793, 471] width 123 height 17
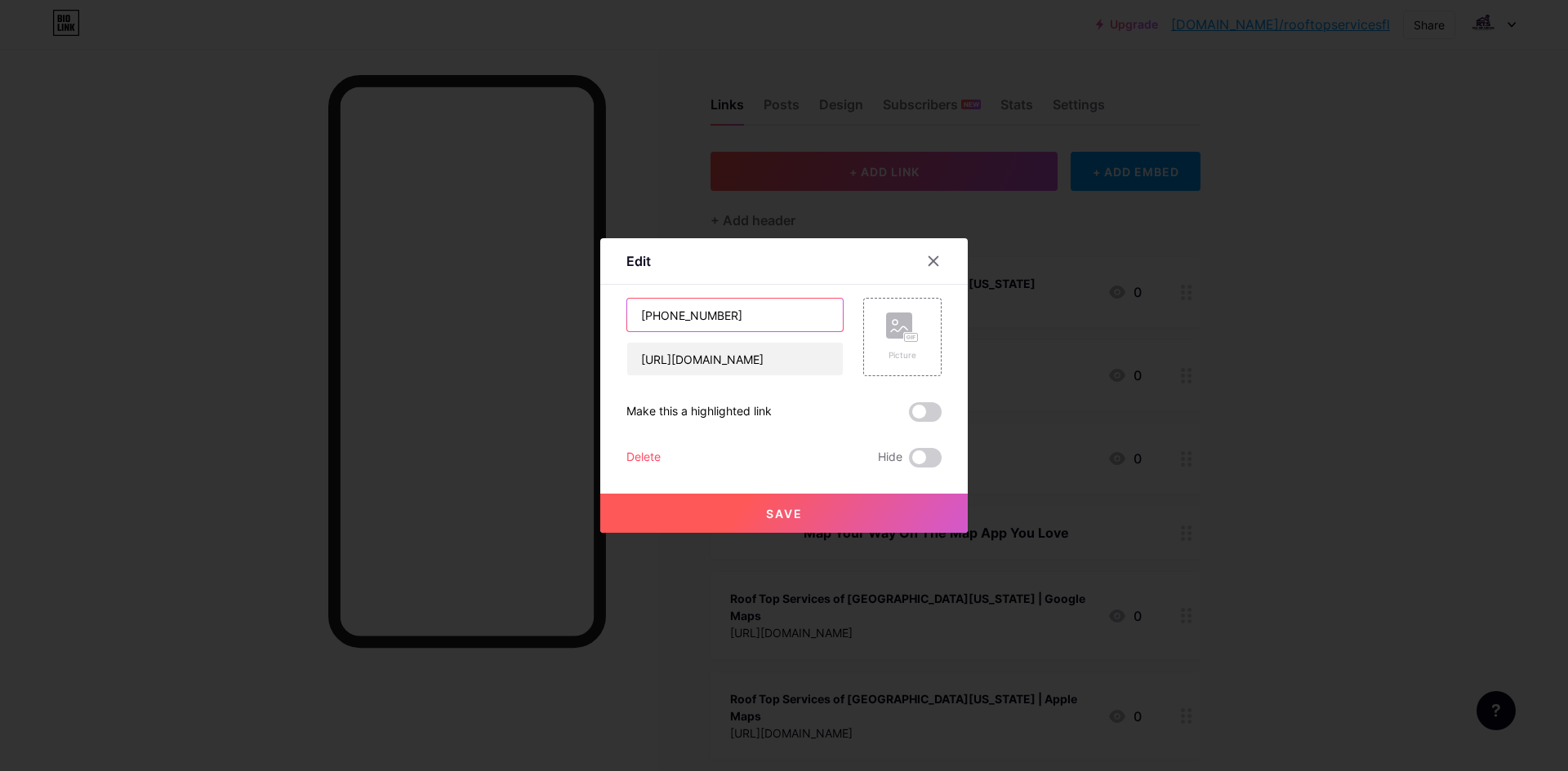
click at [722, 311] on input "[PHONE_NUMBER]" at bounding box center [735, 315] width 215 height 33
click at [739, 357] on input "[URL][DOMAIN_NAME]" at bounding box center [735, 359] width 215 height 33
click at [920, 260] on div at bounding box center [933, 260] width 29 height 29
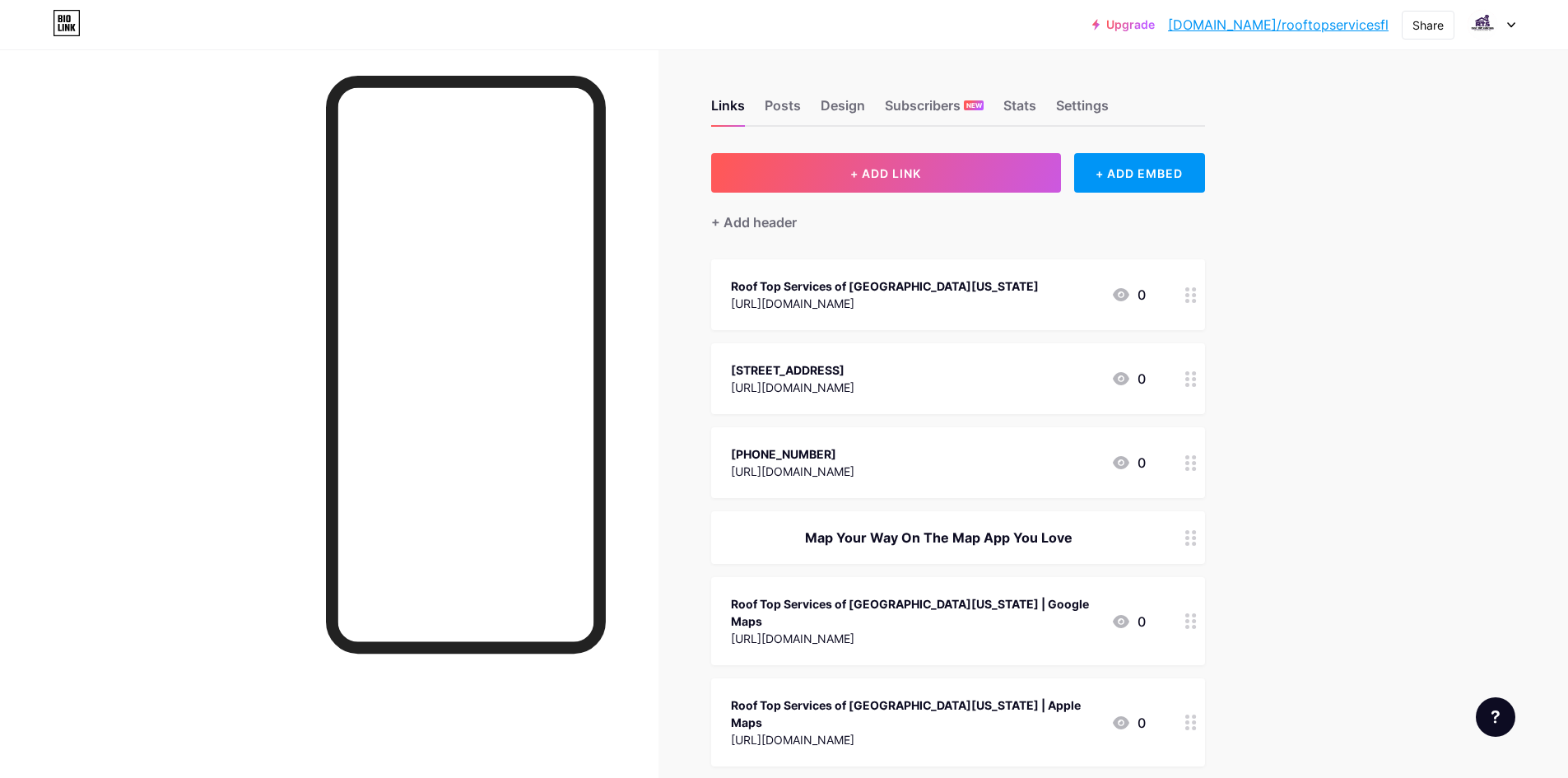
click at [901, 301] on div "[URL][DOMAIN_NAME]" at bounding box center [885, 303] width 308 height 17
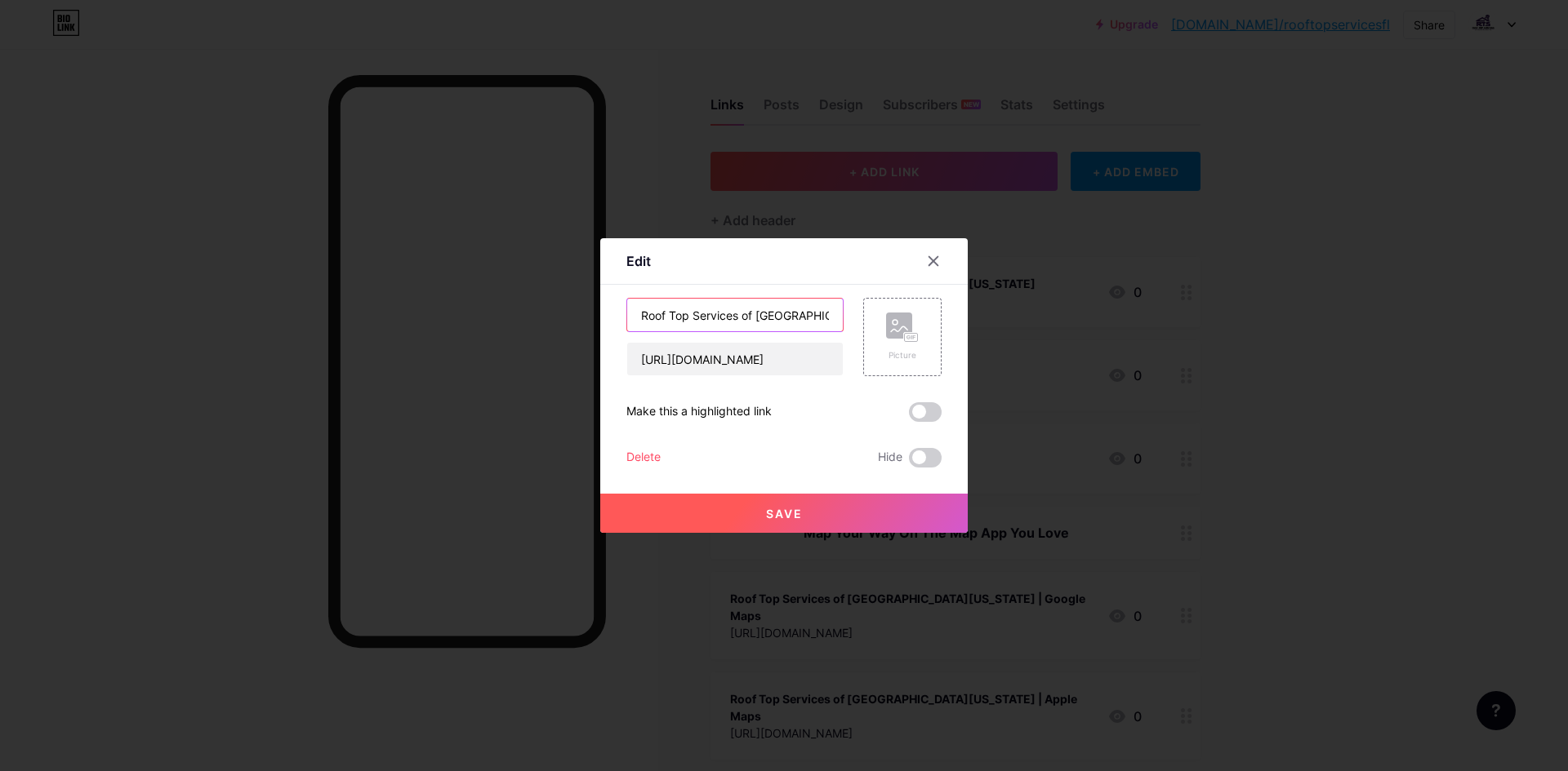
click at [726, 312] on input "Roof Top Services of [GEOGRAPHIC_DATA][US_STATE]" at bounding box center [735, 315] width 215 height 33
click at [712, 352] on input "[URL][DOMAIN_NAME]" at bounding box center [735, 359] width 215 height 33
click at [1387, 352] on div at bounding box center [784, 385] width 1568 height 771
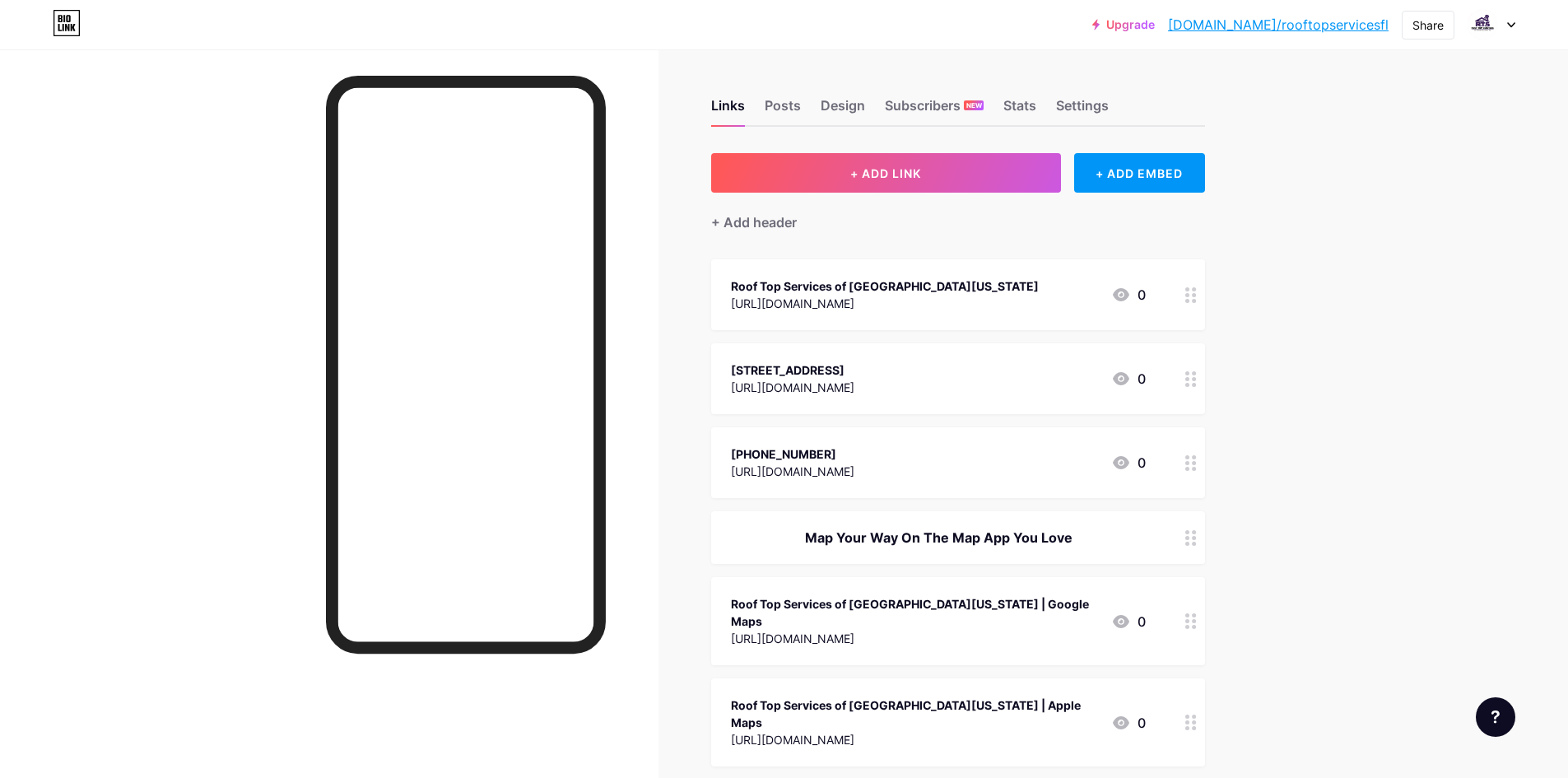
click at [855, 465] on div "[URL][DOMAIN_NAME]" at bounding box center [793, 471] width 123 height 17
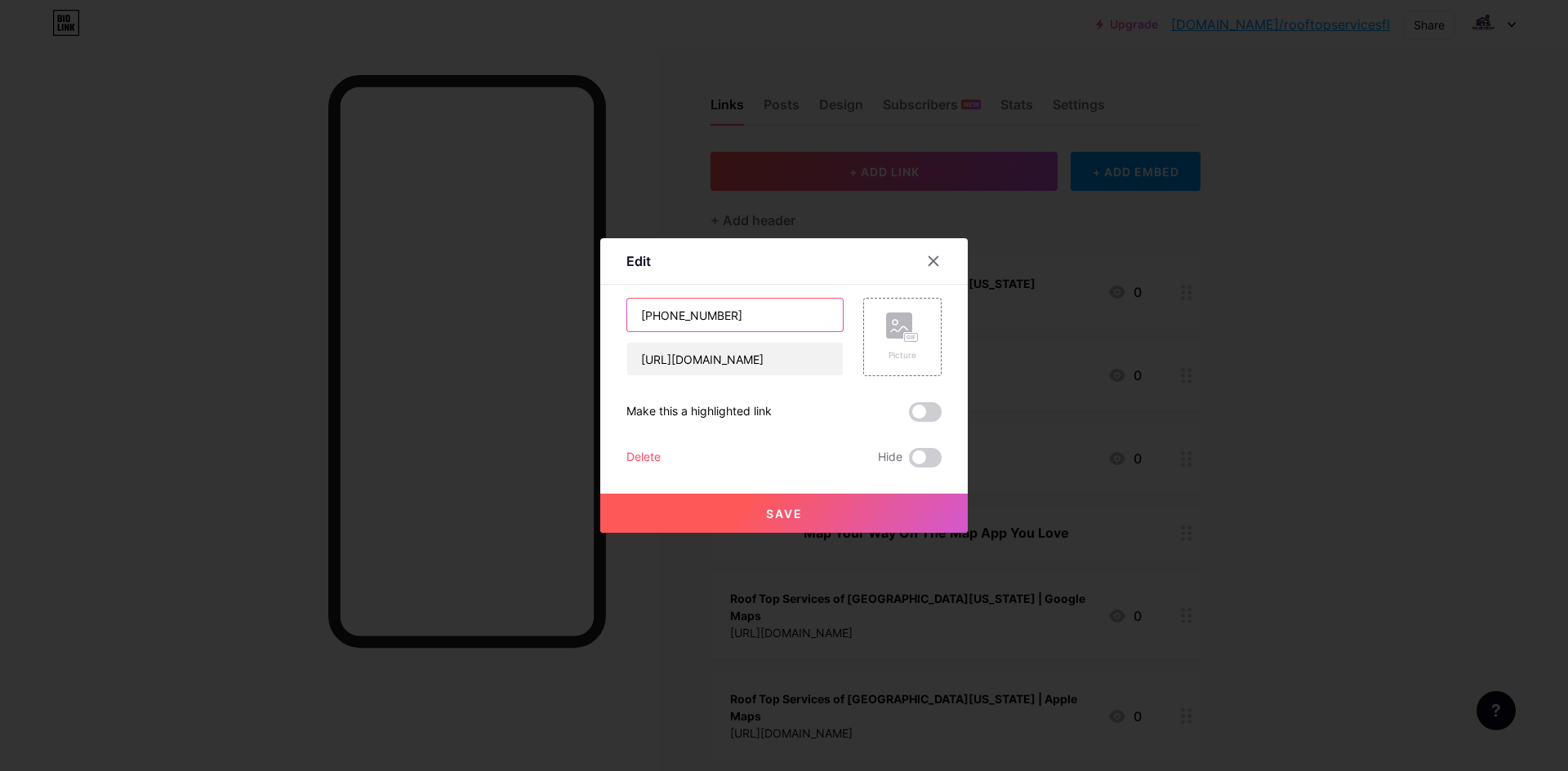
drag, startPoint x: 619, startPoint y: 318, endPoint x: 606, endPoint y: 318, distance: 13.0
click at [606, 318] on div "Edit Content YouTube Play YouTube video without leaving your page. ADD Vimeo Pl…" at bounding box center [784, 386] width 368 height 295
click at [1116, 313] on div at bounding box center [784, 385] width 1568 height 771
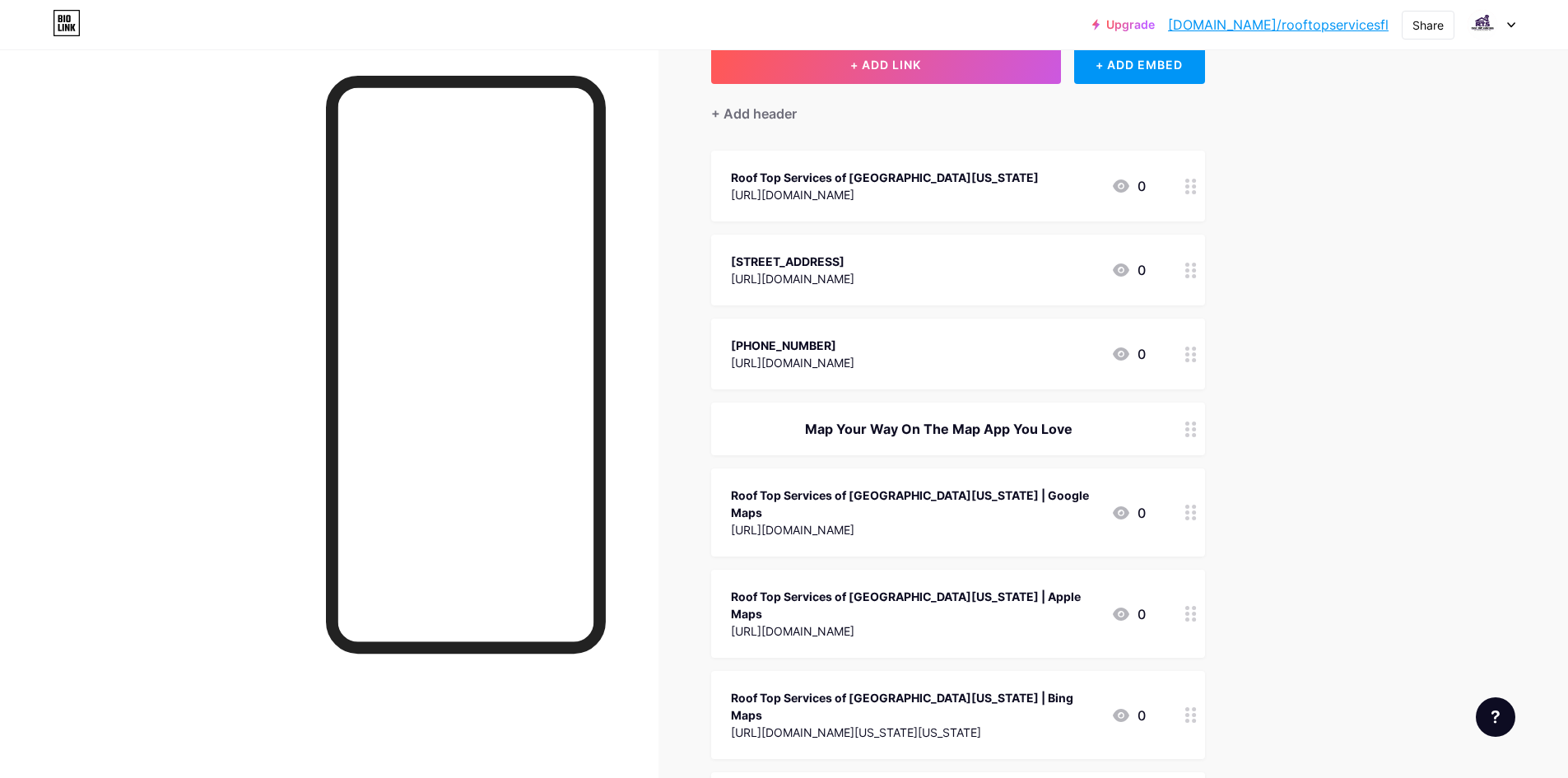
scroll to position [248, 0]
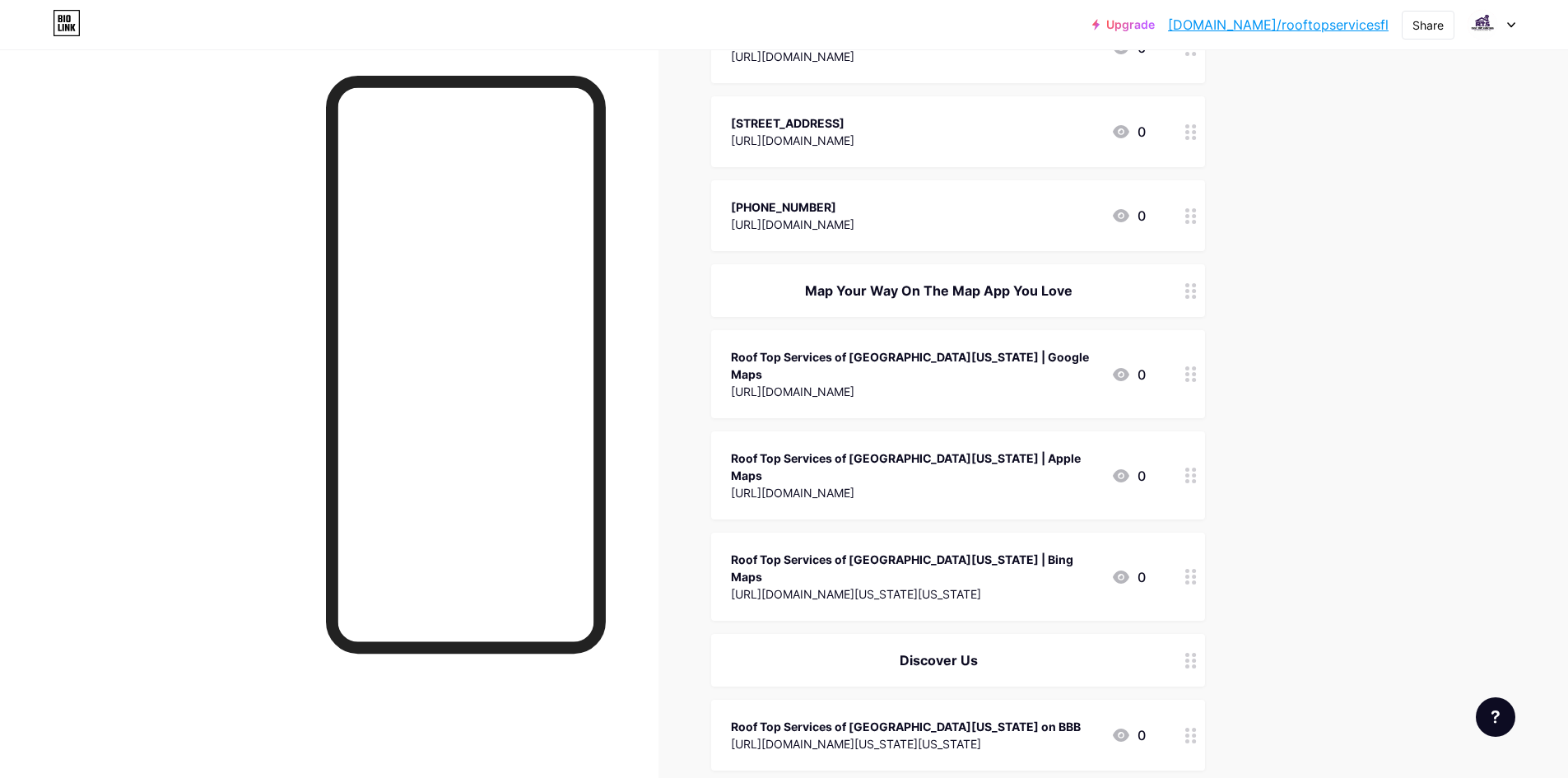
click at [865, 355] on div "Roof Top Services of [GEOGRAPHIC_DATA][US_STATE] | Google Maps" at bounding box center [914, 365] width 367 height 35
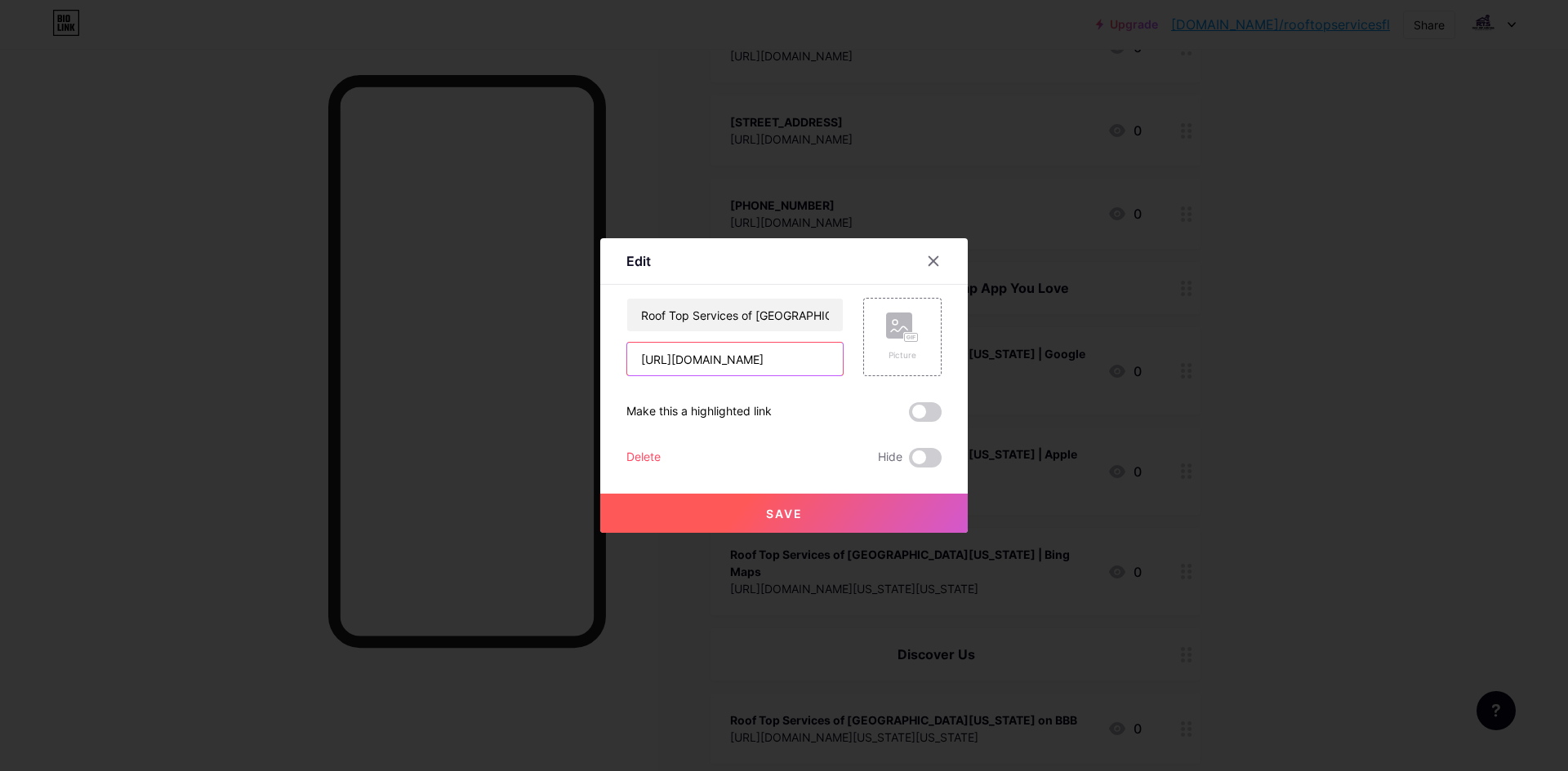
click at [723, 354] on input "[URL][DOMAIN_NAME]" at bounding box center [735, 359] width 215 height 33
click at [740, 326] on input "Roof Top Services of [GEOGRAPHIC_DATA][US_STATE] | Google Maps" at bounding box center [735, 315] width 215 height 33
click at [1350, 255] on div at bounding box center [784, 385] width 1568 height 771
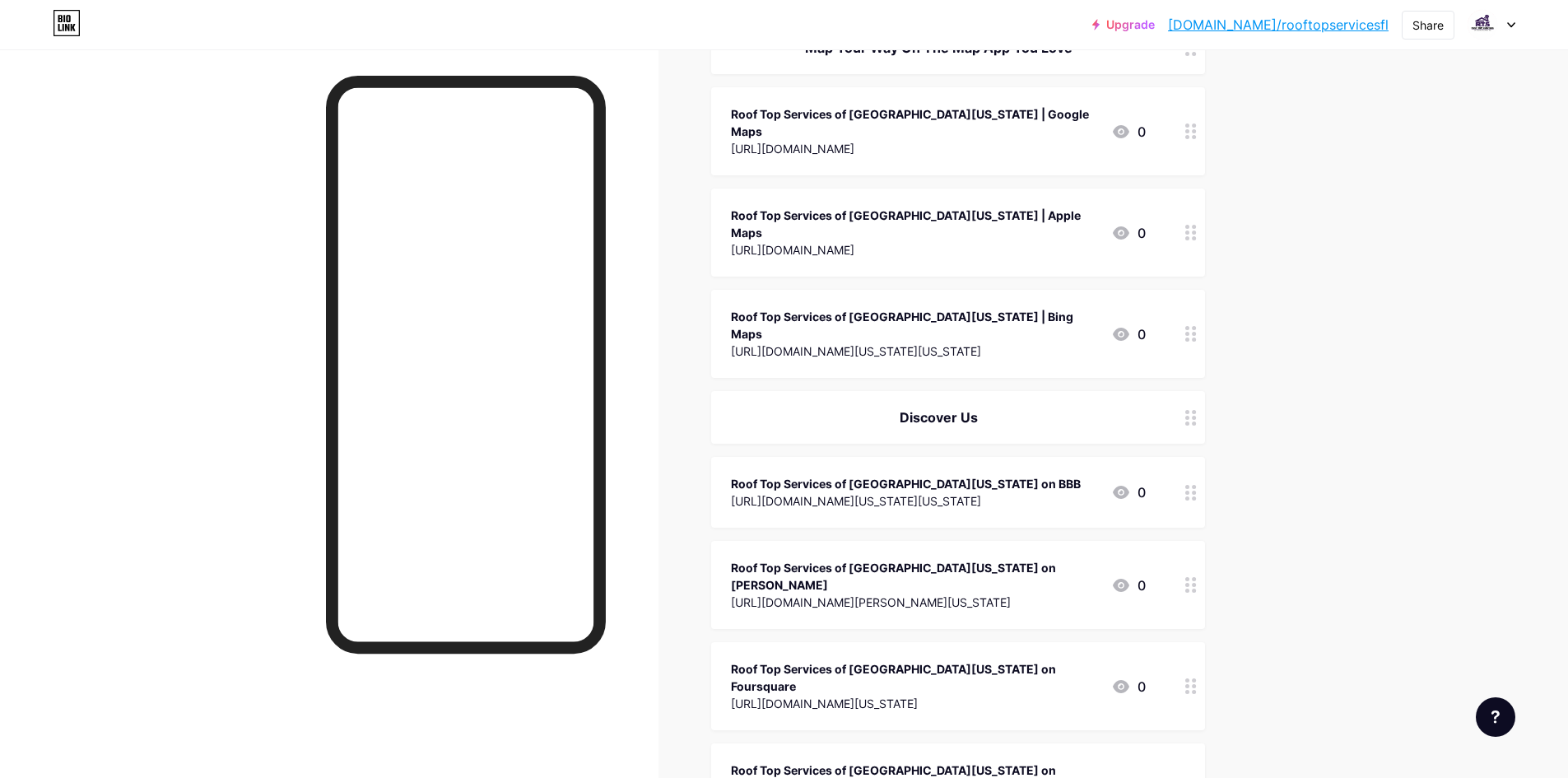
scroll to position [494, 0]
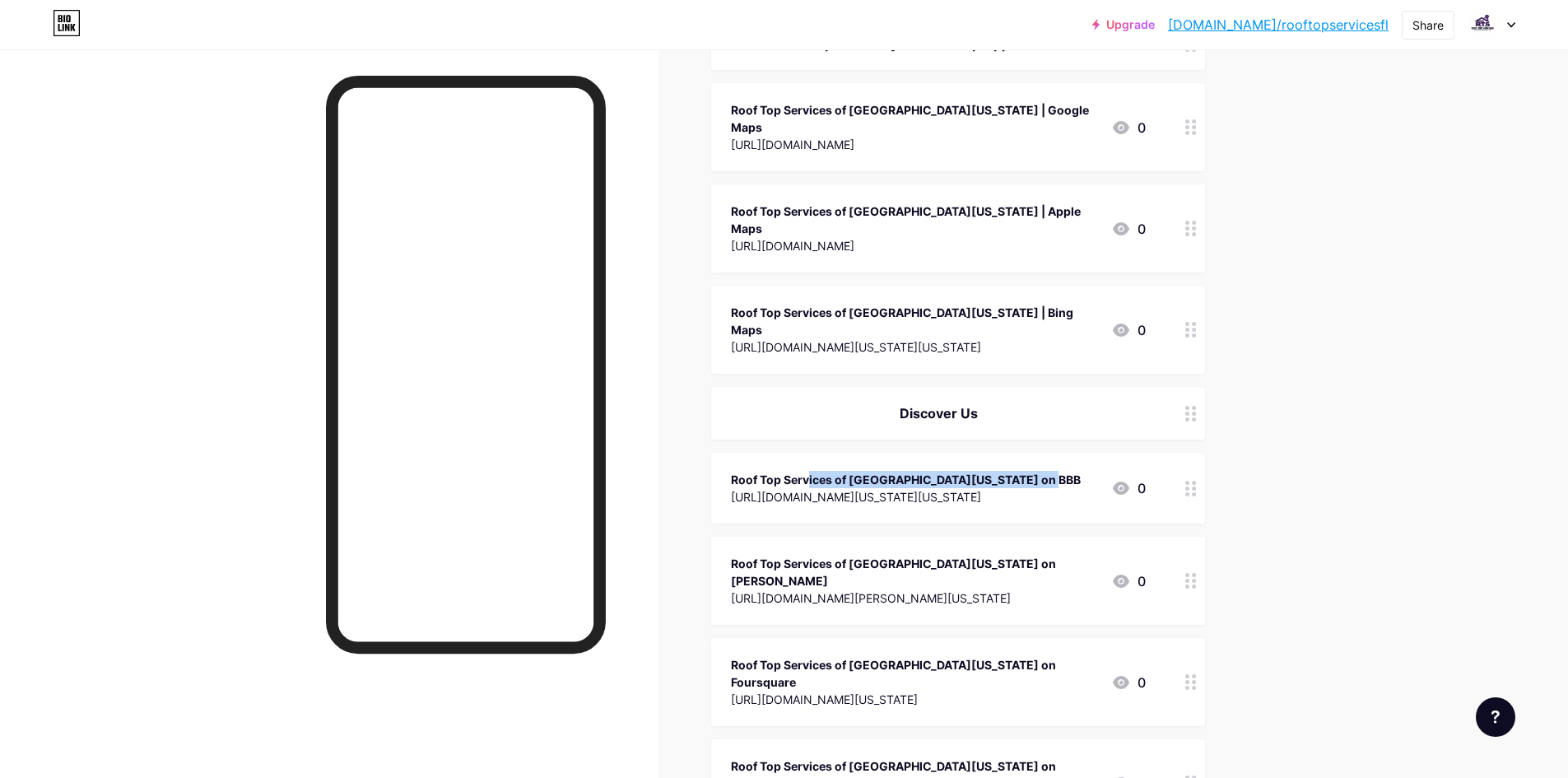
copy div "Roof Top Services of [GEOGRAPHIC_DATA][US_STATE] on"
drag, startPoint x: 702, startPoint y: 429, endPoint x: 952, endPoint y: 433, distance: 250.0
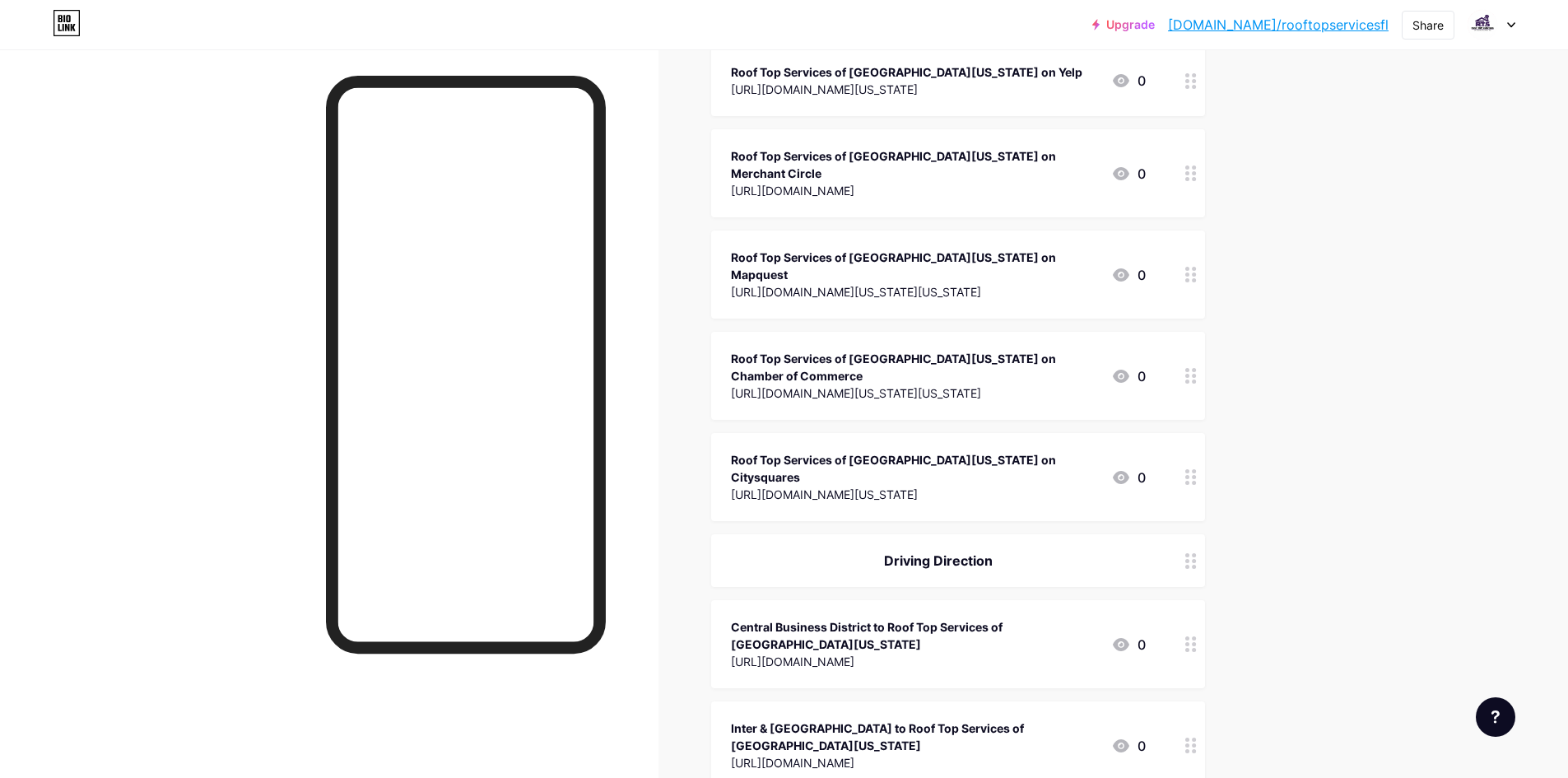
scroll to position [1902, 0]
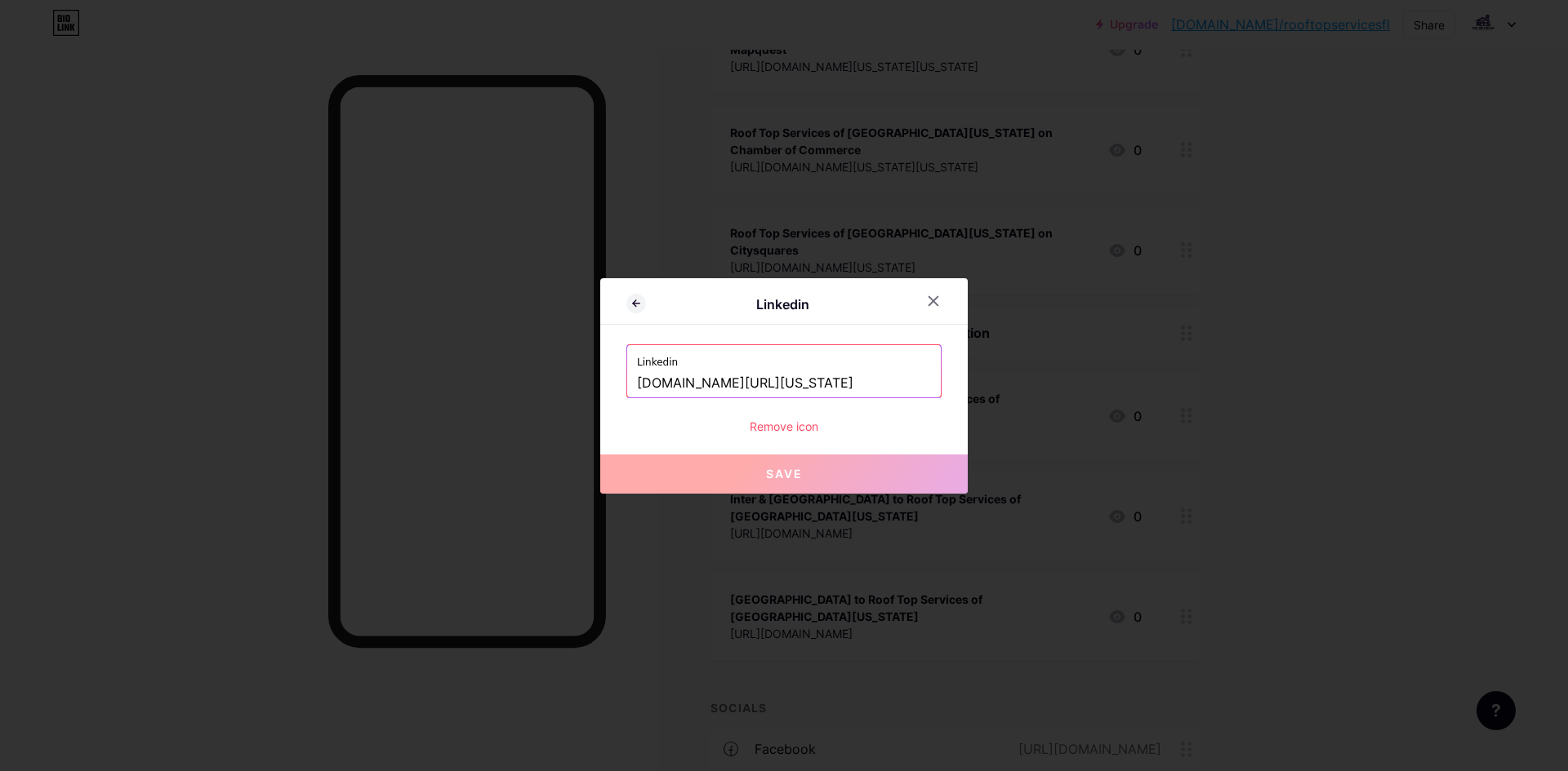
click at [831, 390] on input "[DOMAIN_NAME][URL][US_STATE]" at bounding box center [784, 383] width 294 height 28
click at [1436, 270] on div at bounding box center [784, 385] width 1568 height 771
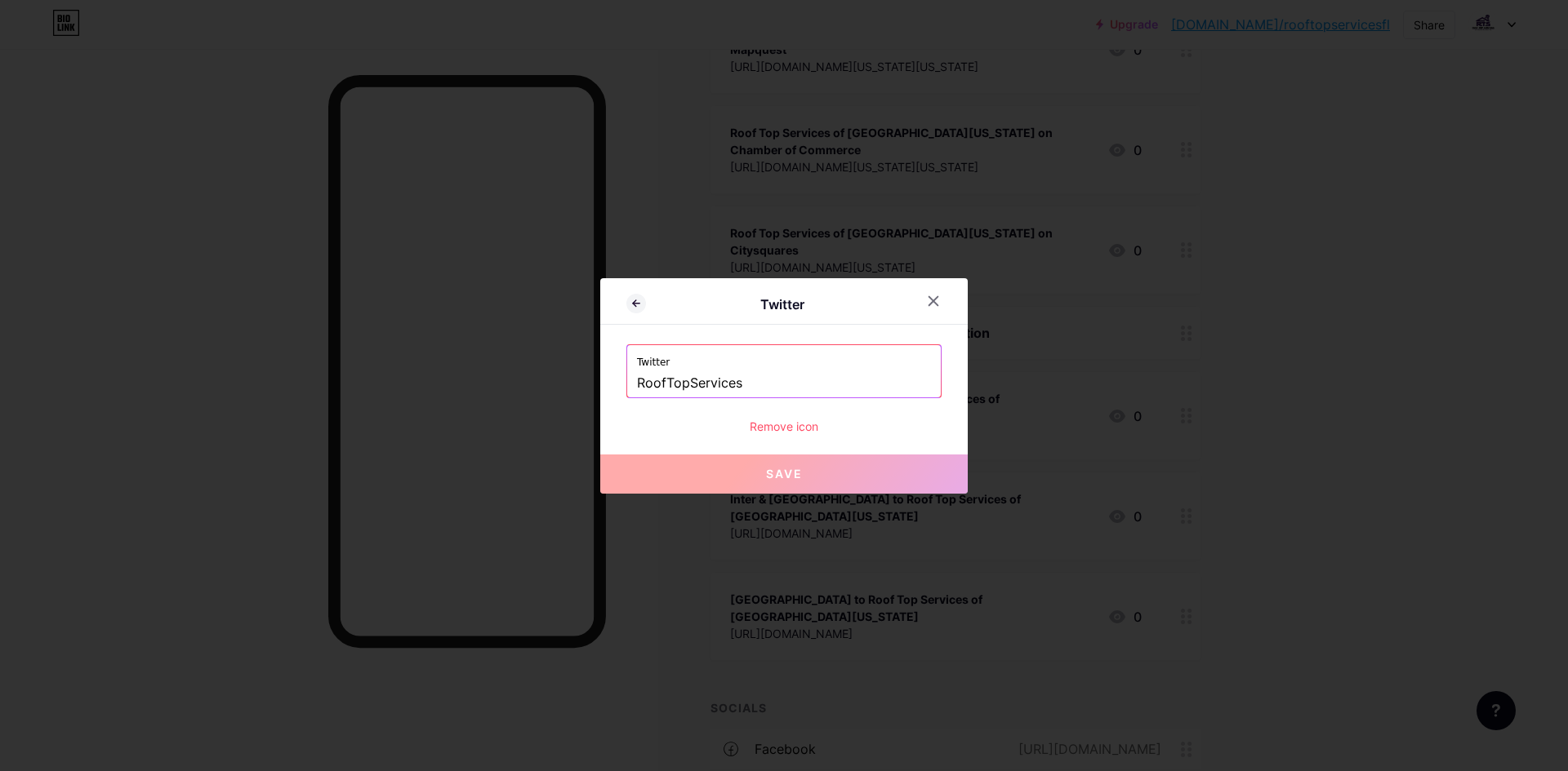
drag, startPoint x: 810, startPoint y: 381, endPoint x: 616, endPoint y: 395, distance: 194.5
click at [616, 395] on div "Twitter Twitter RoofTopServices Remove icon Save" at bounding box center [784, 385] width 368 height 215
click at [1426, 289] on div at bounding box center [784, 385] width 1568 height 771
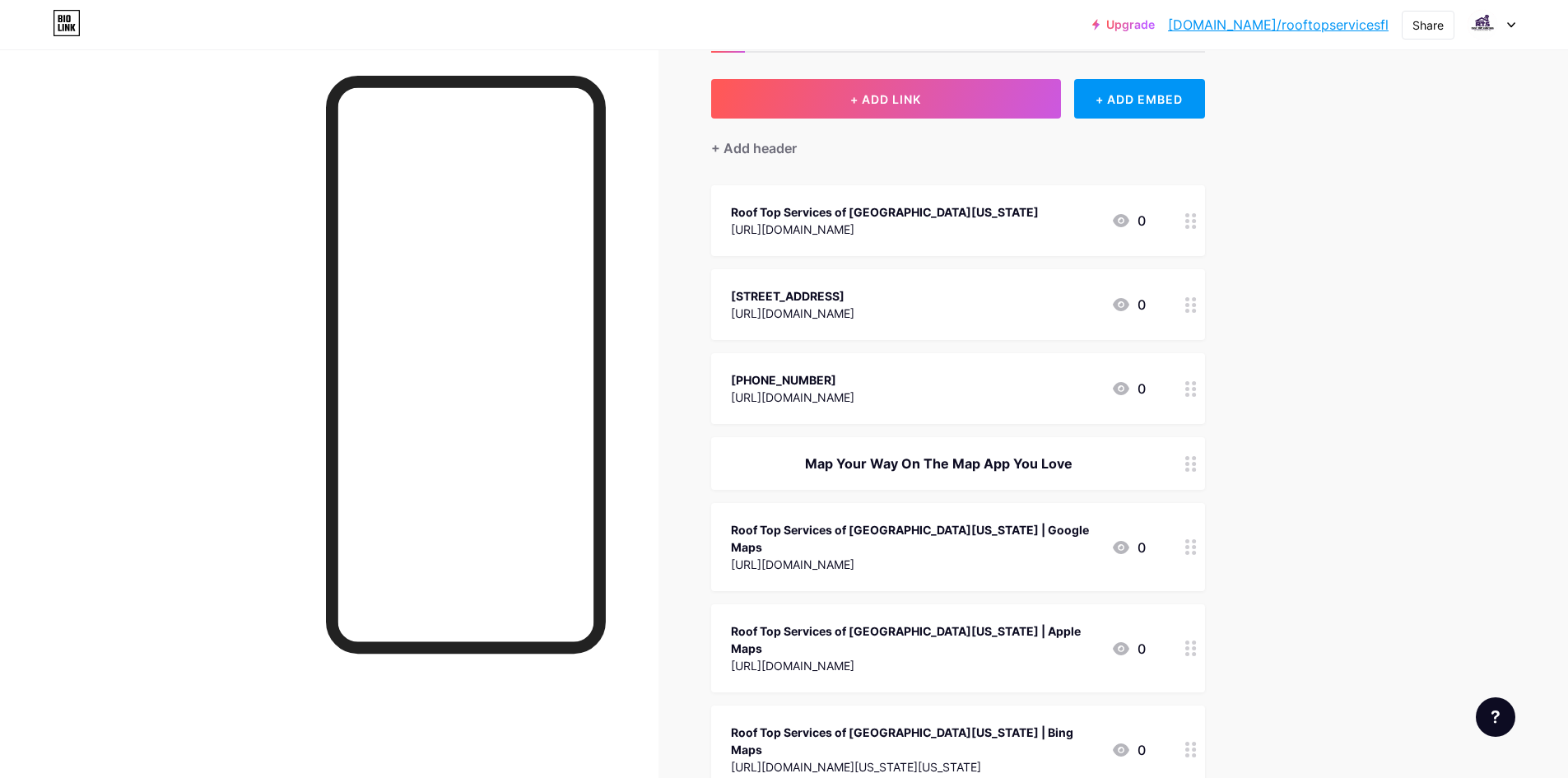
scroll to position [8, 0]
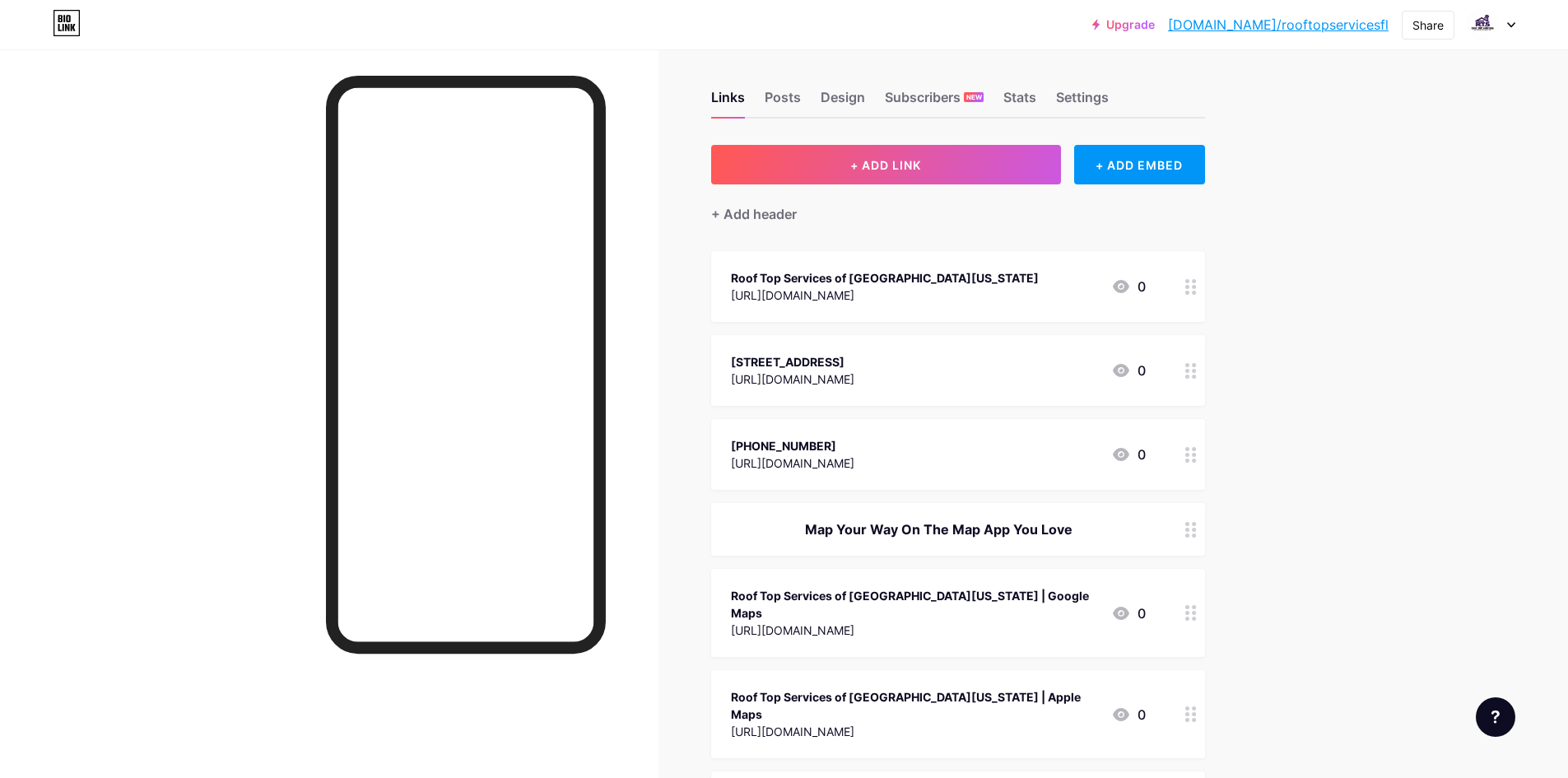
click at [861, 284] on div "Roof Top Services of [GEOGRAPHIC_DATA][US_STATE]" at bounding box center [885, 278] width 308 height 17
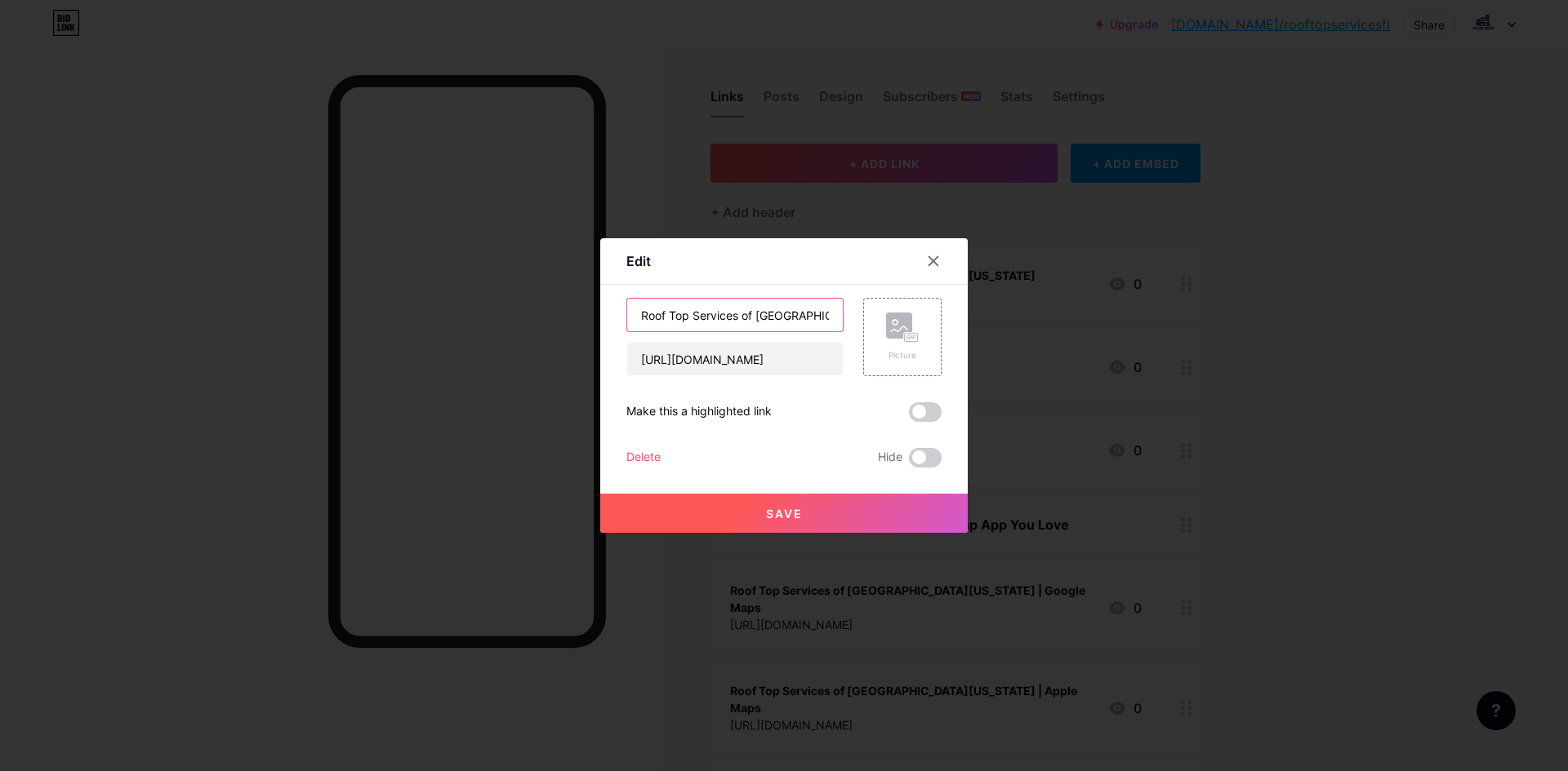
click at [823, 309] on input "Roof Top Services of [GEOGRAPHIC_DATA][US_STATE]" at bounding box center [735, 315] width 215 height 33
click at [1331, 299] on div at bounding box center [784, 385] width 1568 height 771
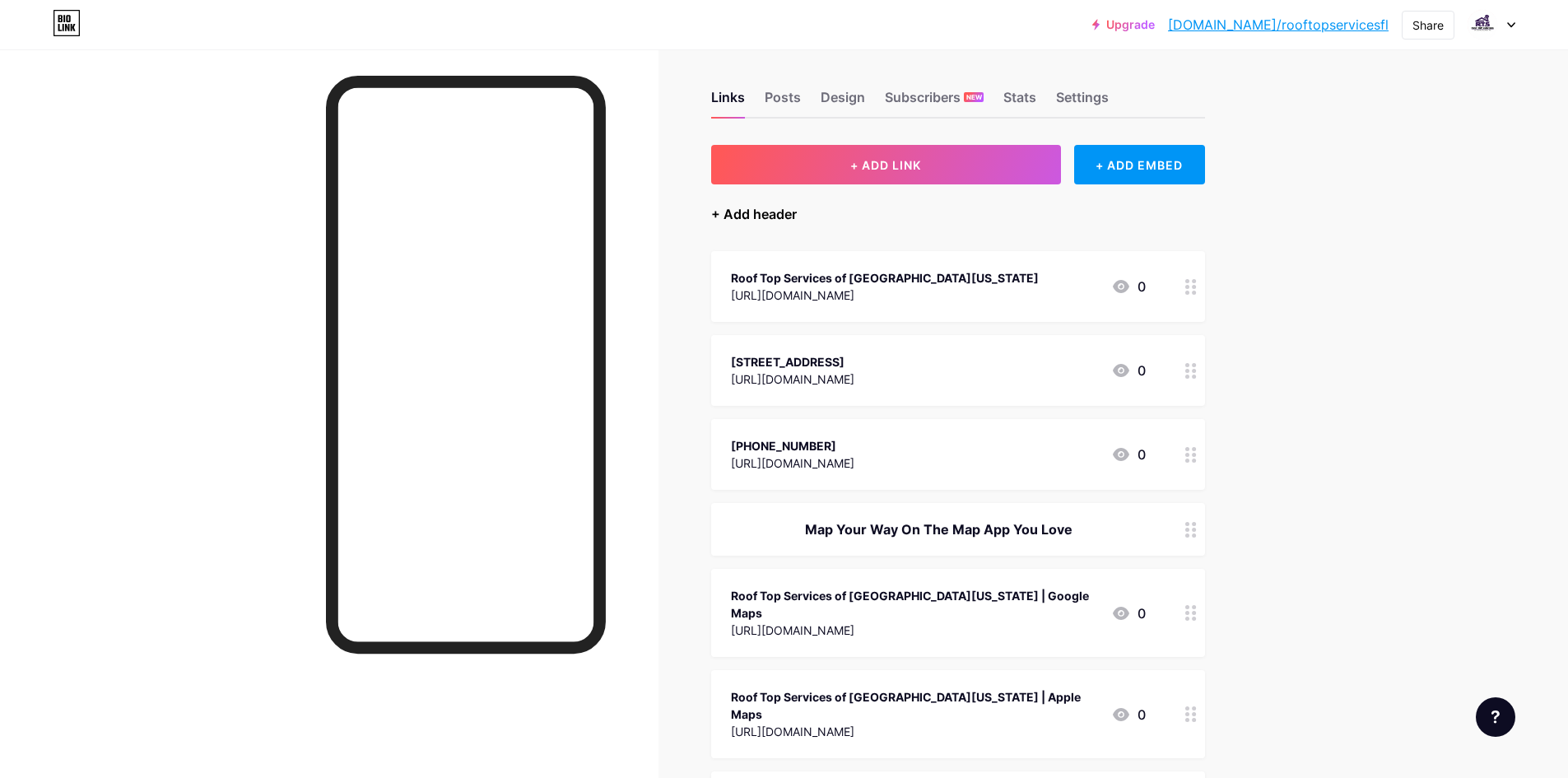
click at [767, 213] on div "+ Add header" at bounding box center [753, 214] width 85 height 19
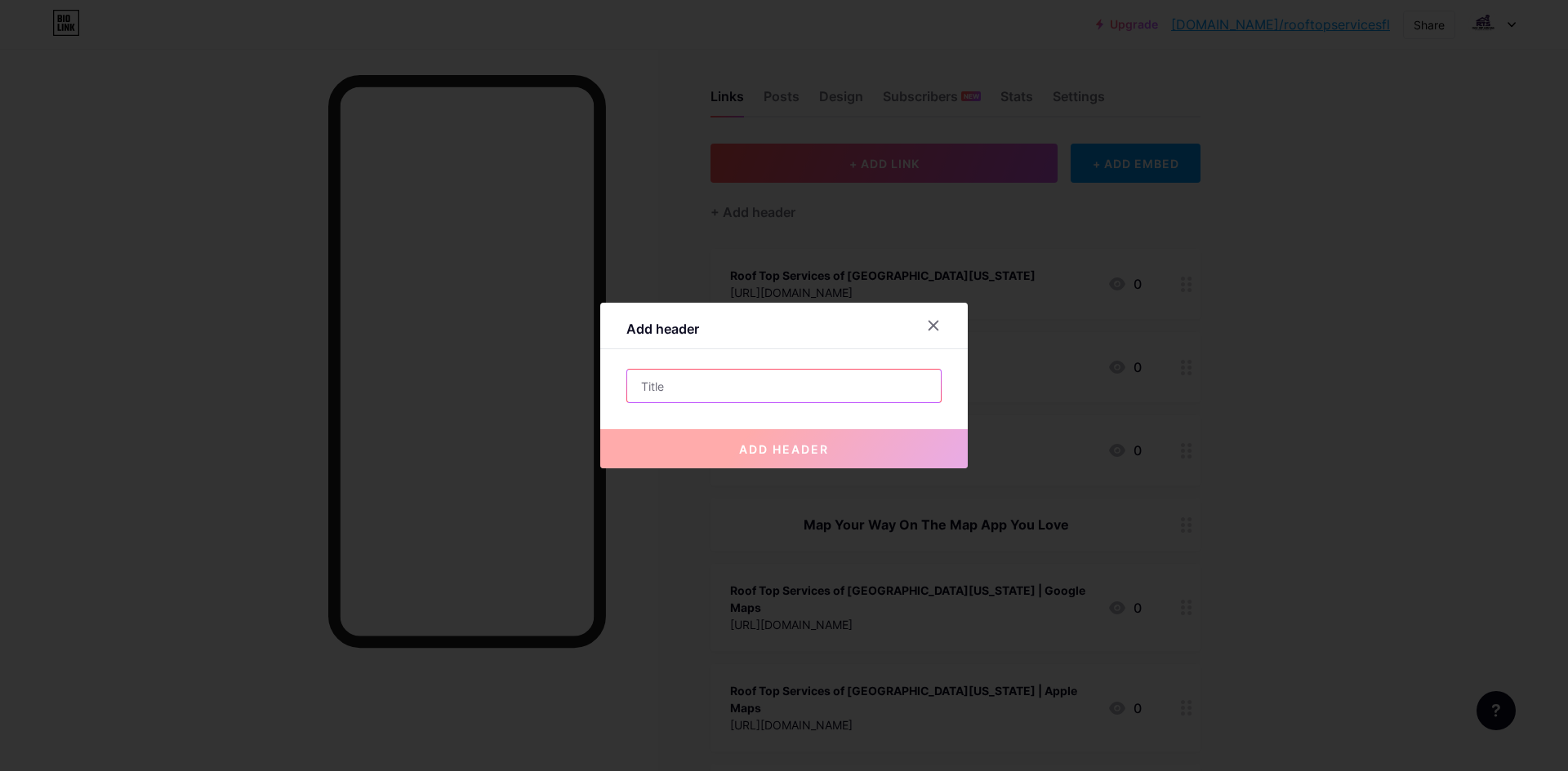
click at [752, 385] on input "text" at bounding box center [784, 386] width 313 height 33
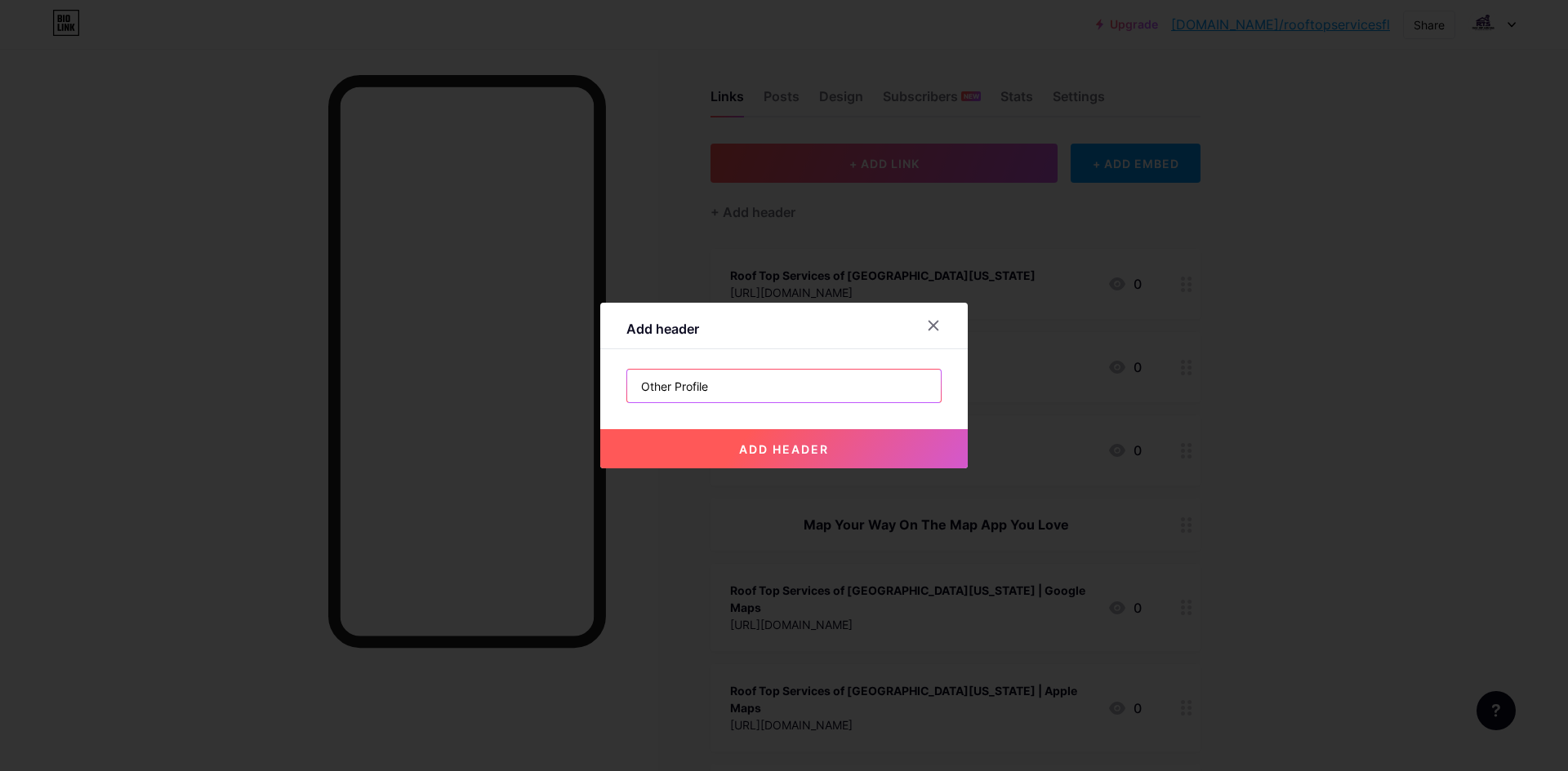
type input "Other Profile"
click at [746, 453] on span "add header" at bounding box center [783, 449] width 90 height 14
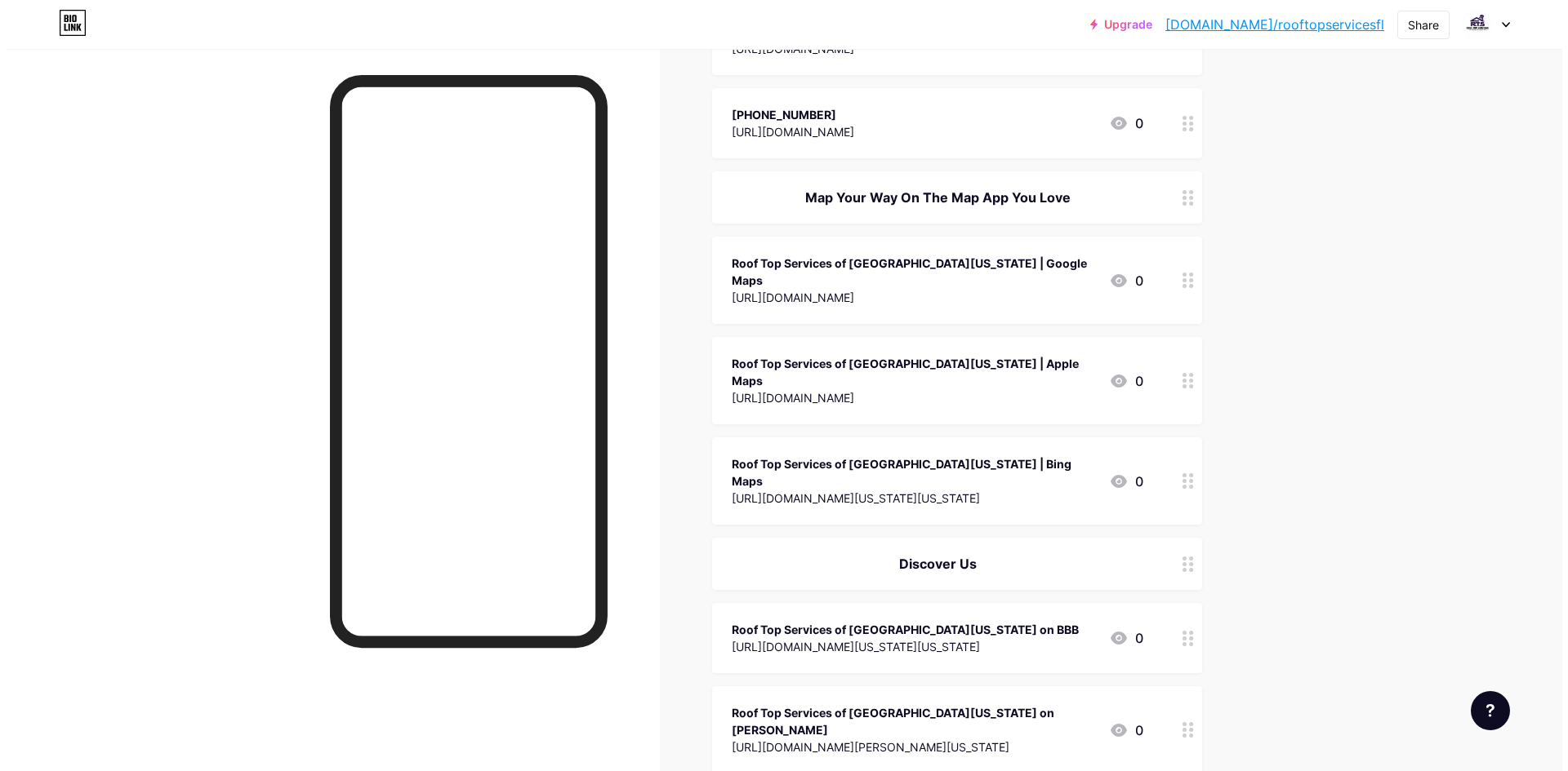
scroll to position [0, 0]
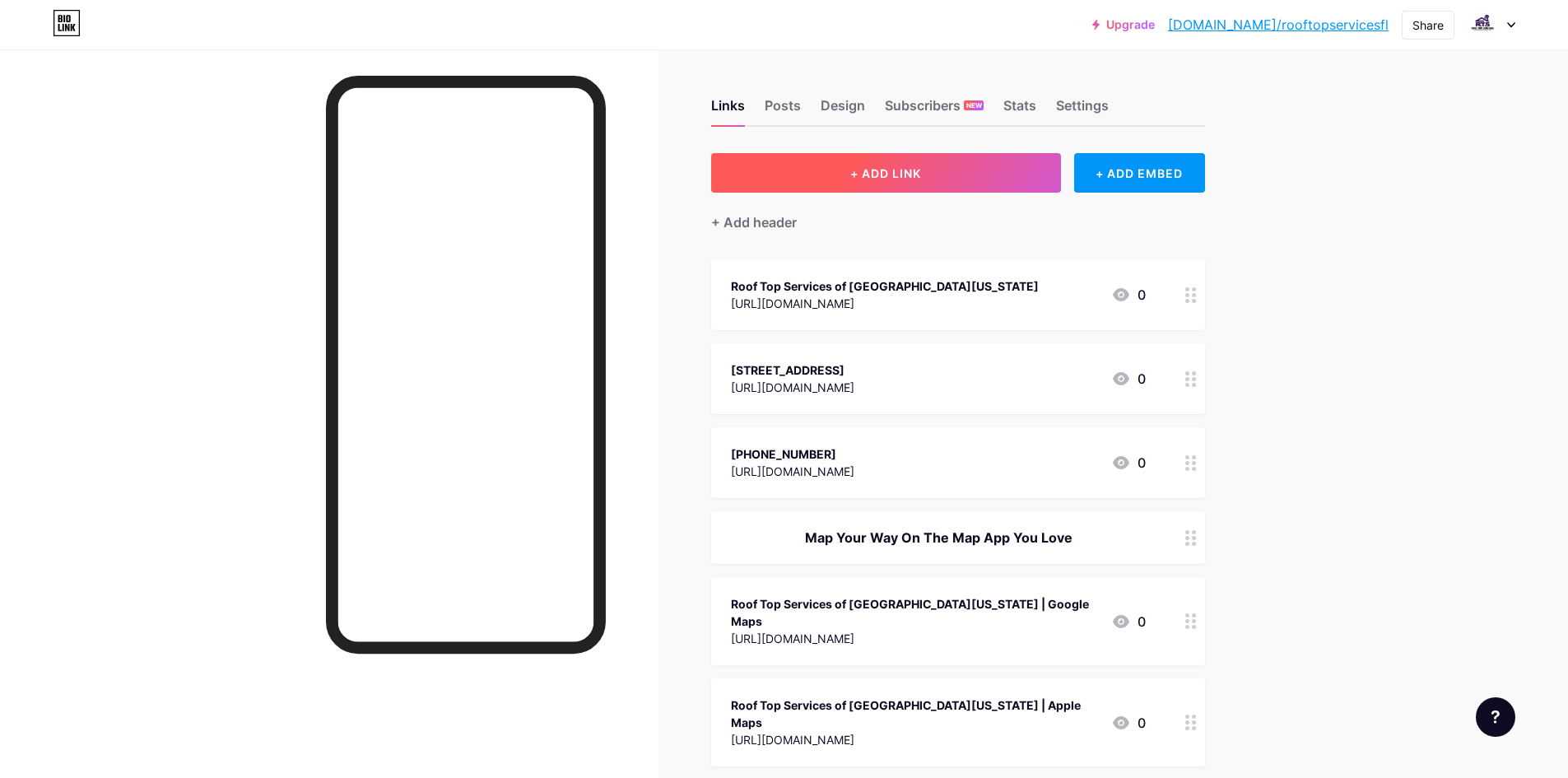
click at [876, 172] on span "+ ADD LINK" at bounding box center [886, 173] width 71 height 14
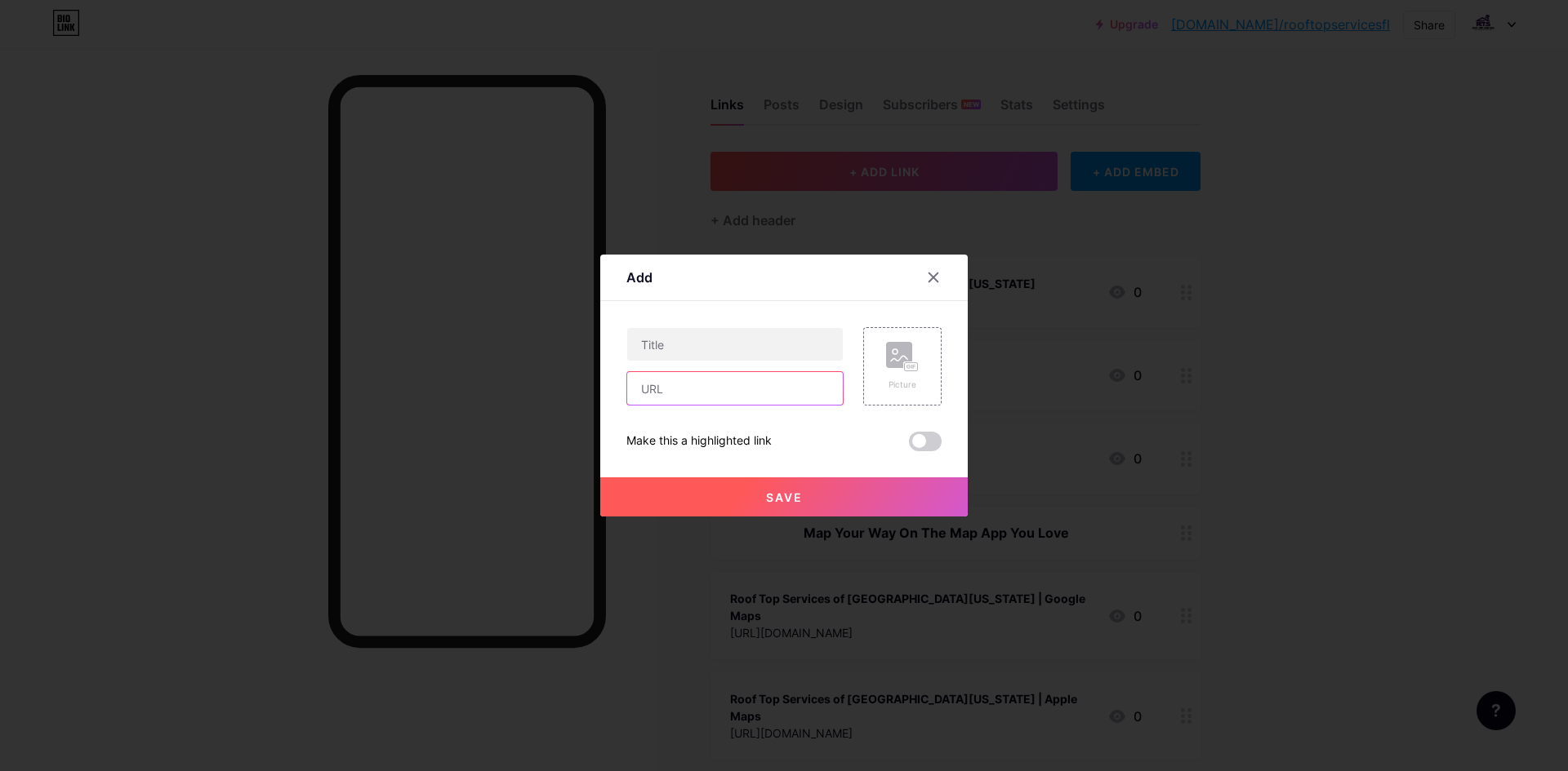
click at [687, 379] on input "text" at bounding box center [735, 388] width 215 height 33
paste input "[URL]"
type input "[URL]"
click at [730, 344] on input "text" at bounding box center [735, 344] width 215 height 33
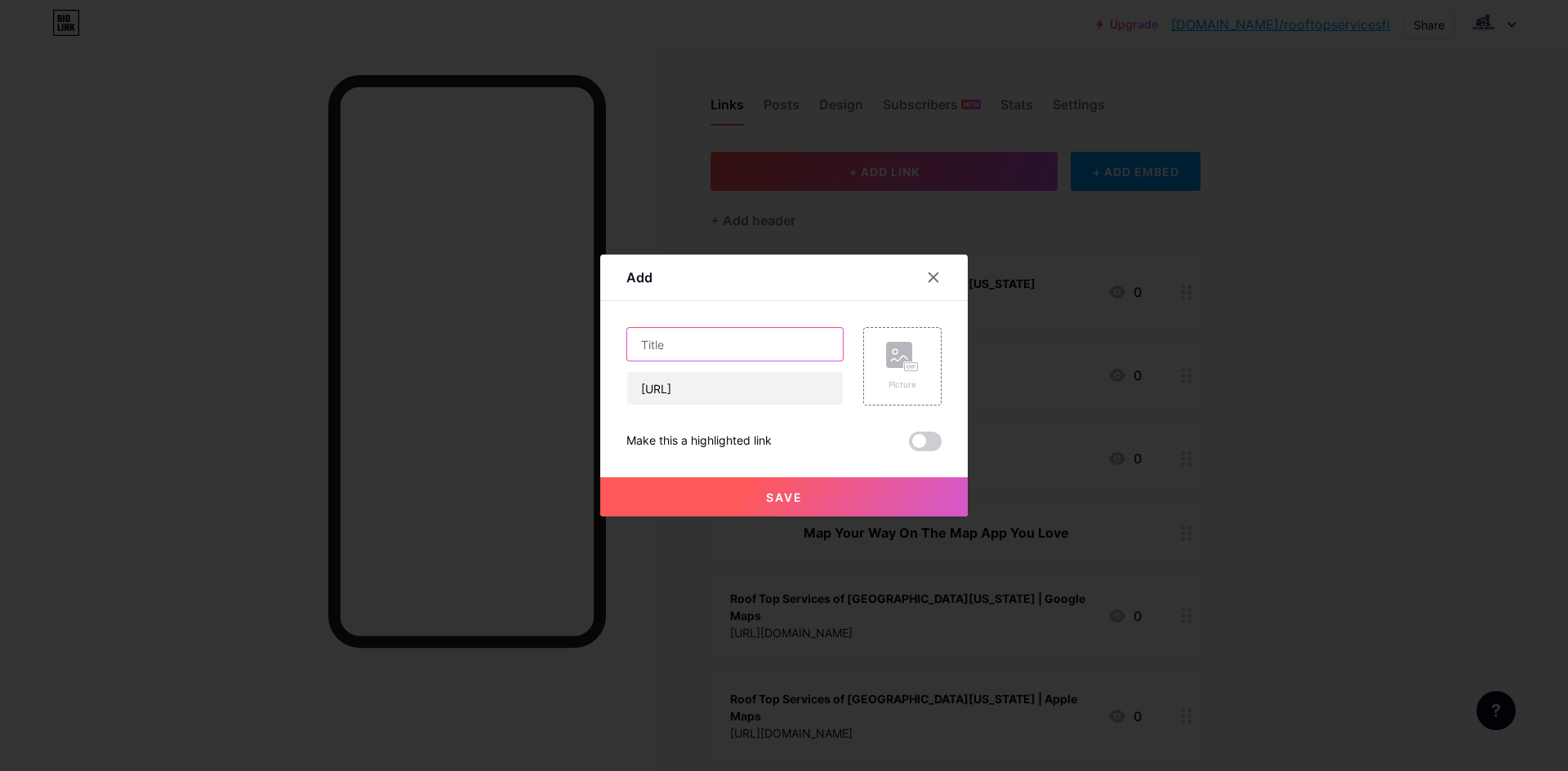
scroll to position [0, 0]
paste input "Roof Top Services of [GEOGRAPHIC_DATA][US_STATE] on Citysquares"
drag, startPoint x: 759, startPoint y: 348, endPoint x: 829, endPoint y: 352, distance: 70.1
click at [829, 352] on input "Roof Top Services of [GEOGRAPHIC_DATA][US_STATE] on Citysquares" at bounding box center [735, 344] width 215 height 33
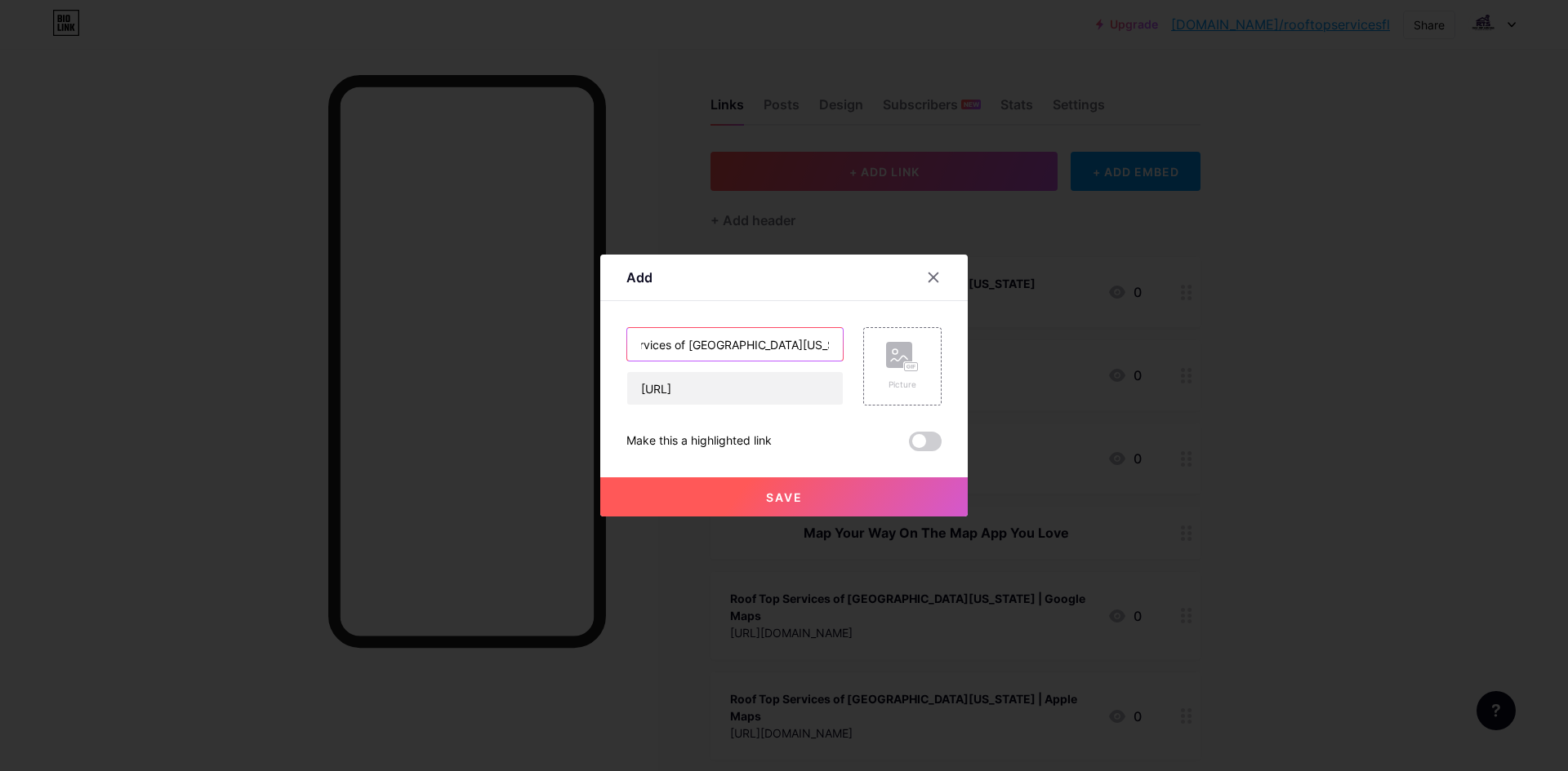
scroll to position [0, 74]
type input "Roof Top Services of [GEOGRAPHIC_DATA][US_STATE] on Beacons"
click at [782, 502] on span "Save" at bounding box center [785, 497] width 37 height 14
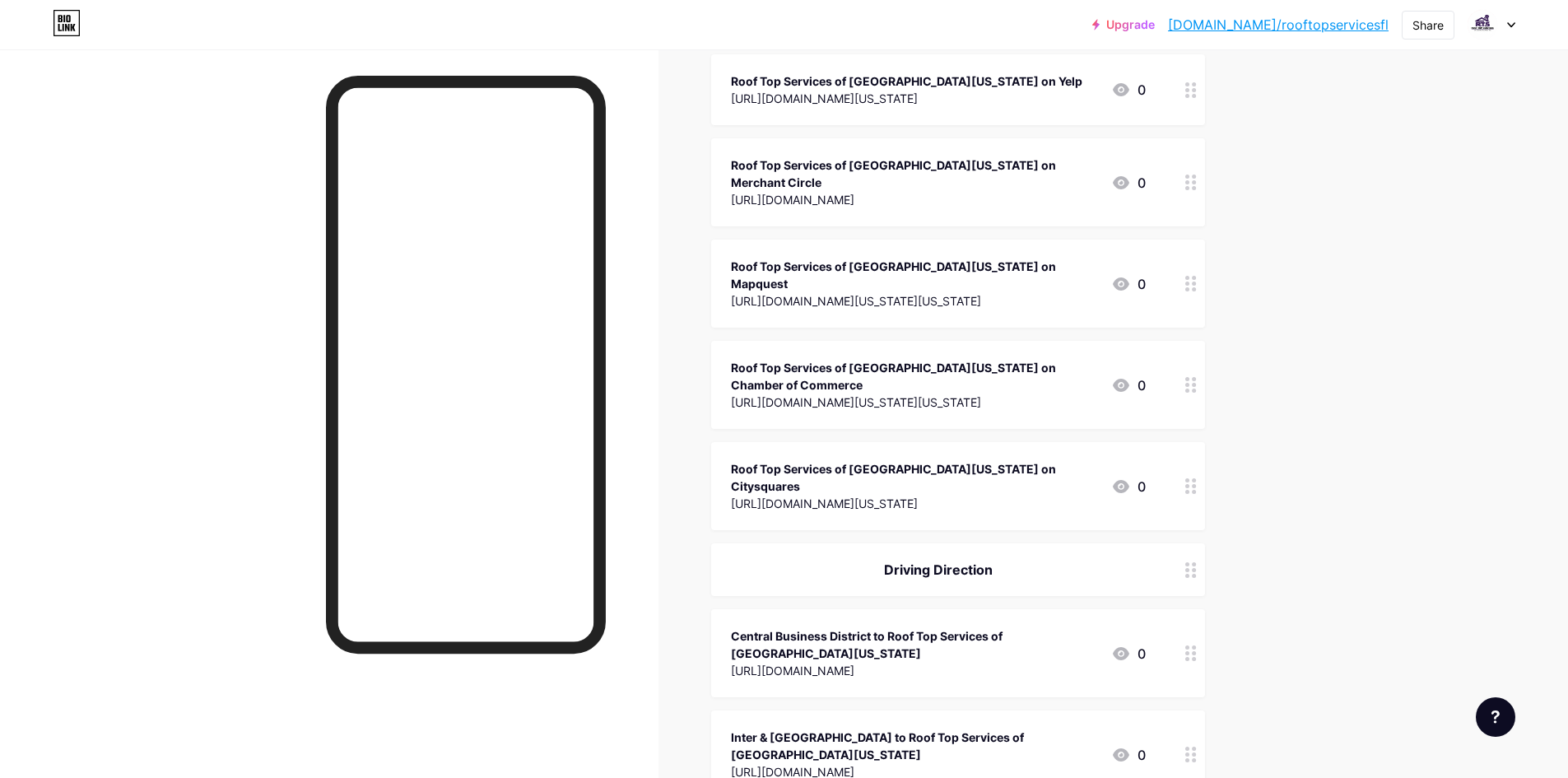
scroll to position [1725, 0]
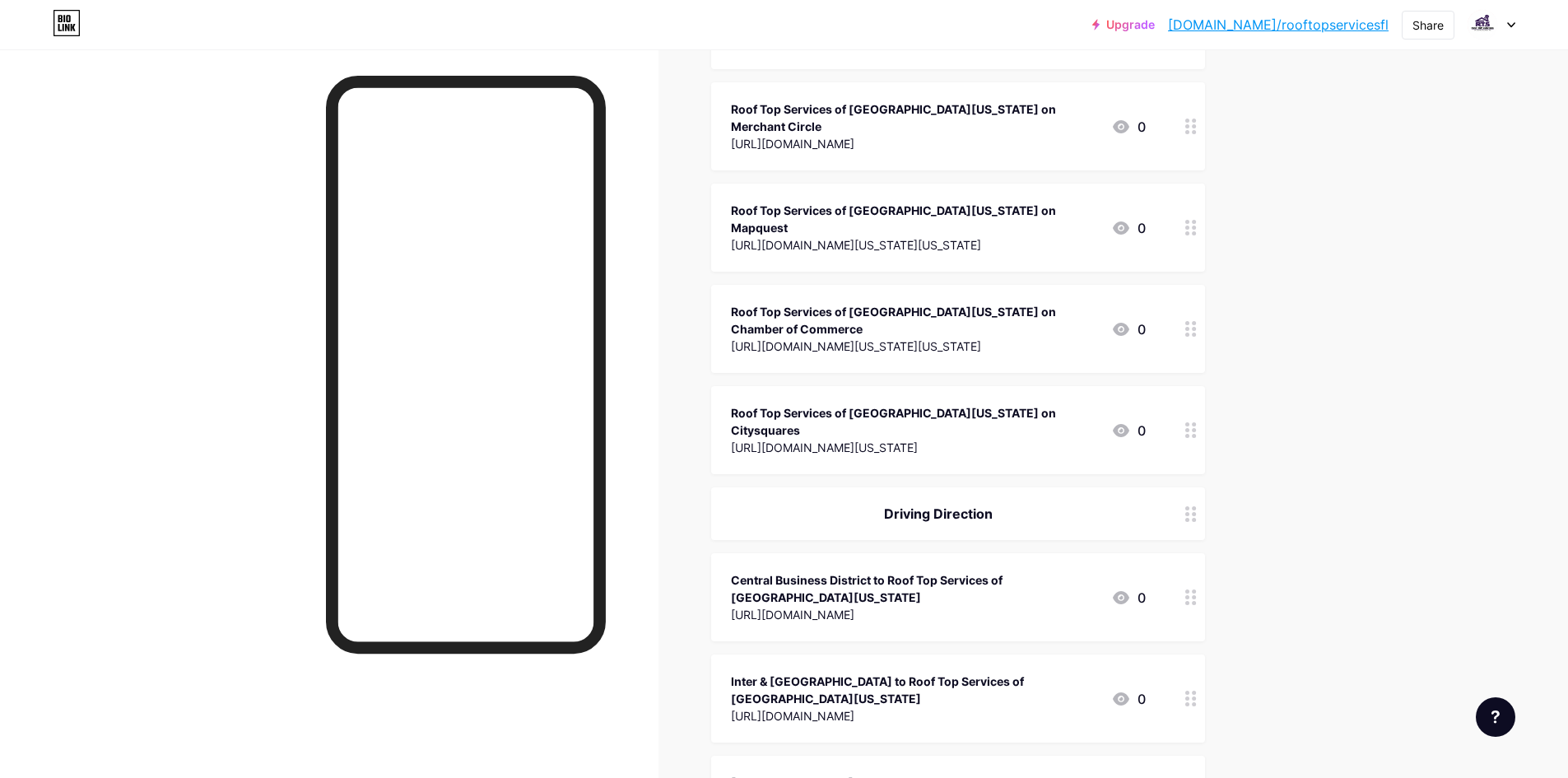
drag, startPoint x: 895, startPoint y: 594, endPoint x: 1010, endPoint y: 612, distance: 116.4
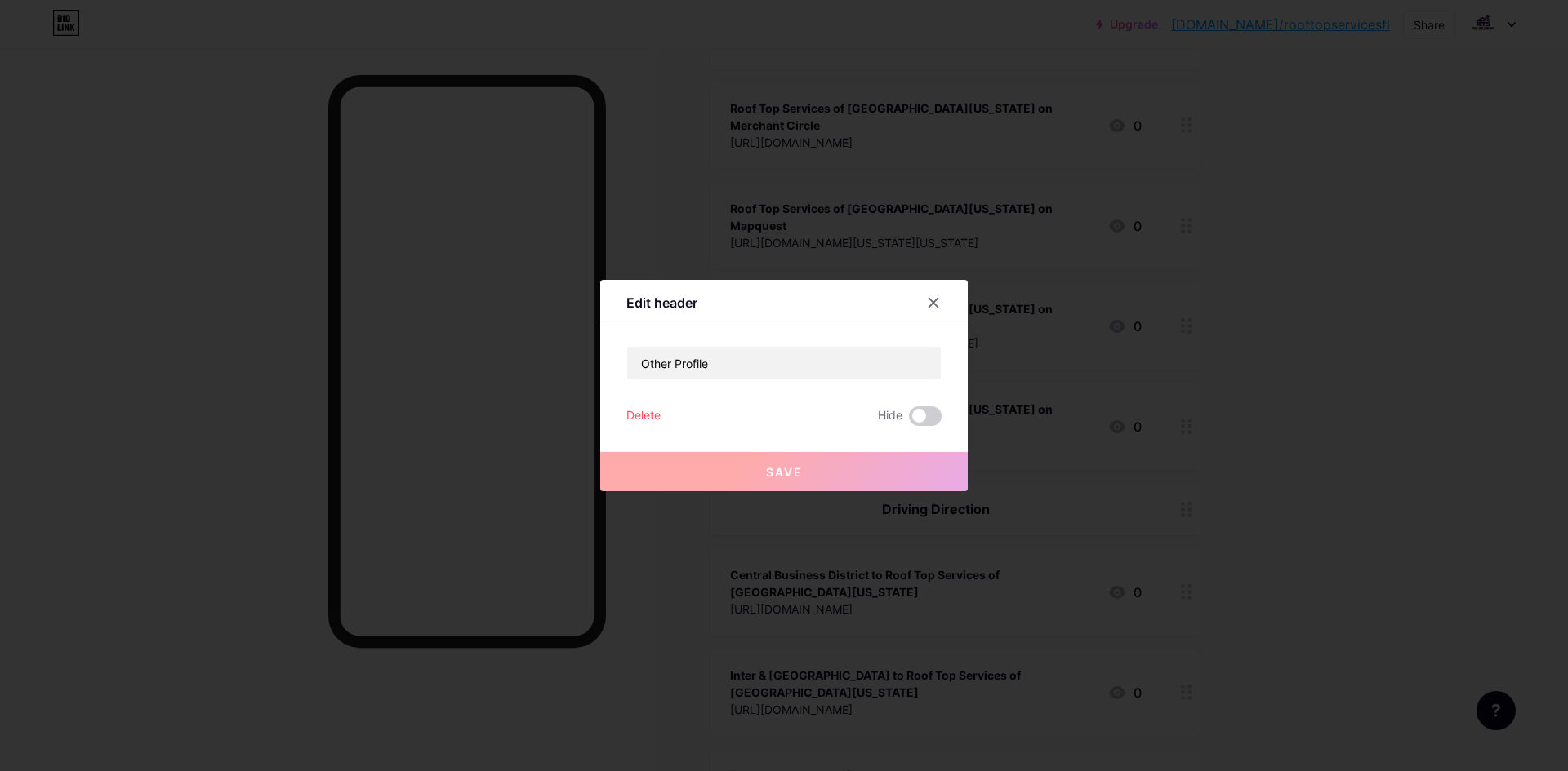
drag, startPoint x: 1271, startPoint y: 304, endPoint x: 1283, endPoint y: 304, distance: 12.0
click at [1283, 304] on div at bounding box center [784, 385] width 1568 height 771
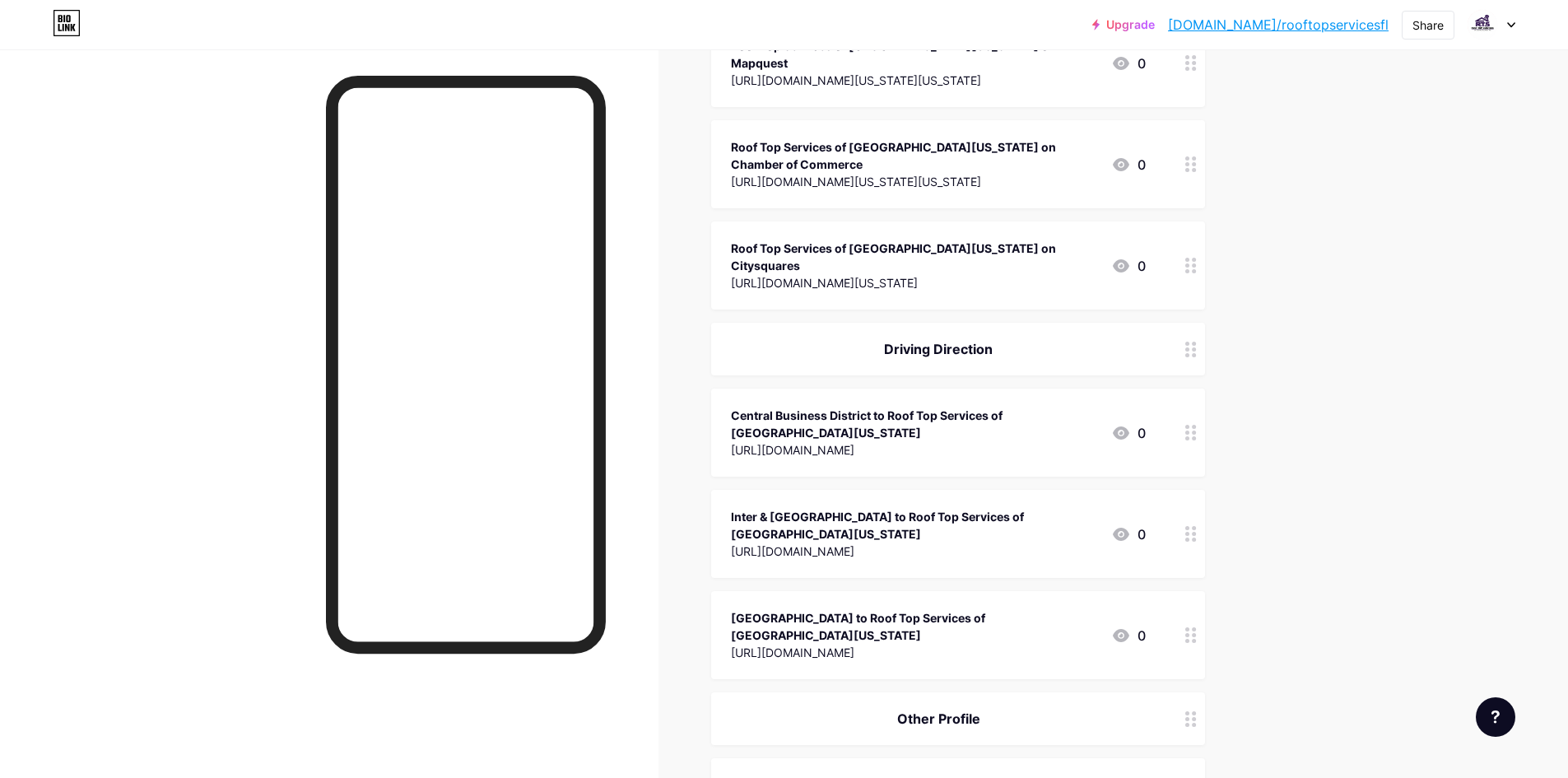
scroll to position [2053, 0]
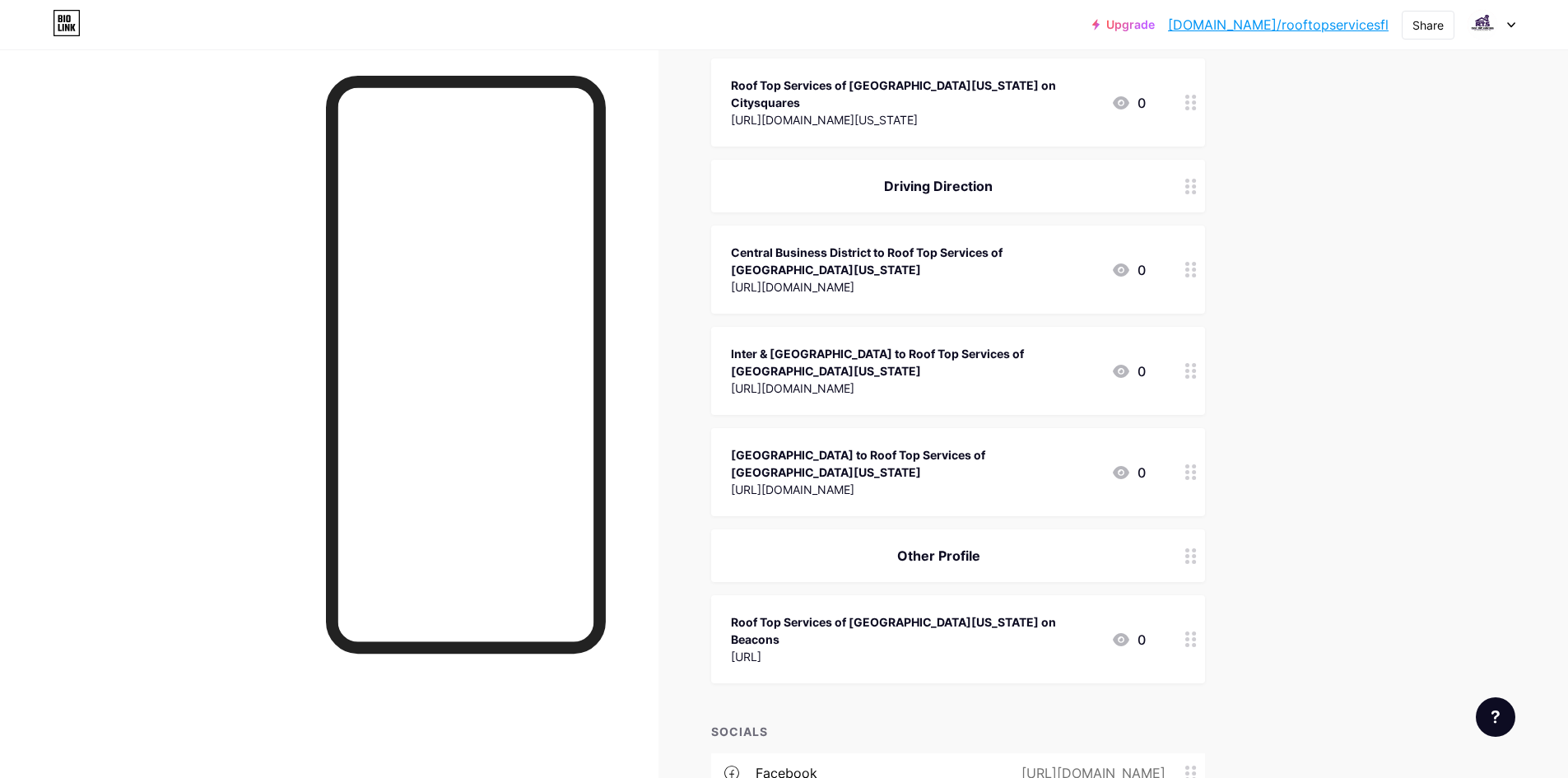
click at [996, 764] on div "[URL][DOMAIN_NAME]" at bounding box center [1090, 773] width 190 height 19
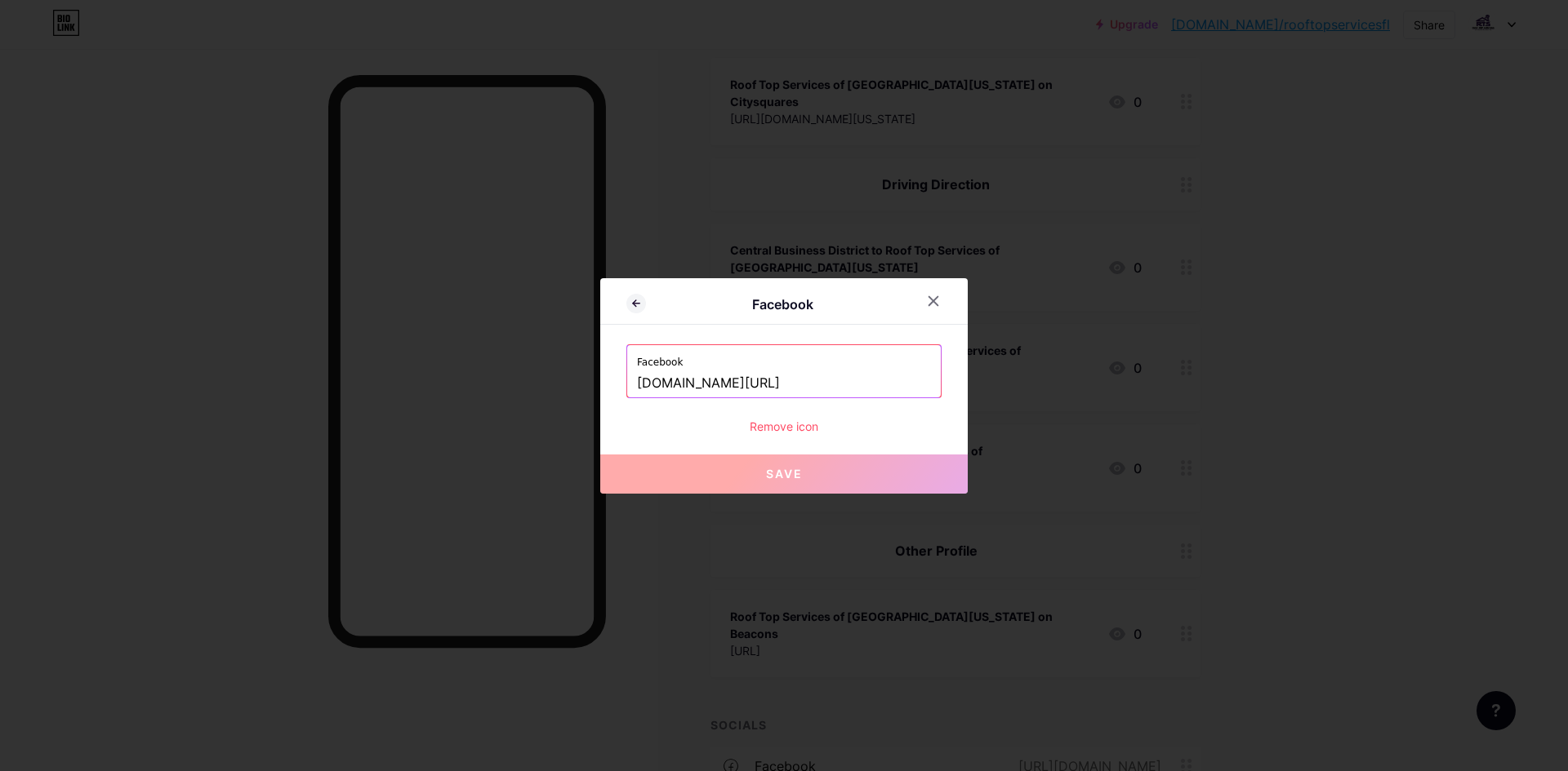
click at [851, 388] on input "[DOMAIN_NAME][URL]" at bounding box center [784, 383] width 294 height 28
drag, startPoint x: 1075, startPoint y: 360, endPoint x: 1088, endPoint y: 362, distance: 13.2
click at [1088, 362] on div at bounding box center [784, 385] width 1568 height 771
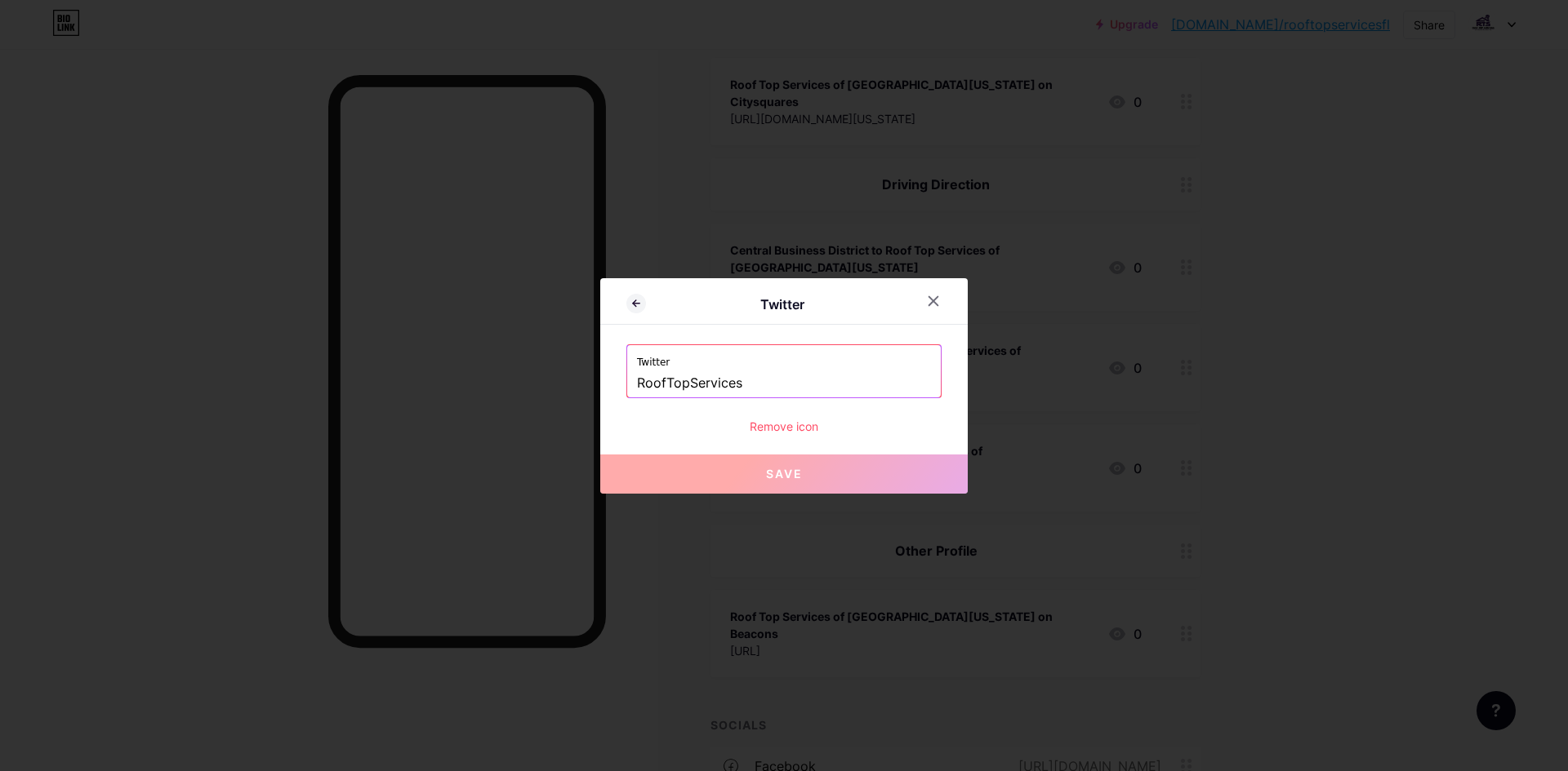
drag, startPoint x: 790, startPoint y: 373, endPoint x: 618, endPoint y: 384, distance: 172.4
click at [618, 384] on div "Twitter Twitter RoofTopServices Remove icon Save" at bounding box center [784, 385] width 368 height 215
click at [1136, 296] on div at bounding box center [784, 385] width 1568 height 771
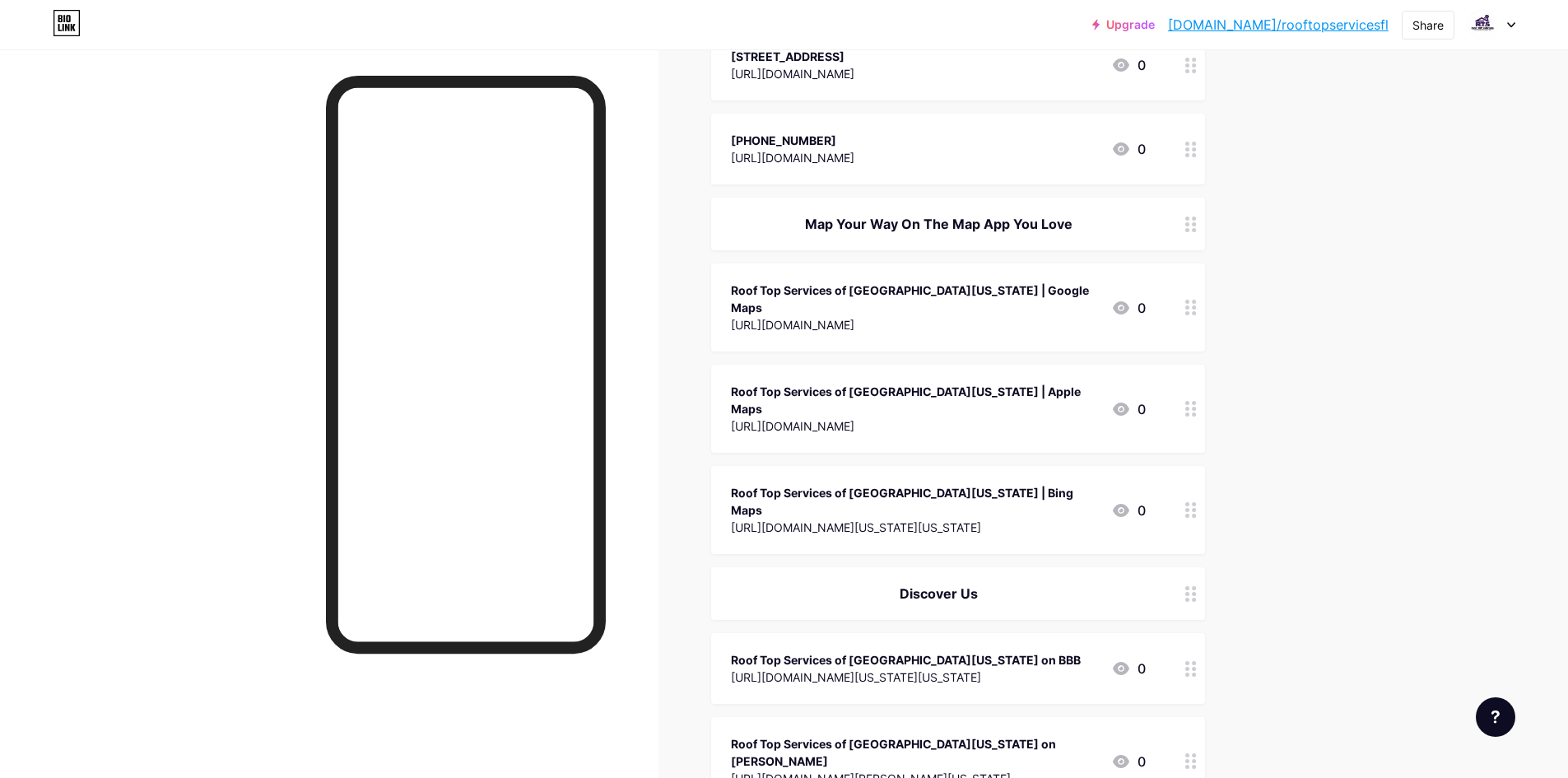
scroll to position [0, 0]
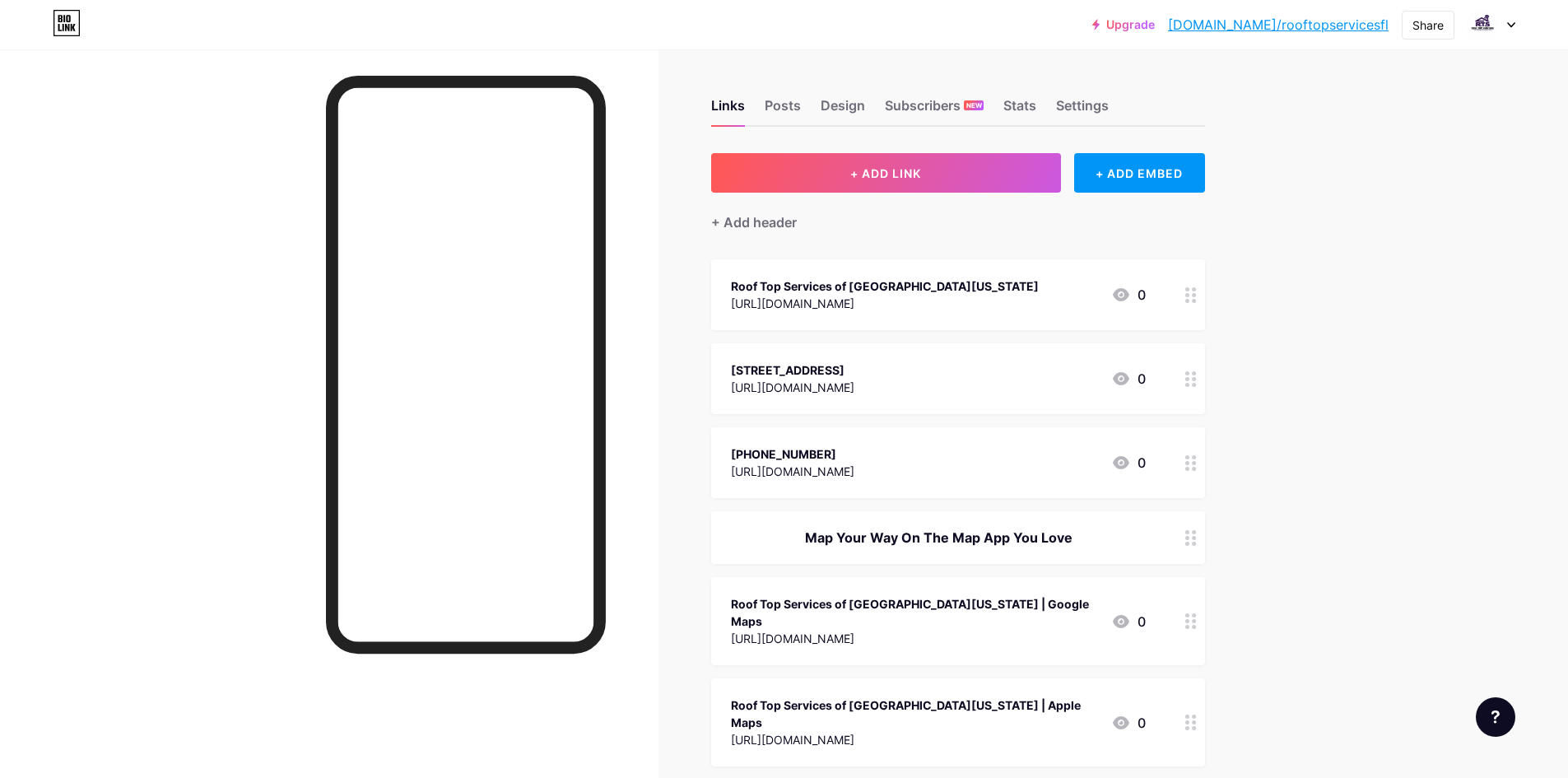
click at [904, 312] on div "Roof Top Services of [GEOGRAPHIC_DATA][US_STATE] [URL][DOMAIN_NAME]" at bounding box center [885, 295] width 308 height 38
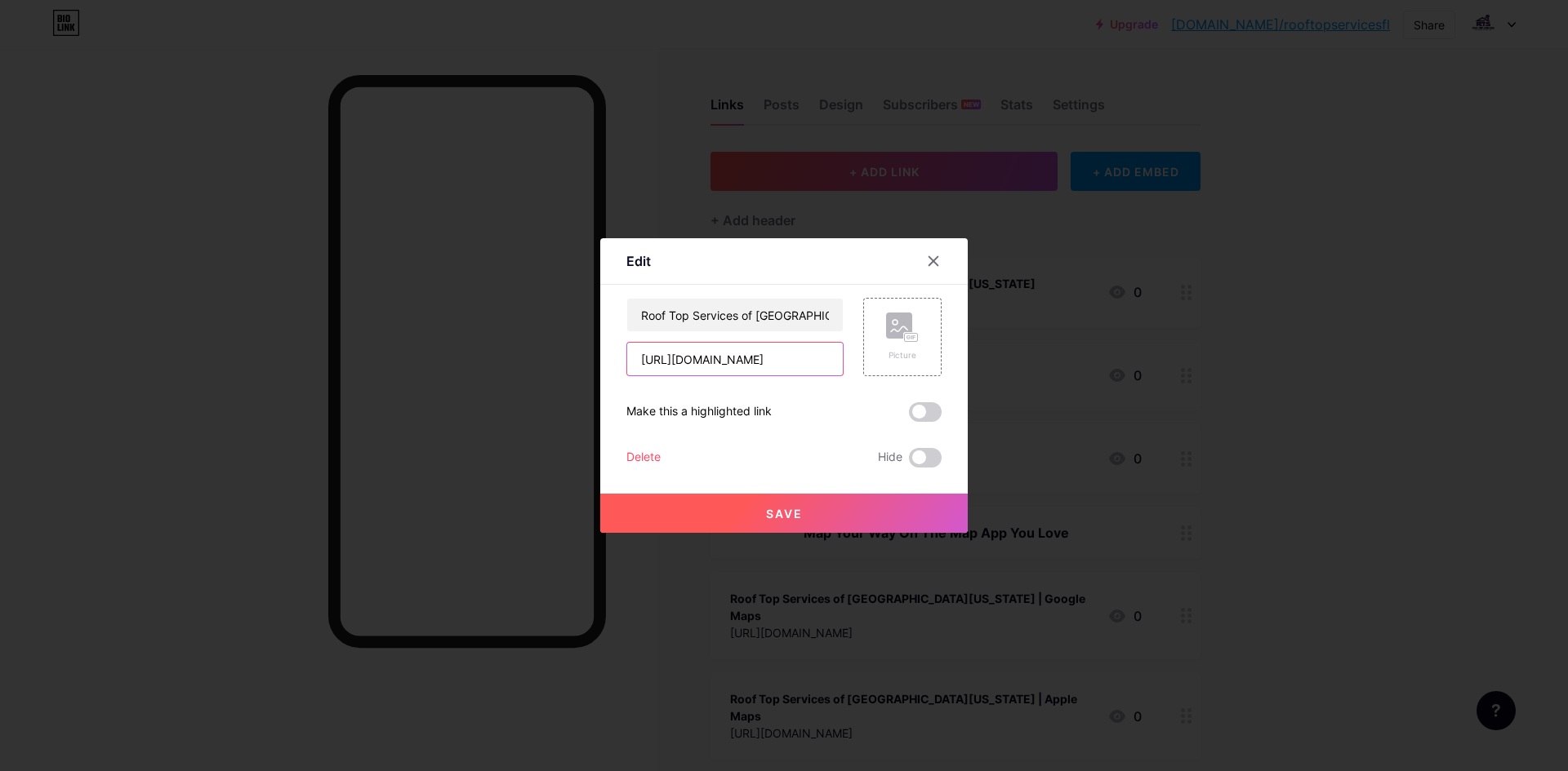
click at [768, 362] on input "[URL][DOMAIN_NAME]" at bounding box center [735, 359] width 215 height 33
click at [766, 305] on input "Roof Top Services of [GEOGRAPHIC_DATA][US_STATE]" at bounding box center [735, 315] width 215 height 33
click at [1109, 274] on div at bounding box center [784, 385] width 1568 height 771
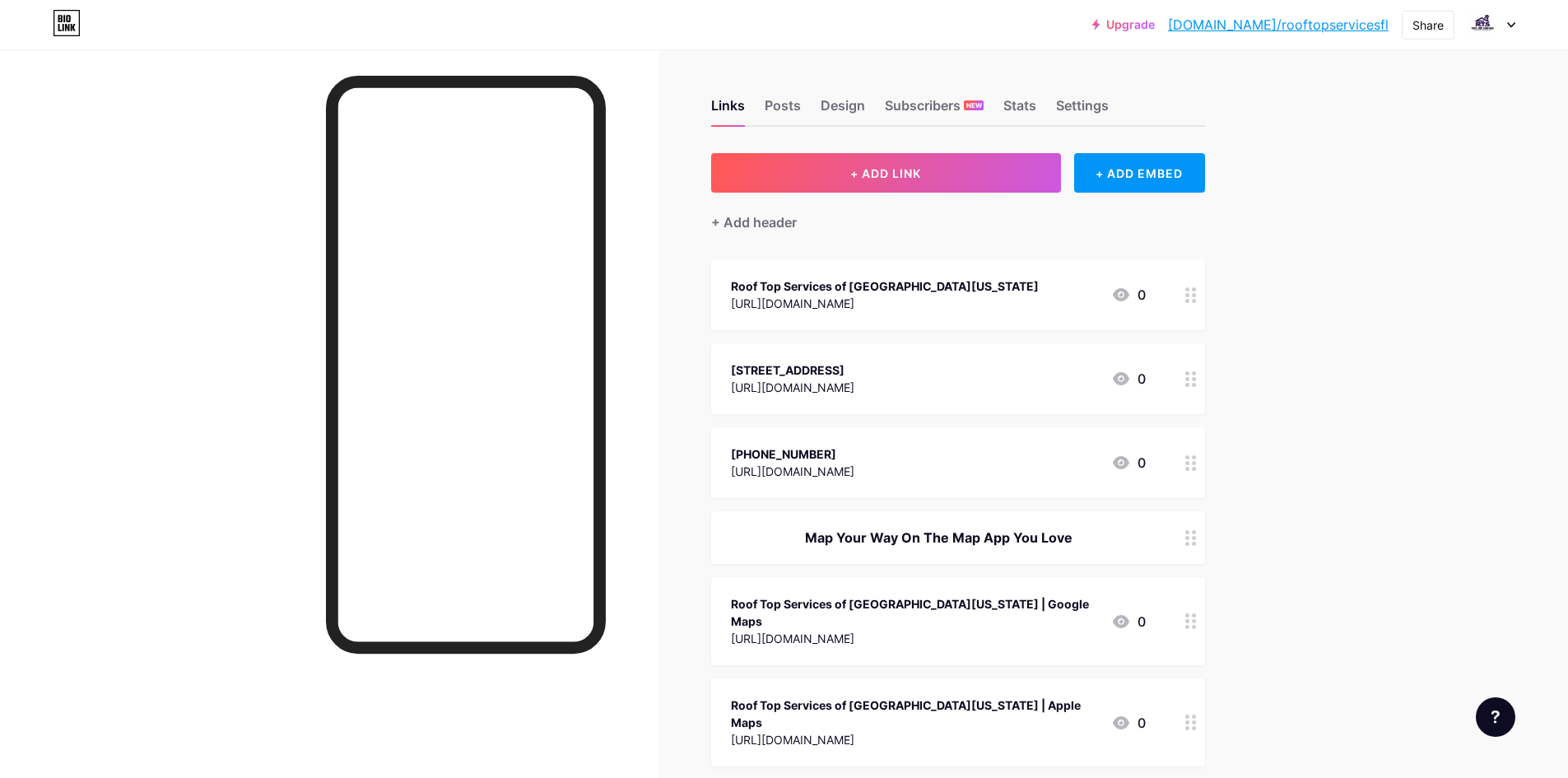
click at [855, 384] on div "[URL][DOMAIN_NAME]" at bounding box center [793, 388] width 123 height 17
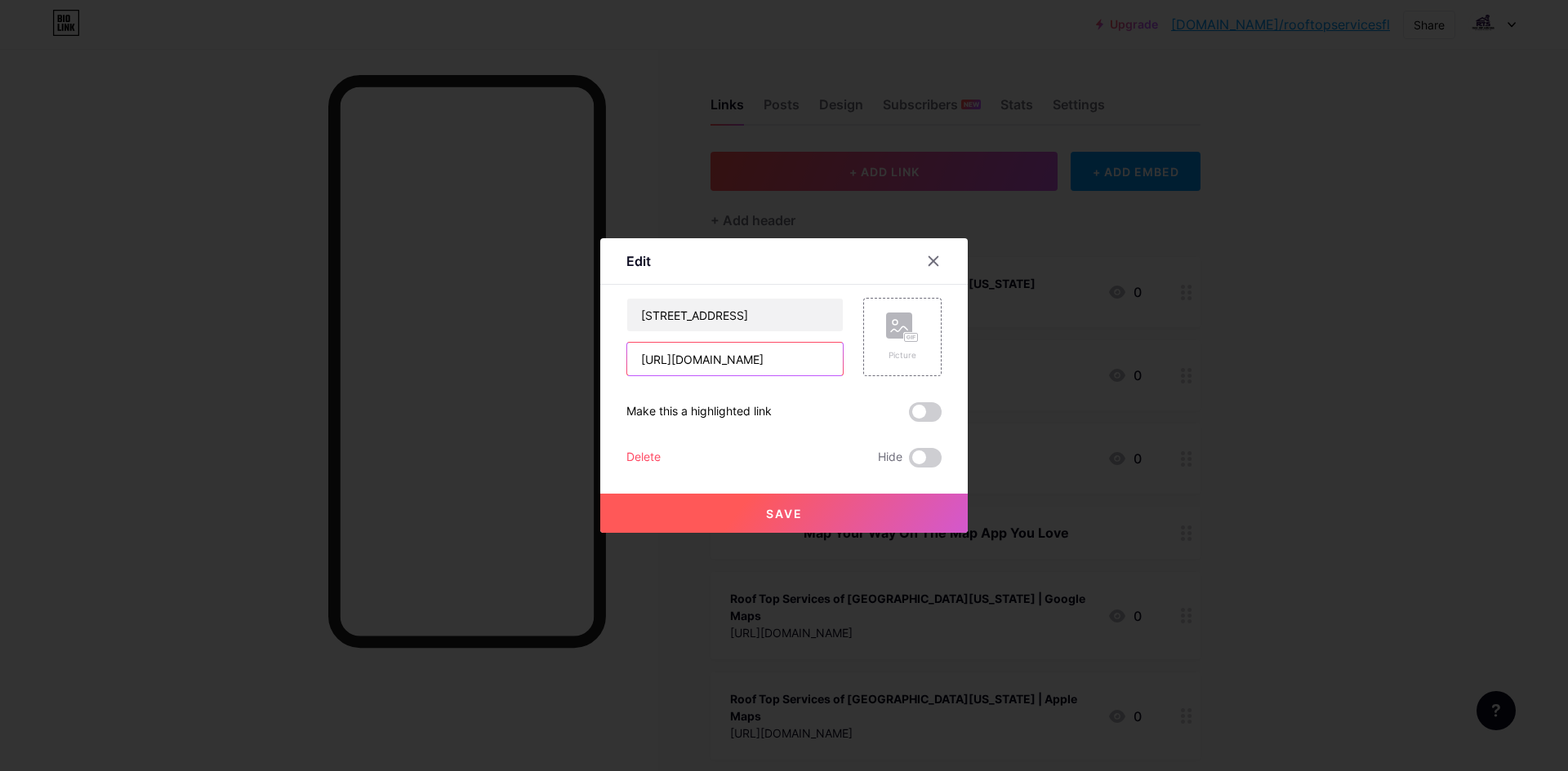
click at [757, 366] on input "[URL][DOMAIN_NAME]" at bounding box center [735, 359] width 215 height 33
click at [769, 316] on input "[STREET_ADDRESS]" at bounding box center [735, 315] width 215 height 33
click at [763, 355] on input "[URL][DOMAIN_NAME]" at bounding box center [735, 359] width 215 height 33
click at [1201, 346] on div at bounding box center [784, 385] width 1568 height 771
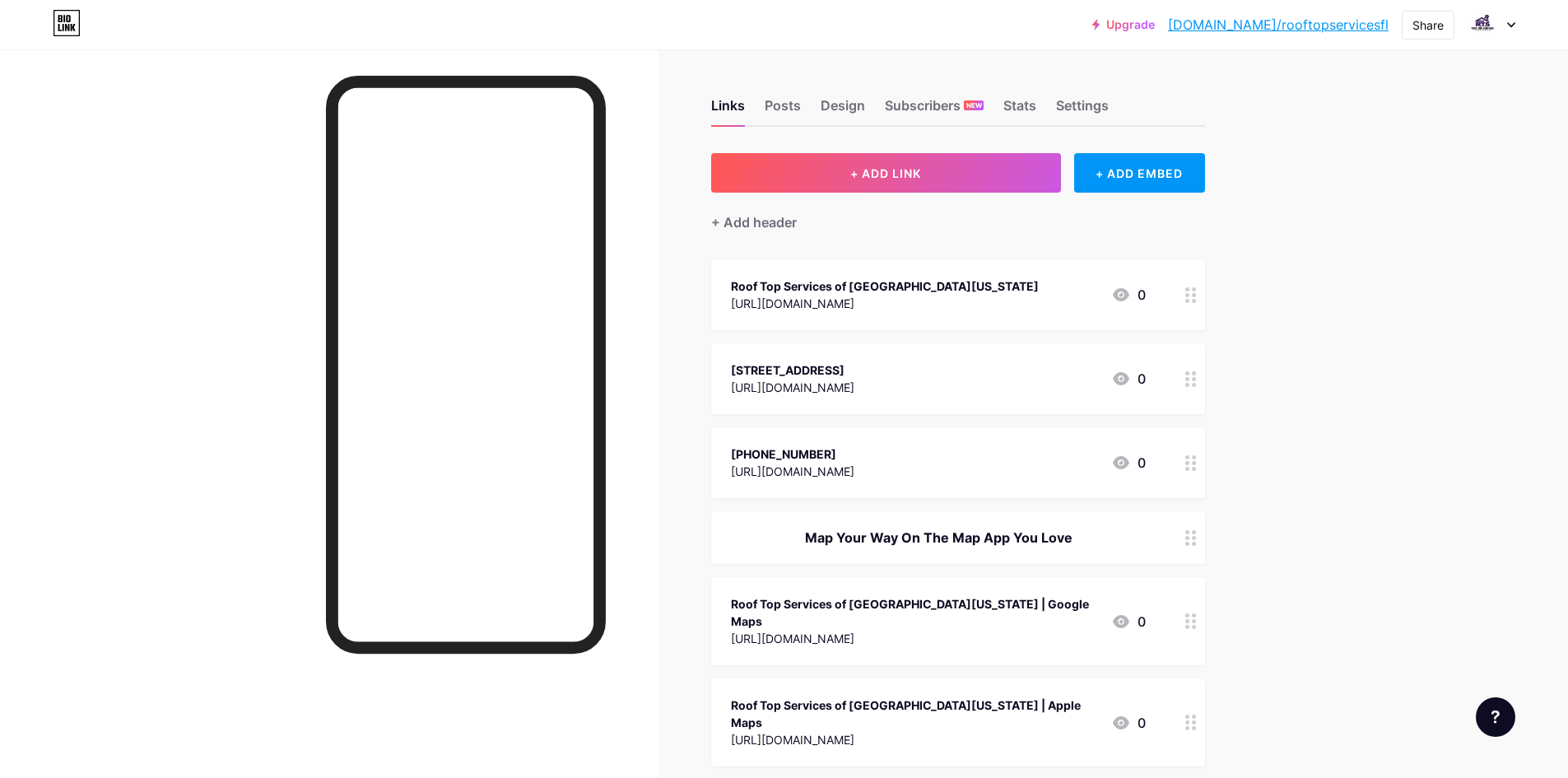
click at [855, 447] on div "[PHONE_NUMBER]" at bounding box center [793, 454] width 123 height 17
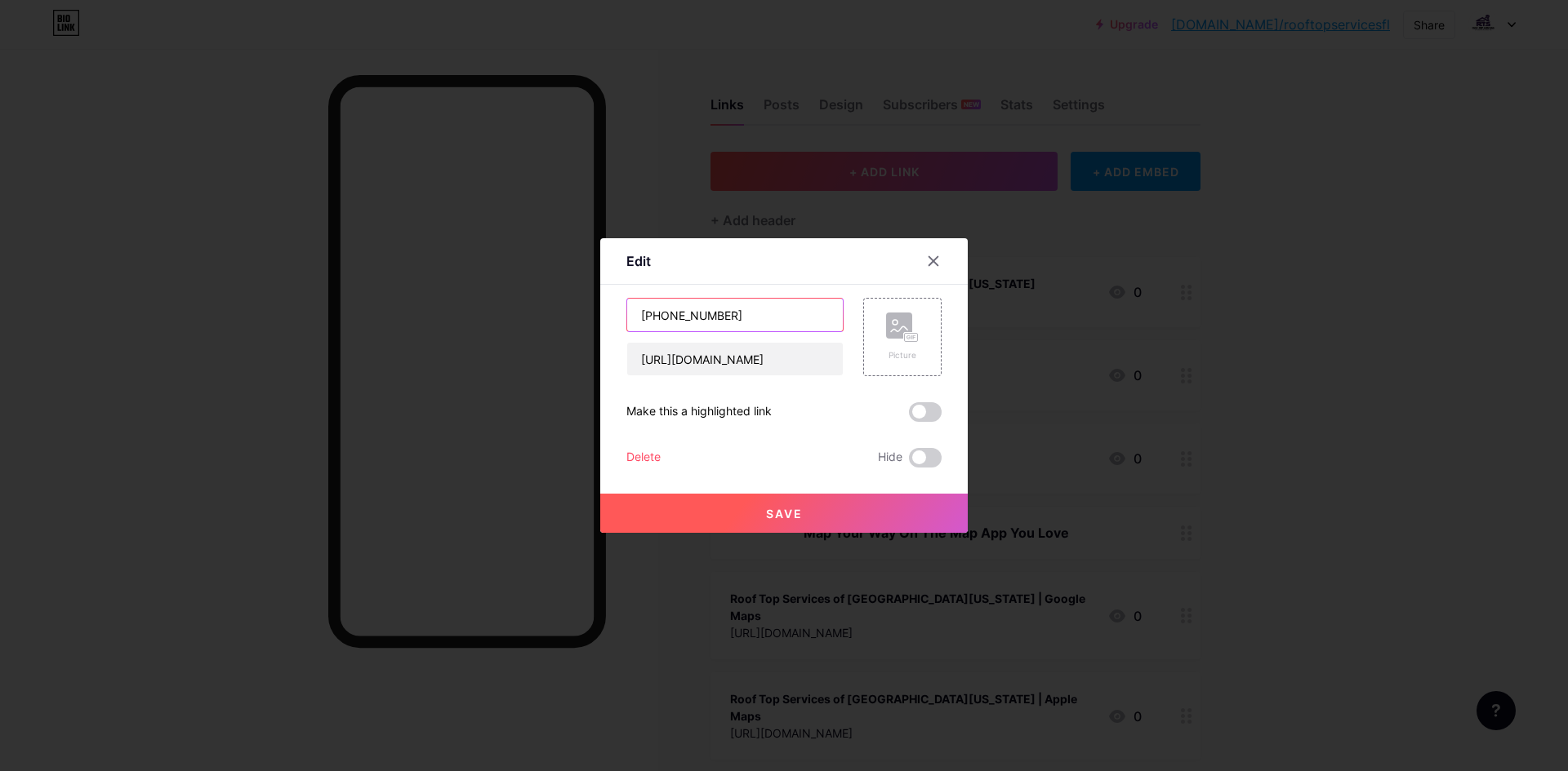
drag, startPoint x: 738, startPoint y: 326, endPoint x: 613, endPoint y: 326, distance: 125.0
click at [613, 326] on div "Edit Content YouTube Play YouTube video without leaving your page. ADD Vimeo Pl…" at bounding box center [784, 386] width 368 height 295
click at [1262, 244] on div at bounding box center [784, 385] width 1568 height 771
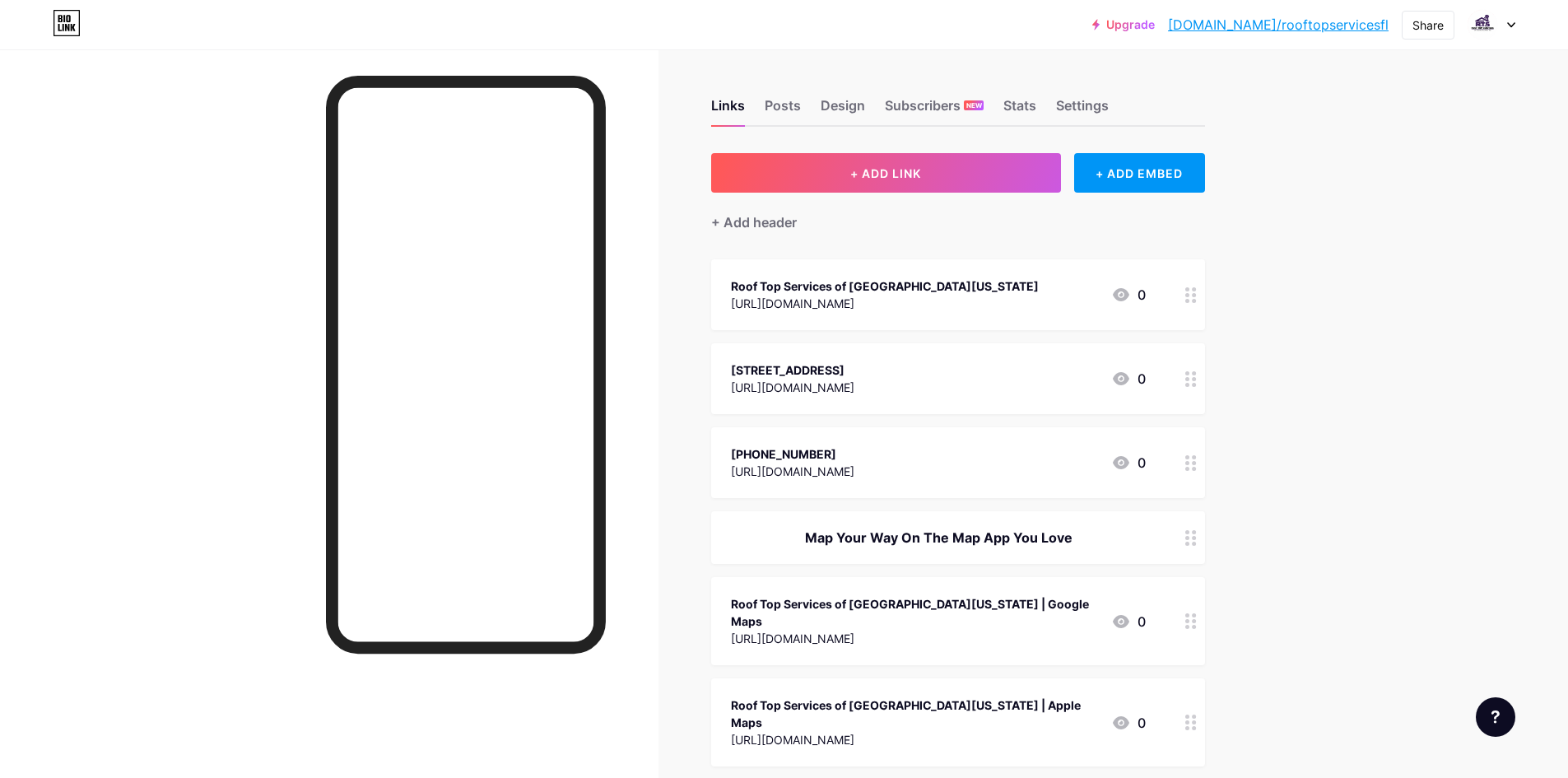
copy div "Map Your Way On The Map App You Love"
drag, startPoint x: 802, startPoint y: 539, endPoint x: 1077, endPoint y: 551, distance: 275.3
click at [1077, 551] on div "Map Your Way On The Map App You Love" at bounding box center [958, 537] width 494 height 52
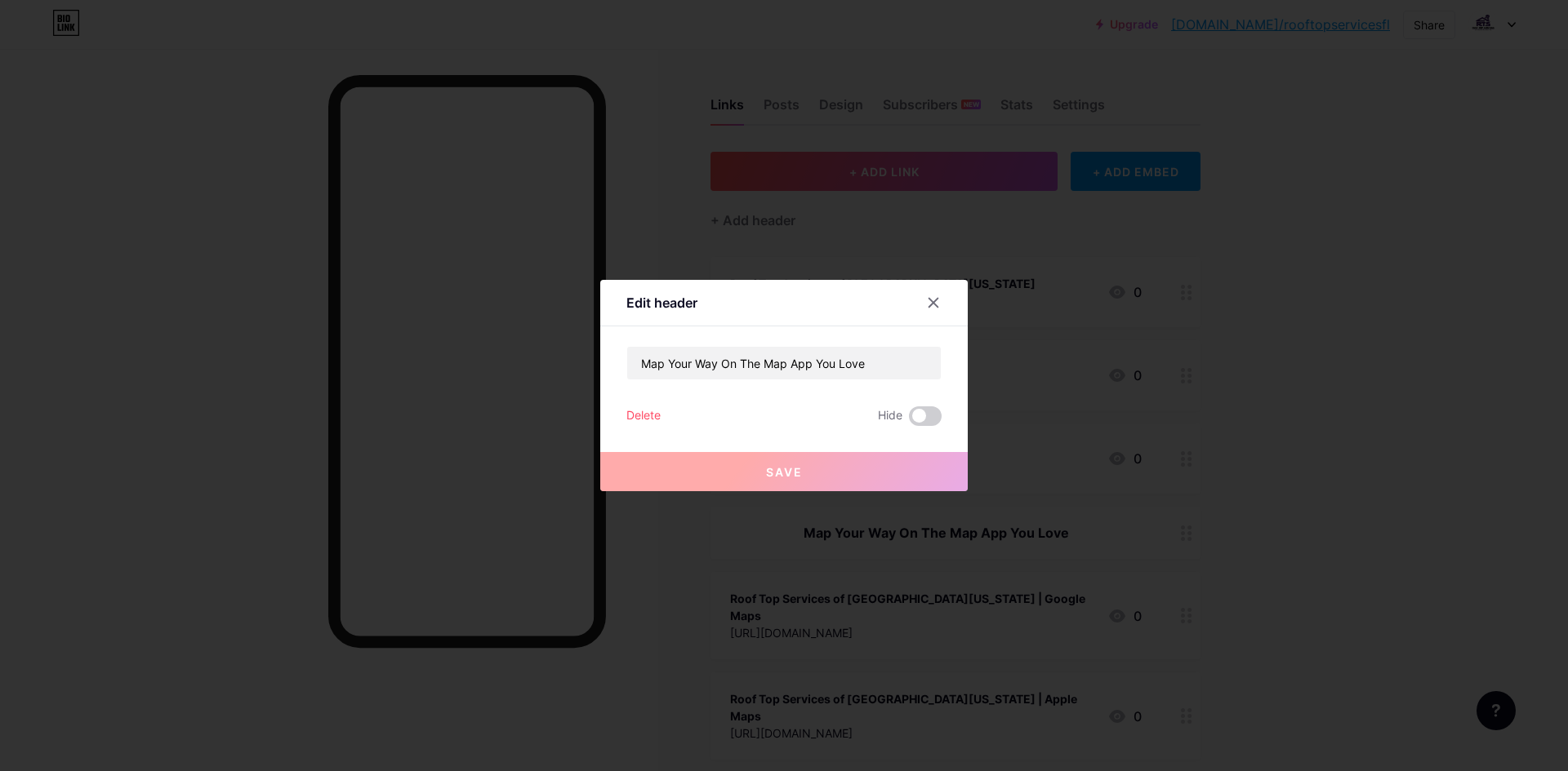
click at [1186, 220] on div at bounding box center [784, 385] width 1568 height 771
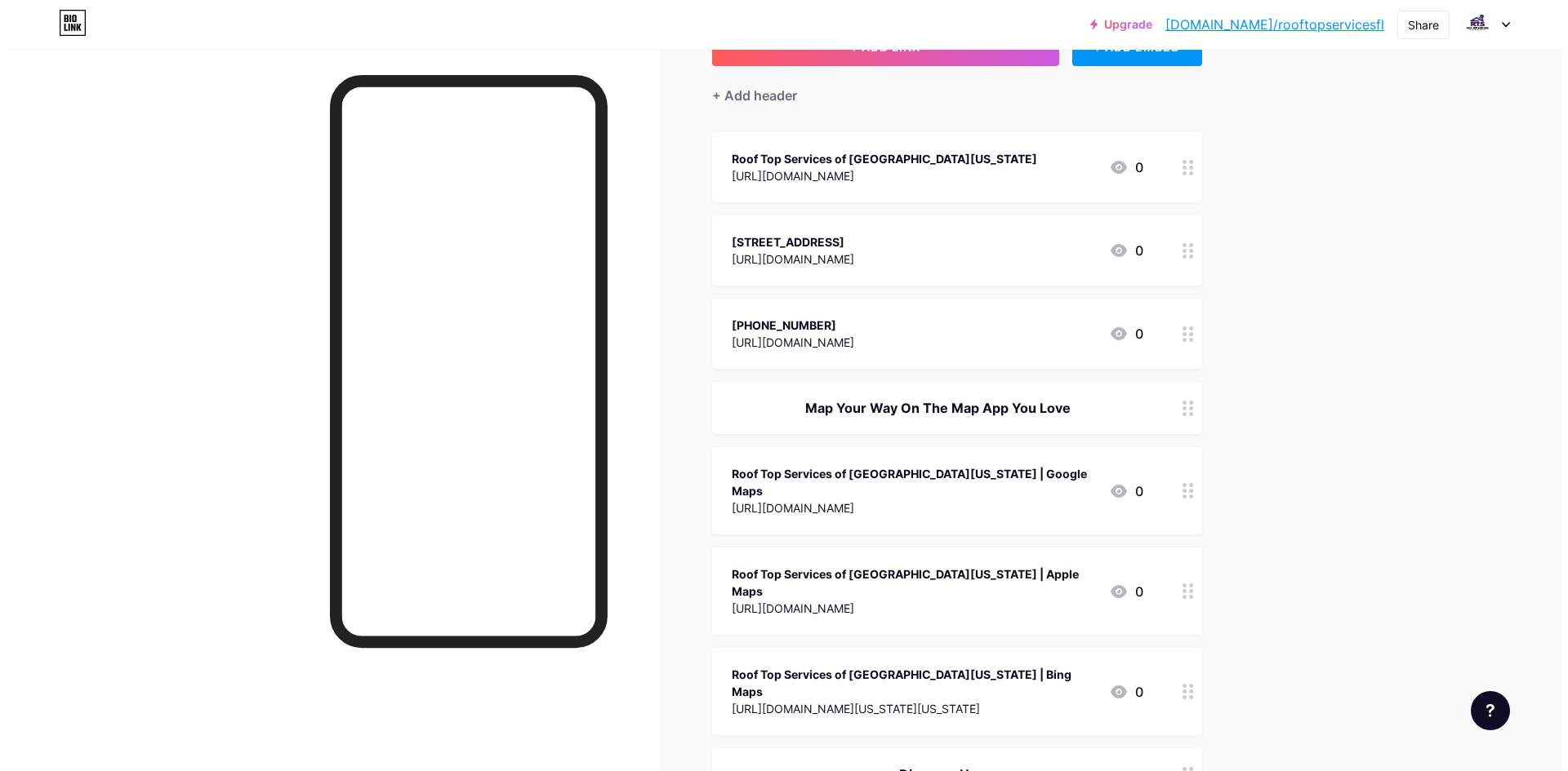
scroll to position [163, 0]
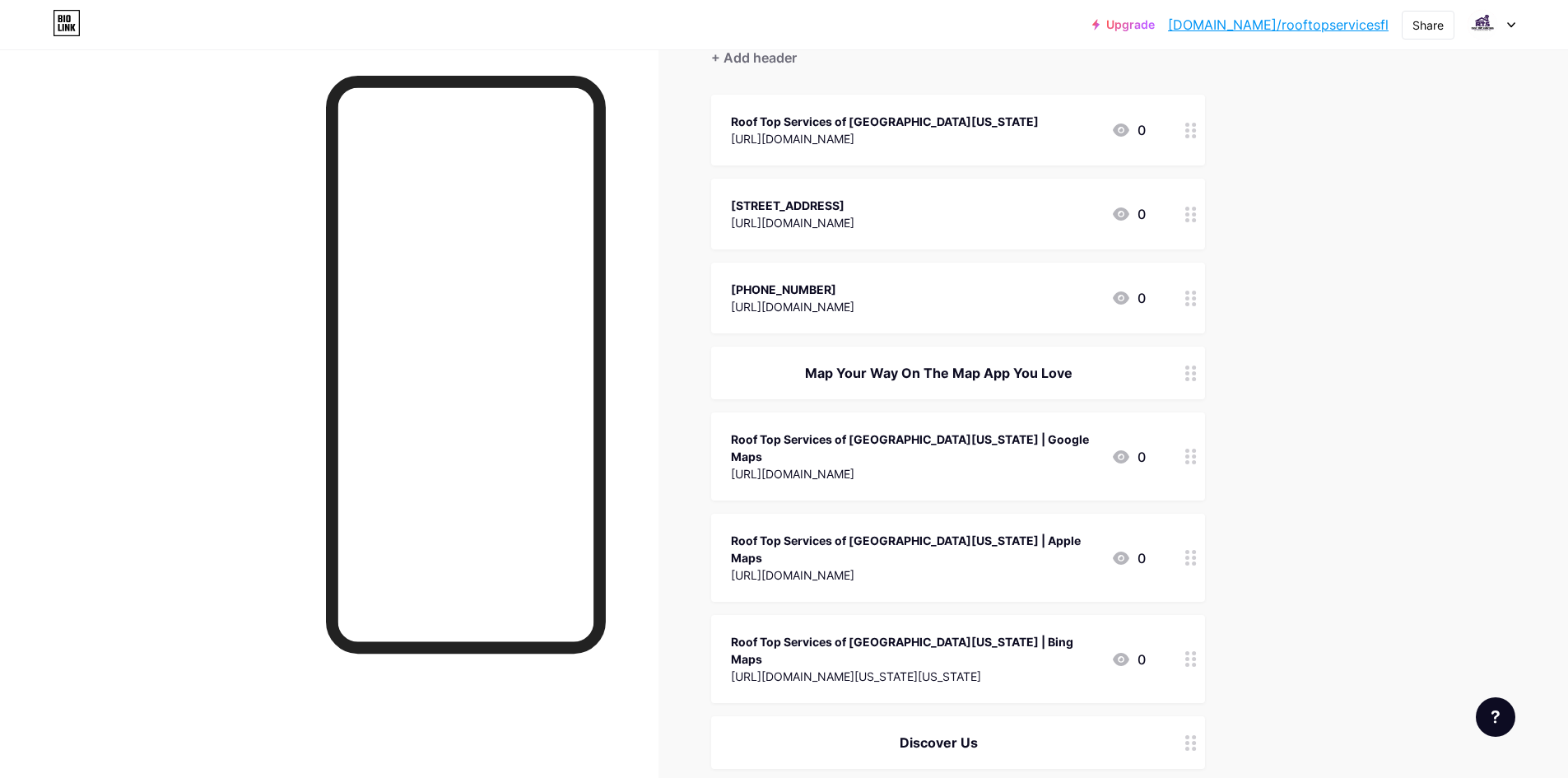
click at [930, 469] on div "Roof Top Services of [GEOGRAPHIC_DATA][US_STATE] | Google Maps [URL][DOMAIN_NAM…" at bounding box center [958, 456] width 494 height 88
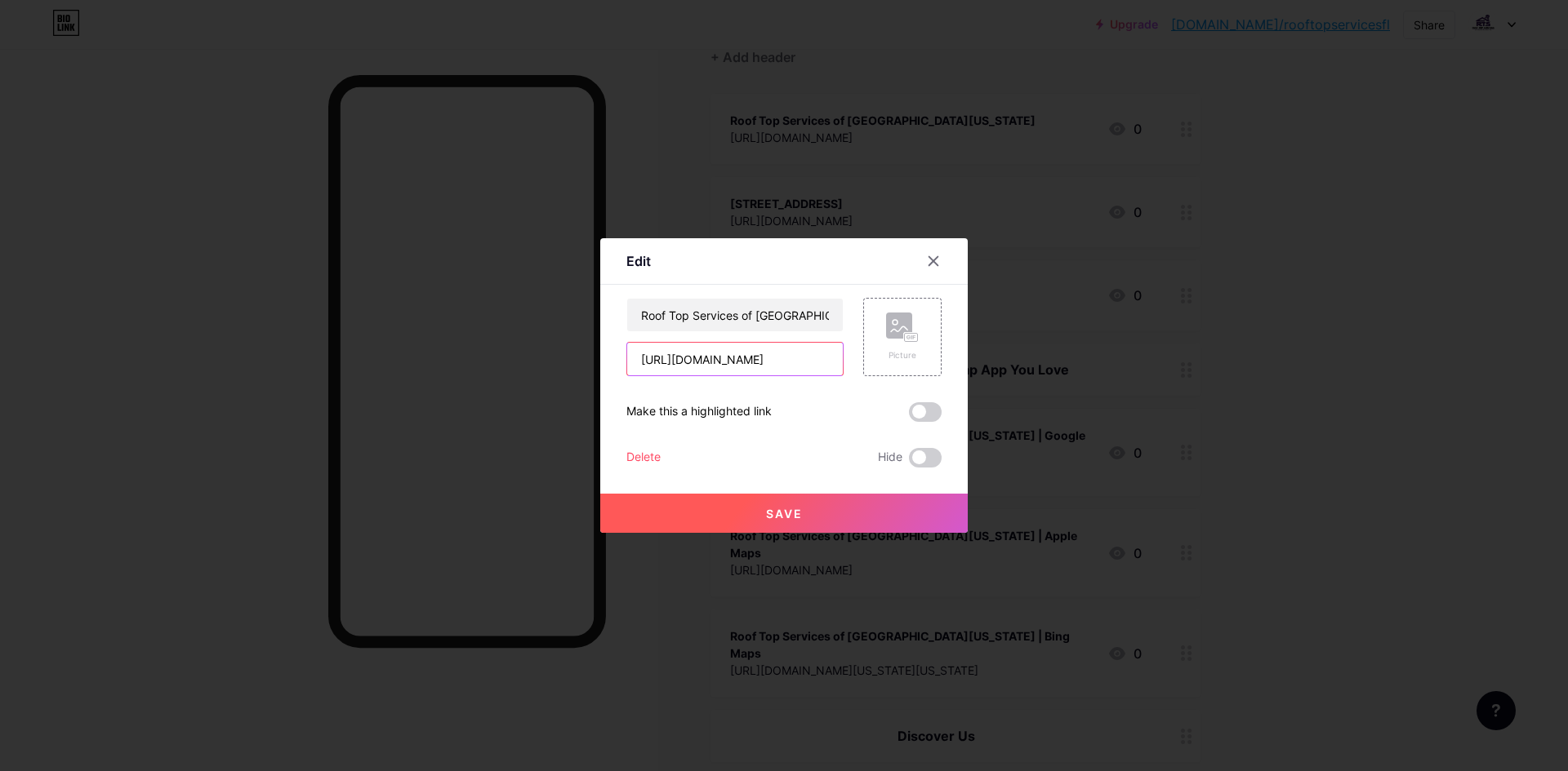
click at [766, 364] on input "[URL][DOMAIN_NAME]" at bounding box center [735, 359] width 215 height 33
click at [779, 310] on input "Roof Top Services of [GEOGRAPHIC_DATA][US_STATE] | Google Maps" at bounding box center [735, 315] width 215 height 33
paste input "[URL][DOMAIN_NAME]"
type input "Roof Top Services of [GEOGRAPHIC_DATA][US_STATE] | Google Maps"
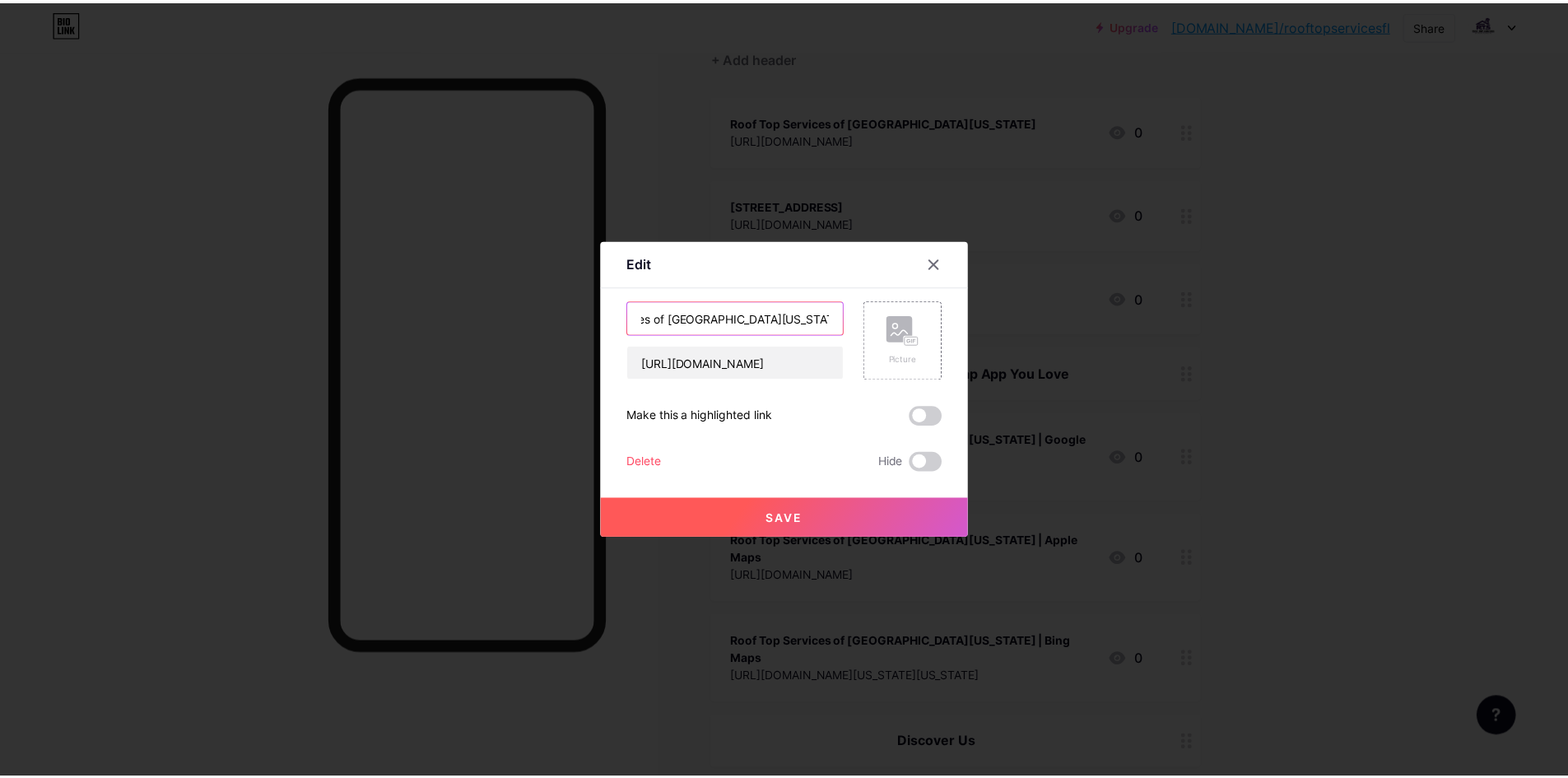
scroll to position [0, 0]
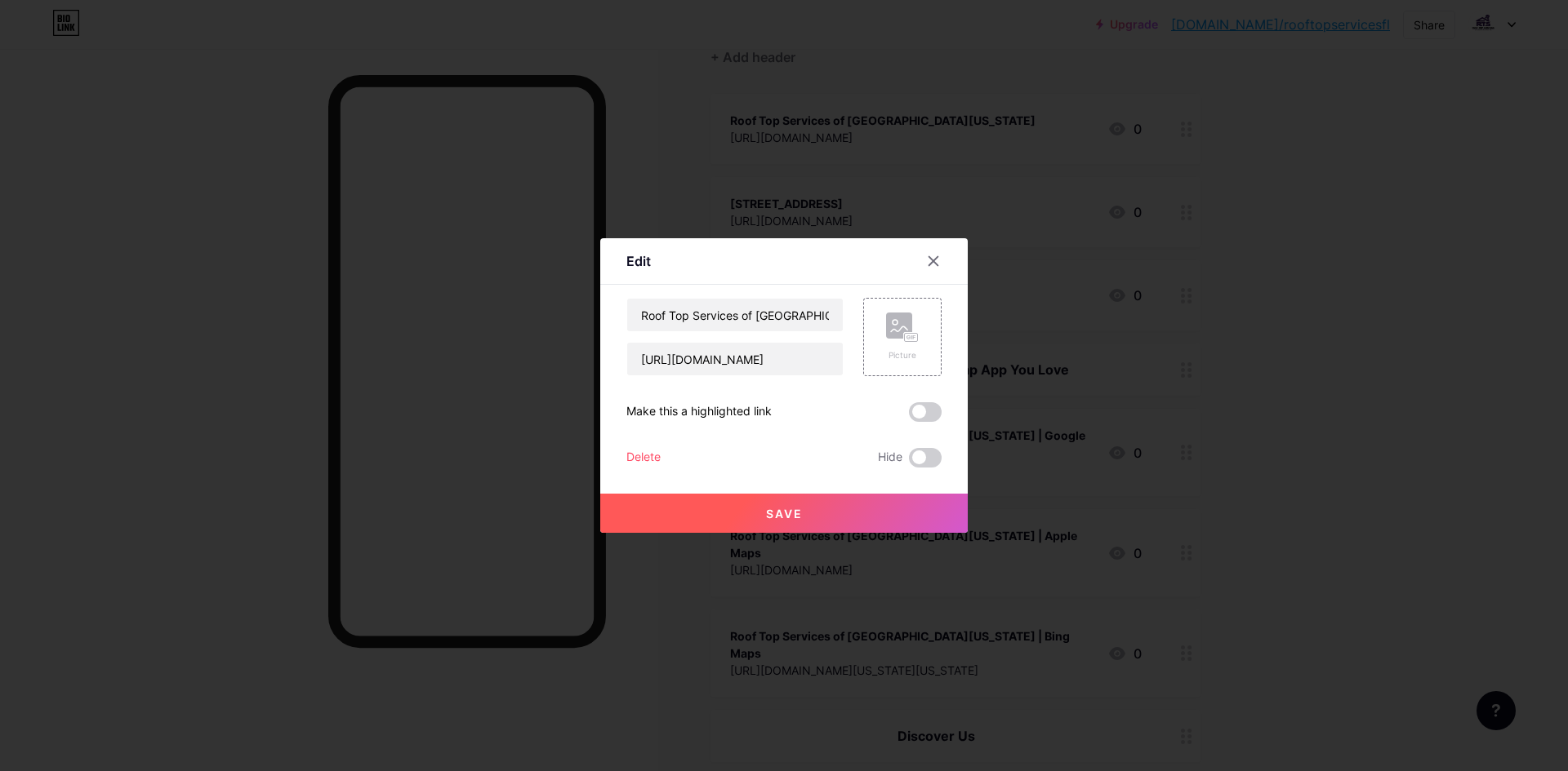
click at [1155, 233] on div at bounding box center [784, 385] width 1568 height 771
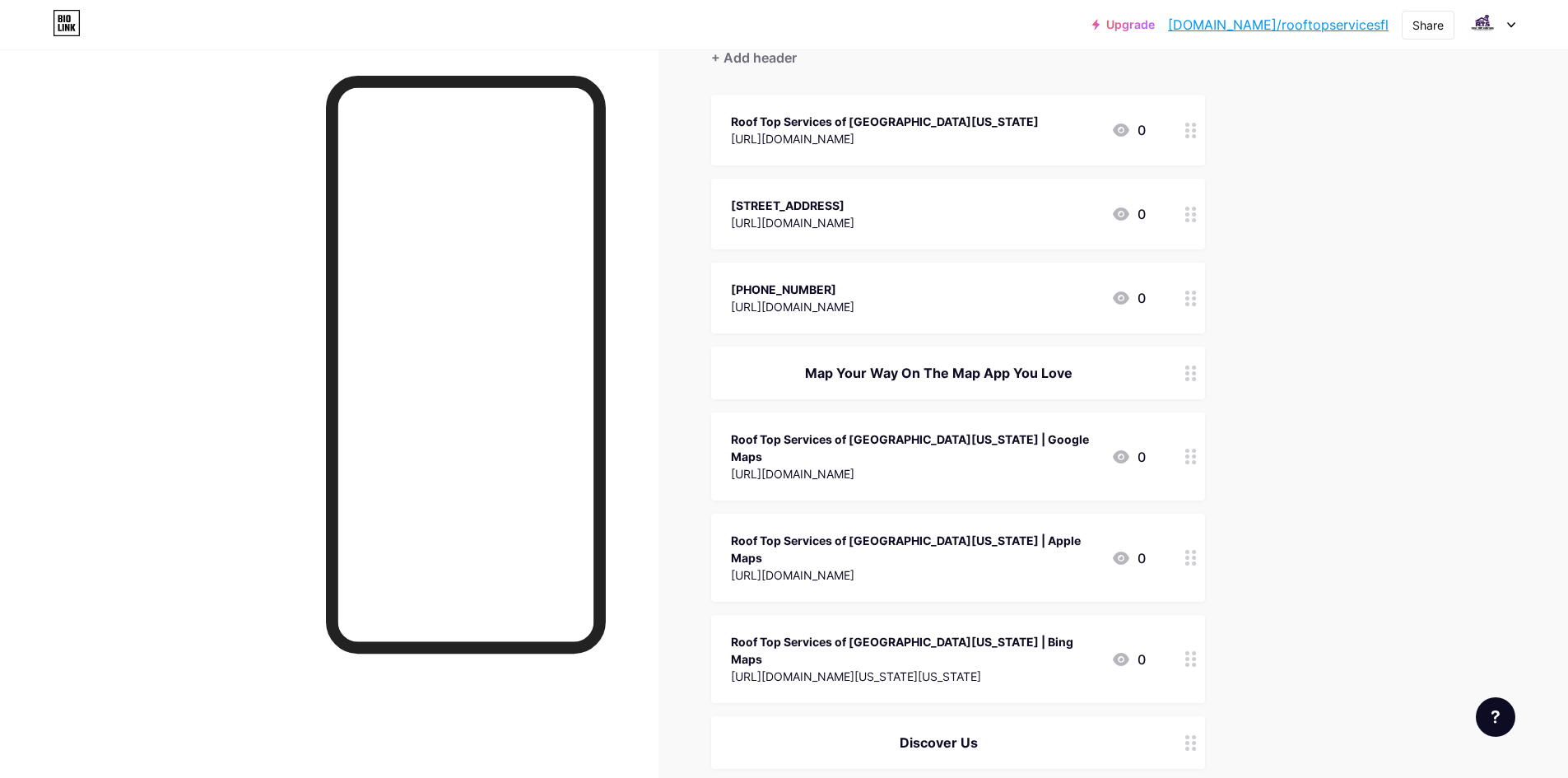
click at [907, 514] on div "Roof Top Services of [GEOGRAPHIC_DATA][US_STATE] | Apple Maps [URL][DOMAIN_NAME…" at bounding box center [958, 558] width 494 height 88
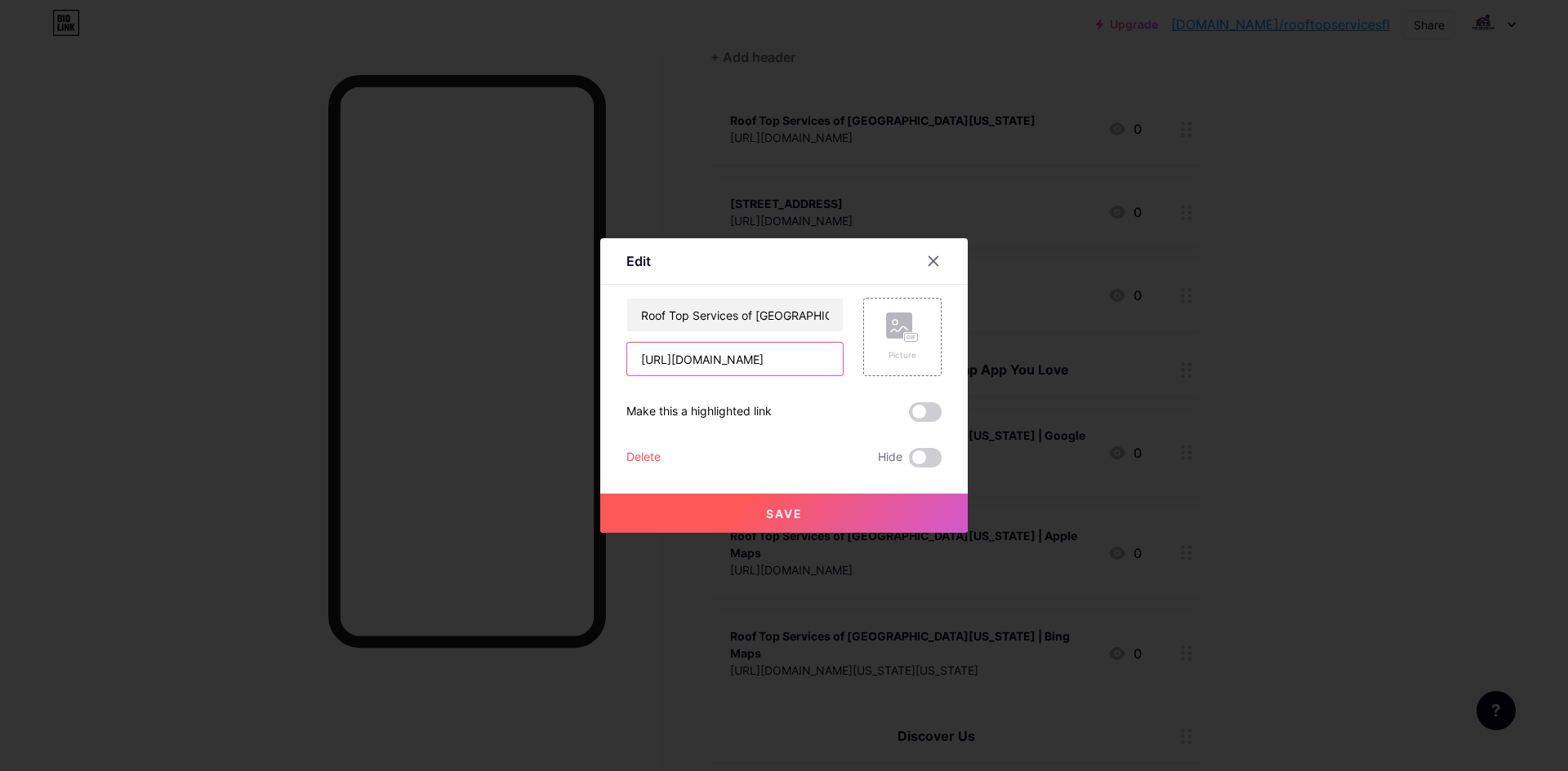
click at [797, 365] on input "[URL][DOMAIN_NAME]" at bounding box center [735, 359] width 215 height 33
click at [803, 311] on input "Roof Top Services of [GEOGRAPHIC_DATA][US_STATE] | Apple Maps" at bounding box center [735, 315] width 215 height 33
click at [1274, 256] on div at bounding box center [784, 385] width 1568 height 771
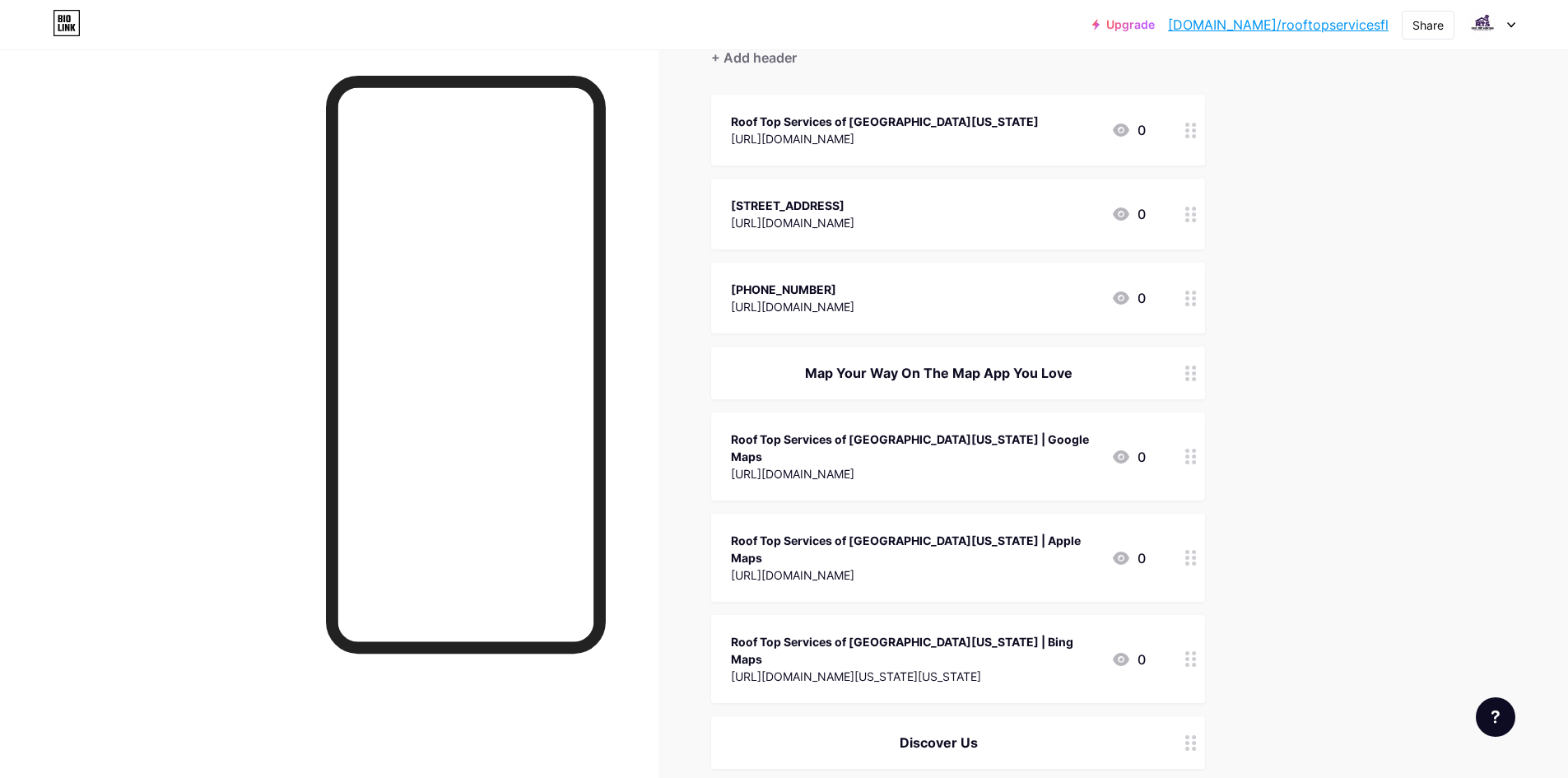
click at [862, 634] on div "Roof Top Services of [GEOGRAPHIC_DATA][US_STATE] | Bing Maps" at bounding box center [914, 650] width 367 height 35
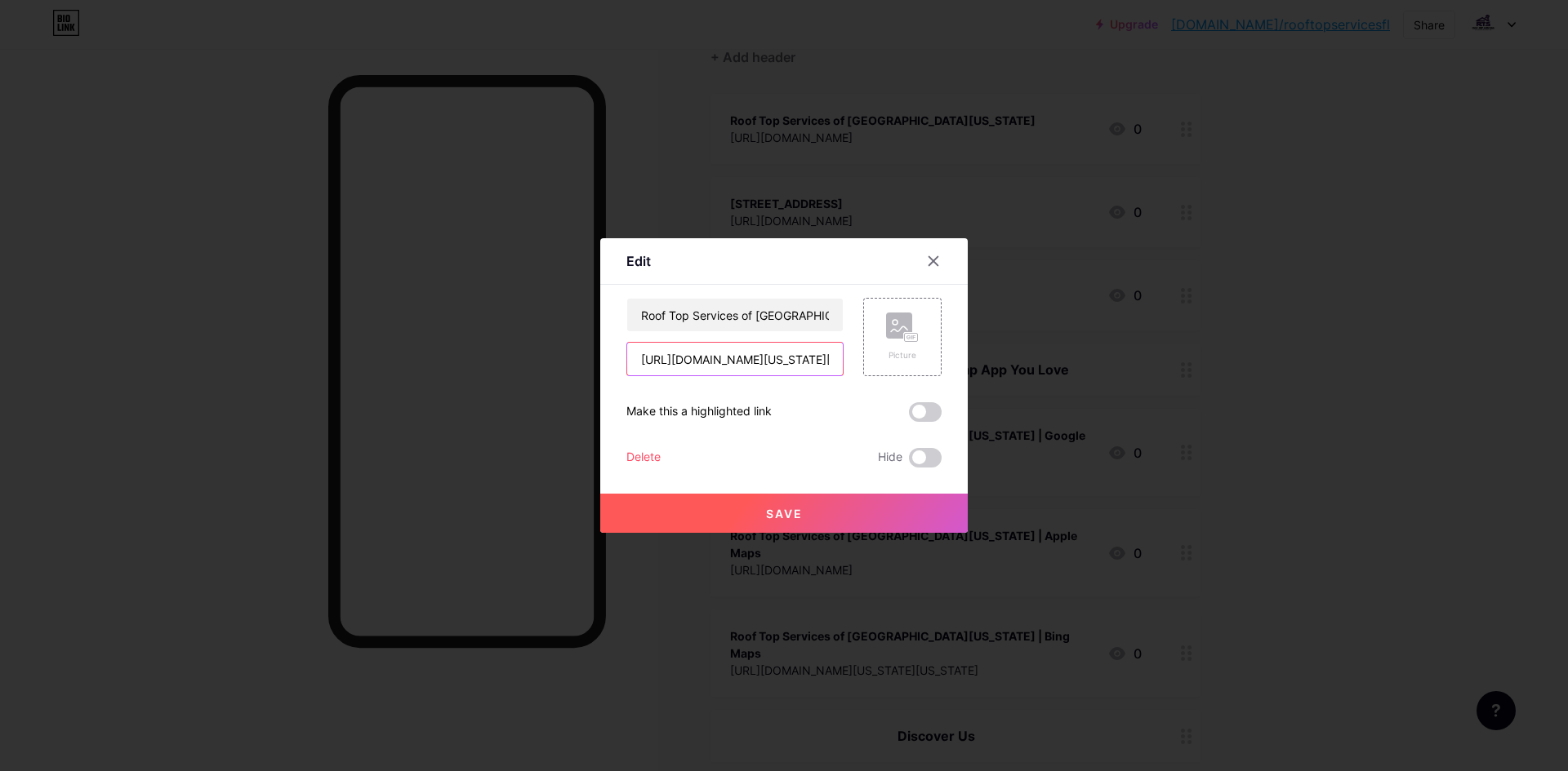
click at [768, 363] on input "[URL][DOMAIN_NAME][US_STATE][US_STATE]" at bounding box center [735, 359] width 215 height 33
click at [787, 323] on input "Roof Top Services of [GEOGRAPHIC_DATA][US_STATE] | Bing Maps" at bounding box center [735, 315] width 215 height 33
click at [1261, 361] on div at bounding box center [784, 385] width 1568 height 771
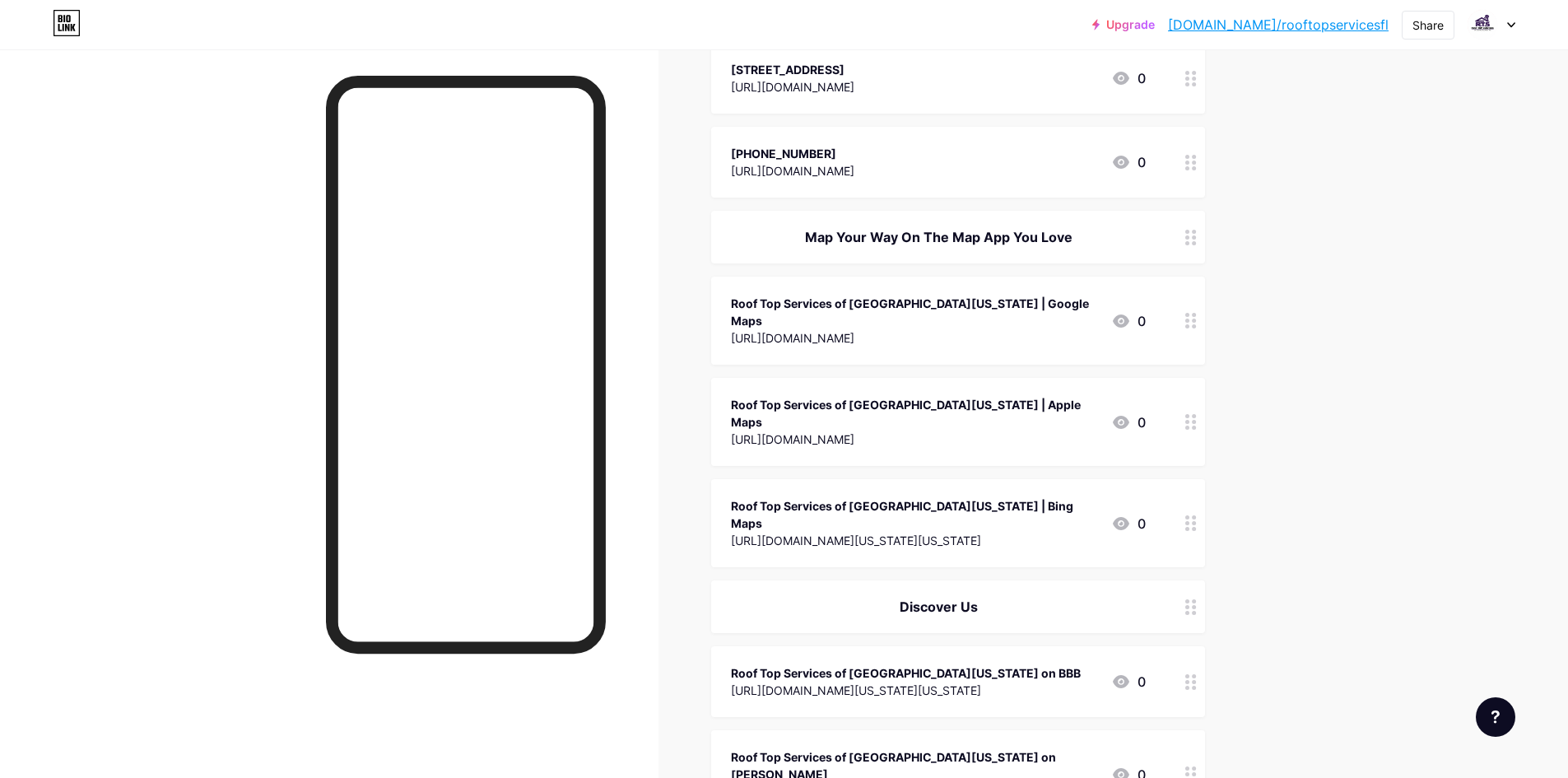
scroll to position [329, 0]
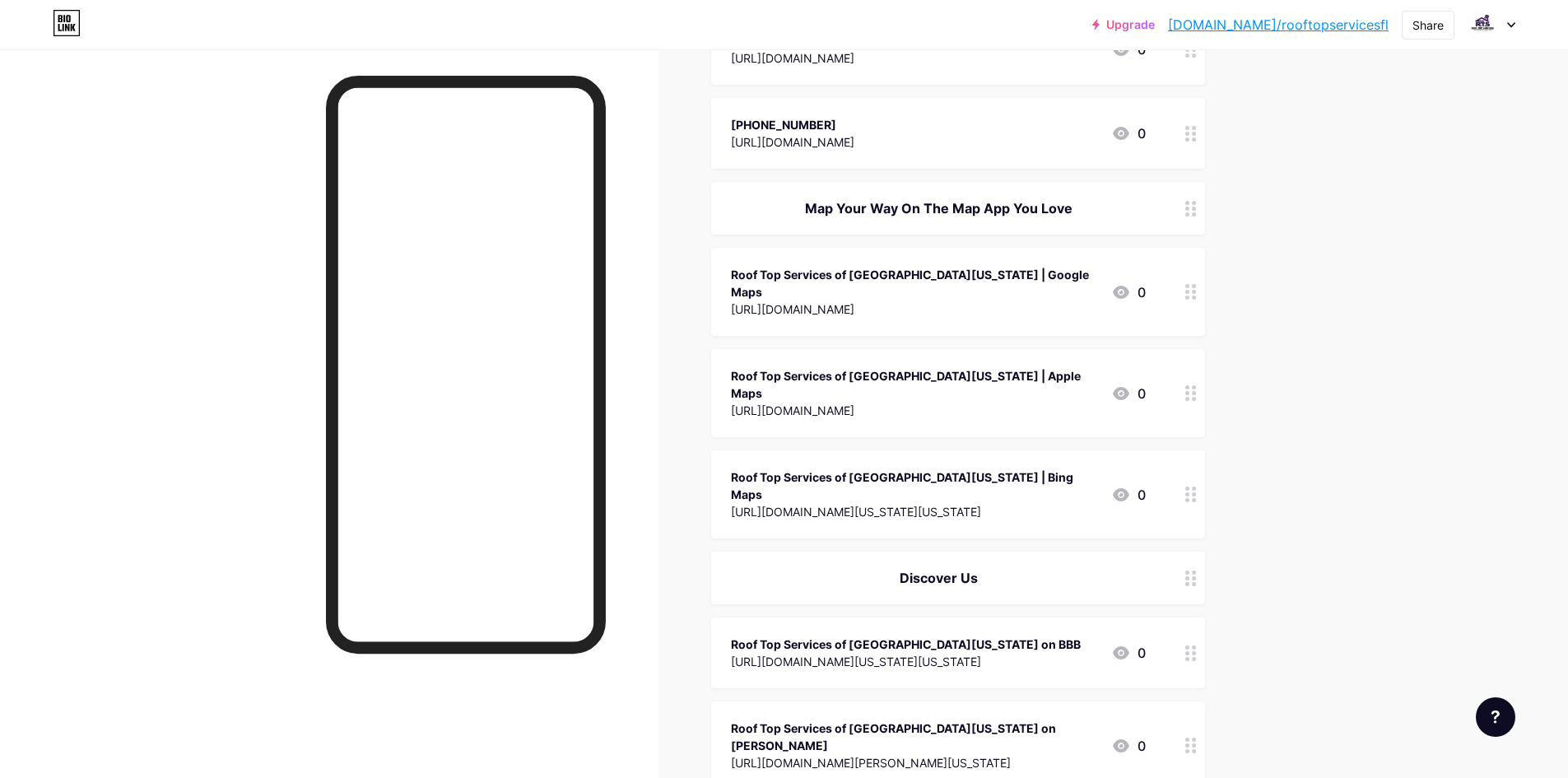
copy div "Discover Us"
drag, startPoint x: 875, startPoint y: 520, endPoint x: 1017, endPoint y: 529, distance: 142.3
click at [1017, 569] on div "Discover Us" at bounding box center [938, 578] width 415 height 19
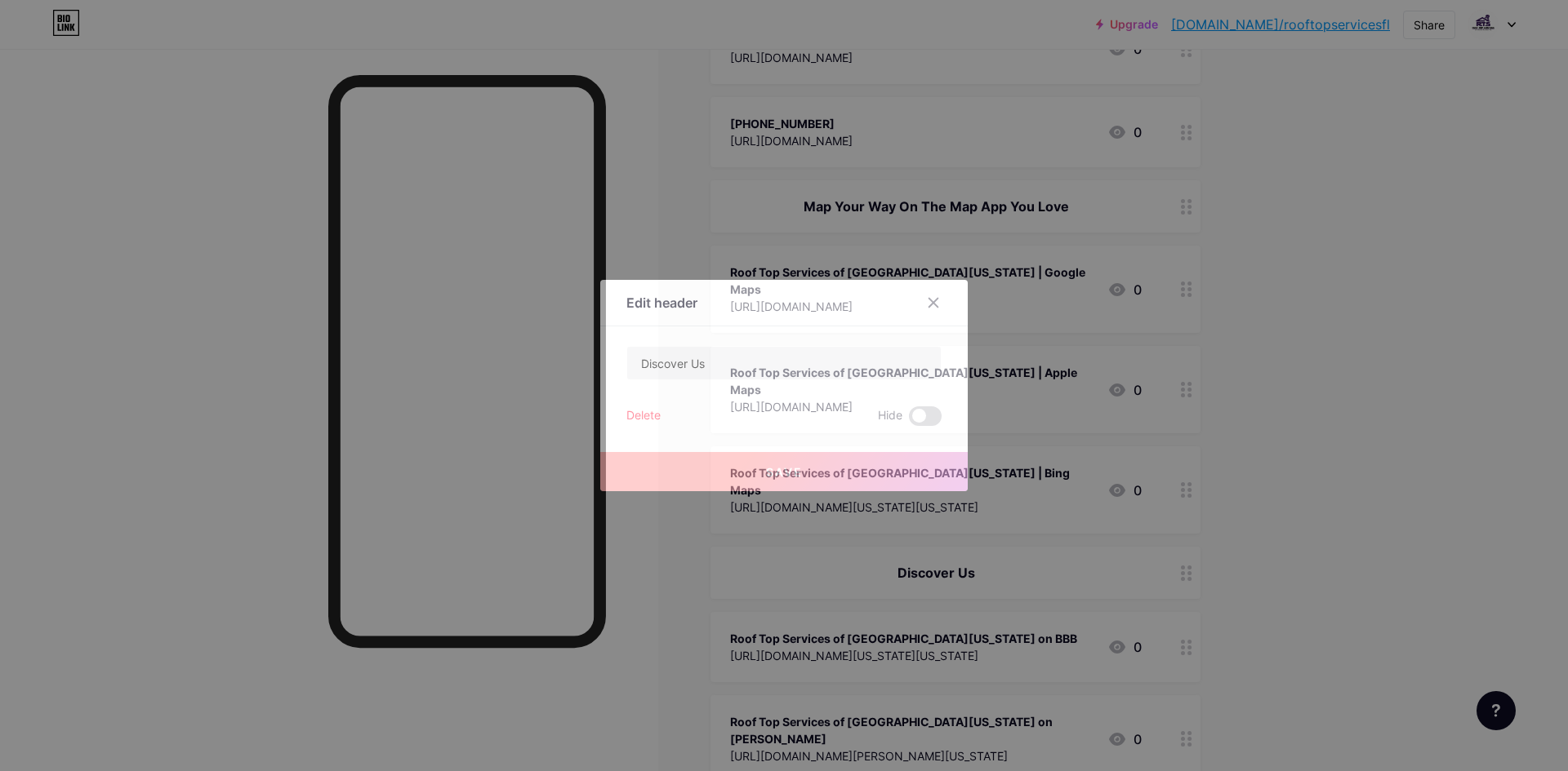
drag, startPoint x: 1166, startPoint y: 315, endPoint x: 1169, endPoint y: 368, distance: 53.1
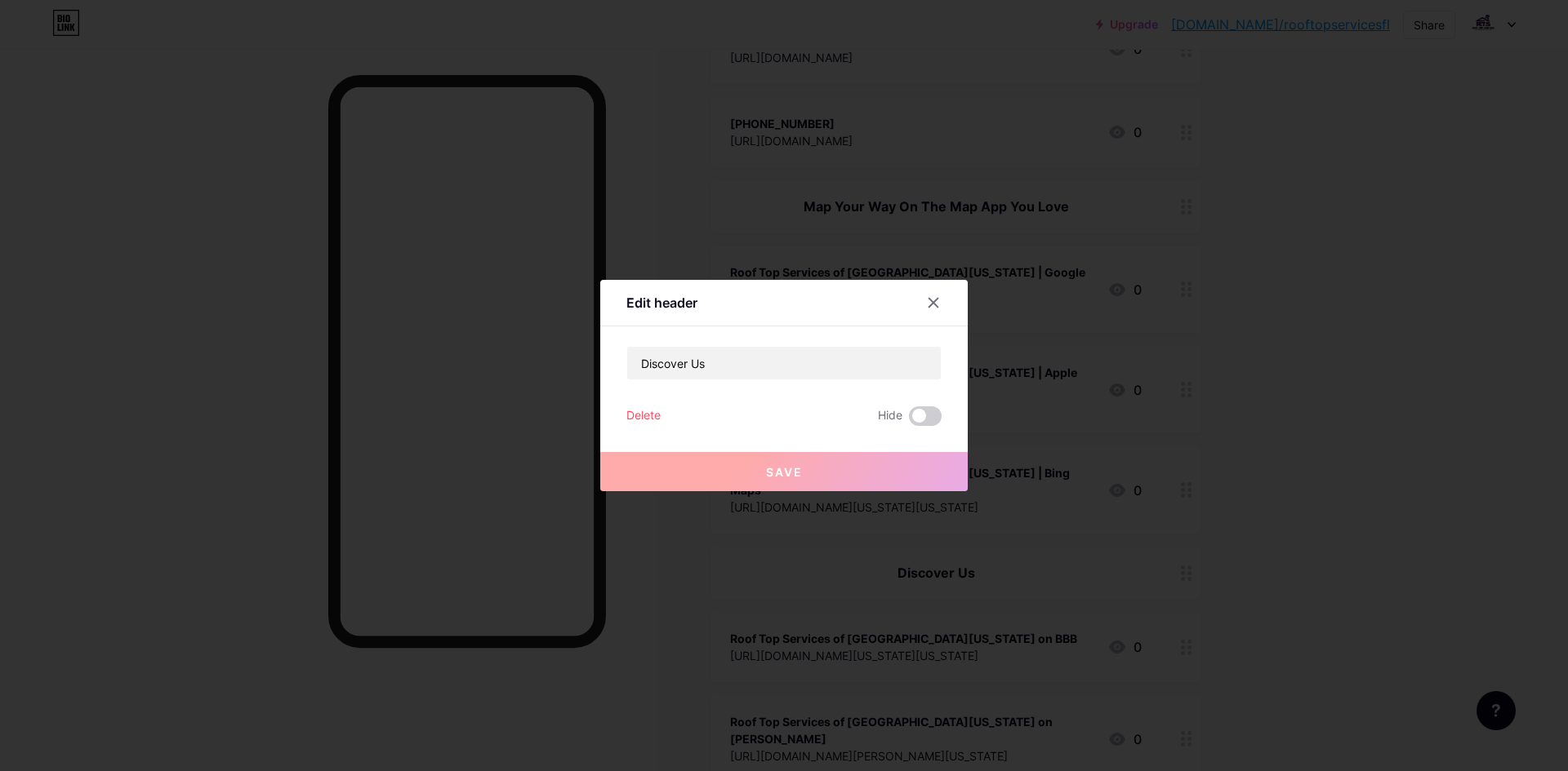
click at [1181, 322] on div at bounding box center [784, 385] width 1568 height 771
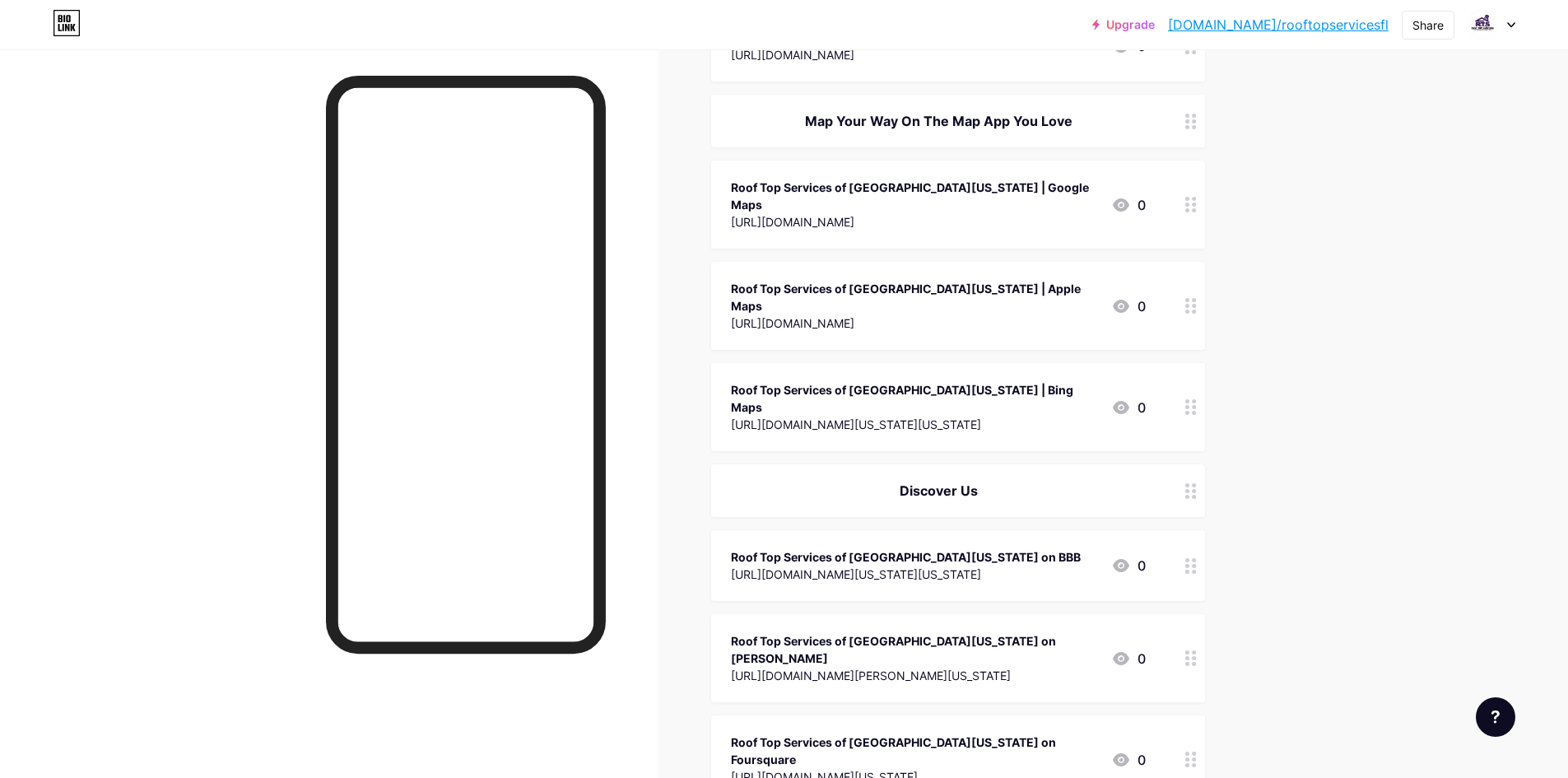
scroll to position [494, 0]
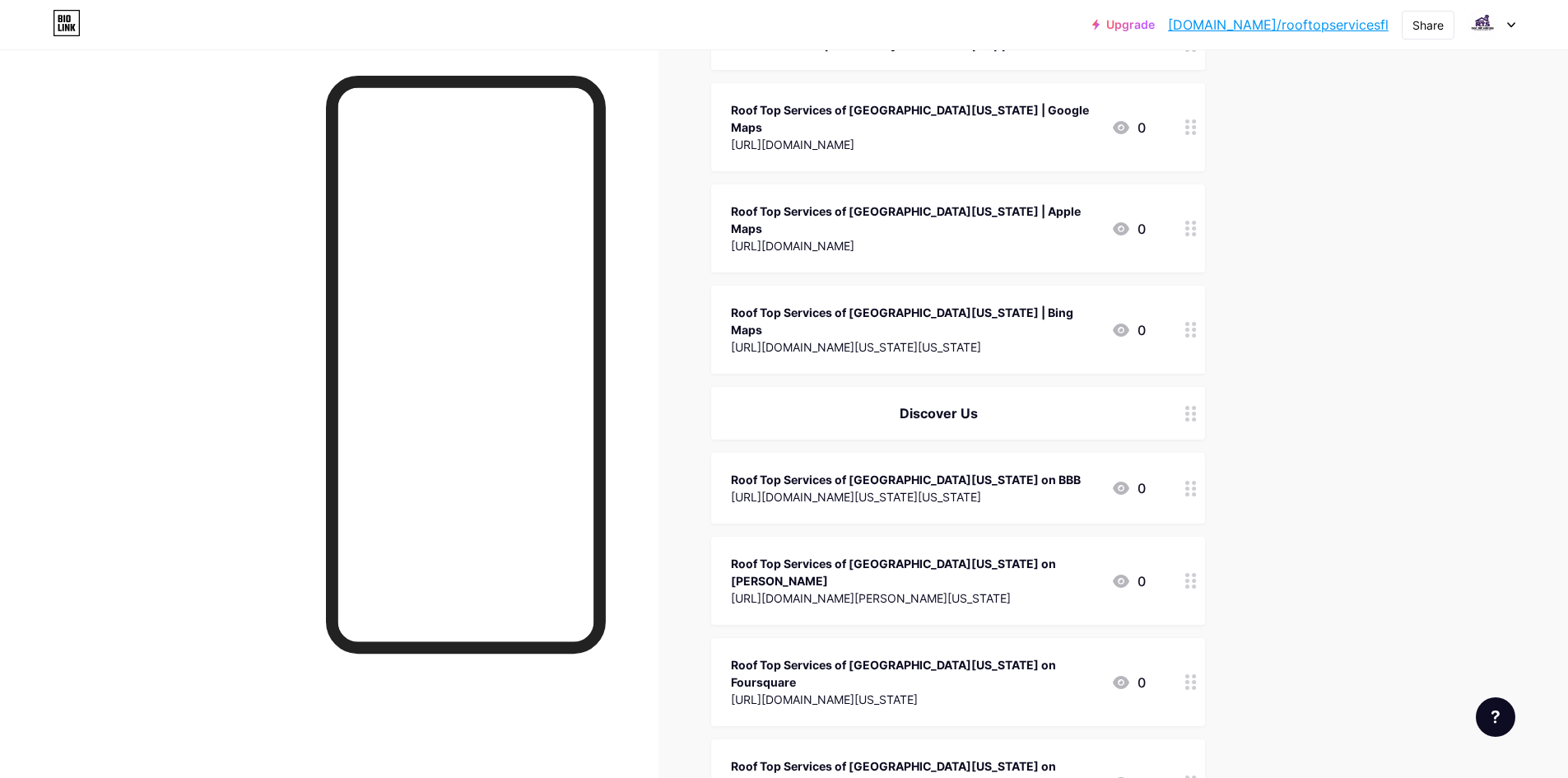
click at [924, 453] on div "Roof Top Services of [GEOGRAPHIC_DATA][US_STATE] on BBB [URL][DOMAIN_NAME][US_S…" at bounding box center [958, 488] width 494 height 71
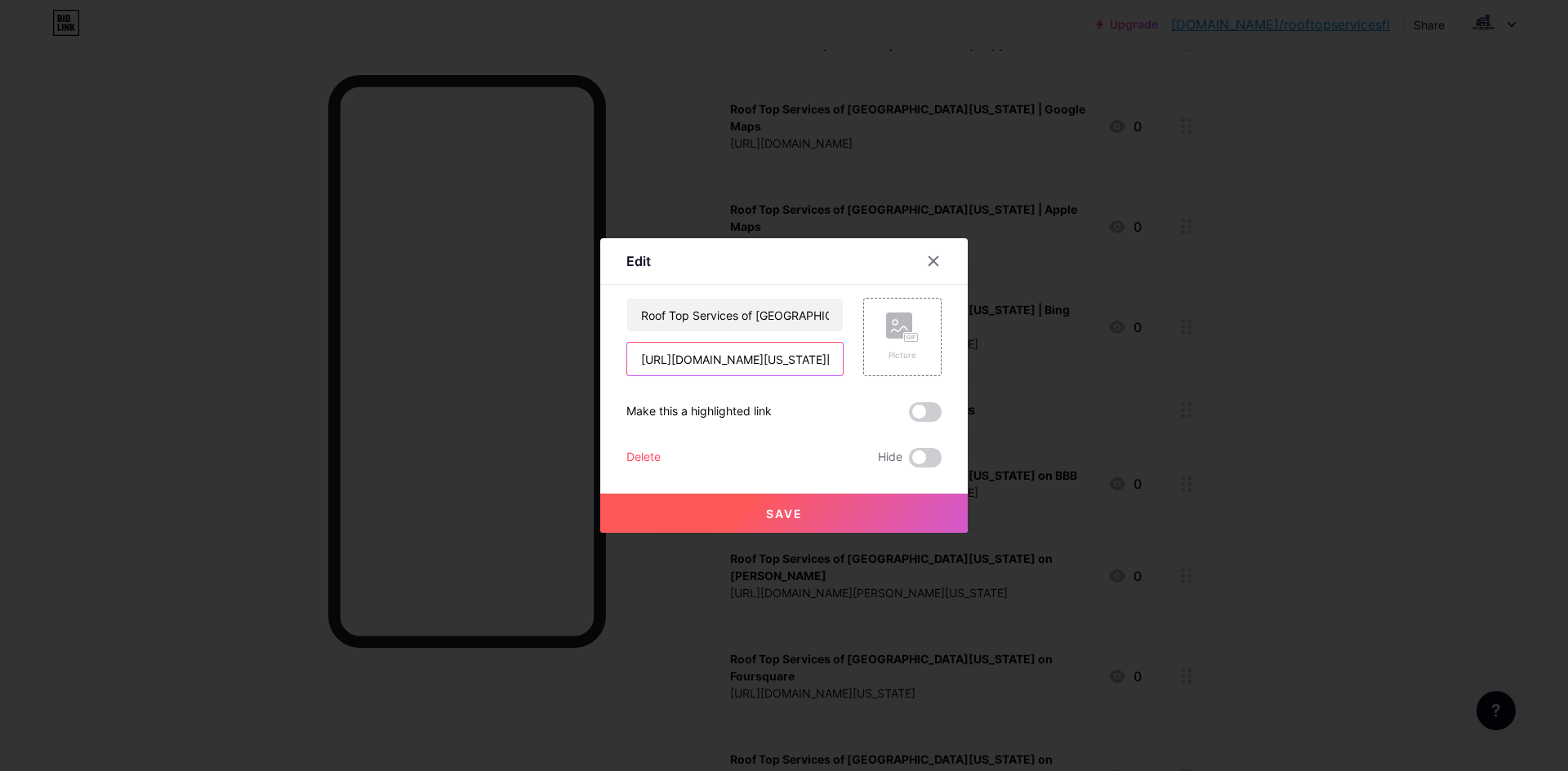
click at [767, 364] on input "[URL][DOMAIN_NAME][US_STATE][US_STATE]" at bounding box center [735, 359] width 215 height 33
click at [802, 323] on input "Roof Top Services of [GEOGRAPHIC_DATA][US_STATE] on BBB" at bounding box center [735, 315] width 215 height 33
click at [1144, 220] on div at bounding box center [784, 385] width 1568 height 771
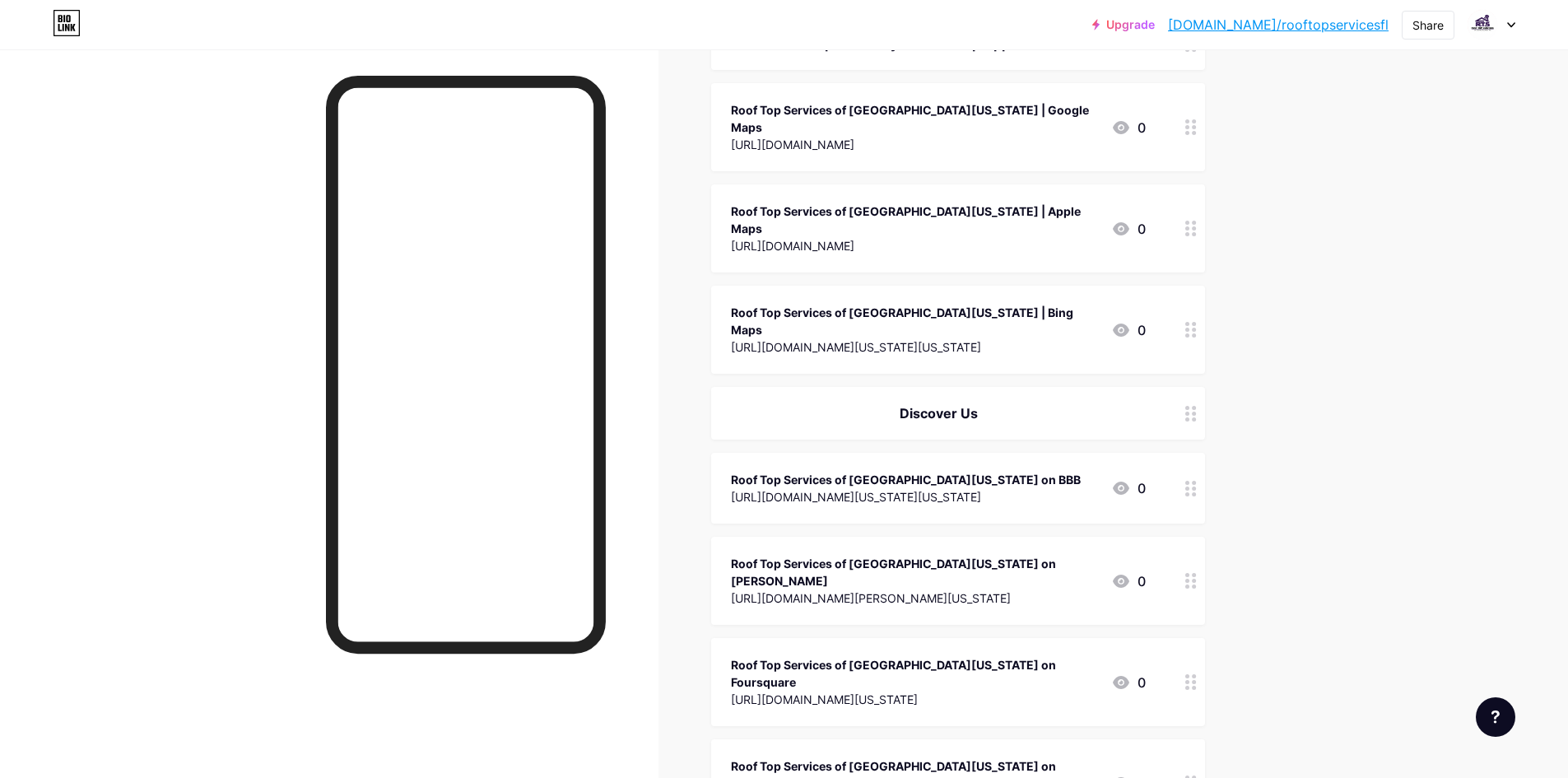
click at [876, 555] on div "Roof Top Services of [GEOGRAPHIC_DATA][US_STATE] on [PERSON_NAME]" at bounding box center [914, 572] width 367 height 35
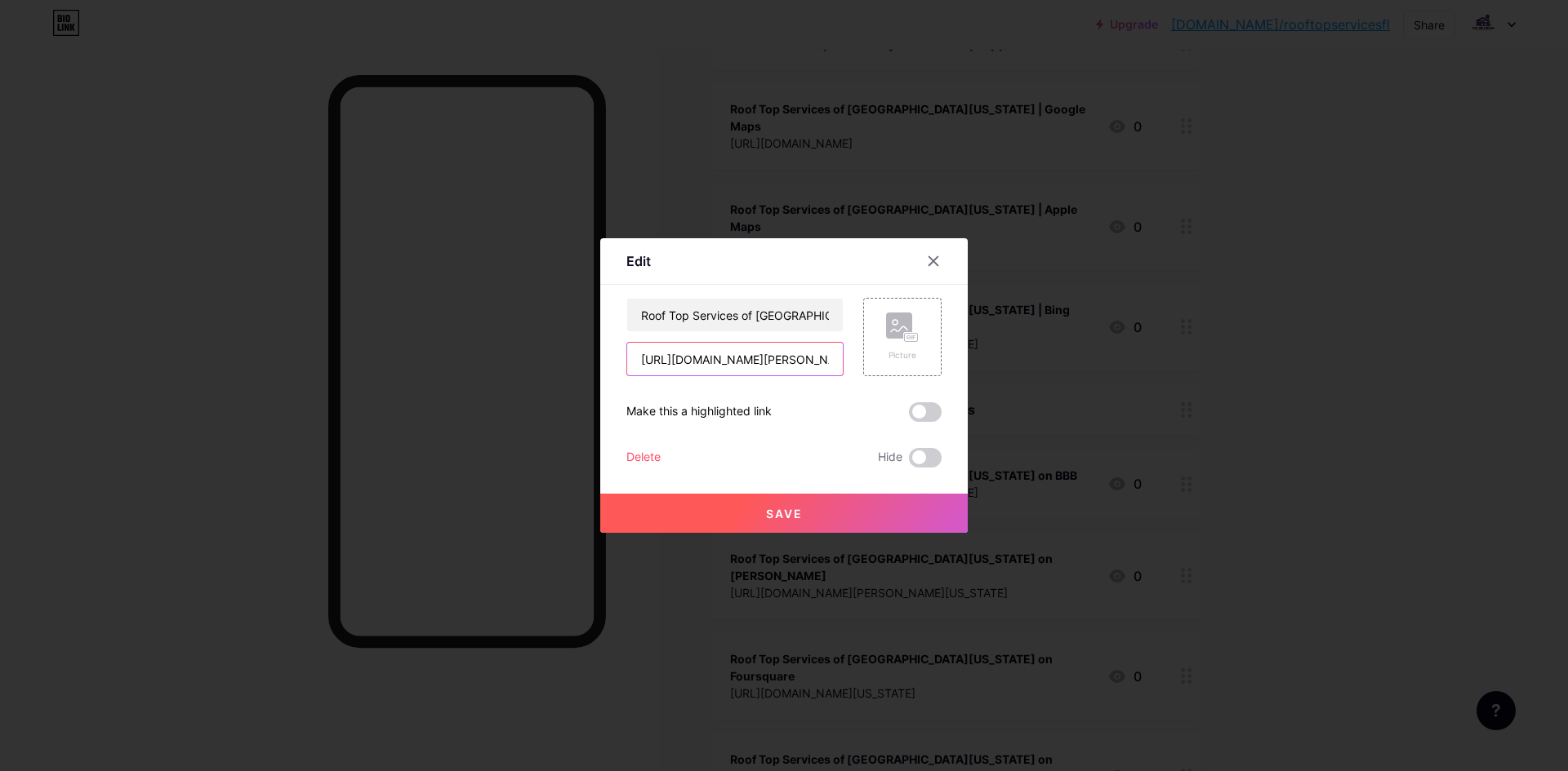
click at [799, 369] on input "[URL][DOMAIN_NAME][PERSON_NAME][US_STATE]" at bounding box center [735, 359] width 215 height 33
click at [757, 295] on div "Content YouTube Play YouTube video without leaving your page. ADD Vimeo Play Vi…" at bounding box center [784, 376] width 315 height 182
click at [756, 311] on input "Roof Top Services of [GEOGRAPHIC_DATA][US_STATE] on [PERSON_NAME]" at bounding box center [735, 315] width 215 height 33
click at [1117, 327] on div at bounding box center [784, 385] width 1568 height 771
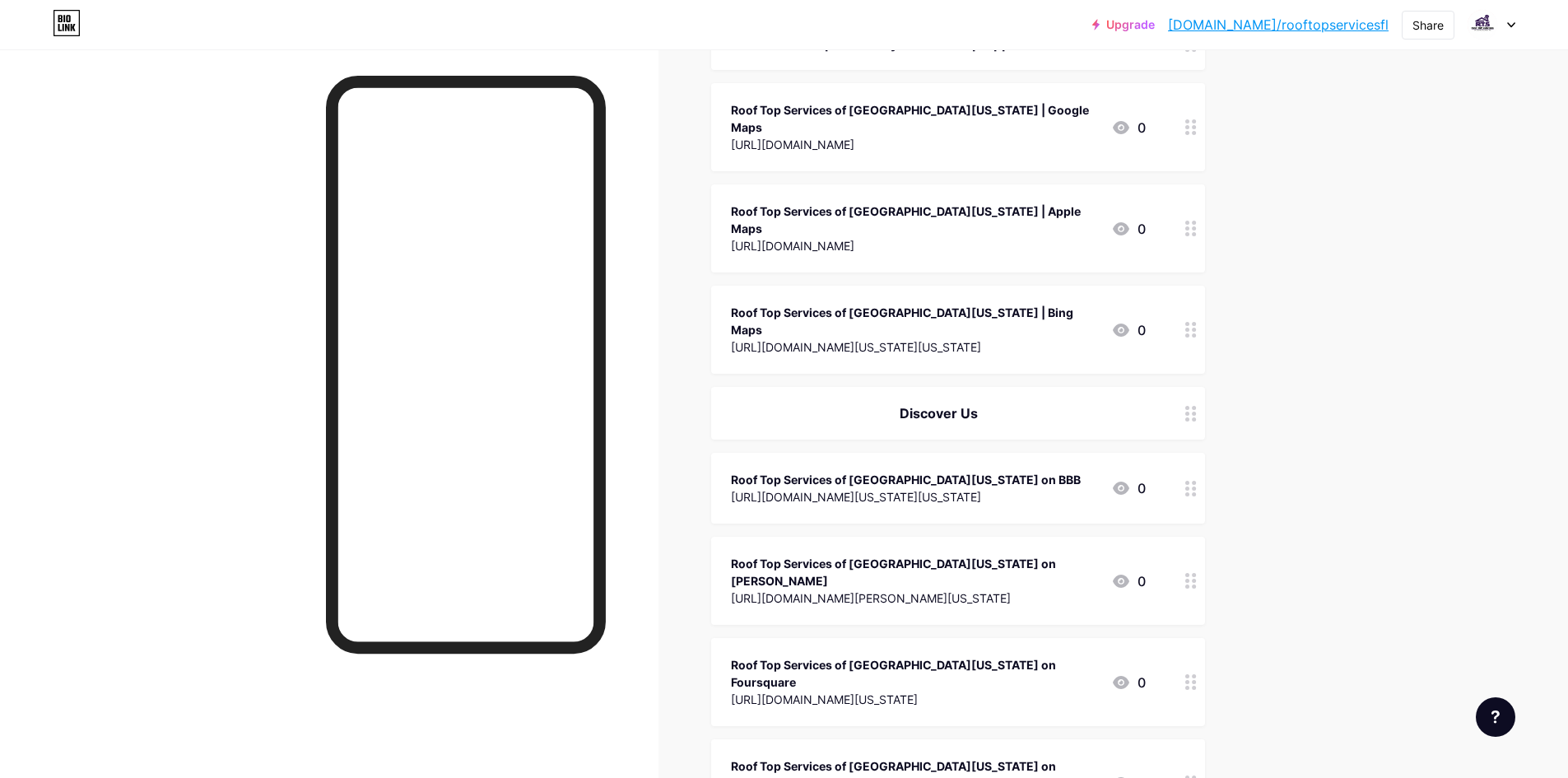
click at [876, 691] on div "[URL][DOMAIN_NAME][US_STATE]" at bounding box center [914, 699] width 367 height 17
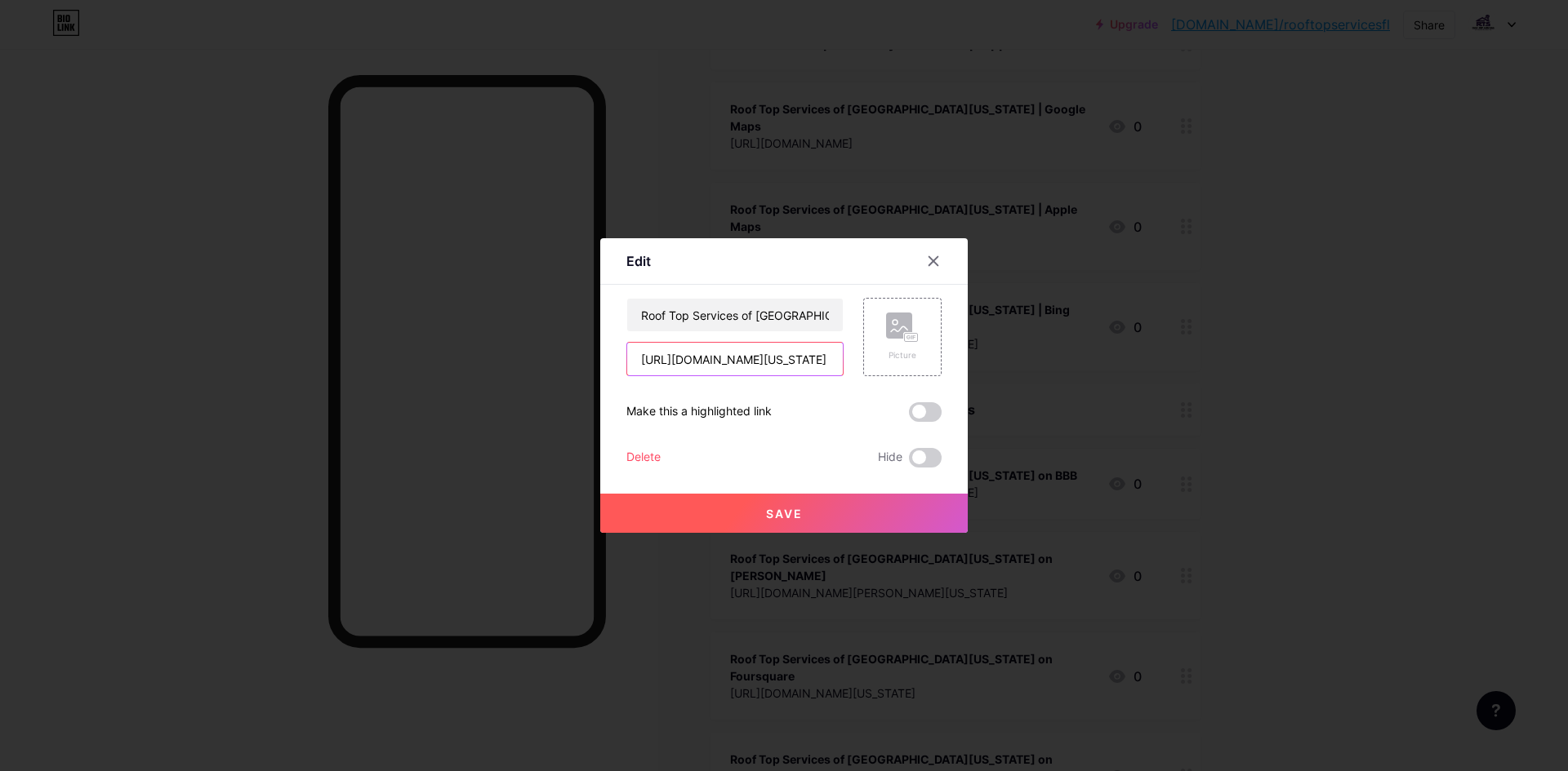
click at [751, 348] on input "[URL][DOMAIN_NAME][US_STATE]" at bounding box center [735, 359] width 215 height 33
click at [797, 329] on input "Roof Top Services of [GEOGRAPHIC_DATA][US_STATE] on Foursquare" at bounding box center [735, 315] width 215 height 33
click at [1204, 467] on div at bounding box center [784, 385] width 1568 height 771
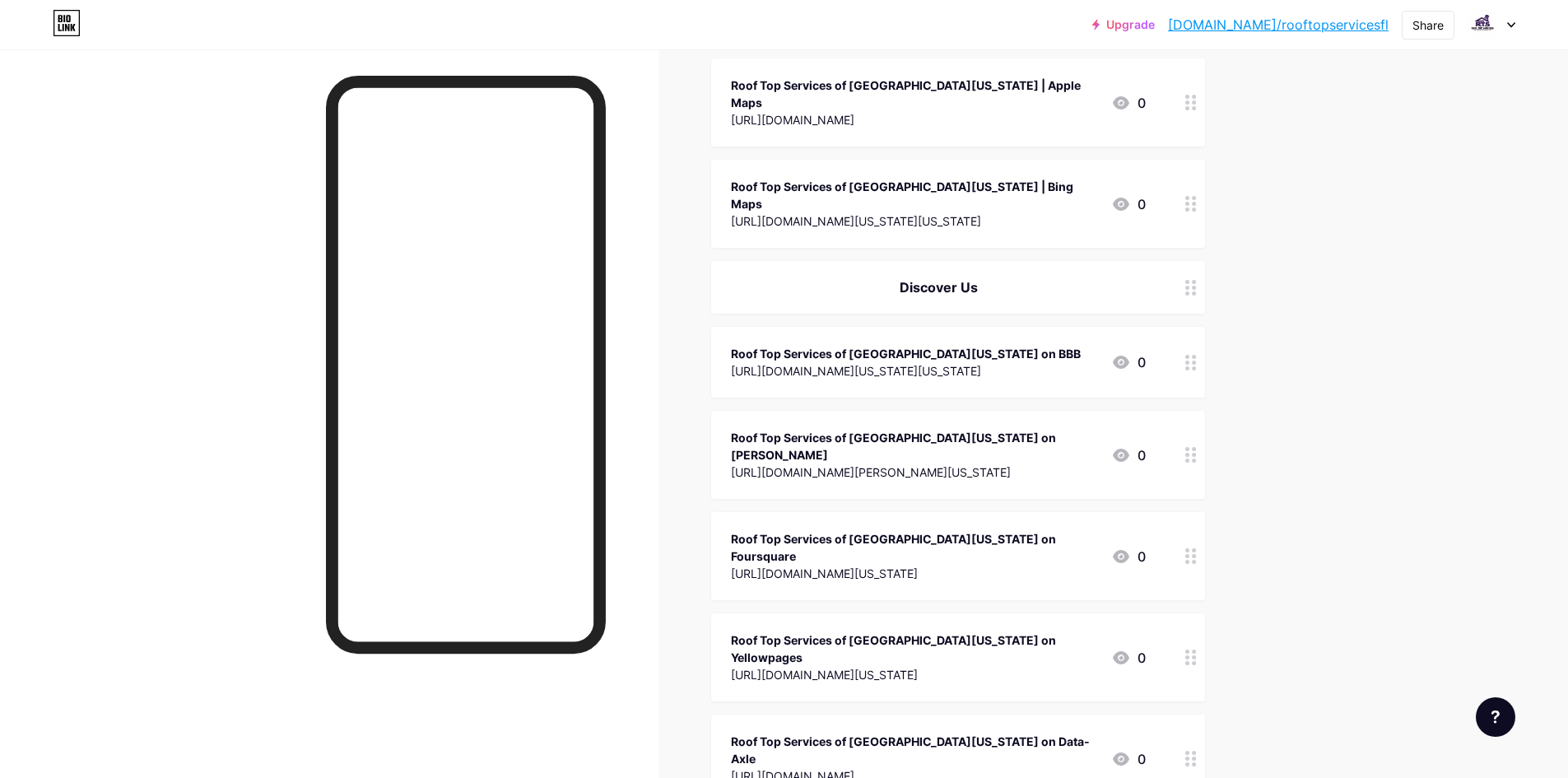
scroll to position [659, 0]
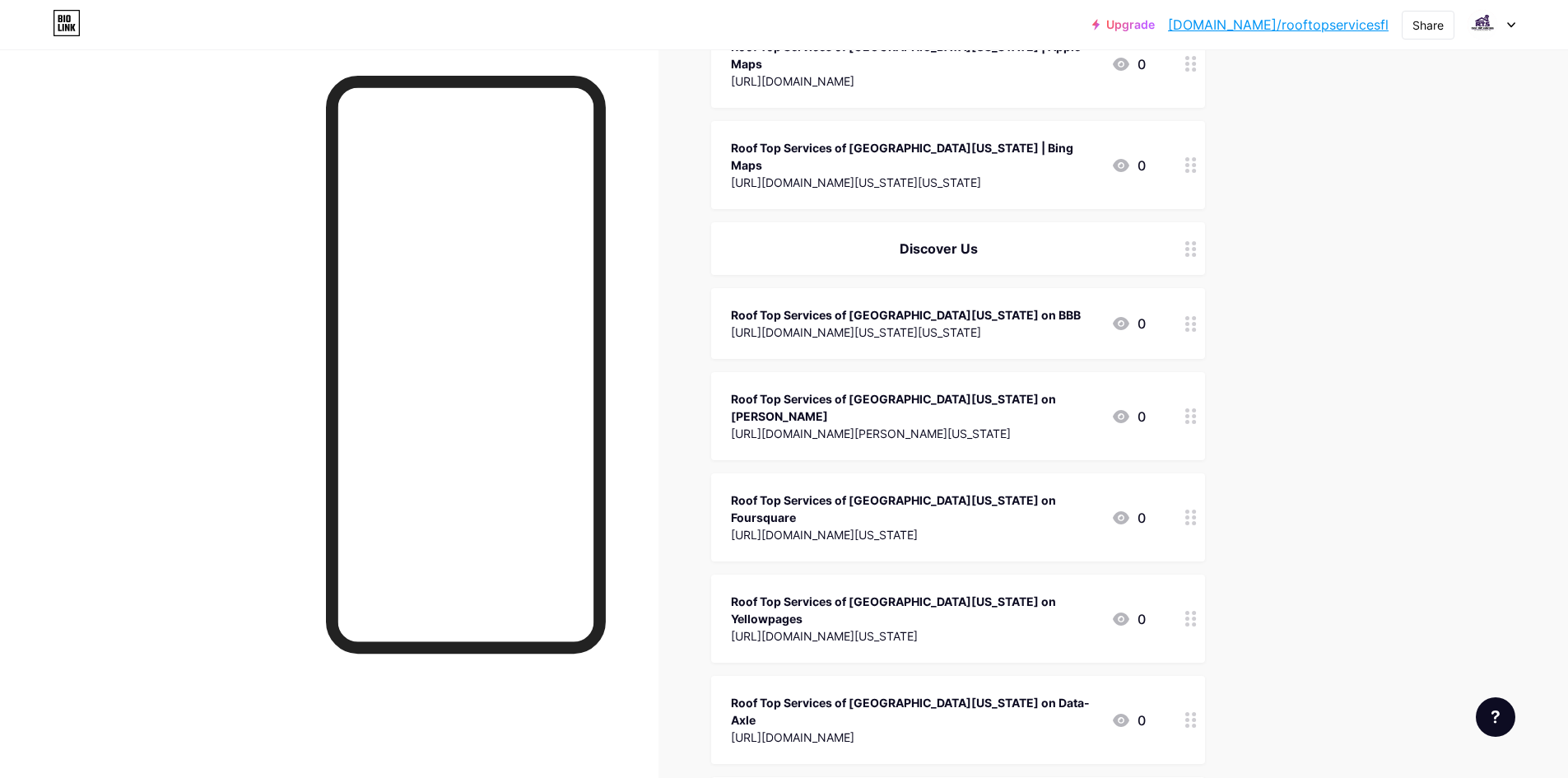
click at [933, 593] on div "Roof Top Services of [GEOGRAPHIC_DATA][US_STATE] on Yellowpages" at bounding box center [914, 610] width 367 height 35
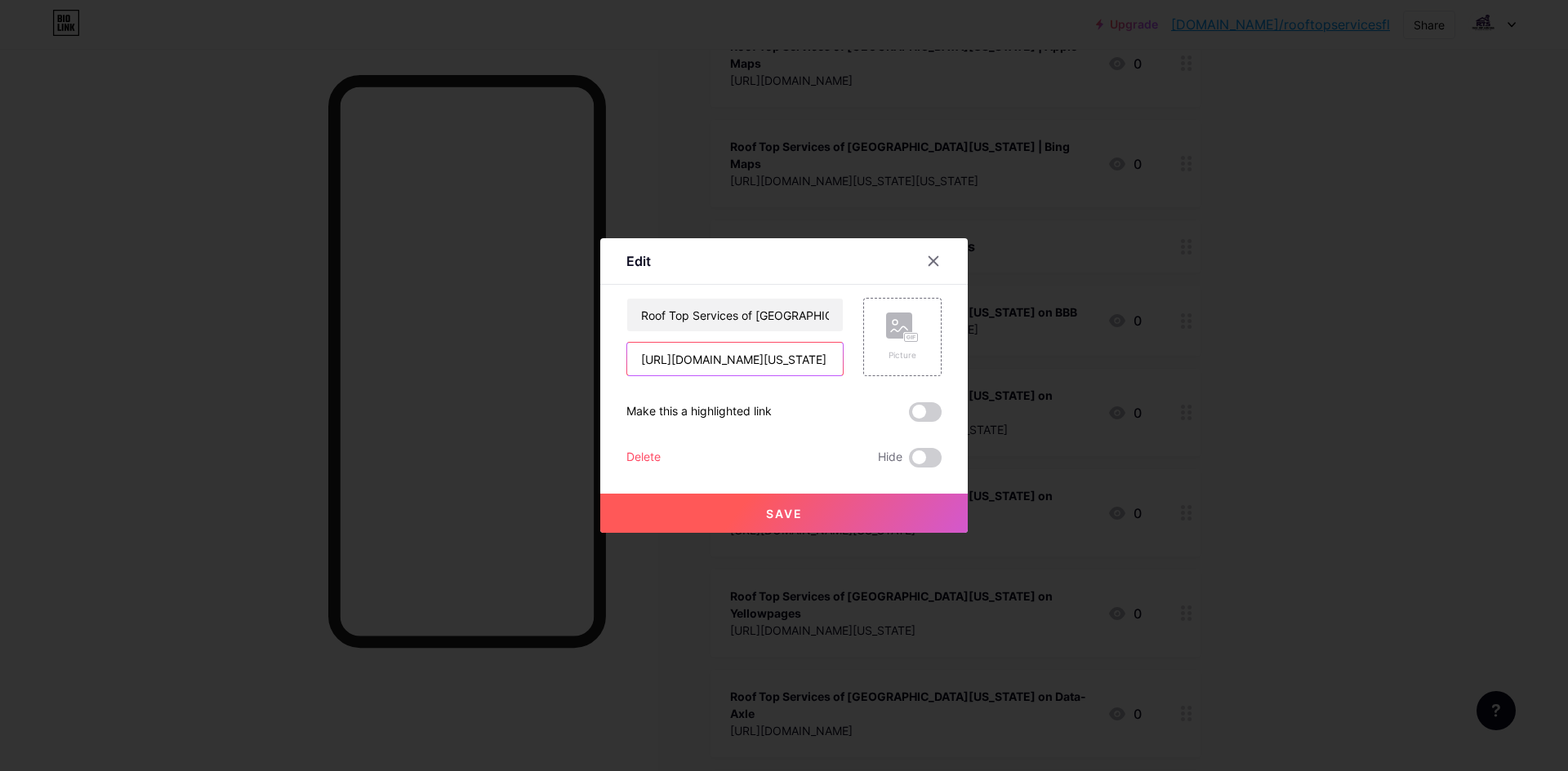
click at [801, 358] on input "[URL][DOMAIN_NAME][US_STATE]" at bounding box center [735, 359] width 215 height 33
click at [787, 294] on div "Content YouTube Play YouTube video without leaving your page. ADD Vimeo Play Vi…" at bounding box center [784, 376] width 315 height 182
click at [783, 304] on input "Roof Top Services of [GEOGRAPHIC_DATA][US_STATE] on Yellowpages" at bounding box center [735, 315] width 215 height 33
click at [1076, 294] on div at bounding box center [784, 385] width 1568 height 771
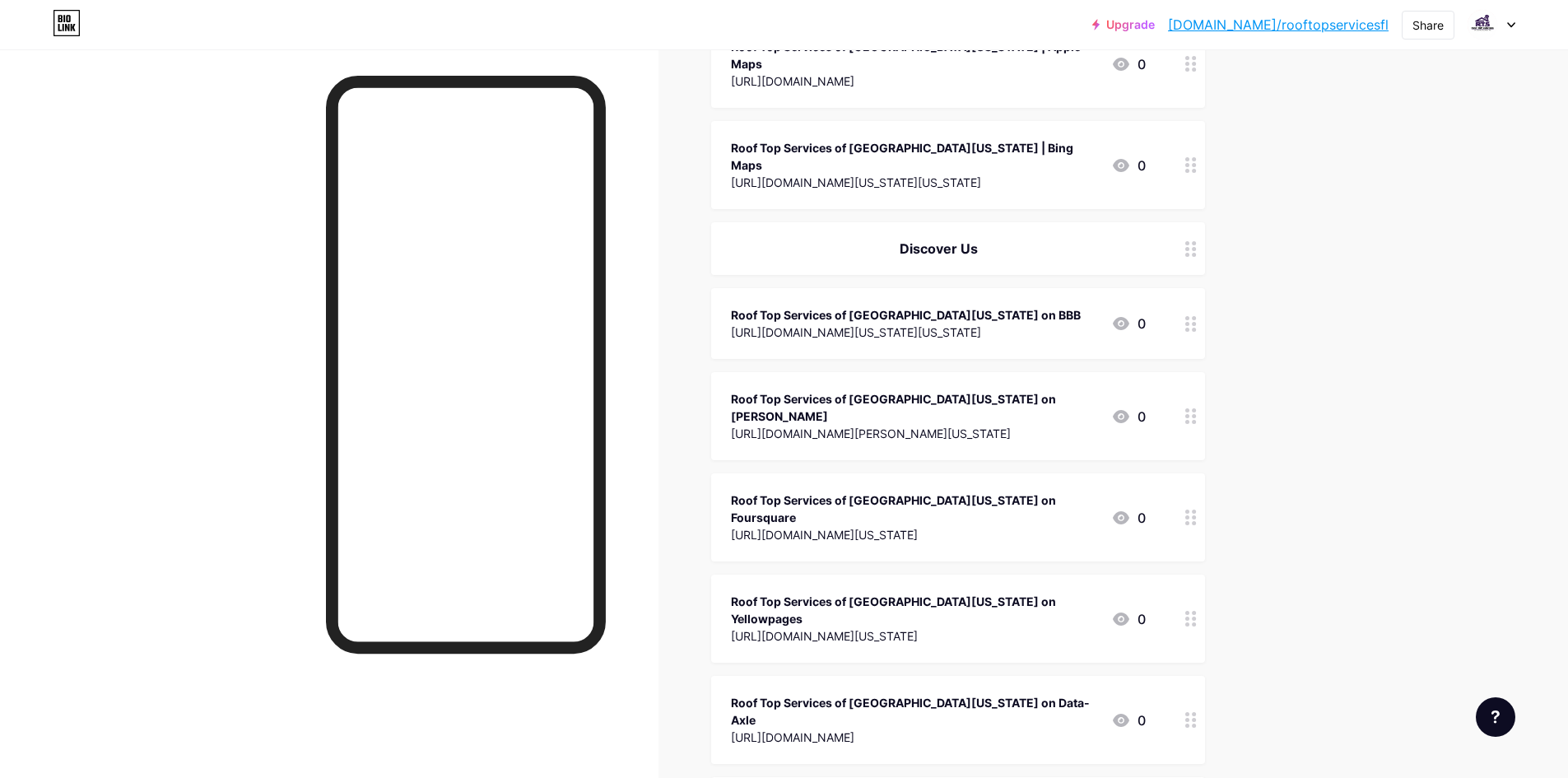
click at [867, 729] on div "[URL][DOMAIN_NAME]" at bounding box center [914, 737] width 367 height 17
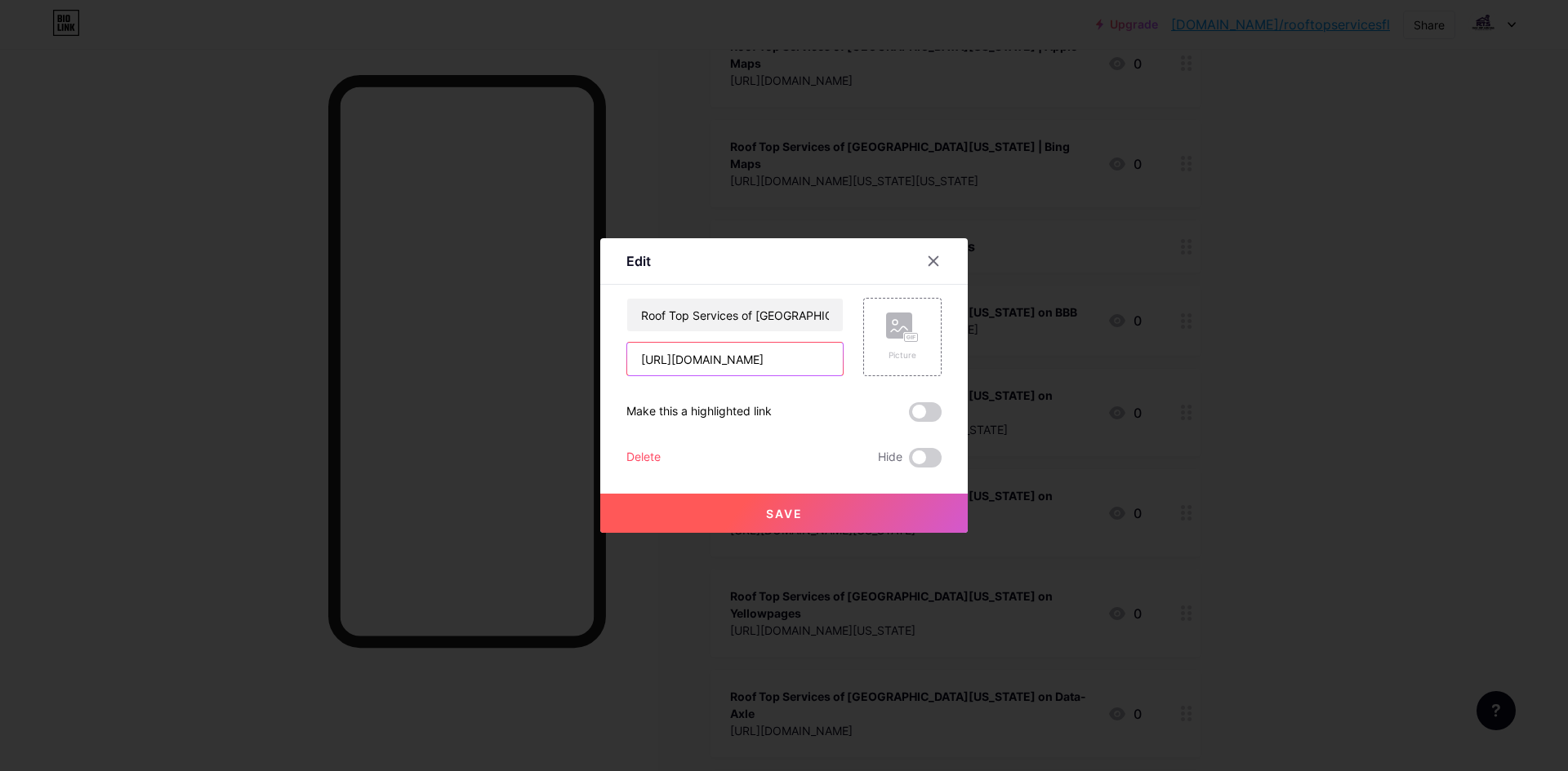
click at [766, 368] on input "[URL][DOMAIN_NAME]" at bounding box center [735, 359] width 215 height 33
click at [793, 340] on div "Roof Top Services of [GEOGRAPHIC_DATA][US_STATE] on Data-Axle [URL][DOMAIN_NAME]" at bounding box center [735, 337] width 217 height 79
click at [793, 314] on input "Roof Top Services of [GEOGRAPHIC_DATA][US_STATE] on Data-Axle" at bounding box center [735, 315] width 215 height 33
click at [1165, 370] on div at bounding box center [784, 385] width 1568 height 771
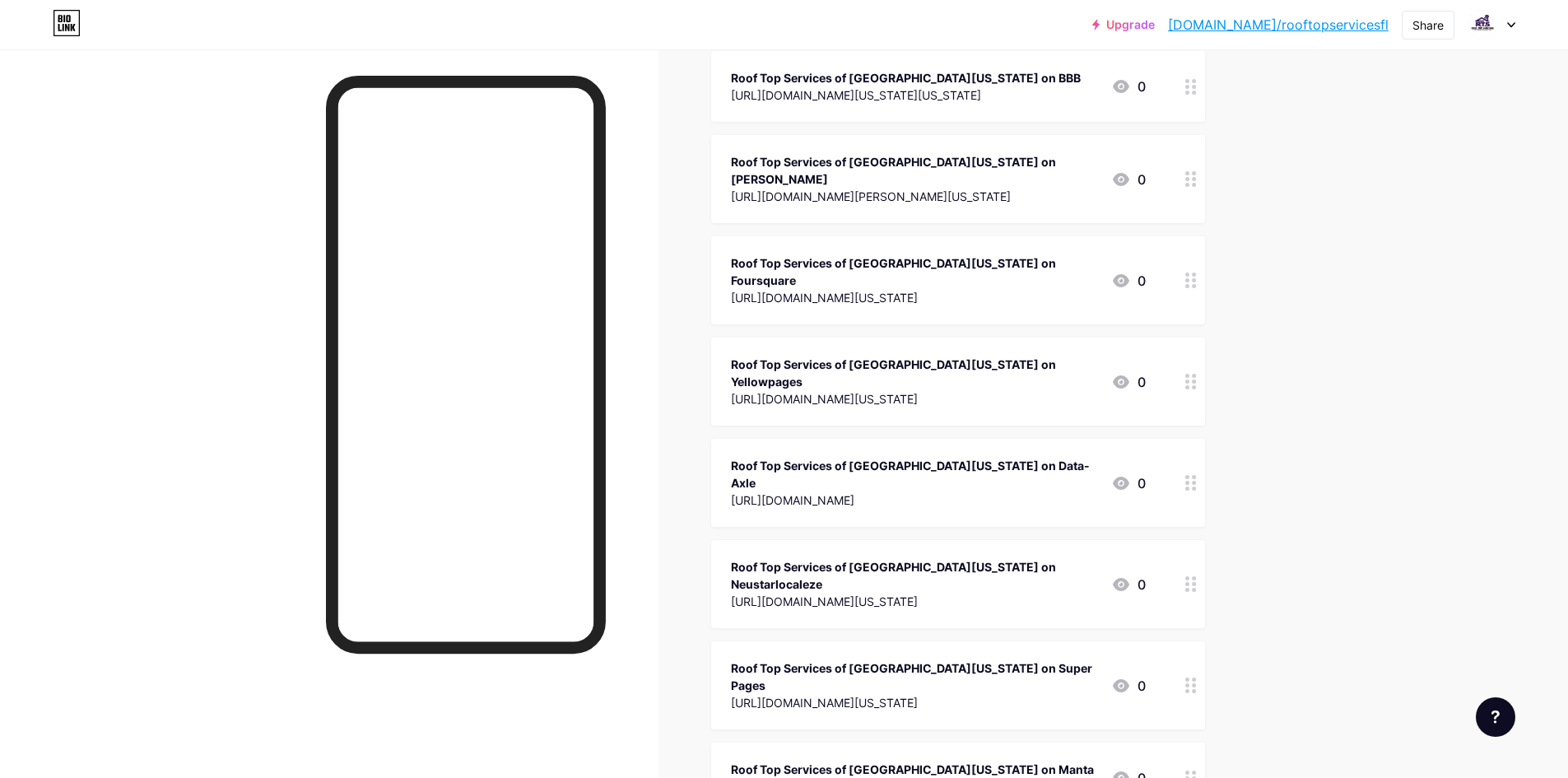
scroll to position [906, 0]
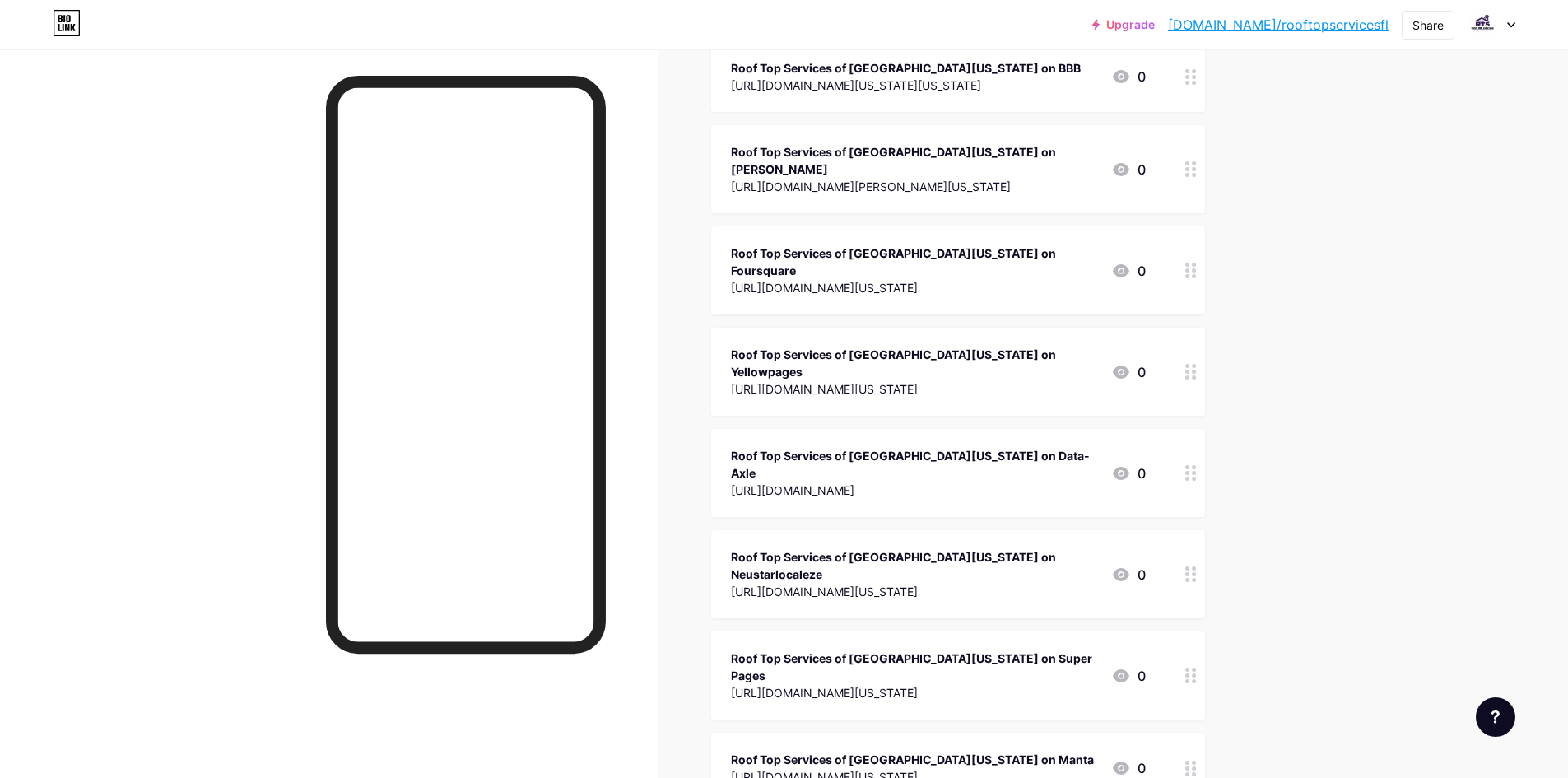
click at [952, 548] on div "Roof Top Services of [GEOGRAPHIC_DATA][US_STATE] on Neustarlocaleze" at bounding box center [914, 565] width 367 height 35
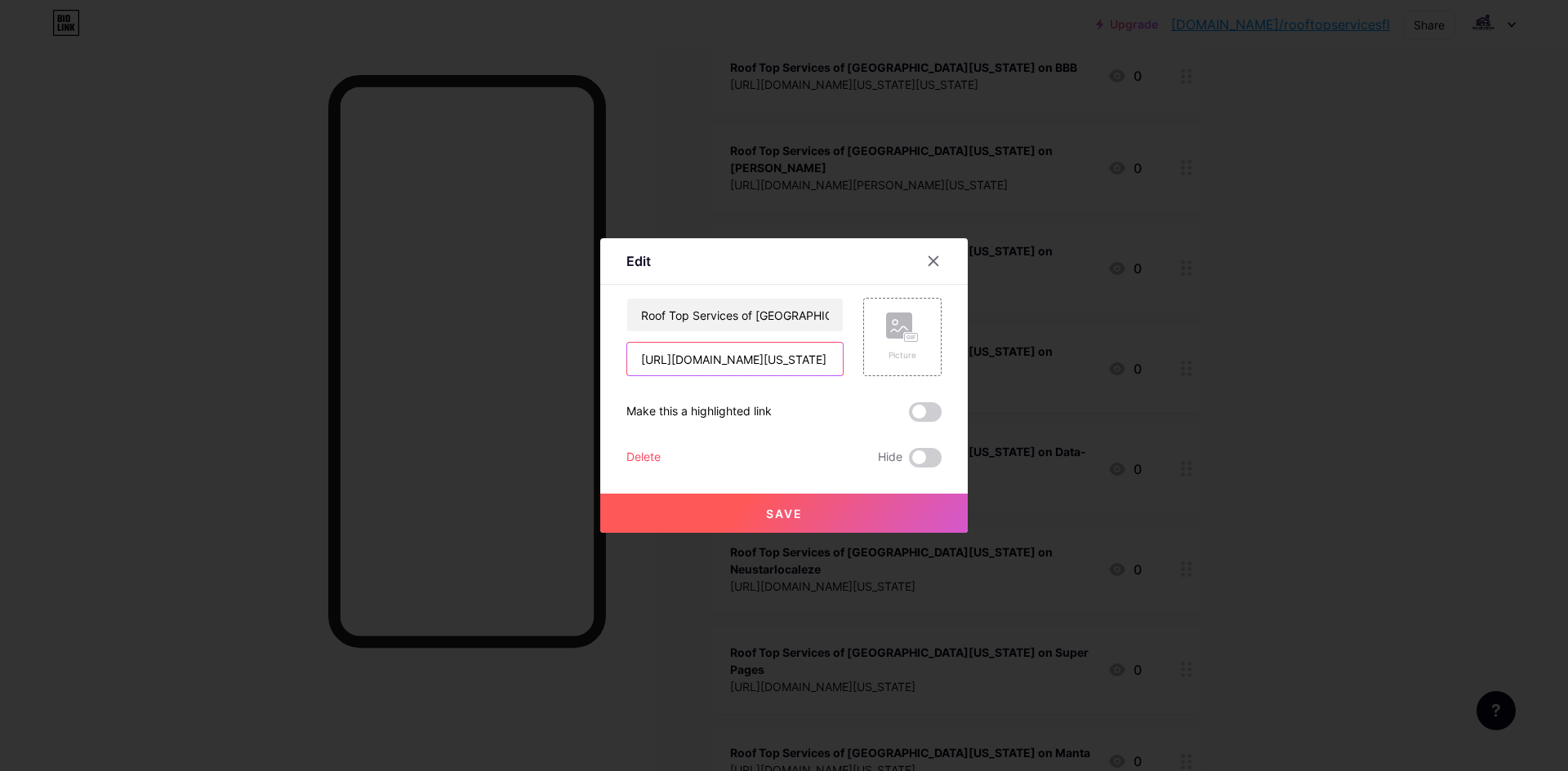
click at [769, 355] on input "[URL][DOMAIN_NAME][US_STATE]" at bounding box center [735, 359] width 215 height 33
click at [771, 314] on input "Roof Top Services of [GEOGRAPHIC_DATA][US_STATE] on Neustarlocaleze" at bounding box center [735, 315] width 215 height 33
click at [1146, 252] on div at bounding box center [784, 385] width 1568 height 771
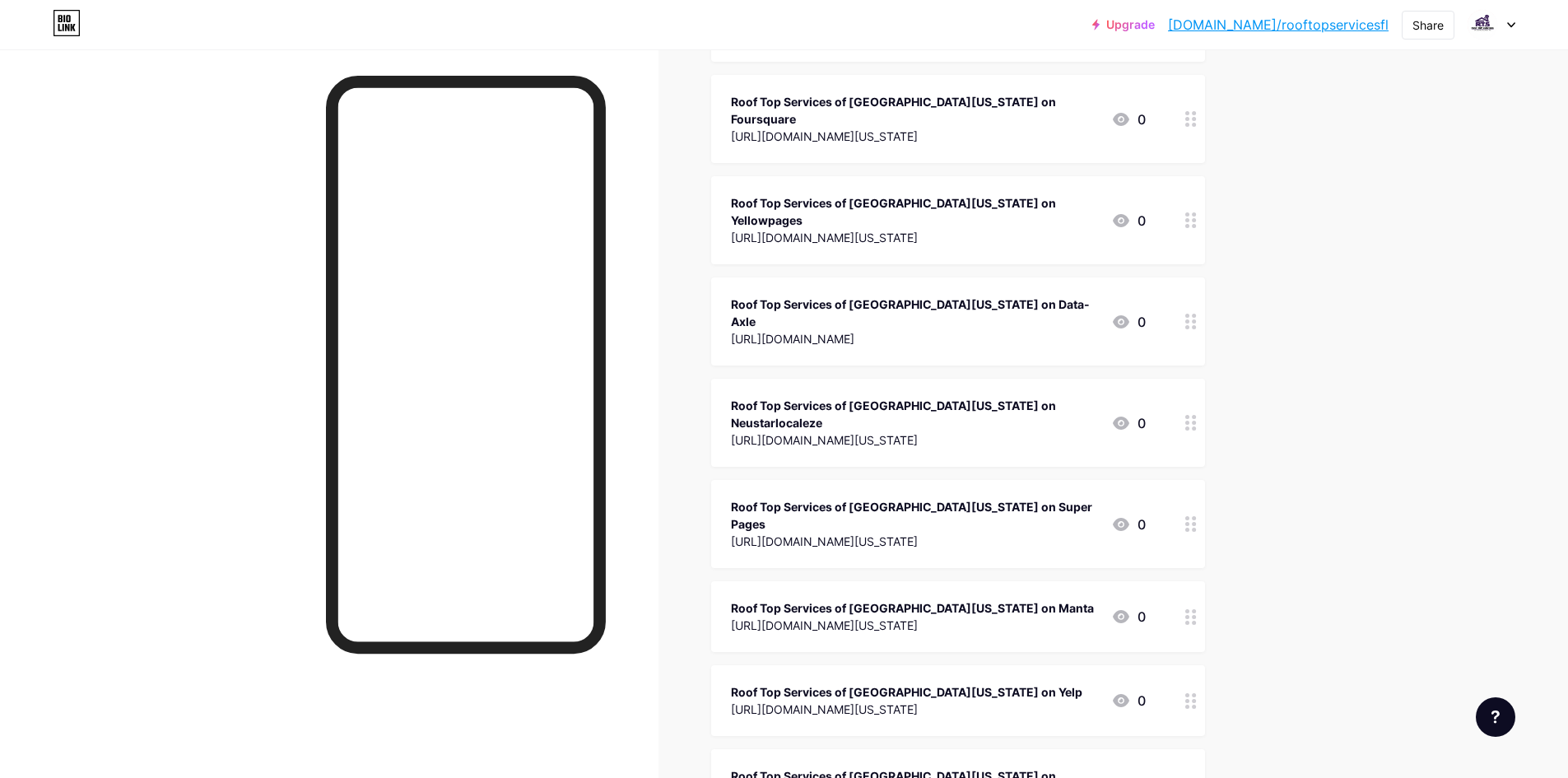
scroll to position [1071, 0]
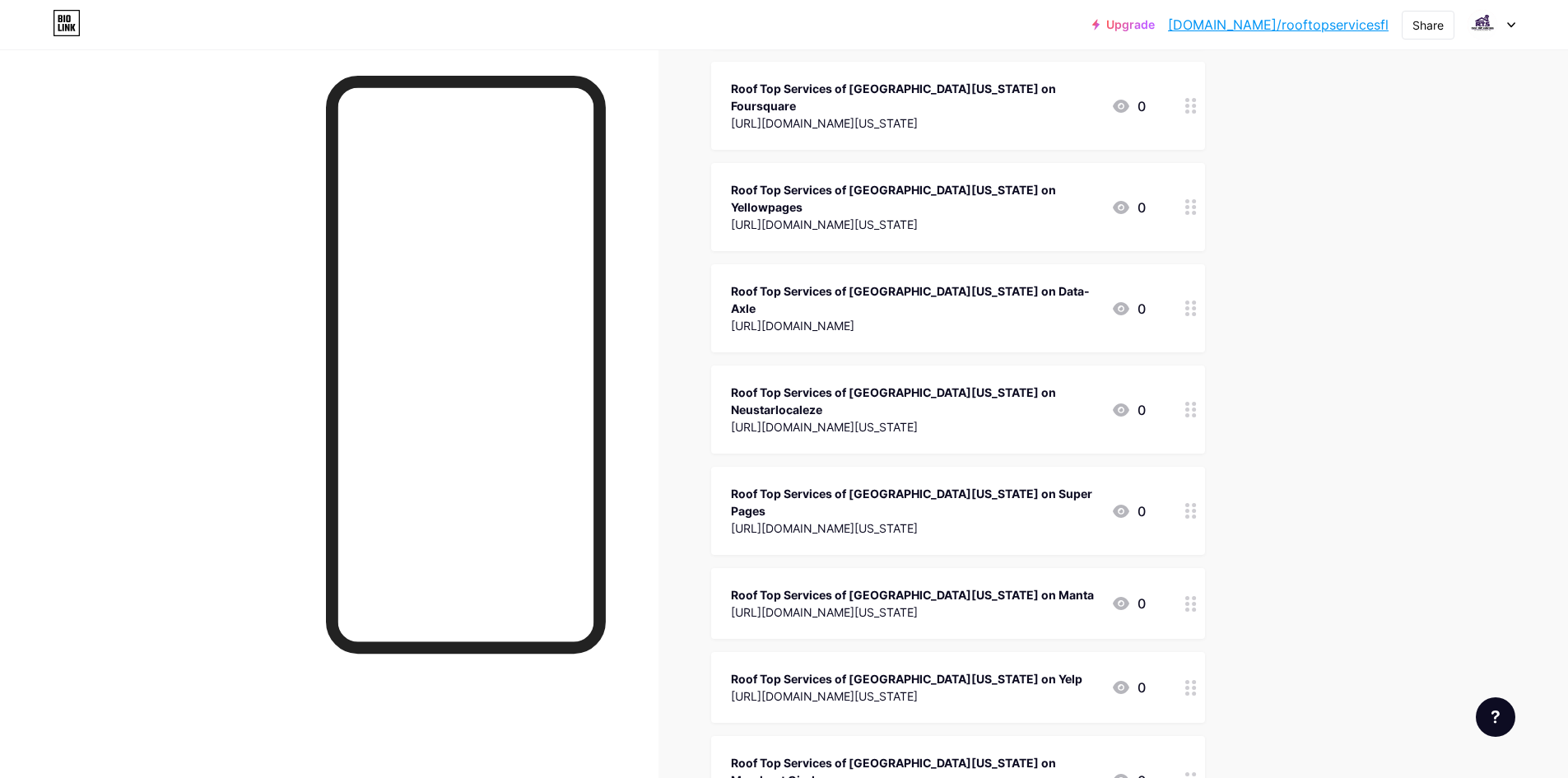
click at [991, 485] on div "Roof Top Services of [GEOGRAPHIC_DATA][US_STATE] on Super Pages" at bounding box center [914, 502] width 367 height 35
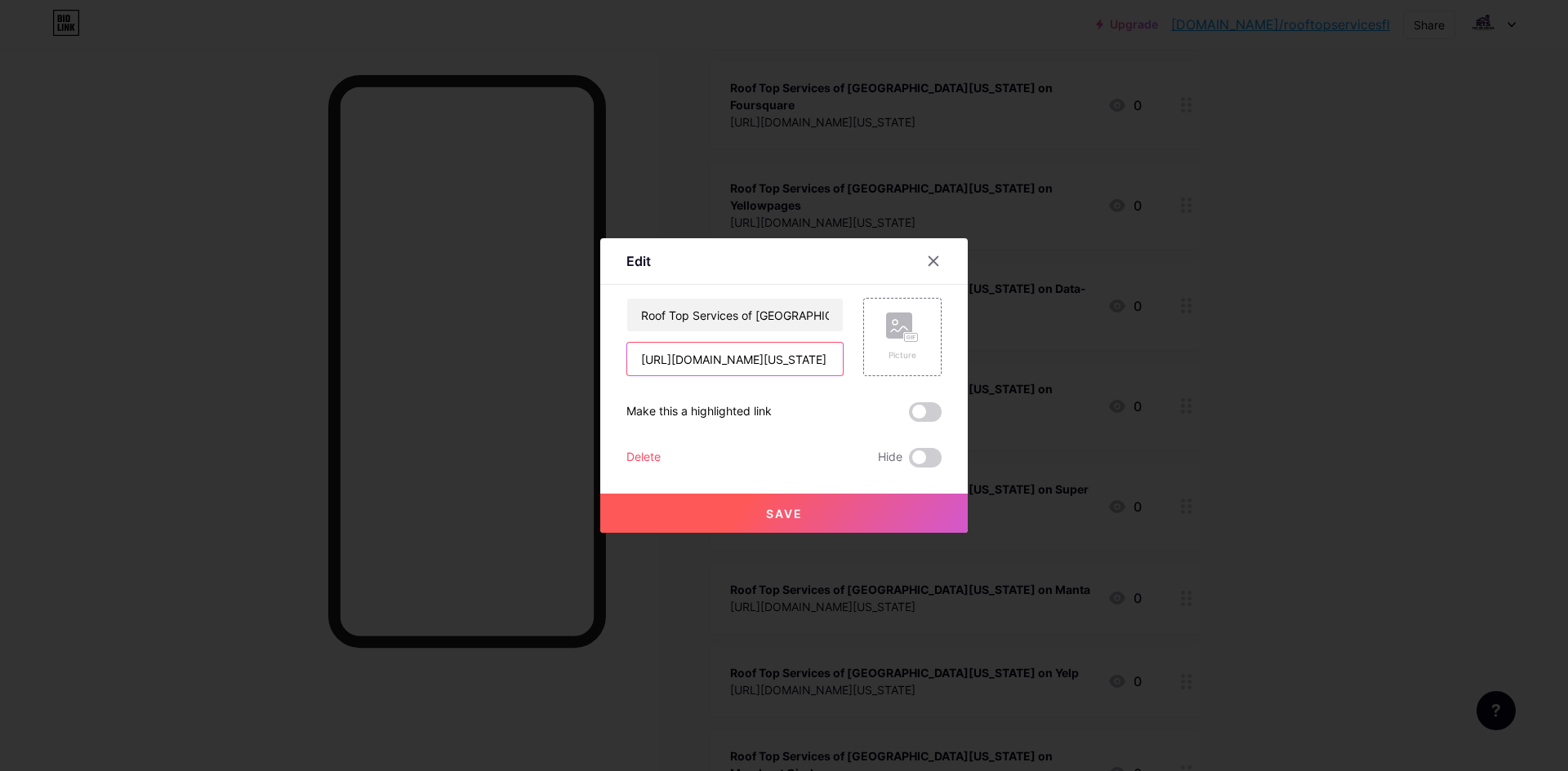
click at [770, 361] on input "[URL][DOMAIN_NAME][US_STATE]" at bounding box center [735, 359] width 215 height 33
click at [740, 311] on input "Roof Top Services of [GEOGRAPHIC_DATA][US_STATE] on Super Pages" at bounding box center [735, 315] width 215 height 33
click at [1357, 373] on div at bounding box center [784, 385] width 1568 height 771
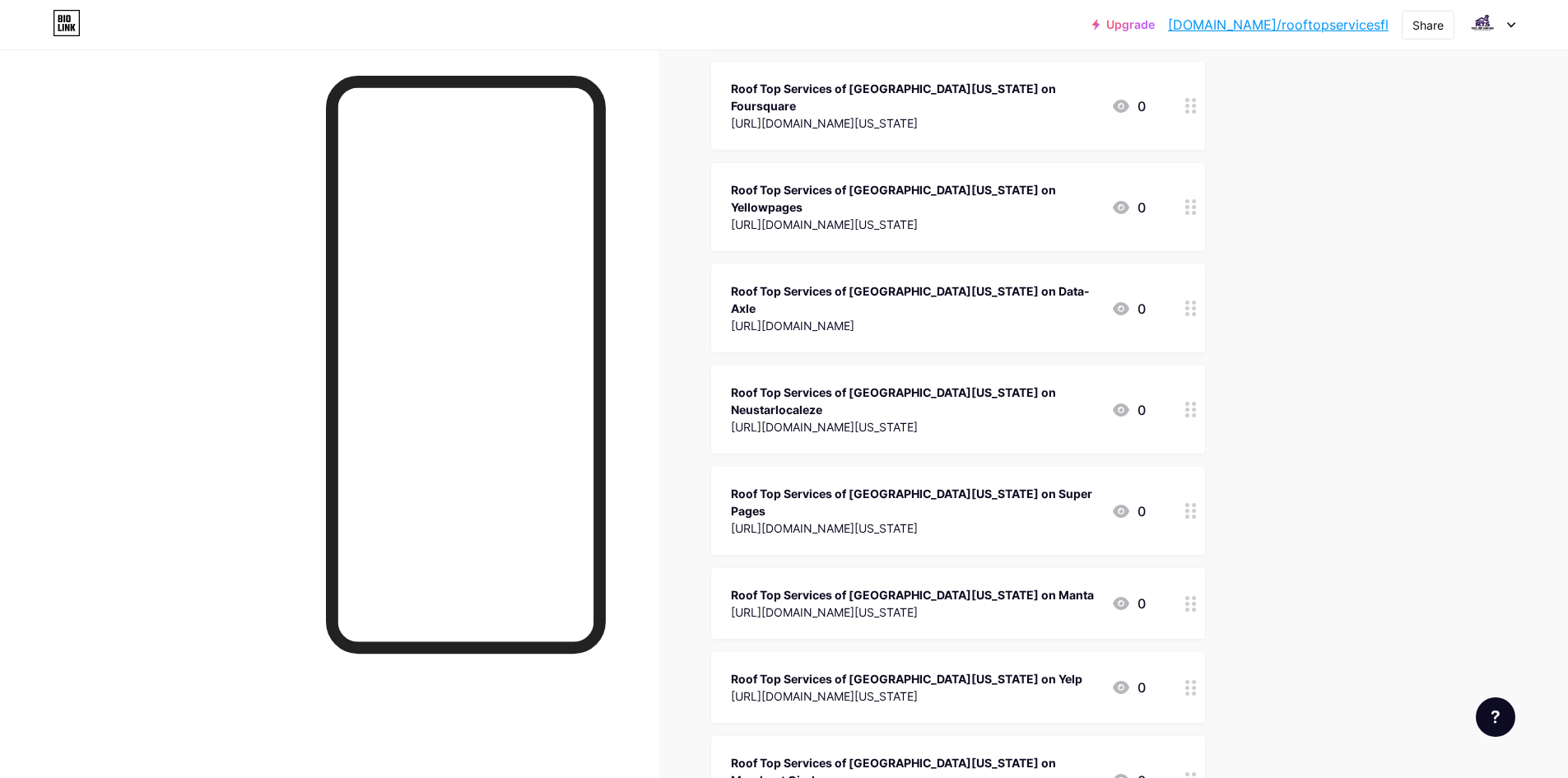
click at [930, 586] on div "Roof Top Services of [GEOGRAPHIC_DATA][US_STATE] on Manta" at bounding box center [913, 595] width 363 height 17
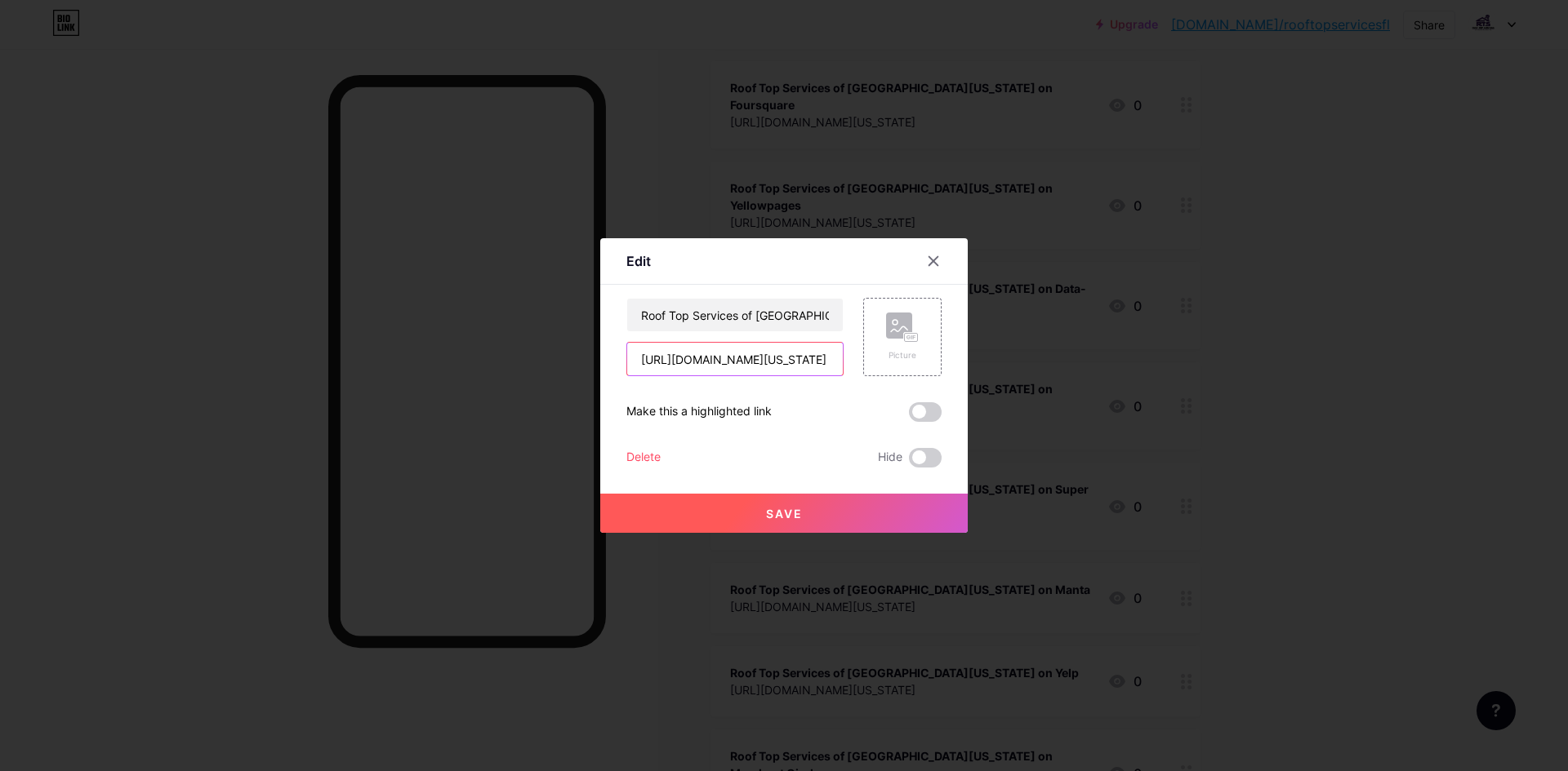
click at [733, 368] on input "[URL][DOMAIN_NAME][US_STATE]" at bounding box center [735, 359] width 215 height 33
click at [777, 299] on input "Roof Top Services of [GEOGRAPHIC_DATA][US_STATE] on Manta" at bounding box center [735, 315] width 215 height 33
drag, startPoint x: 1184, startPoint y: 394, endPoint x: 1173, endPoint y: 433, distance: 40.5
click at [1184, 395] on div at bounding box center [784, 385] width 1568 height 771
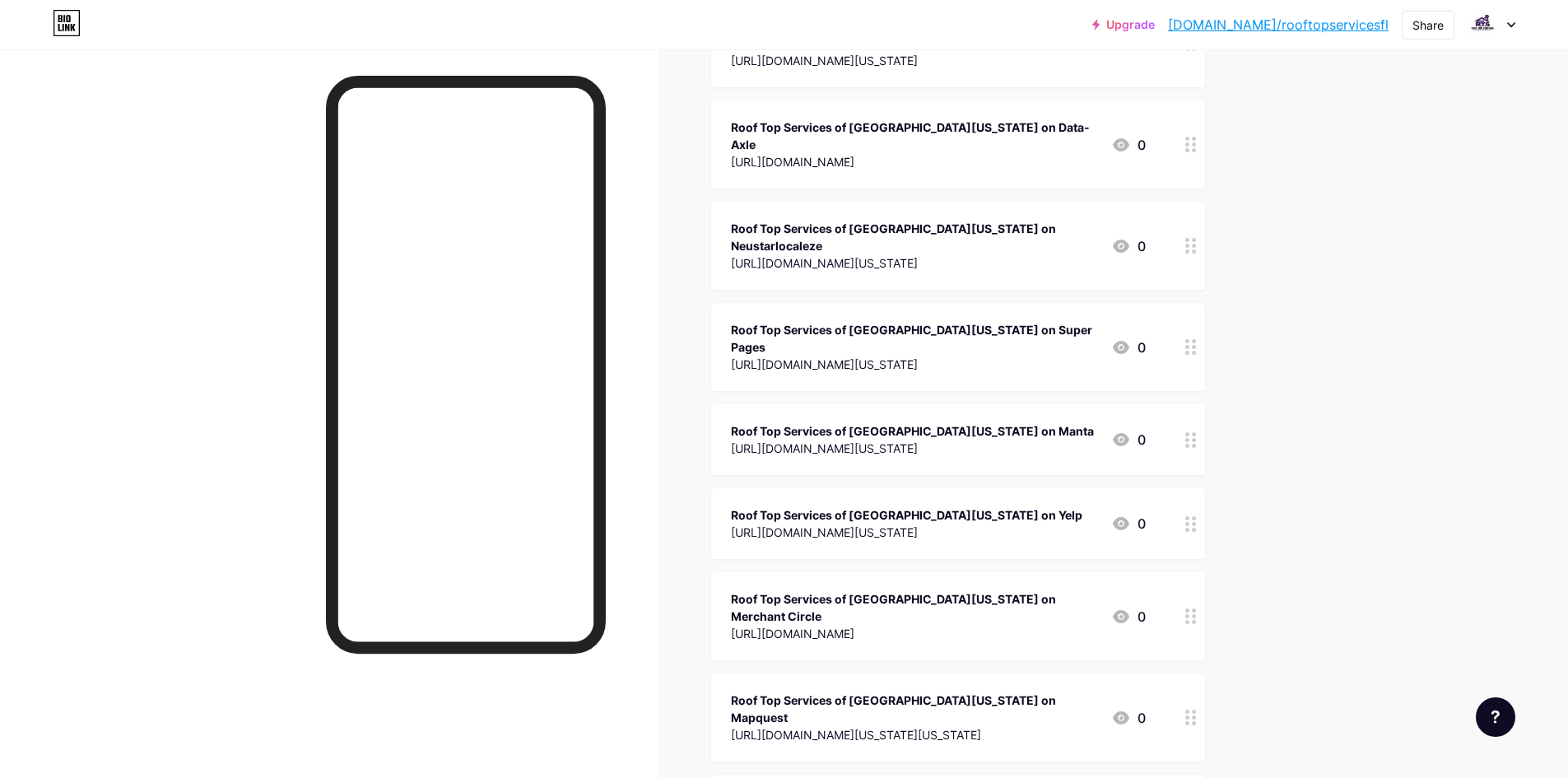
scroll to position [1236, 0]
click at [955, 523] on div "[URL][DOMAIN_NAME][US_STATE]" at bounding box center [907, 531] width 351 height 17
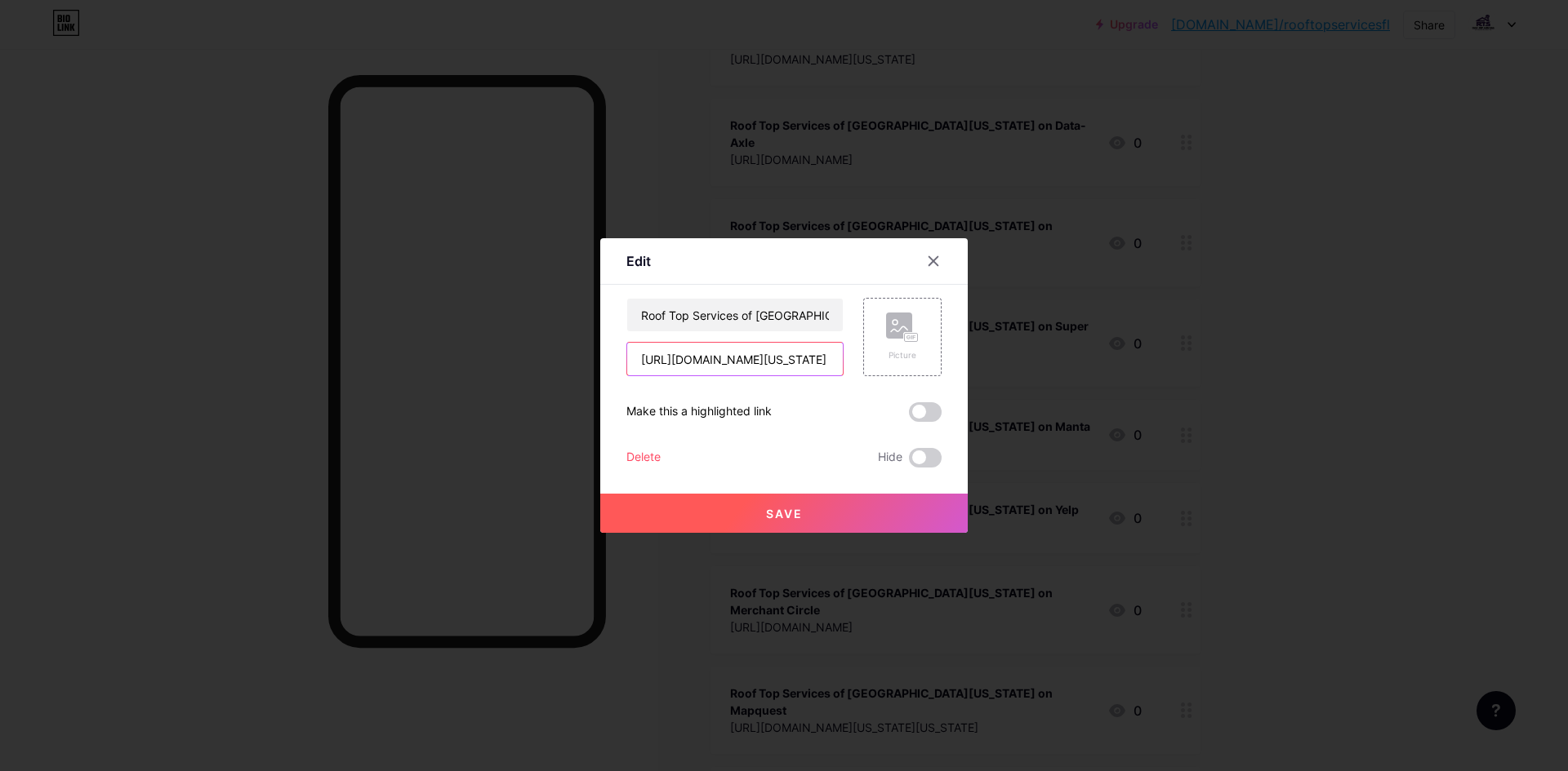
click at [745, 354] on input "[URL][DOMAIN_NAME][US_STATE]" at bounding box center [735, 359] width 215 height 33
click at [735, 301] on input "Roof Top Services of [GEOGRAPHIC_DATA][US_STATE] on Yelp" at bounding box center [735, 315] width 215 height 33
click at [1132, 321] on div at bounding box center [784, 385] width 1568 height 771
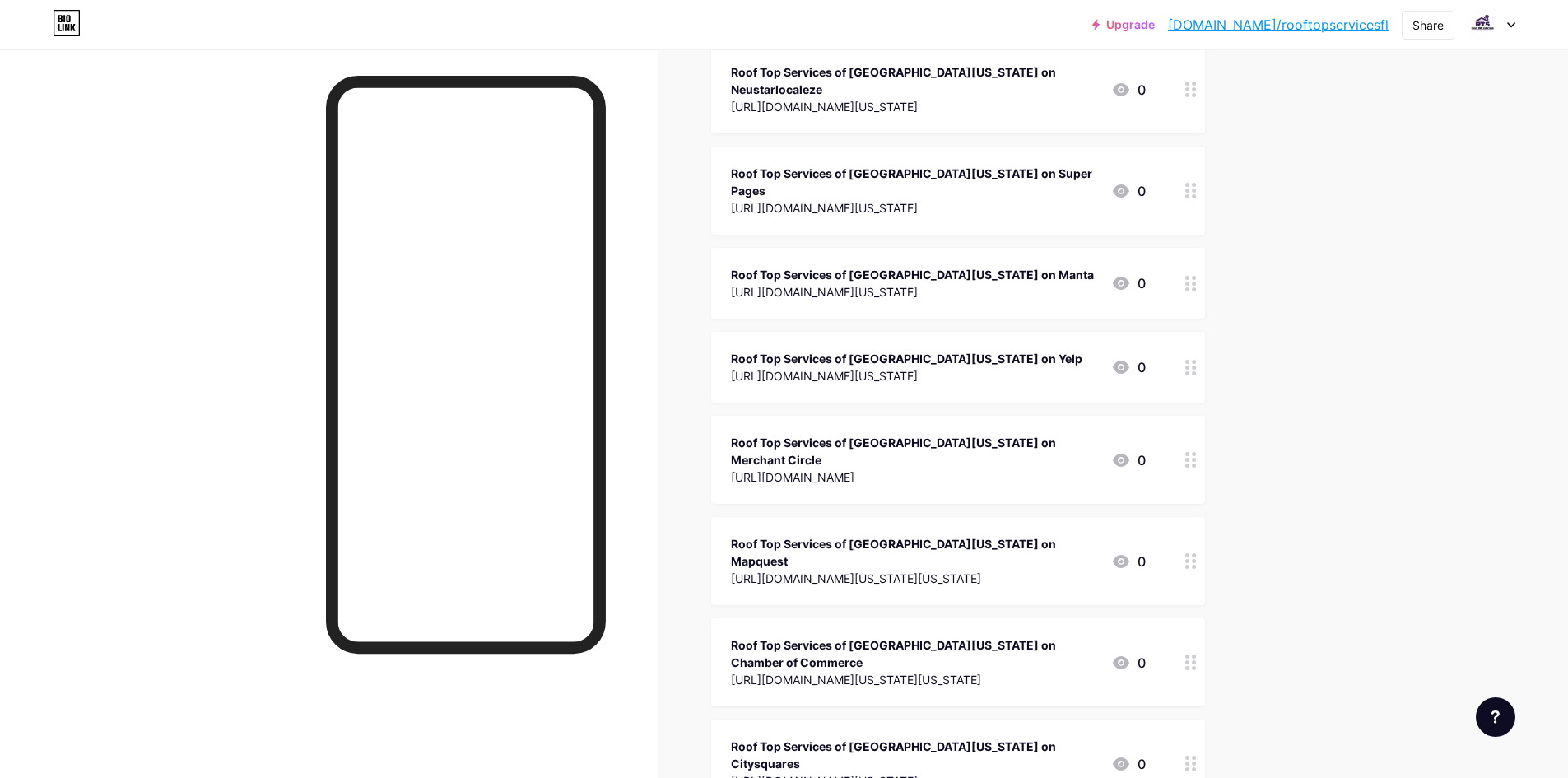
scroll to position [1401, 0]
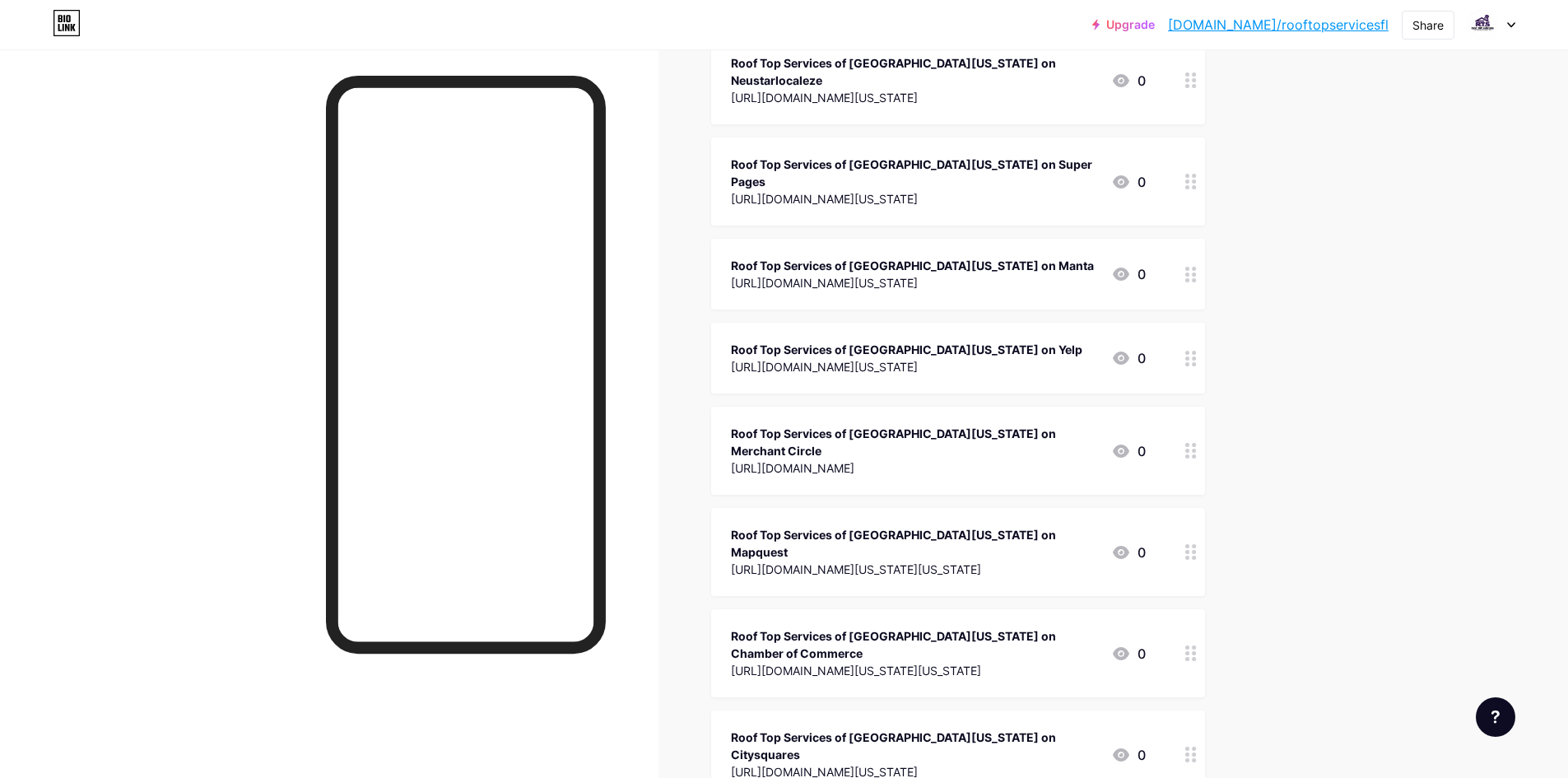
click at [982, 460] on div "[URL][DOMAIN_NAME]" at bounding box center [914, 468] width 367 height 17
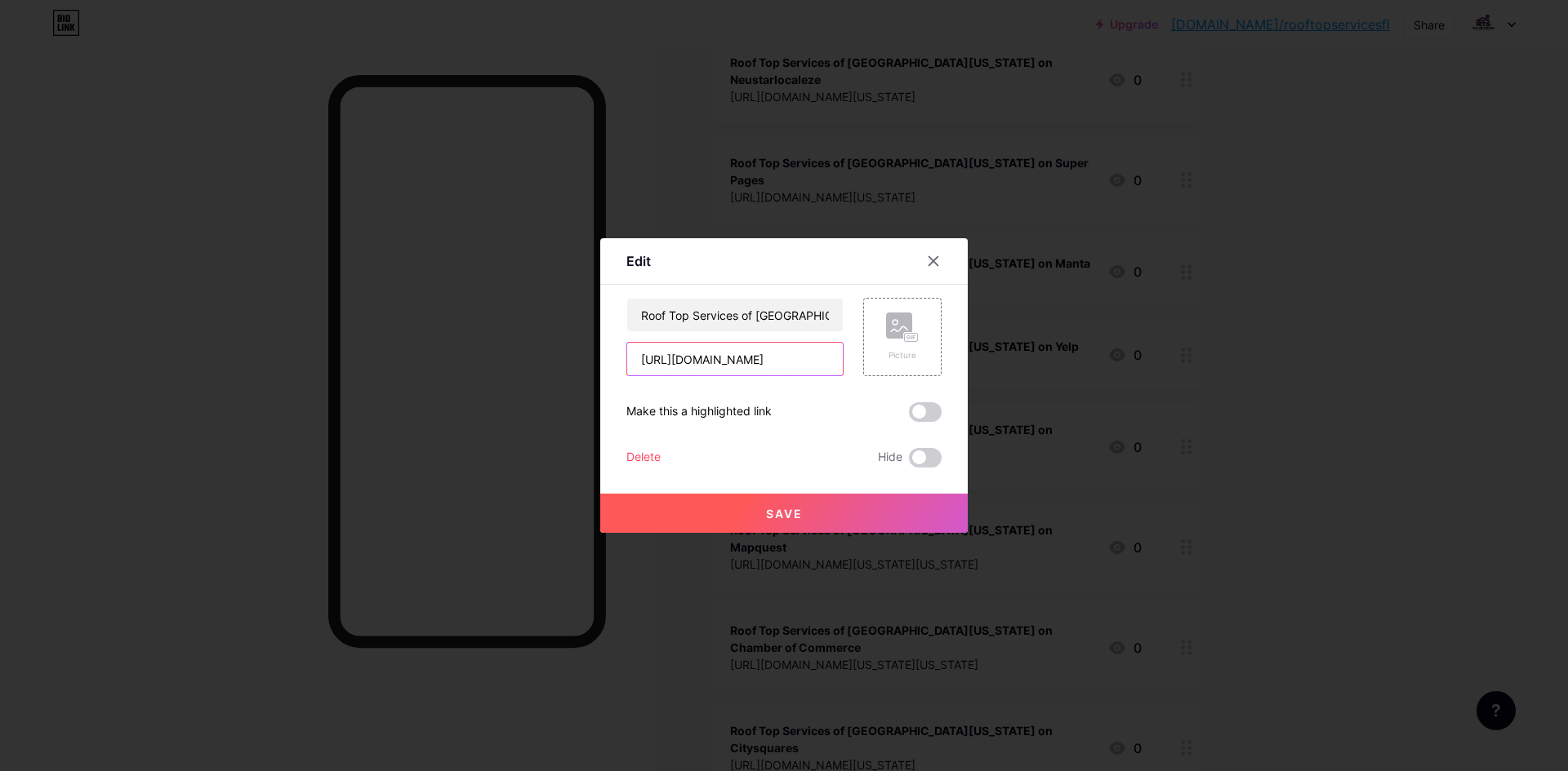
click at [730, 353] on input "[URL][DOMAIN_NAME]" at bounding box center [735, 359] width 215 height 33
click at [779, 324] on input "Roof Top Services of [GEOGRAPHIC_DATA][US_STATE] on Merchant Circle" at bounding box center [735, 315] width 215 height 33
click at [1336, 388] on div at bounding box center [784, 385] width 1568 height 771
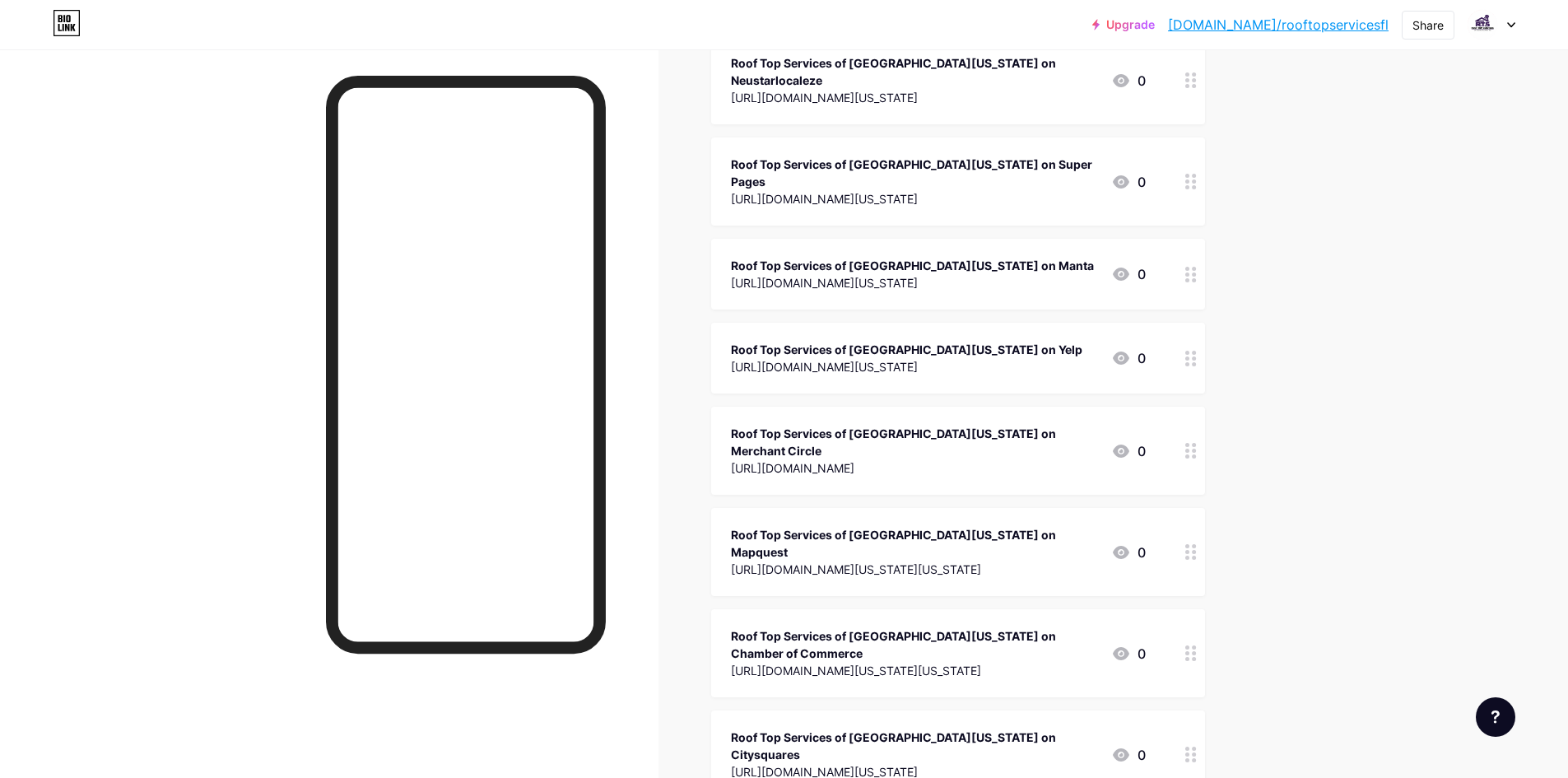
click at [981, 526] on div "Roof Top Services of [GEOGRAPHIC_DATA][US_STATE] on Mapquest" at bounding box center [914, 543] width 367 height 35
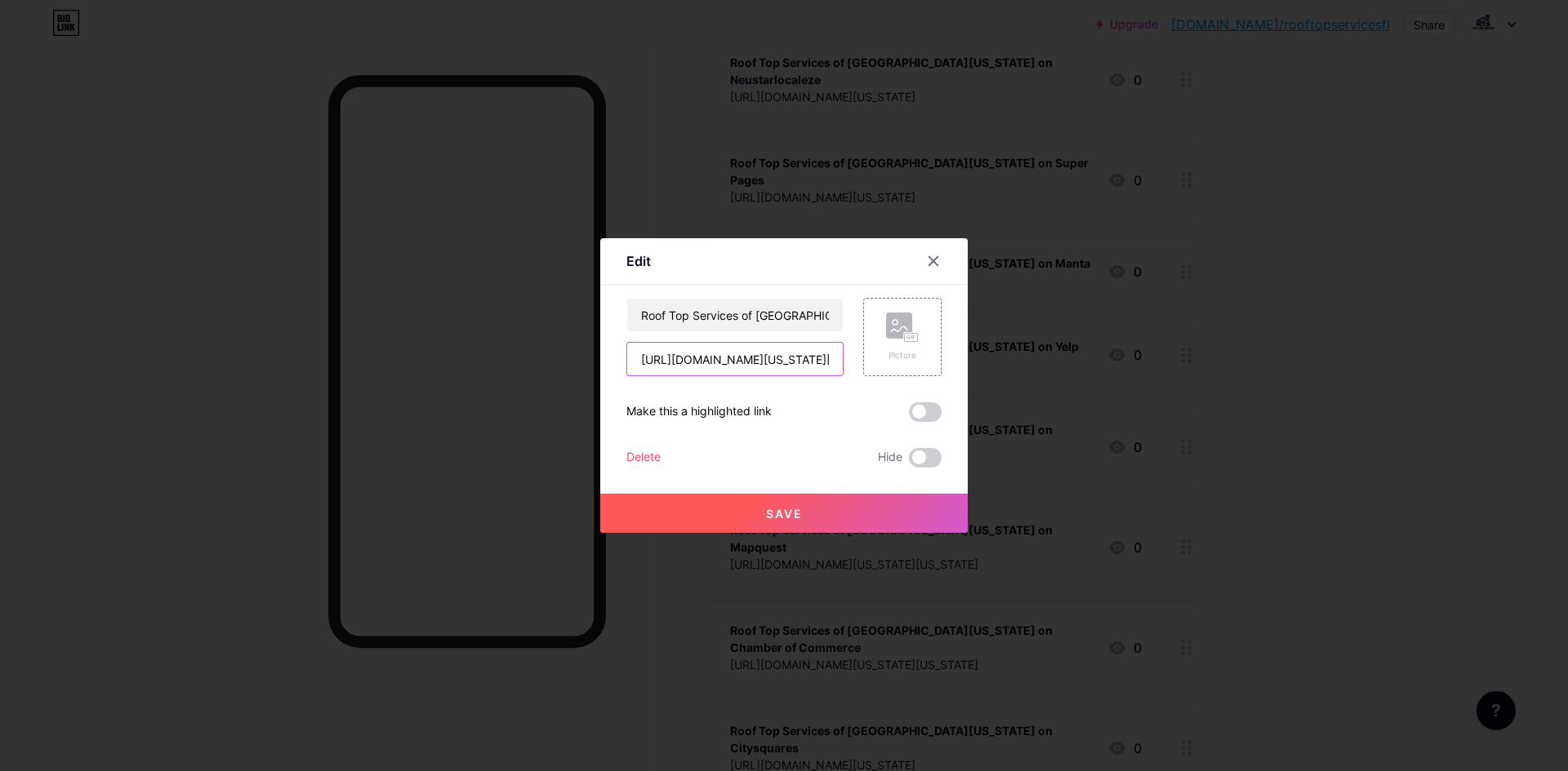
click at [820, 352] on input "[URL][DOMAIN_NAME][US_STATE][US_STATE]" at bounding box center [735, 359] width 215 height 33
click at [752, 308] on input "Roof Top Services of [GEOGRAPHIC_DATA][US_STATE] on Mapquest" at bounding box center [735, 315] width 215 height 33
click at [1341, 265] on div at bounding box center [784, 385] width 1568 height 771
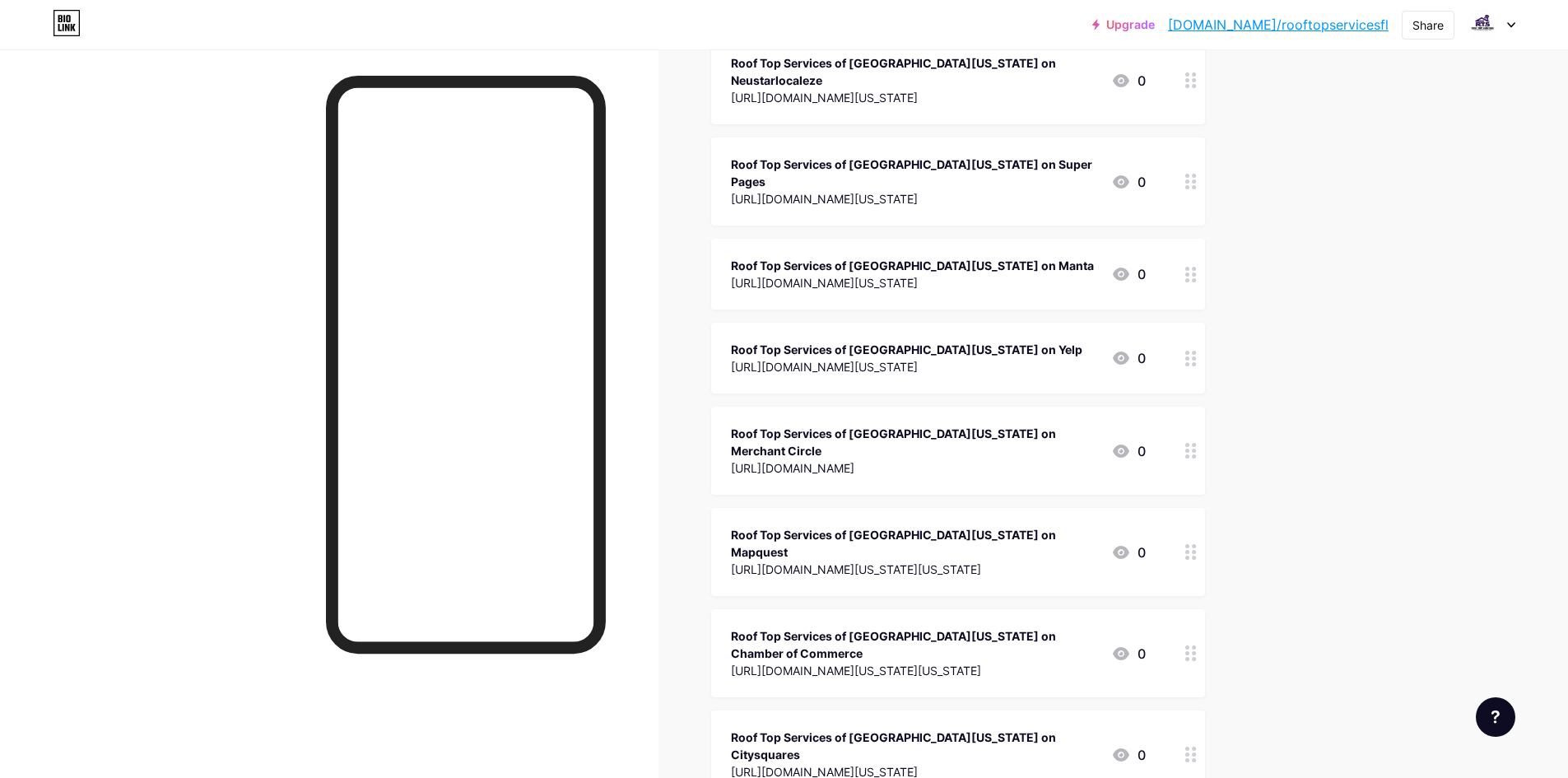
click at [1006, 626] on div "Roof Top Services of [GEOGRAPHIC_DATA][US_STATE] on Chamber of Commerce [URL][D…" at bounding box center [914, 653] width 367 height 55
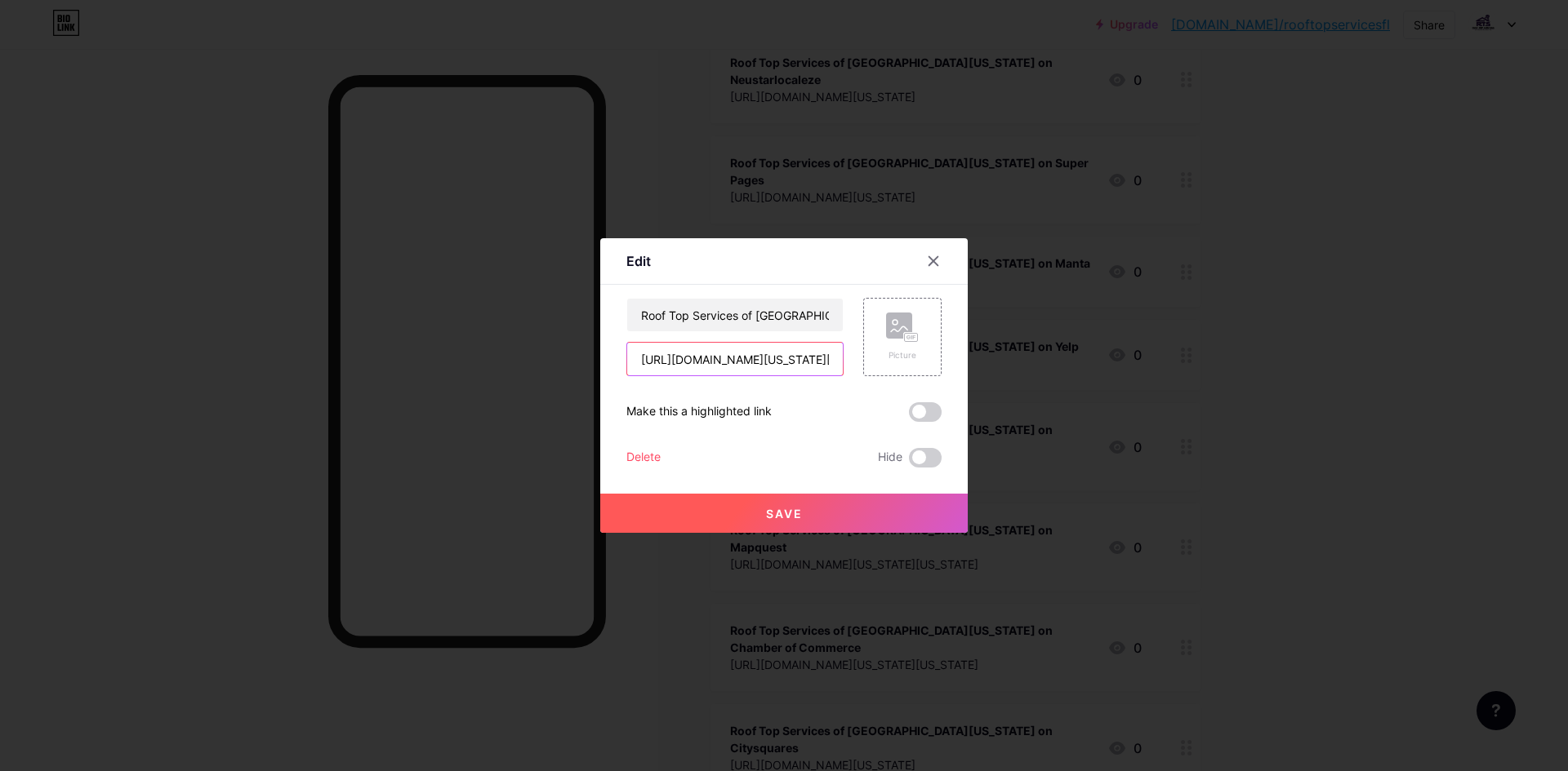
click at [761, 357] on input "[URL][DOMAIN_NAME][US_STATE][US_STATE]" at bounding box center [735, 359] width 215 height 33
click at [771, 309] on input "Roof Top Services of [GEOGRAPHIC_DATA][US_STATE] on Chamber of Commerce" at bounding box center [735, 315] width 215 height 33
click at [1065, 271] on div at bounding box center [784, 385] width 1568 height 771
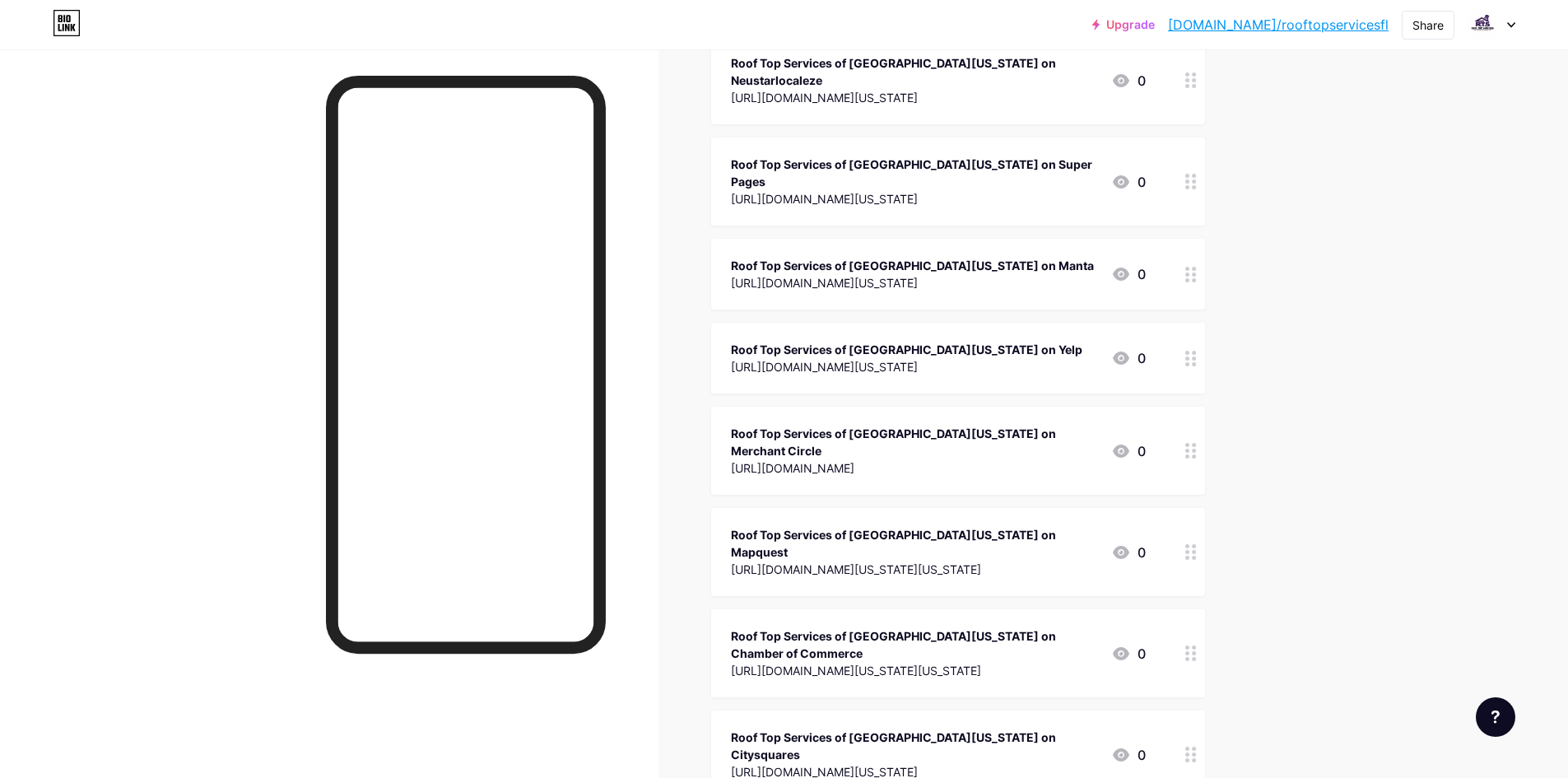
click at [988, 729] on div "Roof Top Services of [GEOGRAPHIC_DATA][US_STATE] on Citysquares" at bounding box center [914, 746] width 367 height 35
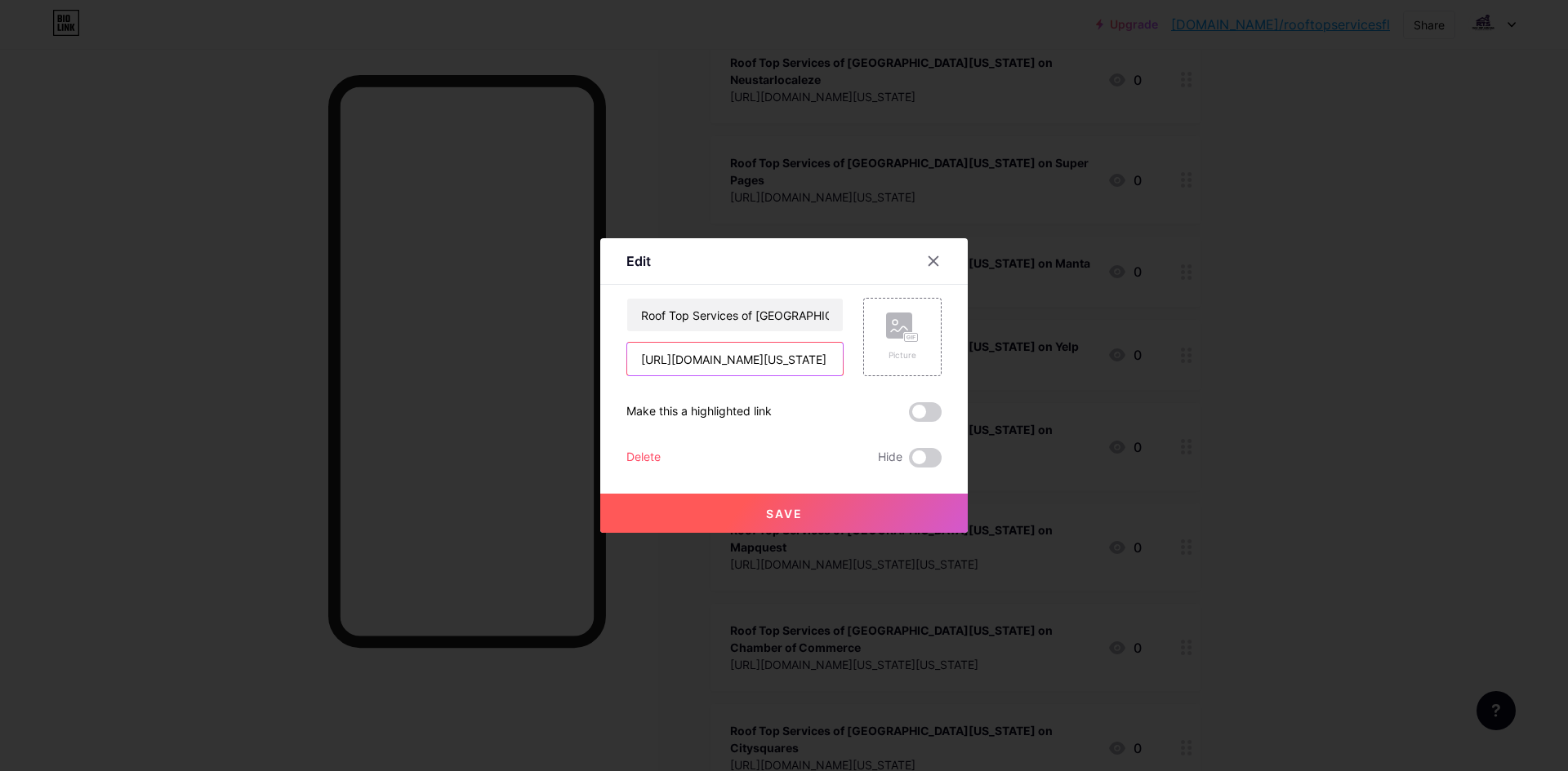
click at [747, 363] on input "[URL][DOMAIN_NAME][US_STATE]" at bounding box center [735, 359] width 215 height 33
click at [761, 311] on input "Roof Top Services of [GEOGRAPHIC_DATA][US_STATE] on Citysquares" at bounding box center [735, 315] width 215 height 33
click at [1333, 395] on div at bounding box center [784, 385] width 1568 height 771
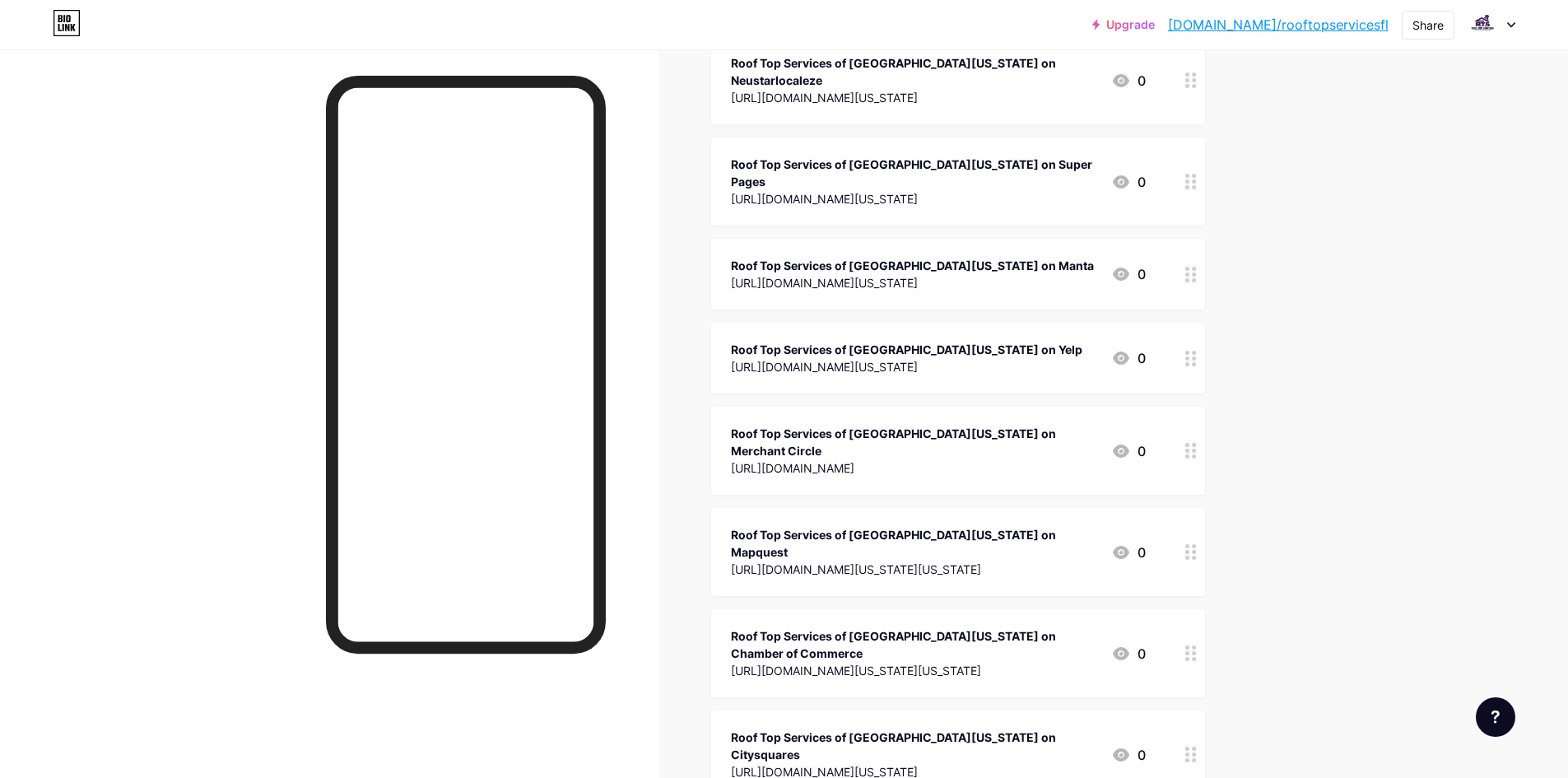
scroll to position [1565, 0]
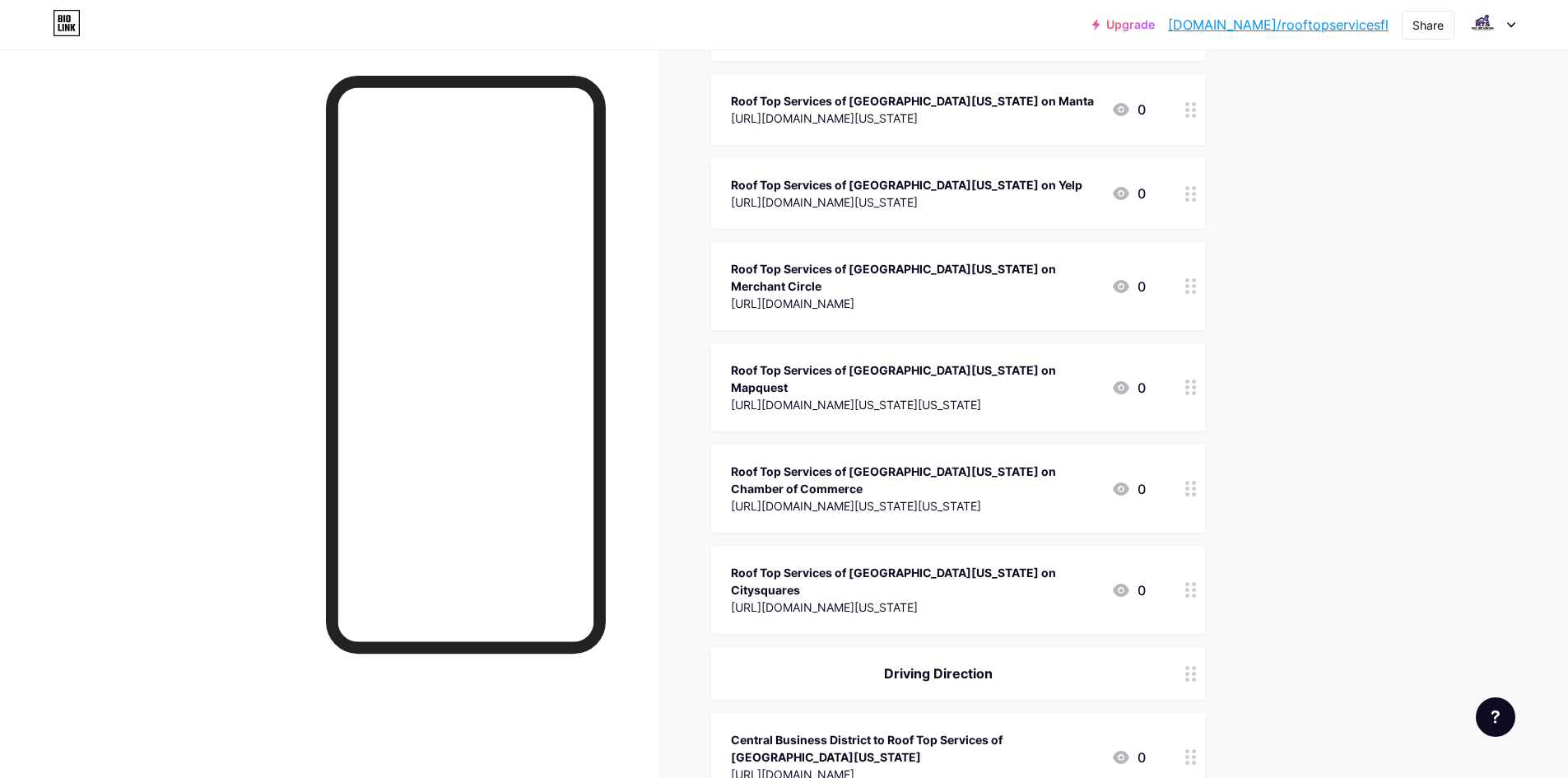
copy div "Driving Direction"
drag, startPoint x: 853, startPoint y: 443, endPoint x: 1001, endPoint y: 455, distance: 148.5
click at [1001, 664] on div "Driving Direction" at bounding box center [938, 673] width 415 height 19
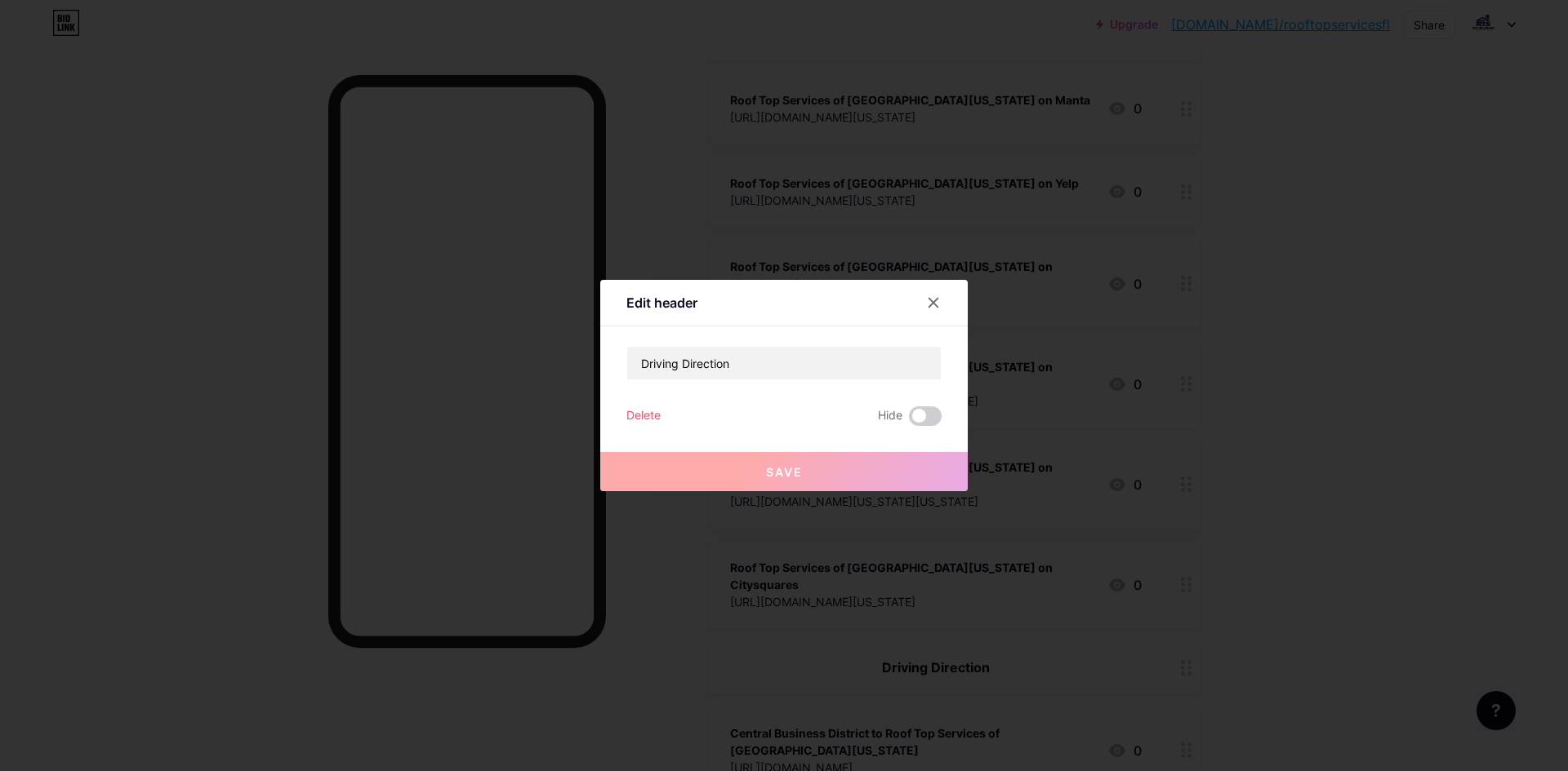
click at [1134, 187] on div at bounding box center [784, 385] width 1568 height 771
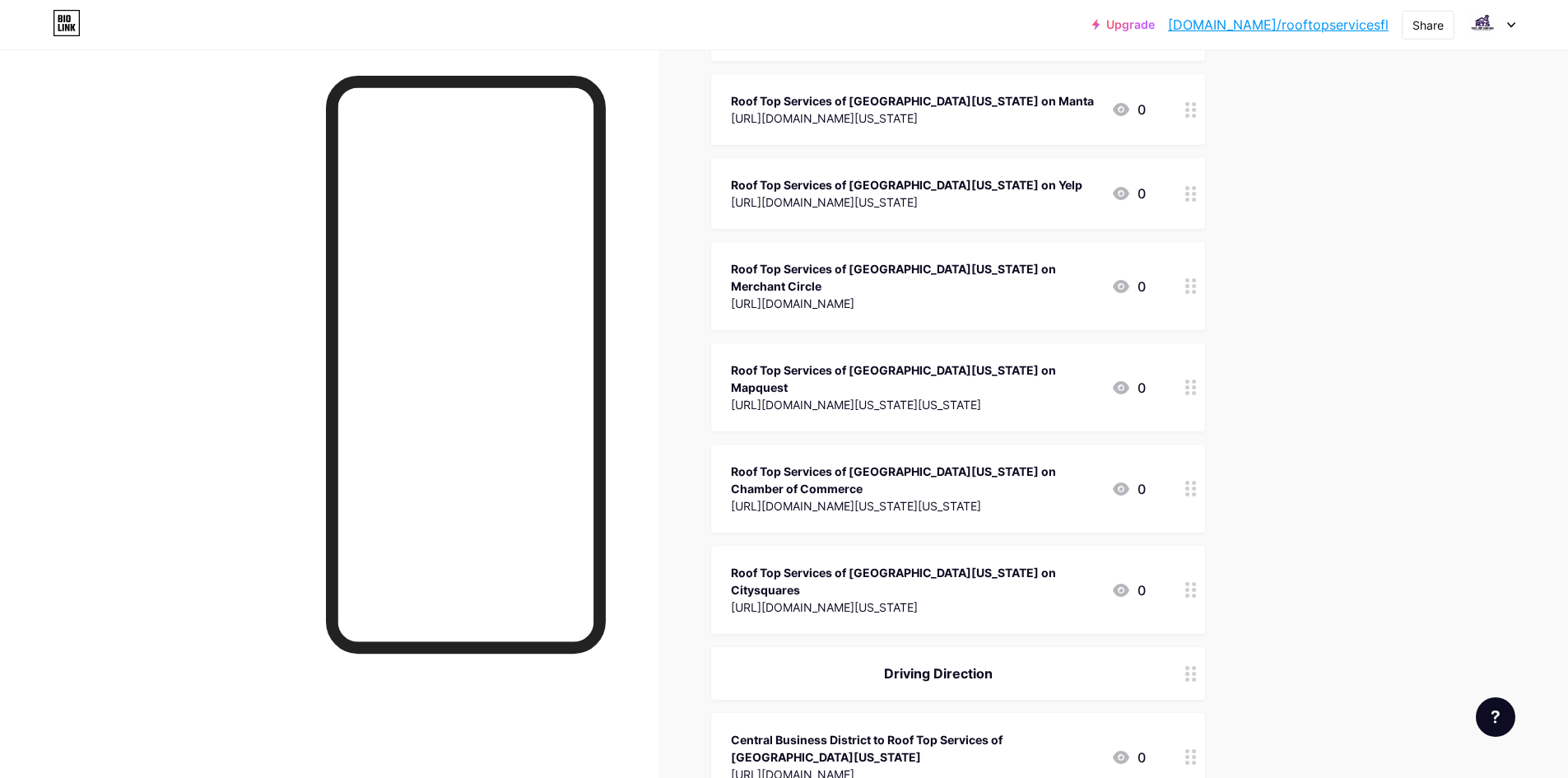
click at [934, 732] on div "Central Business District to Roof Top Services of [GEOGRAPHIC_DATA][US_STATE]" at bounding box center [914, 748] width 367 height 35
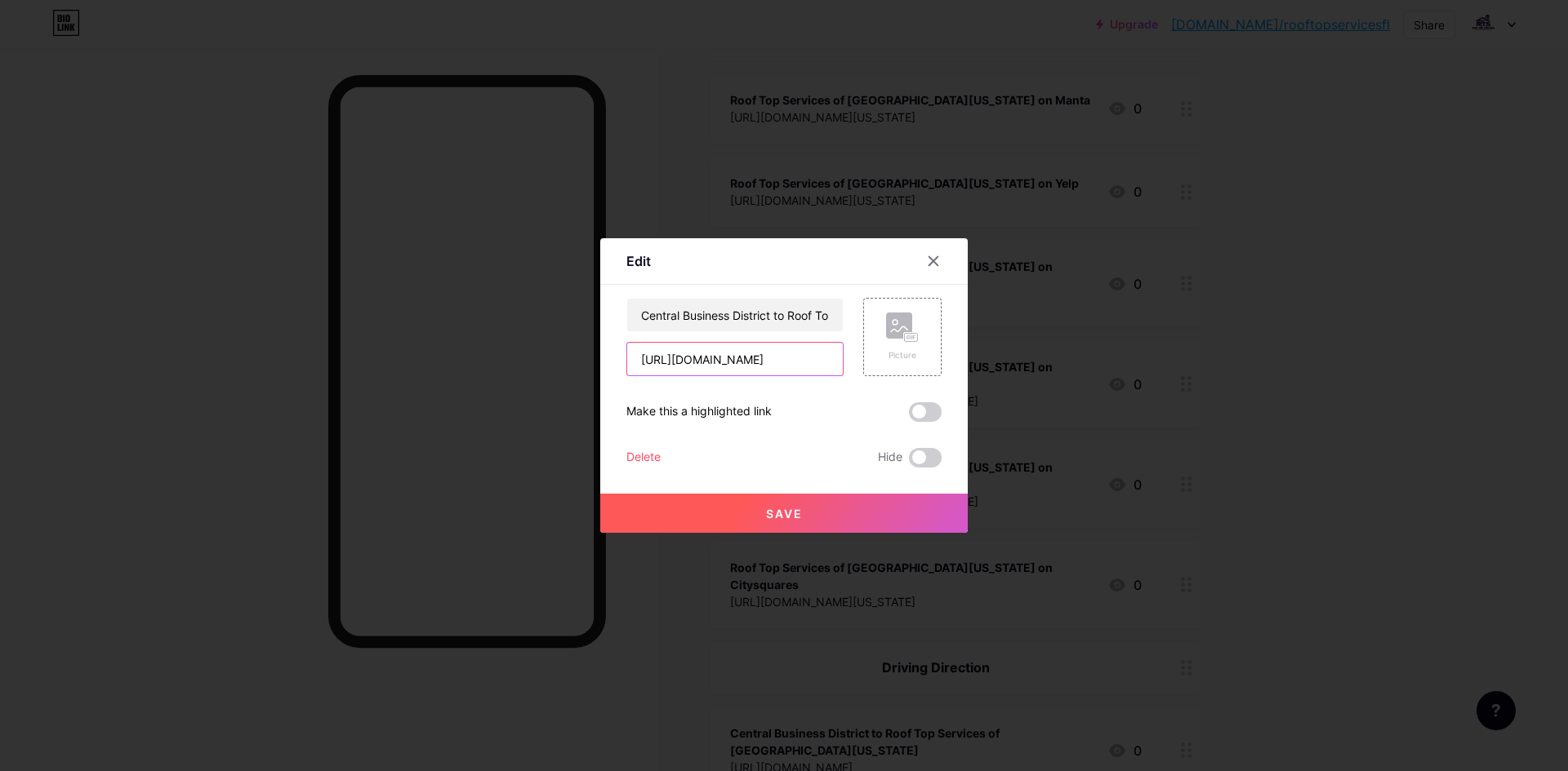
click at [754, 361] on input "[URL][DOMAIN_NAME]" at bounding box center [735, 359] width 215 height 33
click at [751, 315] on input "Central Business District to Roof Top Services of [GEOGRAPHIC_DATA][US_STATE]" at bounding box center [735, 315] width 215 height 33
click at [1280, 303] on div at bounding box center [784, 385] width 1568 height 771
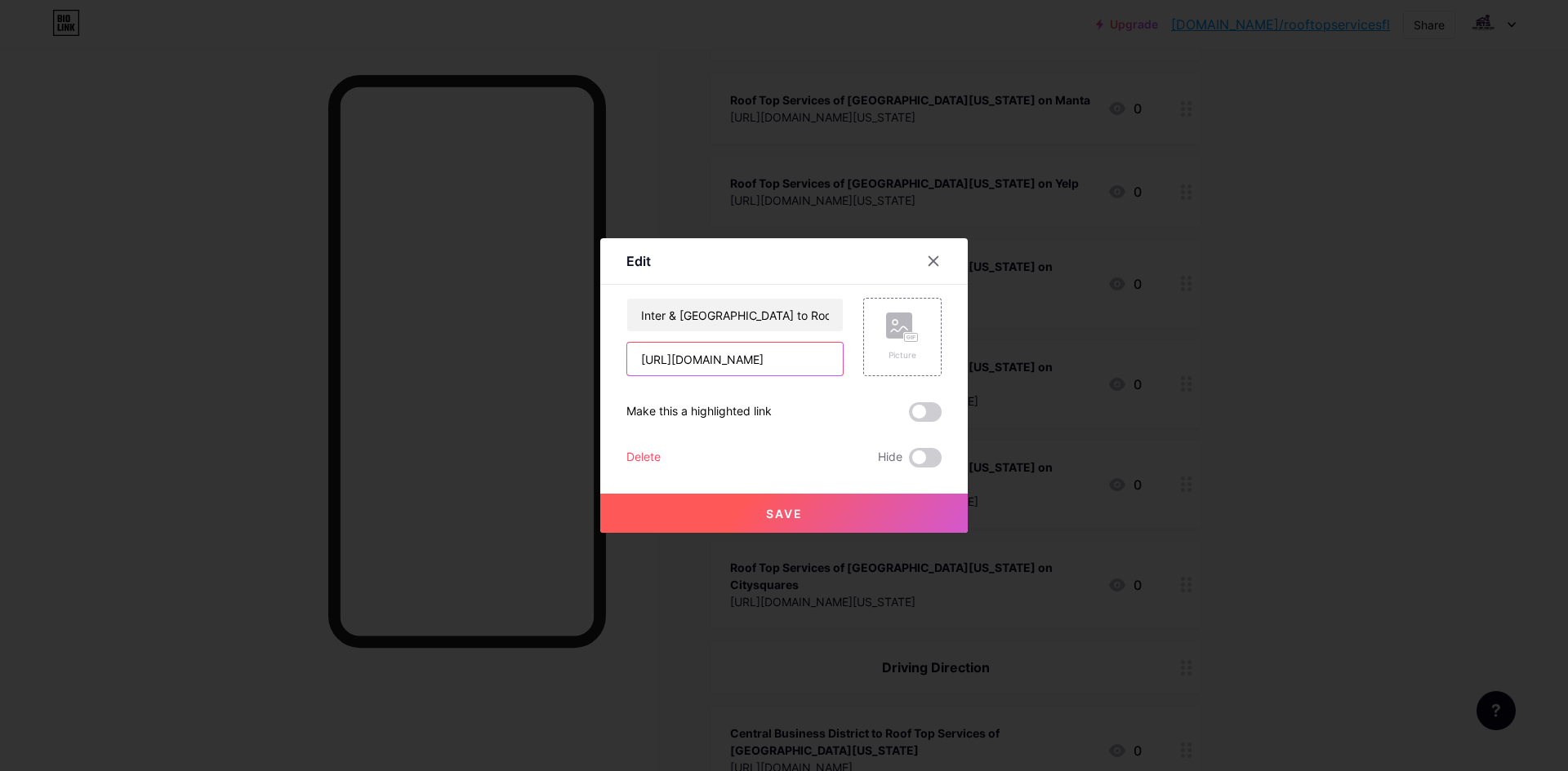
click at [760, 351] on input "[URL][DOMAIN_NAME]" at bounding box center [735, 359] width 215 height 33
click at [766, 316] on input "Inter & [GEOGRAPHIC_DATA] to Roof Top Services of [GEOGRAPHIC_DATA][US_STATE]" at bounding box center [735, 315] width 215 height 33
click at [1197, 298] on div at bounding box center [784, 385] width 1568 height 771
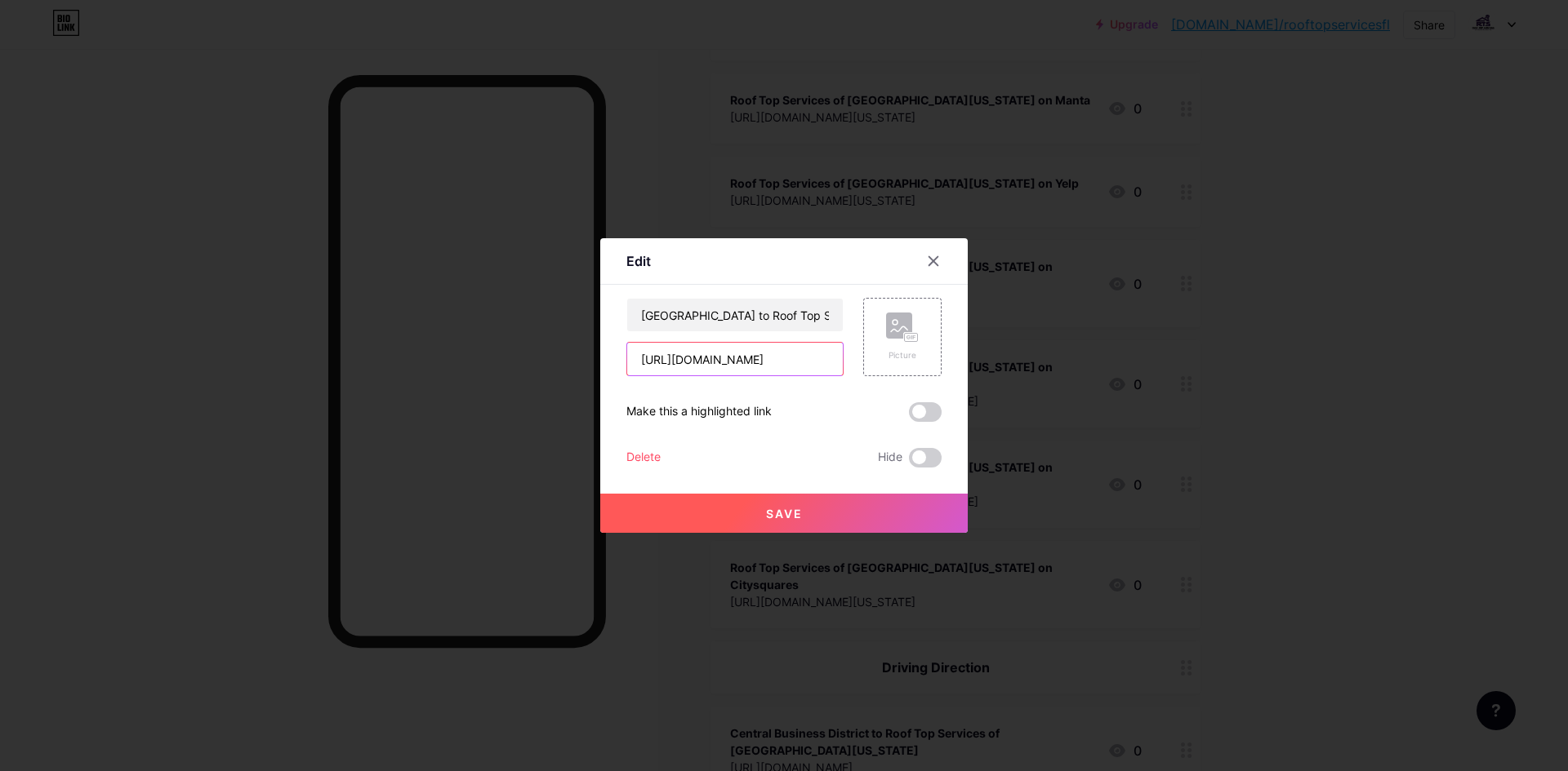
click at [740, 347] on input "[URL][DOMAIN_NAME]" at bounding box center [735, 359] width 215 height 33
click at [740, 311] on input "[GEOGRAPHIC_DATA] to Roof Top Services of [GEOGRAPHIC_DATA][US_STATE]" at bounding box center [735, 315] width 215 height 33
click at [1157, 241] on div at bounding box center [784, 385] width 1568 height 771
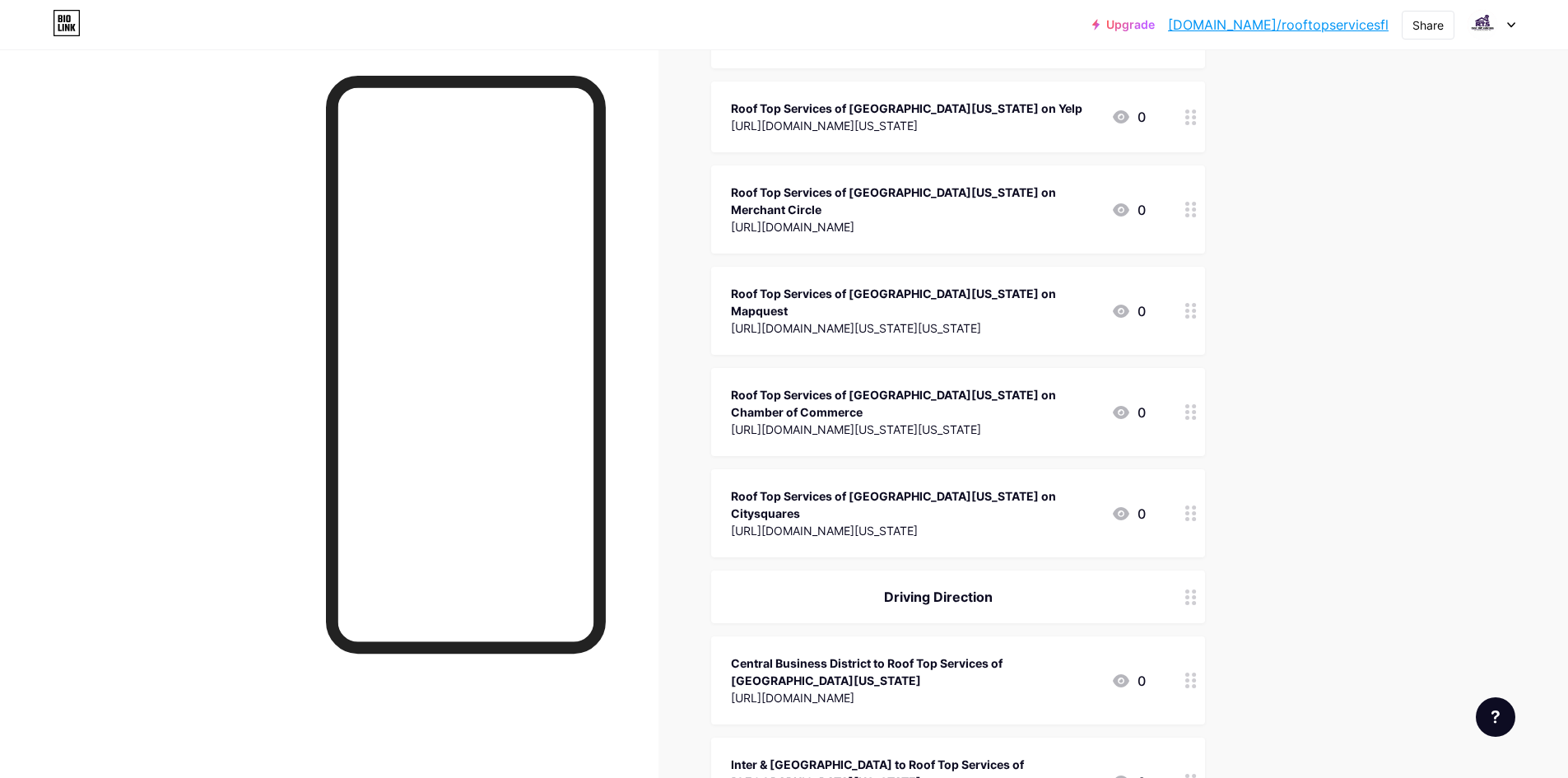
scroll to position [1812, 0]
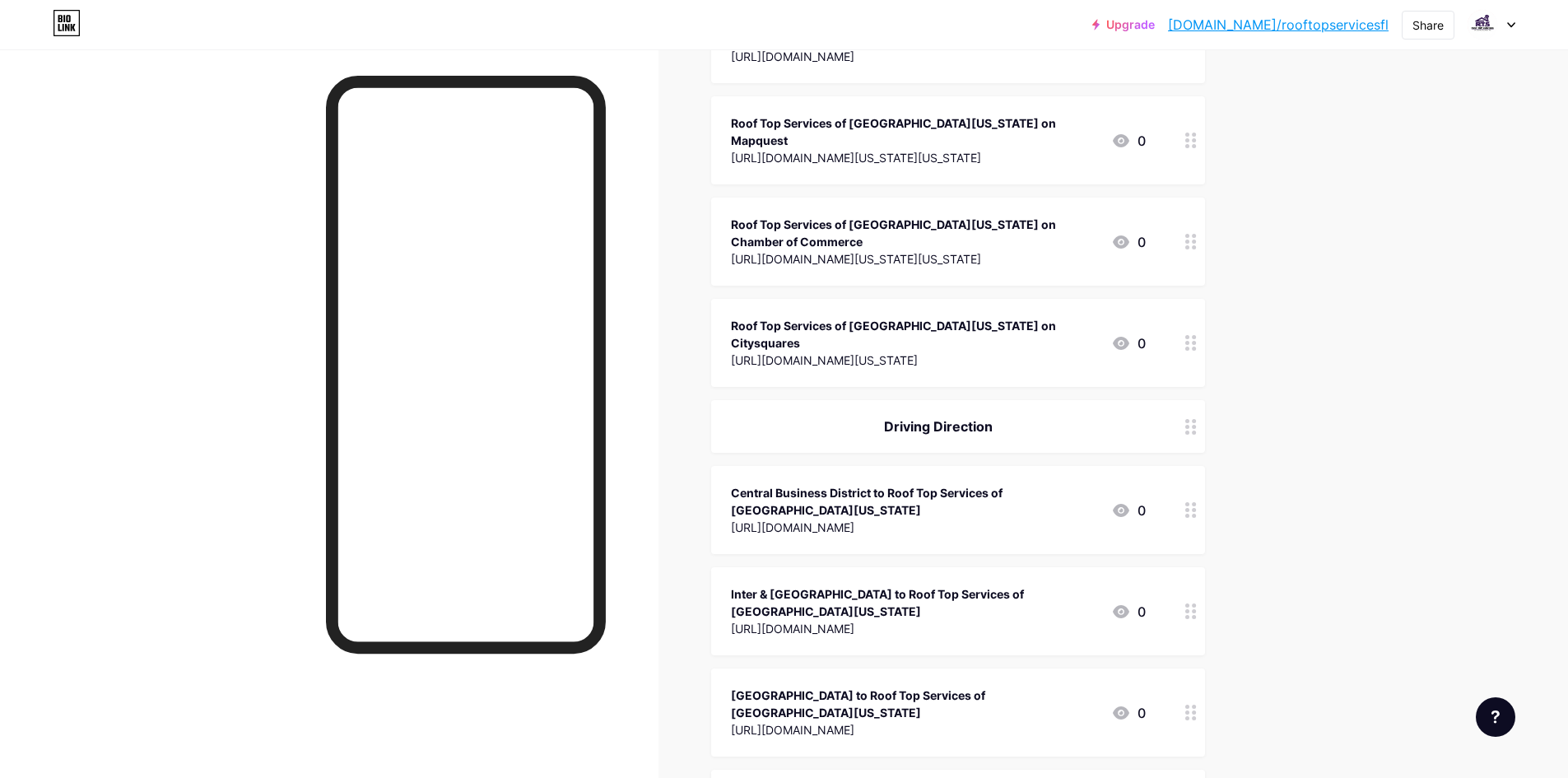
copy div "Other Profile"
drag, startPoint x: 887, startPoint y: 519, endPoint x: 999, endPoint y: 520, distance: 112.0
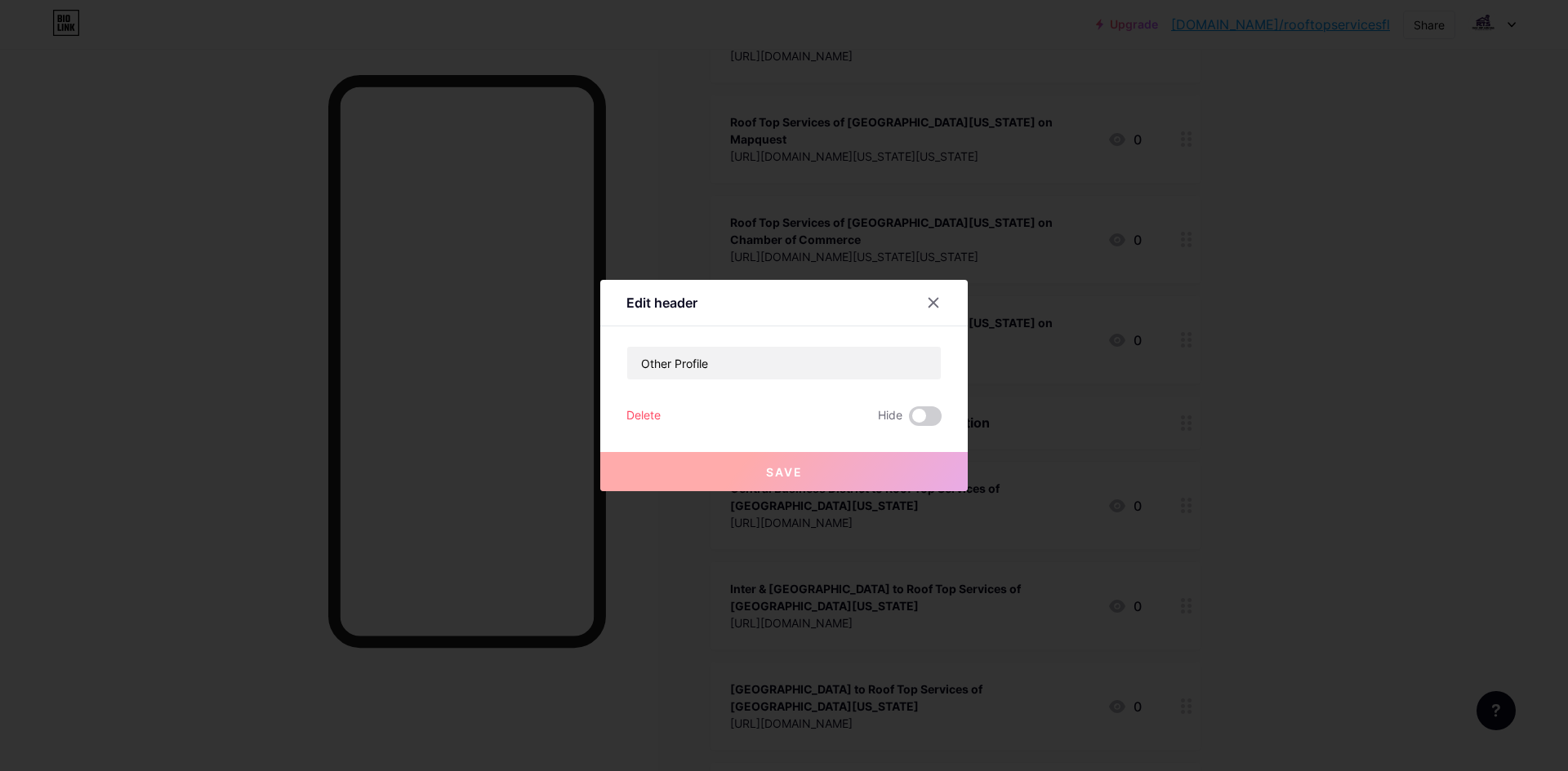
click at [1046, 262] on div at bounding box center [784, 385] width 1568 height 771
